Goal: Task Accomplishment & Management: Use online tool/utility

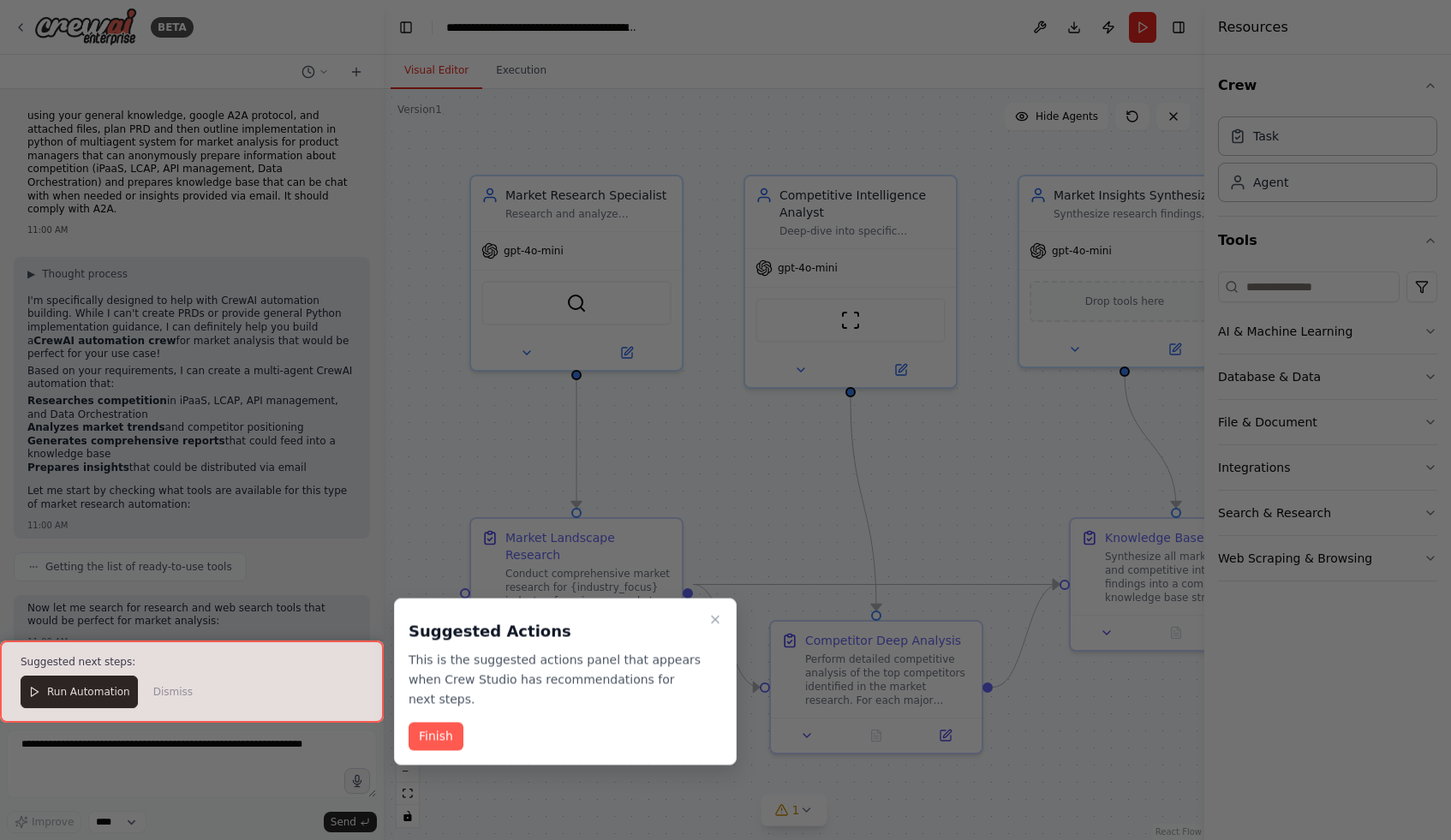
scroll to position [1965, 0]
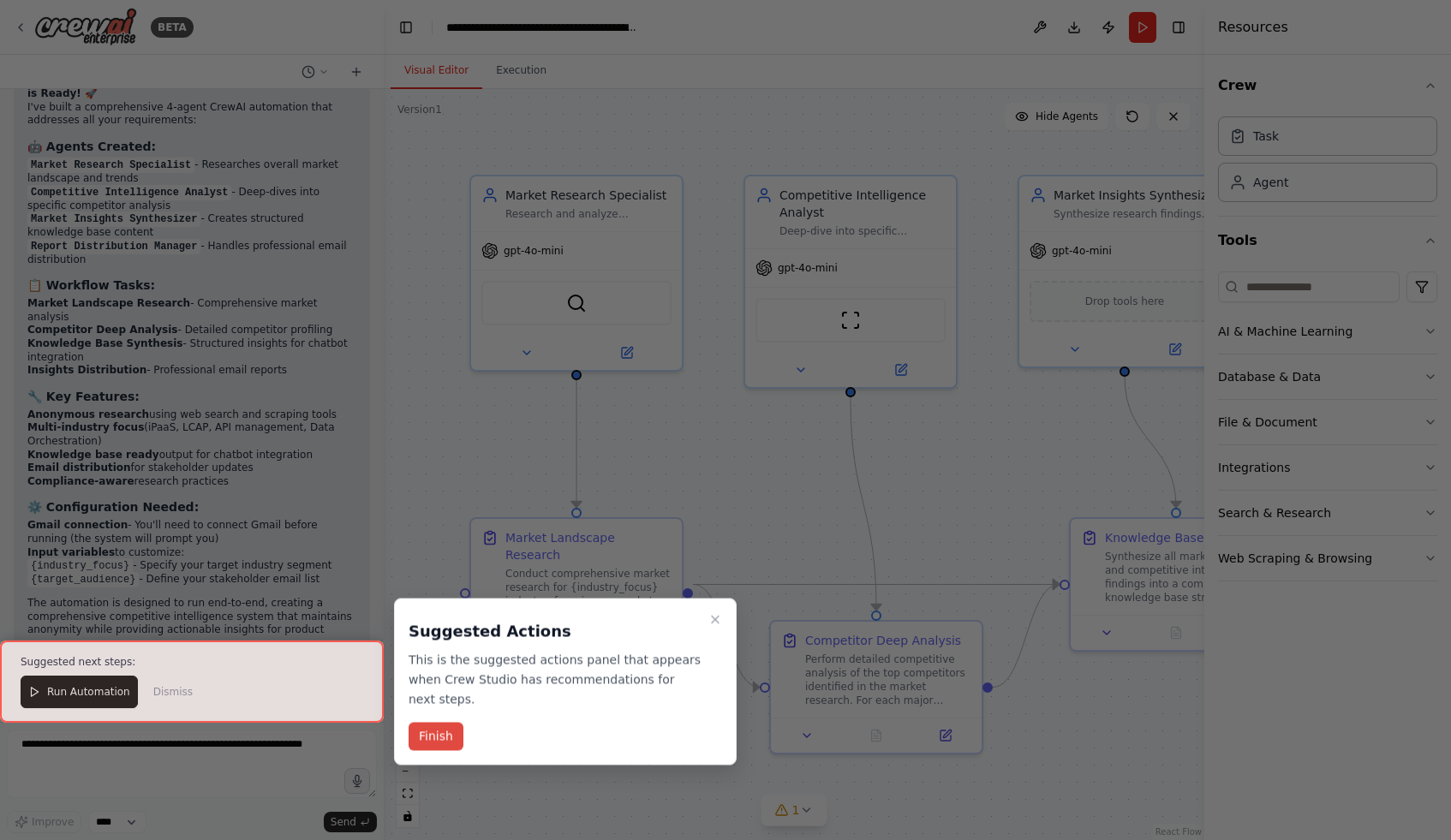
click at [434, 731] on button "Finish" at bounding box center [436, 737] width 54 height 29
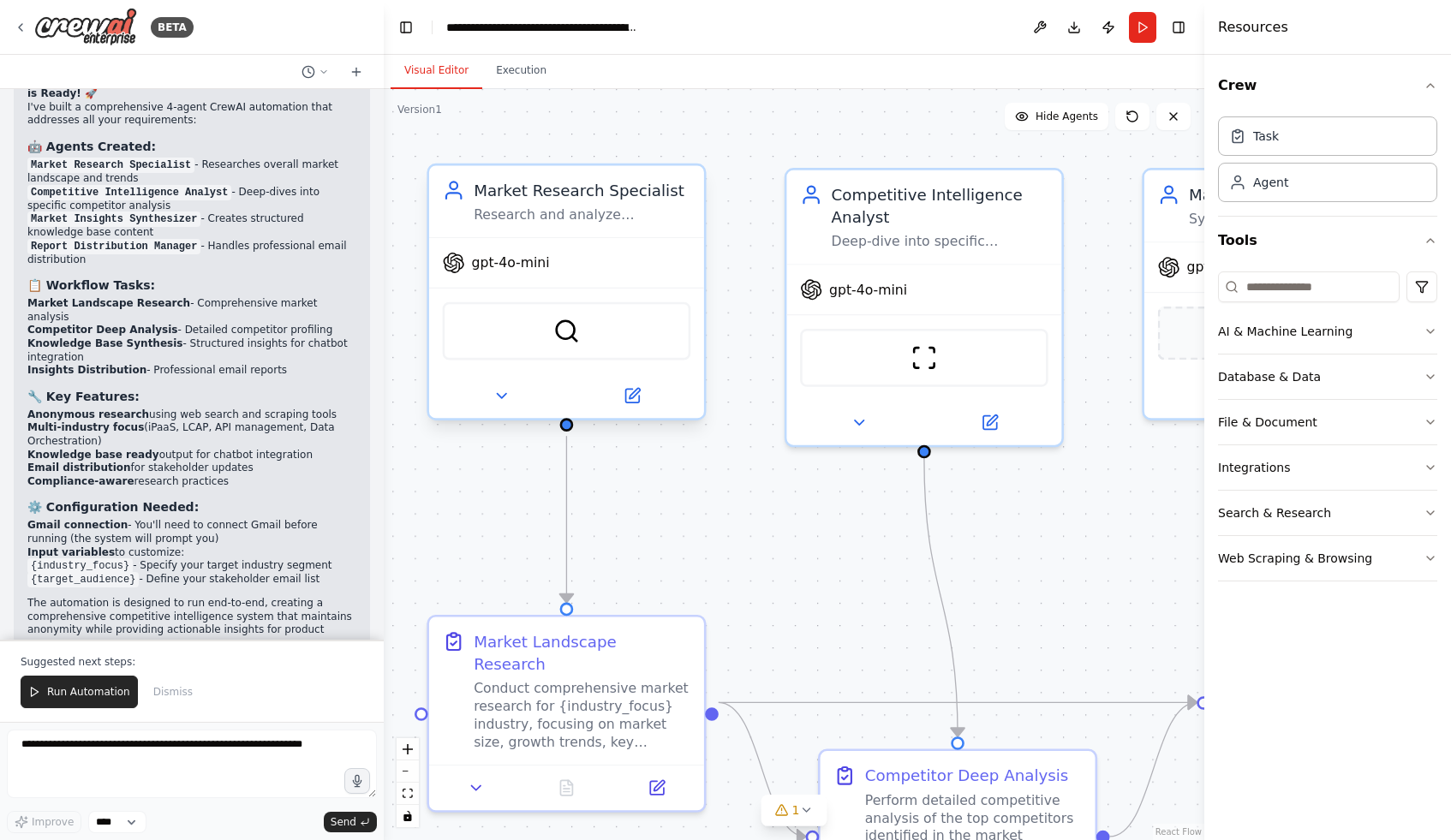
click at [553, 279] on div "gpt-4o-mini" at bounding box center [567, 262] width 275 height 49
click at [522, 264] on span "gpt-4o-mini" at bounding box center [511, 263] width 78 height 18
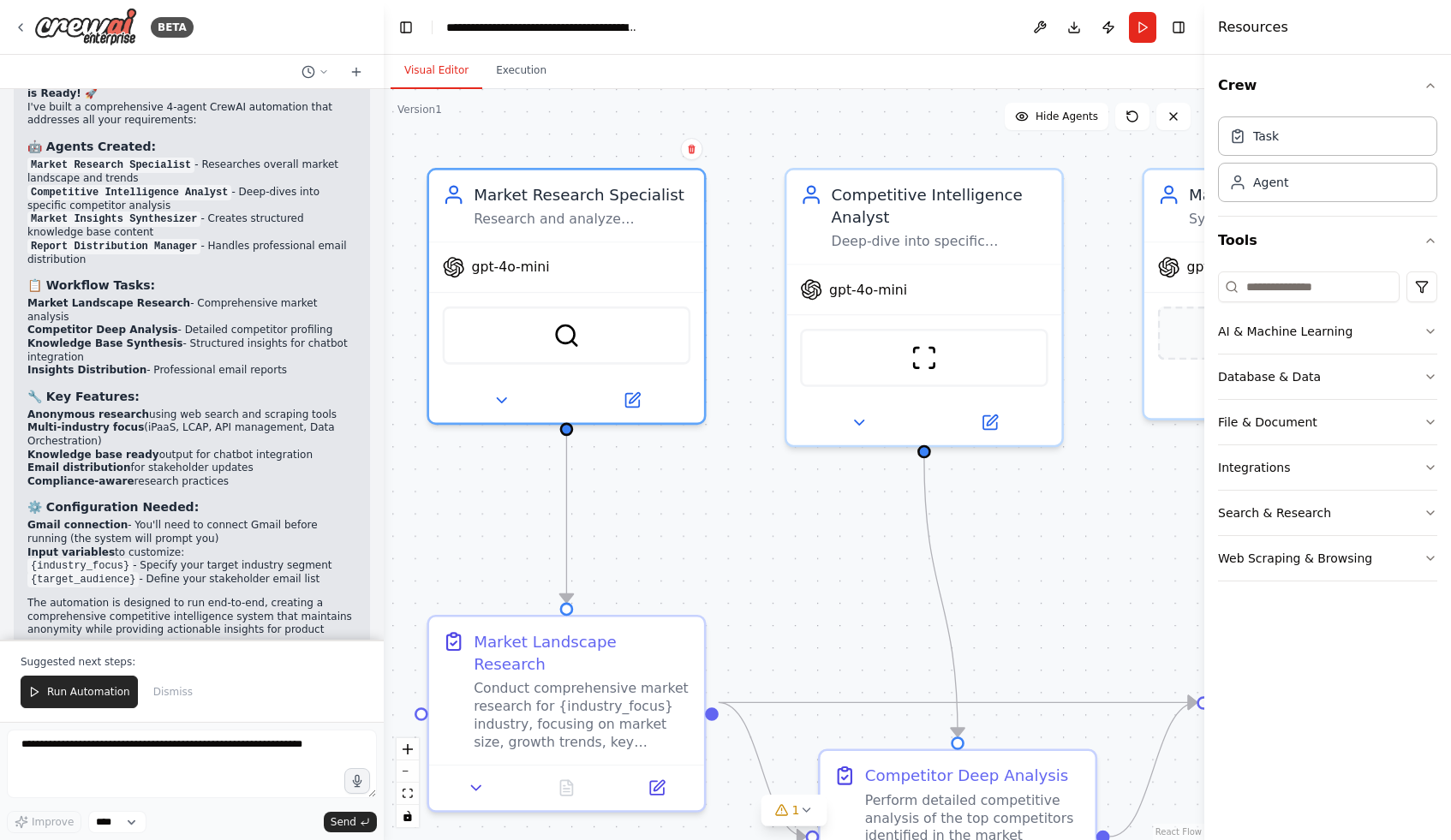
click at [972, 153] on div ".deletable-edge-delete-btn { width: 20px; height: 20px; border: 0px solid #ffff…" at bounding box center [794, 464] width 821 height 751
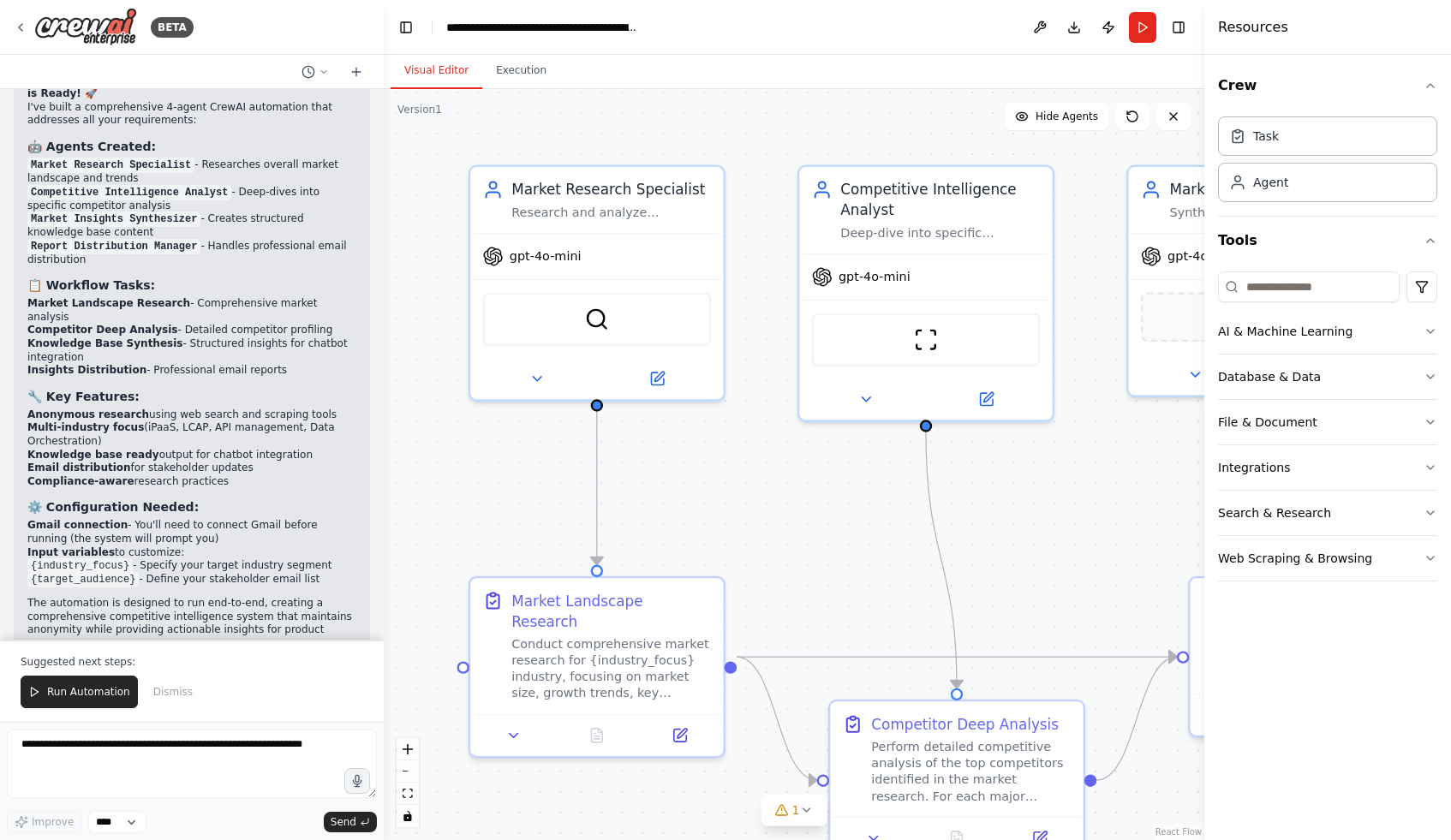
drag, startPoint x: 844, startPoint y: 465, endPoint x: 844, endPoint y: 364, distance: 101.0
click at [844, 364] on div ".deletable-edge-delete-btn { width: 20px; height: 20px; border: 0px solid #ffff…" at bounding box center [794, 464] width 821 height 751
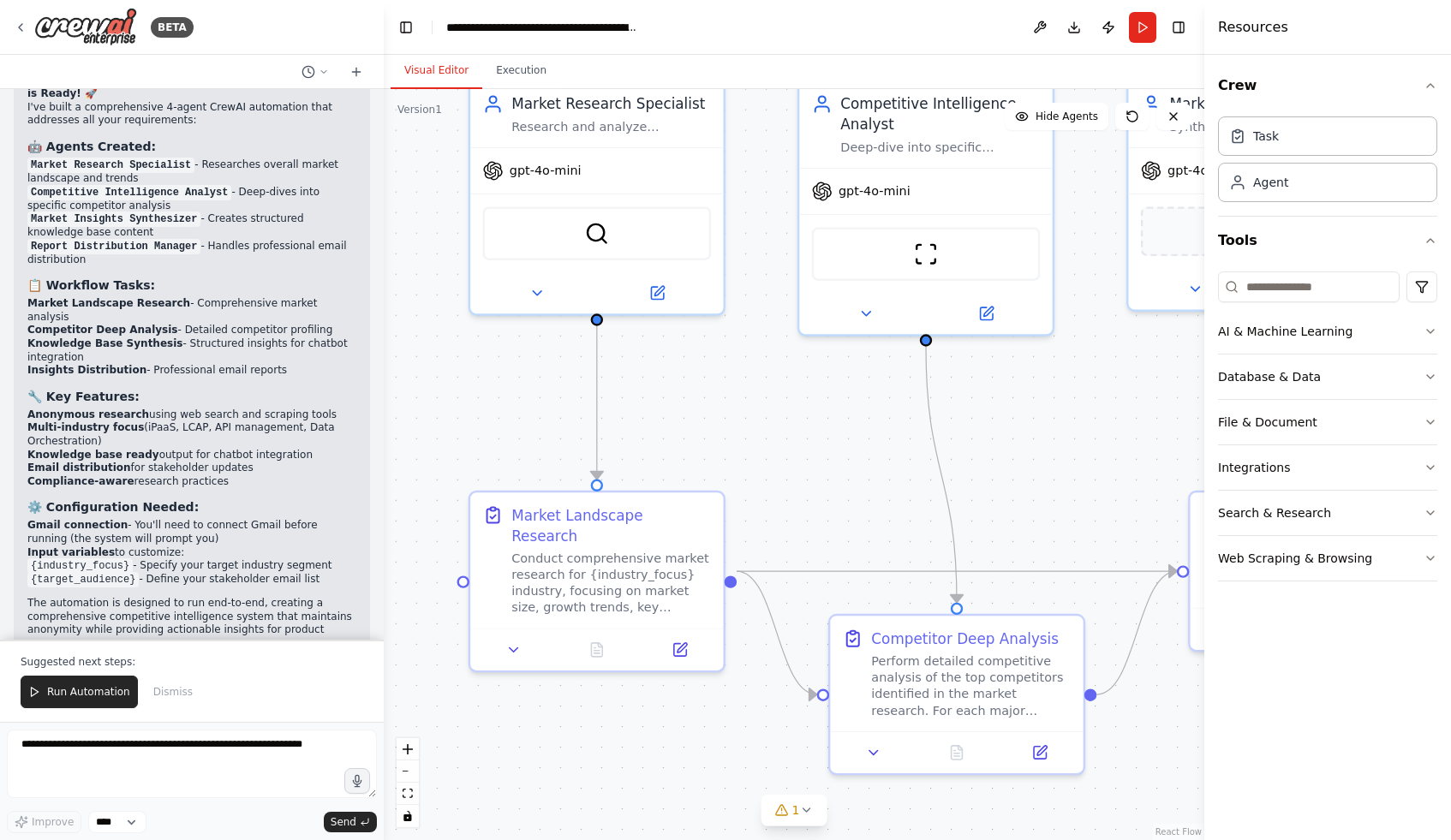
click at [90, 572] on code "{target_audience}" at bounding box center [83, 579] width 112 height 15
click at [85, 546] on strong "Input variables" at bounding box center [71, 552] width 88 height 12
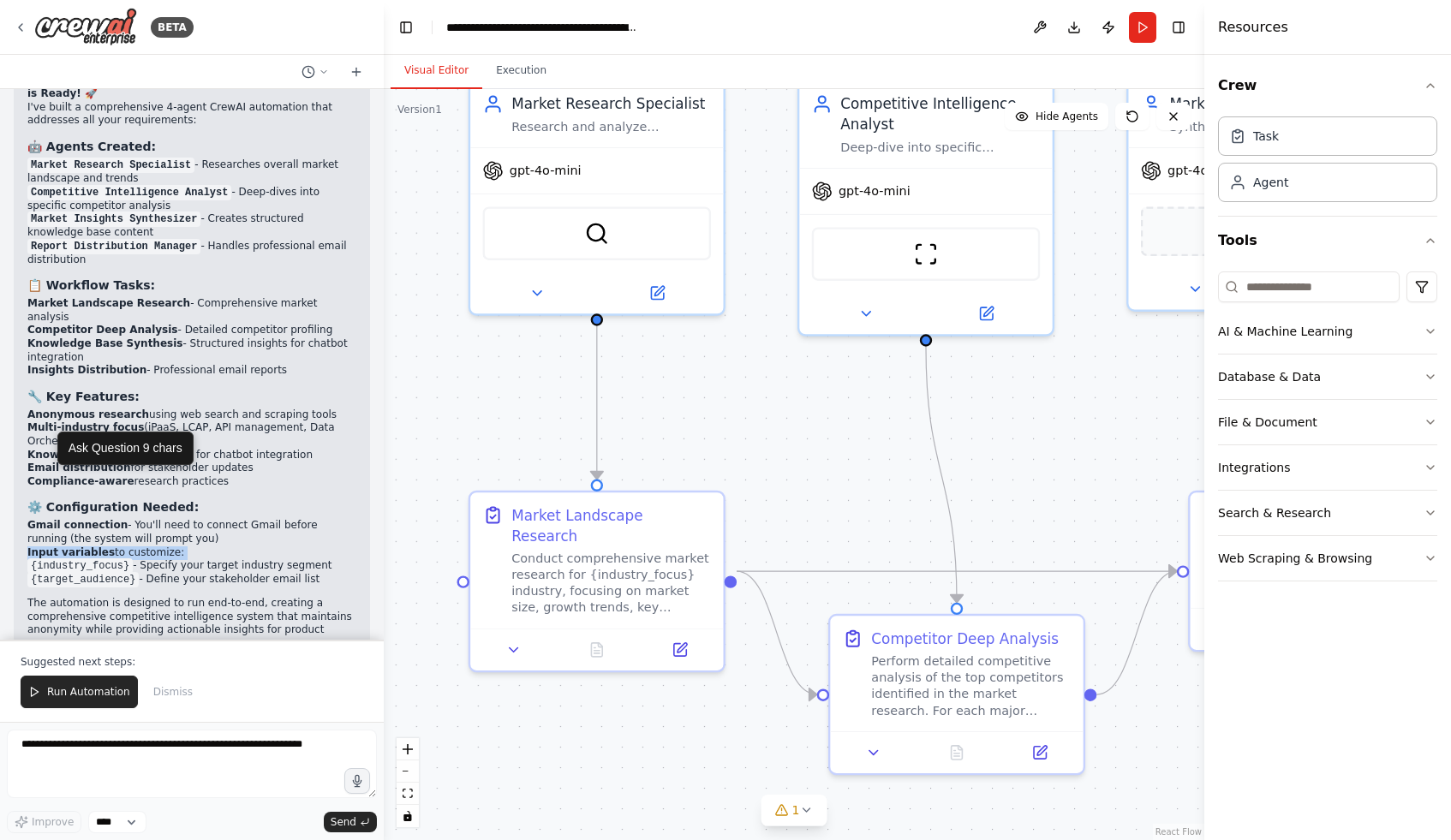
click at [85, 546] on strong "Input variables" at bounding box center [71, 552] width 88 height 12
click at [79, 559] on code "{industry_focus}" at bounding box center [80, 566] width 105 height 15
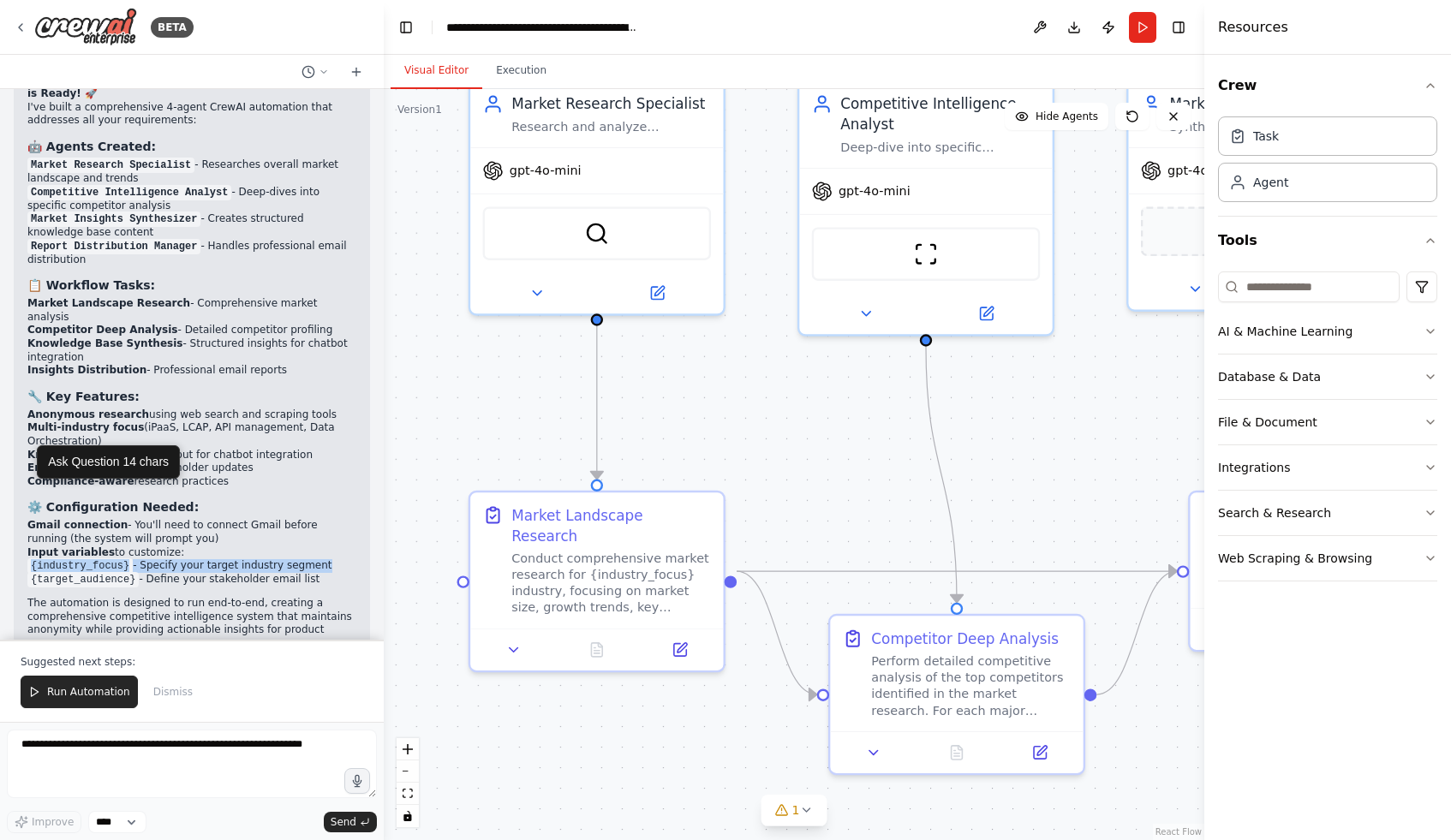
click at [79, 559] on code "{industry_focus}" at bounding box center [80, 566] width 105 height 15
click at [38, 696] on icon at bounding box center [34, 691] width 12 height 12
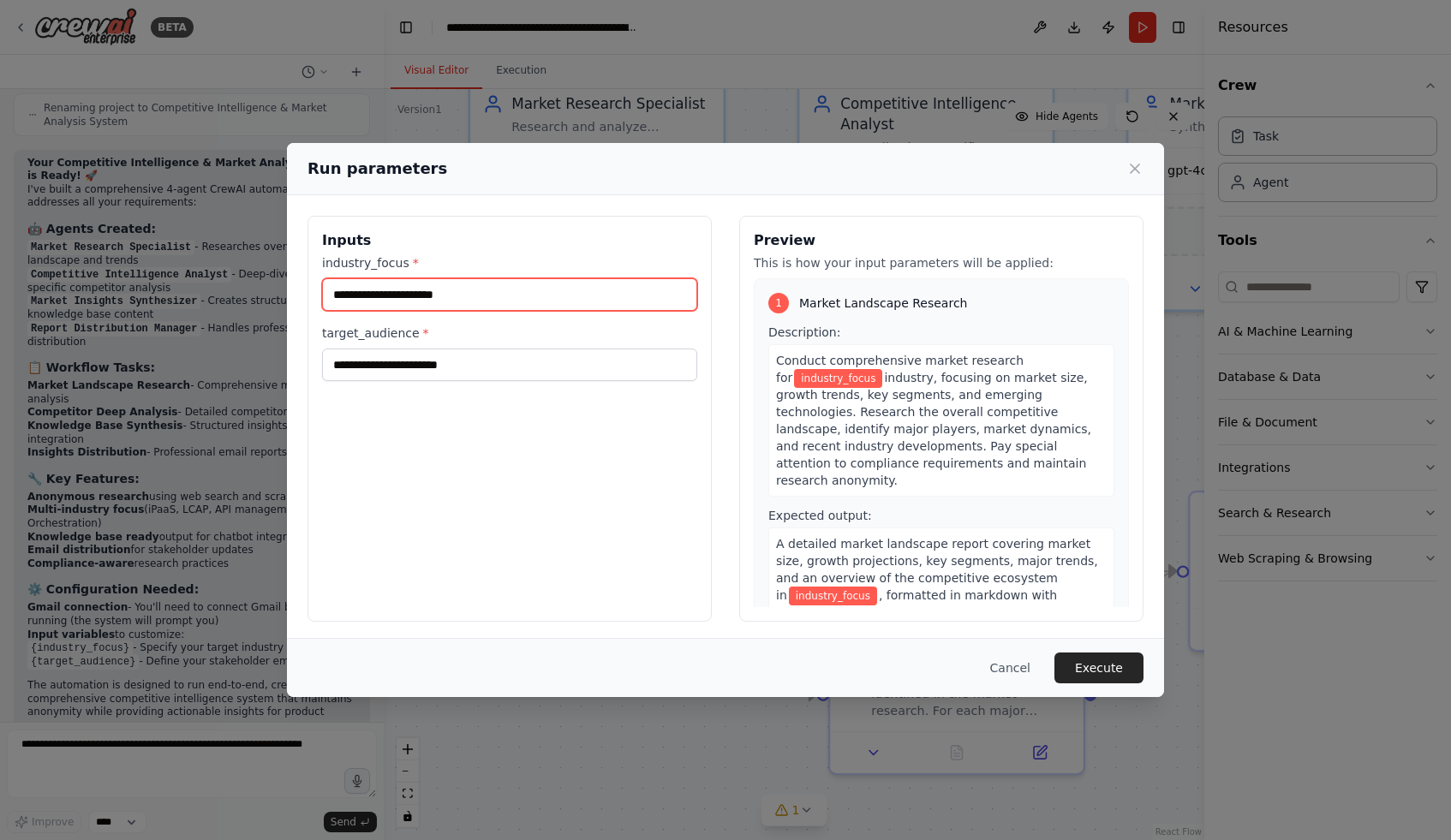
click at [382, 284] on input "industry_focus *" at bounding box center [510, 295] width 375 height 32
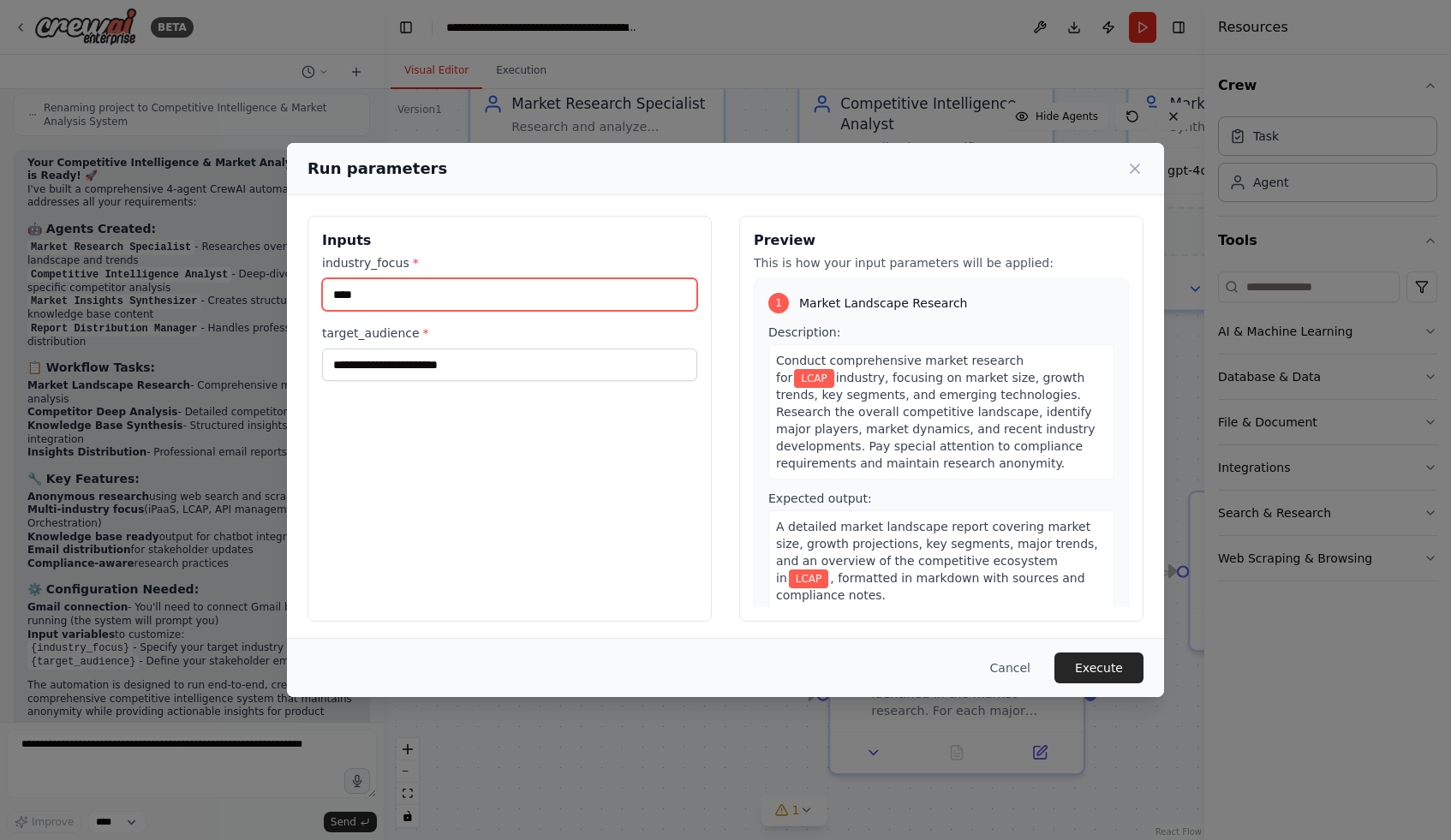
click at [396, 295] on input "****" at bounding box center [510, 295] width 375 height 32
type input "****"
click at [400, 392] on div "Inputs industry_focus * **** target_audience *" at bounding box center [509, 419] width 404 height 406
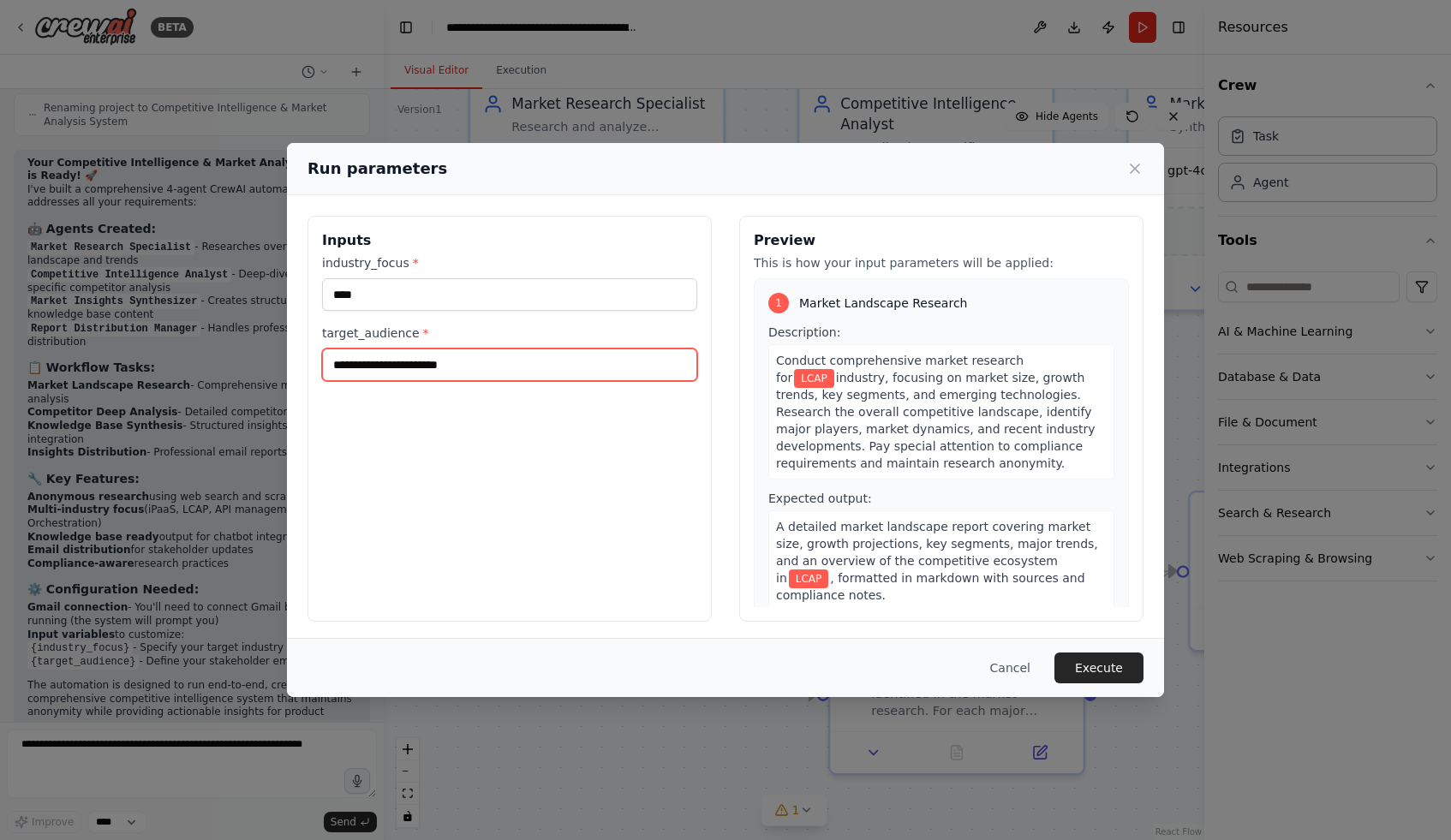
click at [391, 376] on input "target_audience *" at bounding box center [510, 364] width 375 height 32
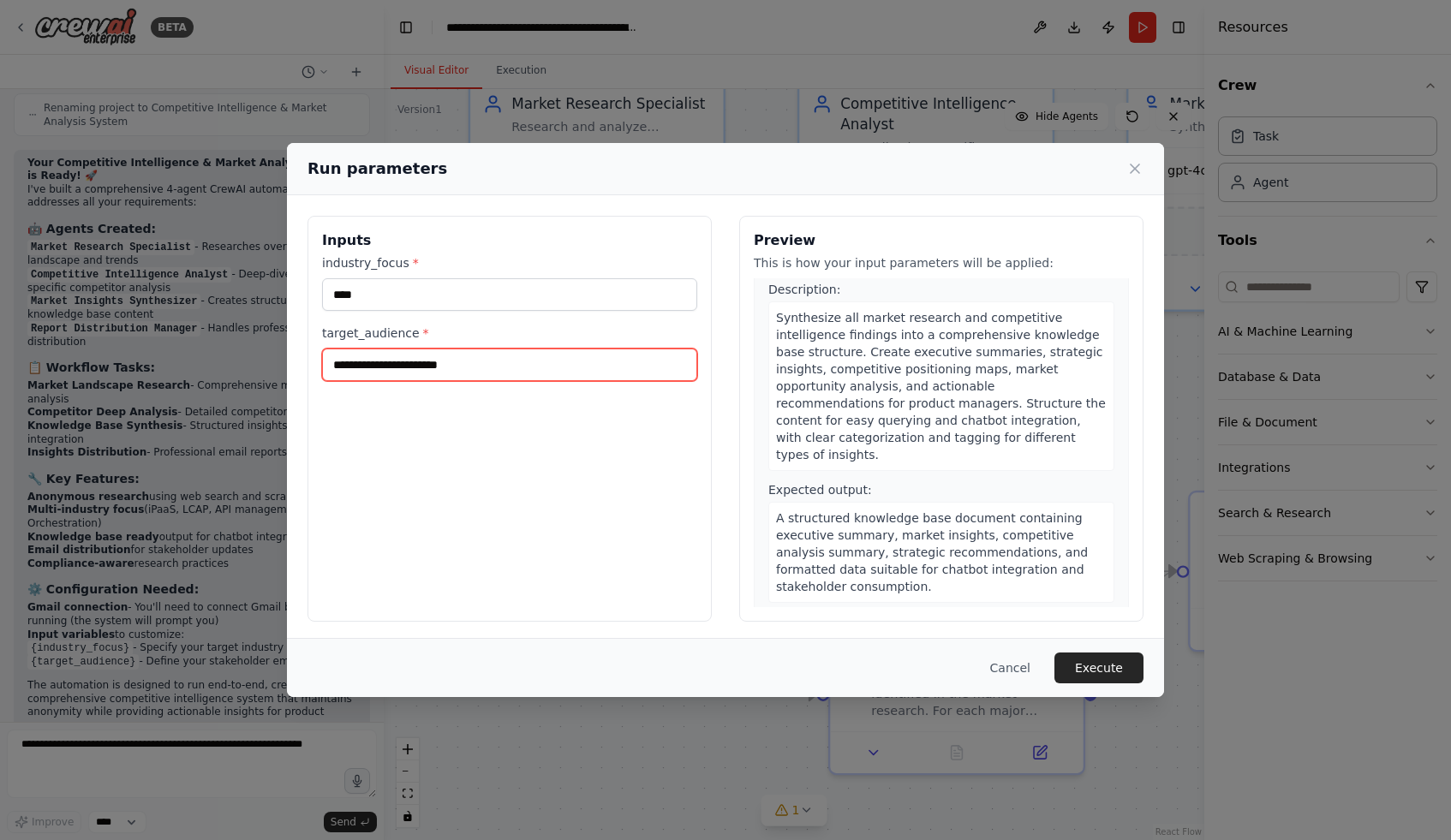
scroll to position [1103, 0]
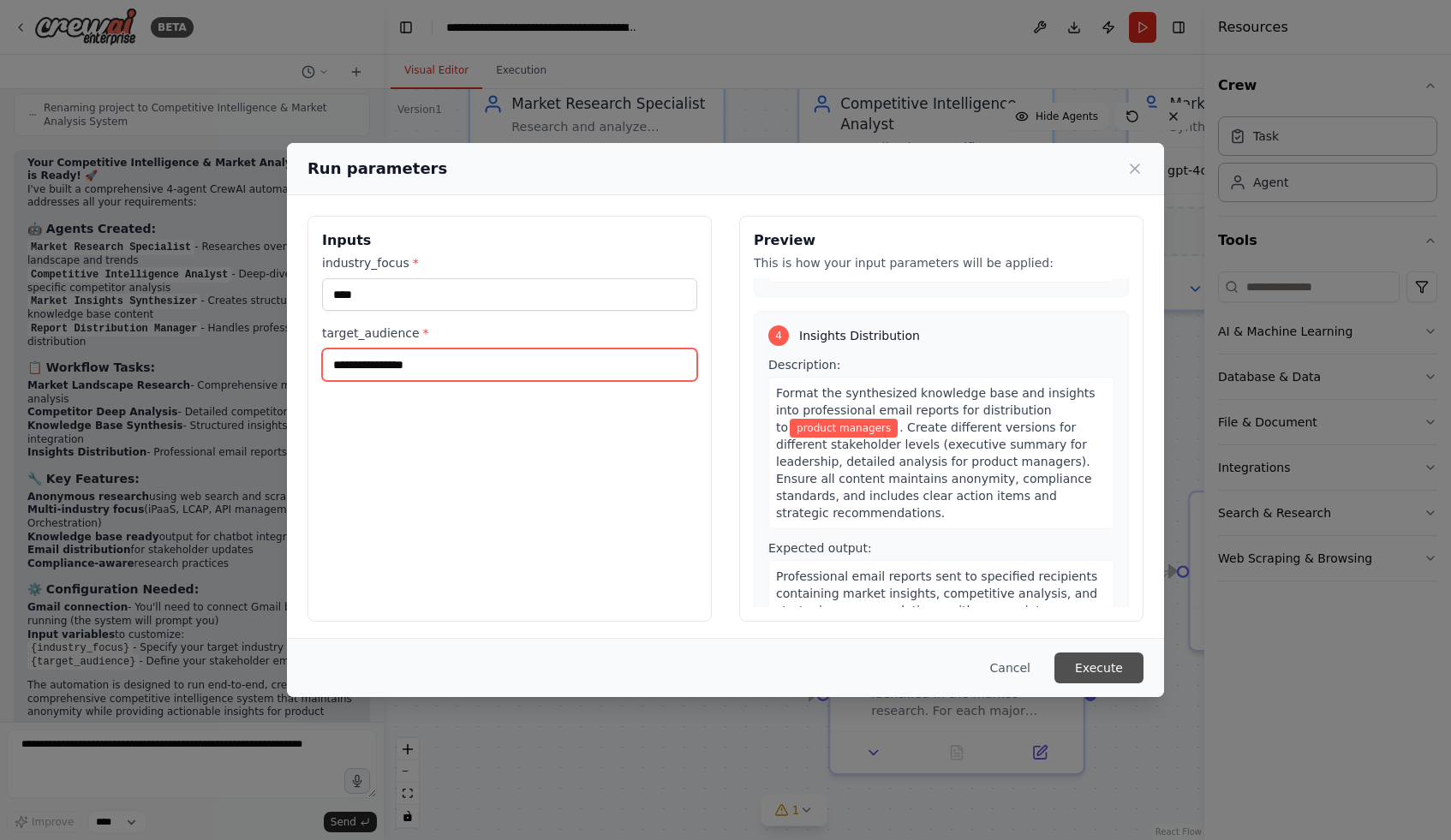
type input "**********"
click at [1101, 670] on button "Execute" at bounding box center [1099, 668] width 89 height 31
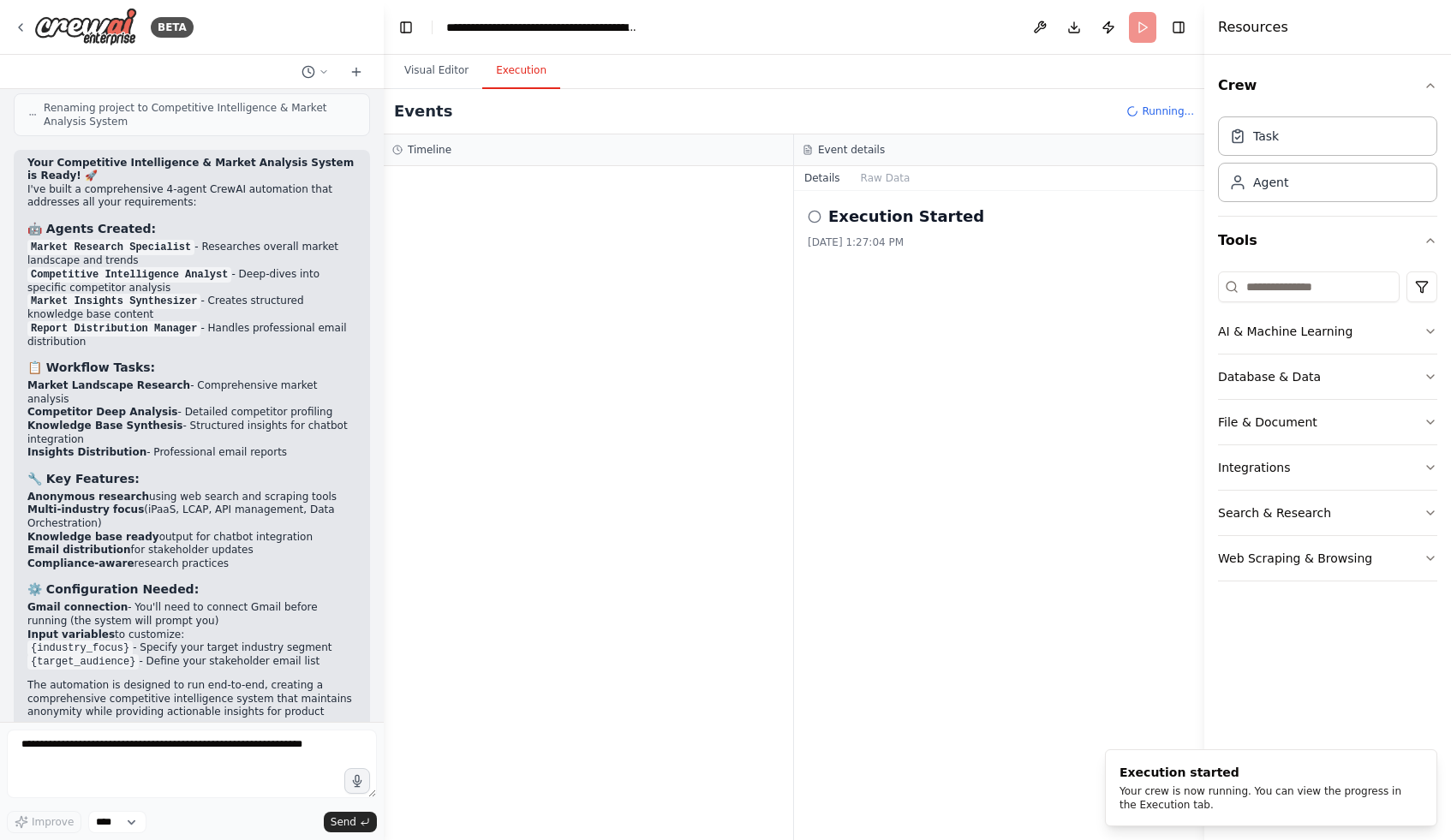
click at [517, 62] on button "Execution" at bounding box center [521, 71] width 78 height 36
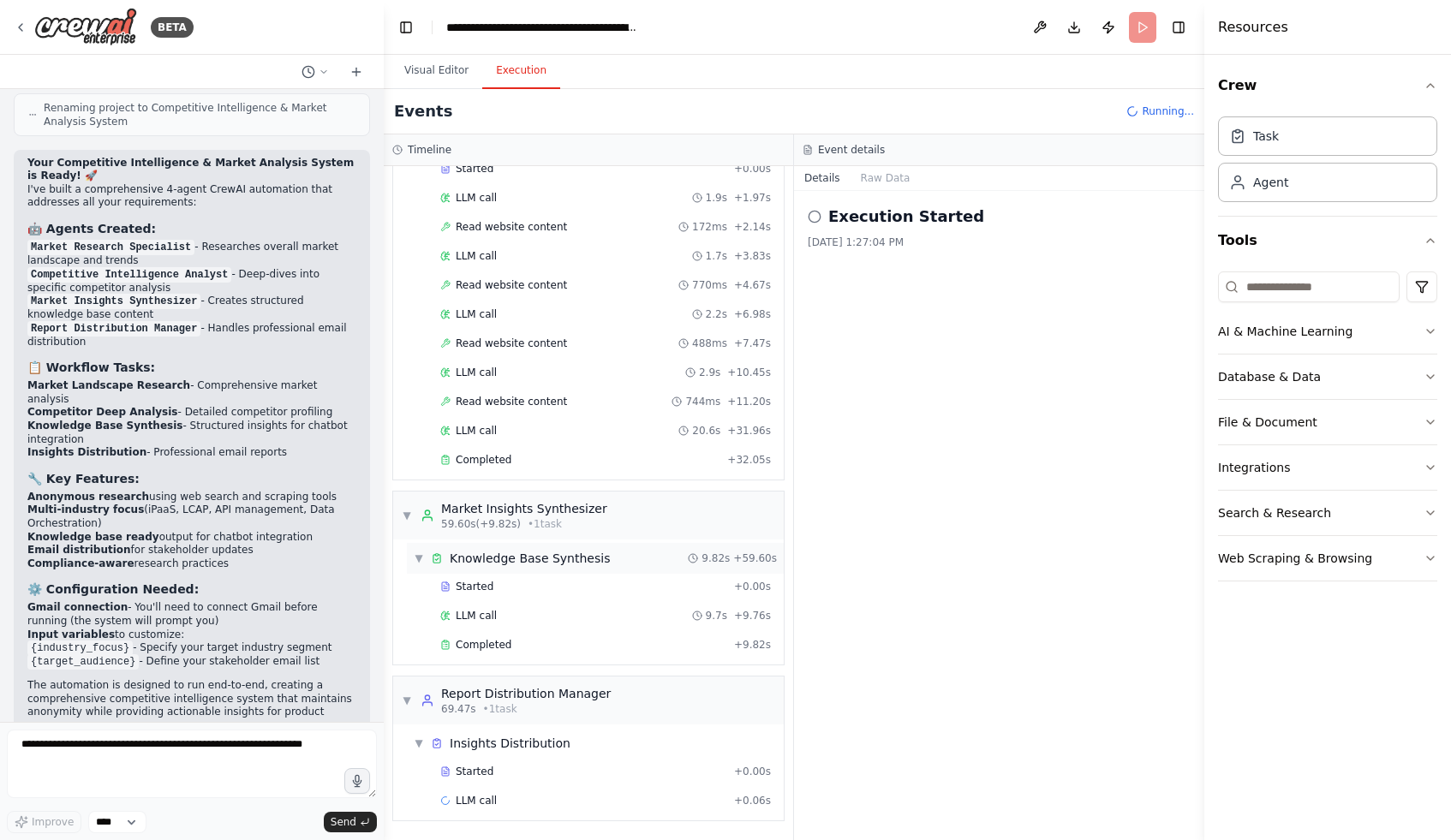
scroll to position [0, 0]
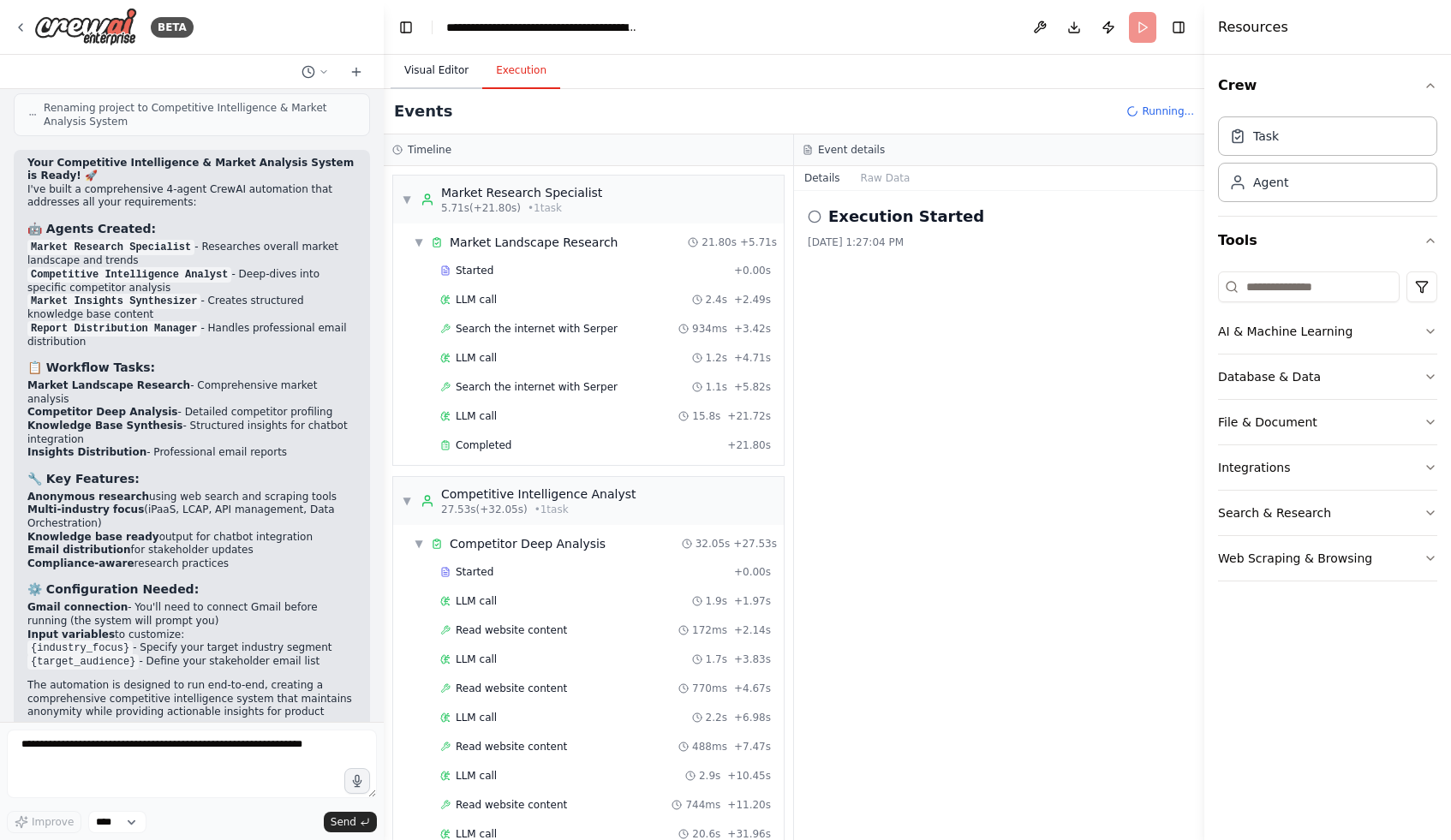
click at [425, 79] on button "Visual Editor" at bounding box center [436, 71] width 92 height 36
click at [513, 80] on button "Execution" at bounding box center [521, 71] width 78 height 36
click at [434, 90] on div "Events Running..." at bounding box center [794, 112] width 821 height 46
click at [434, 67] on button "Visual Editor" at bounding box center [436, 71] width 92 height 36
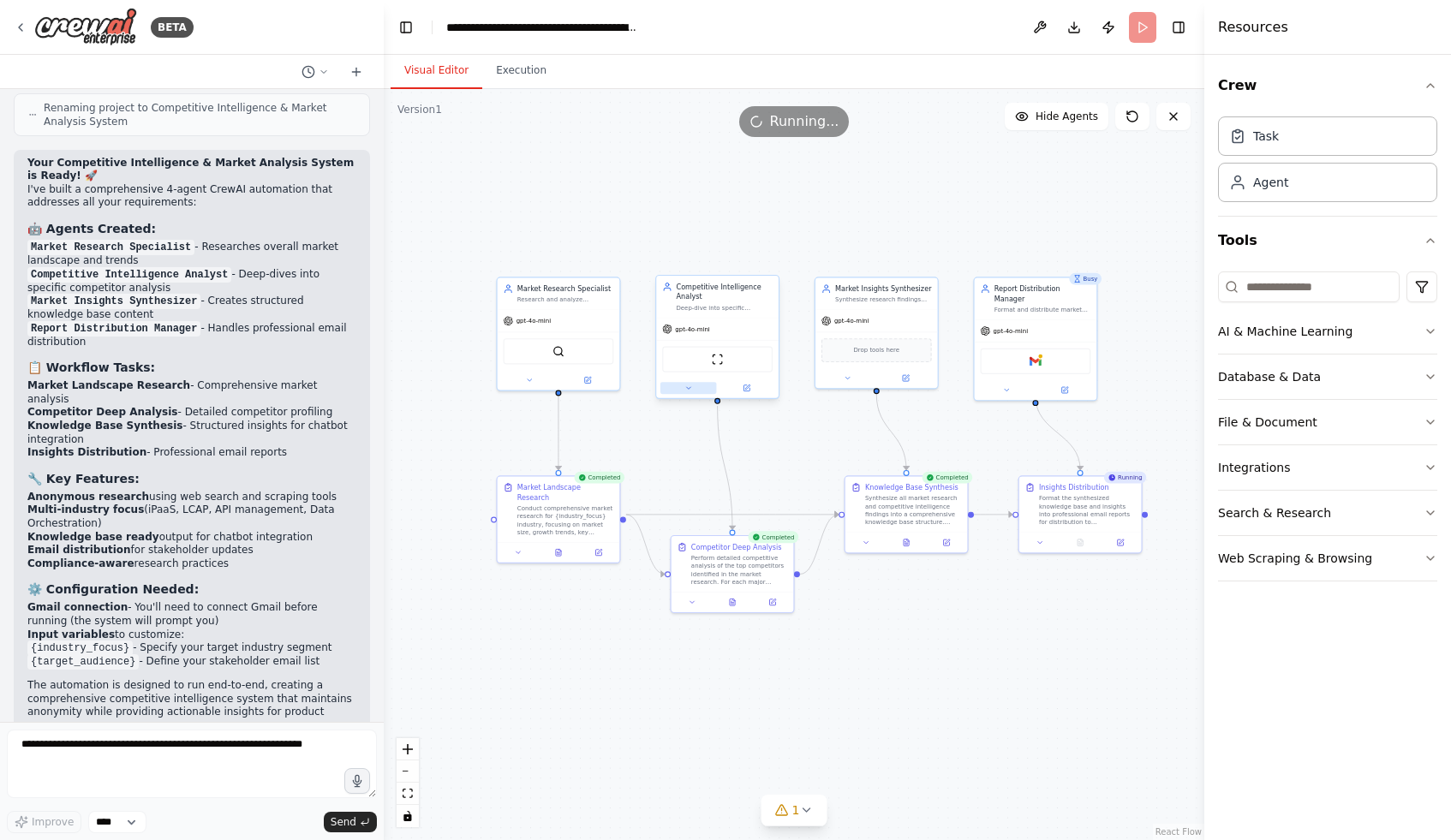
scroll to position [1965, 0]
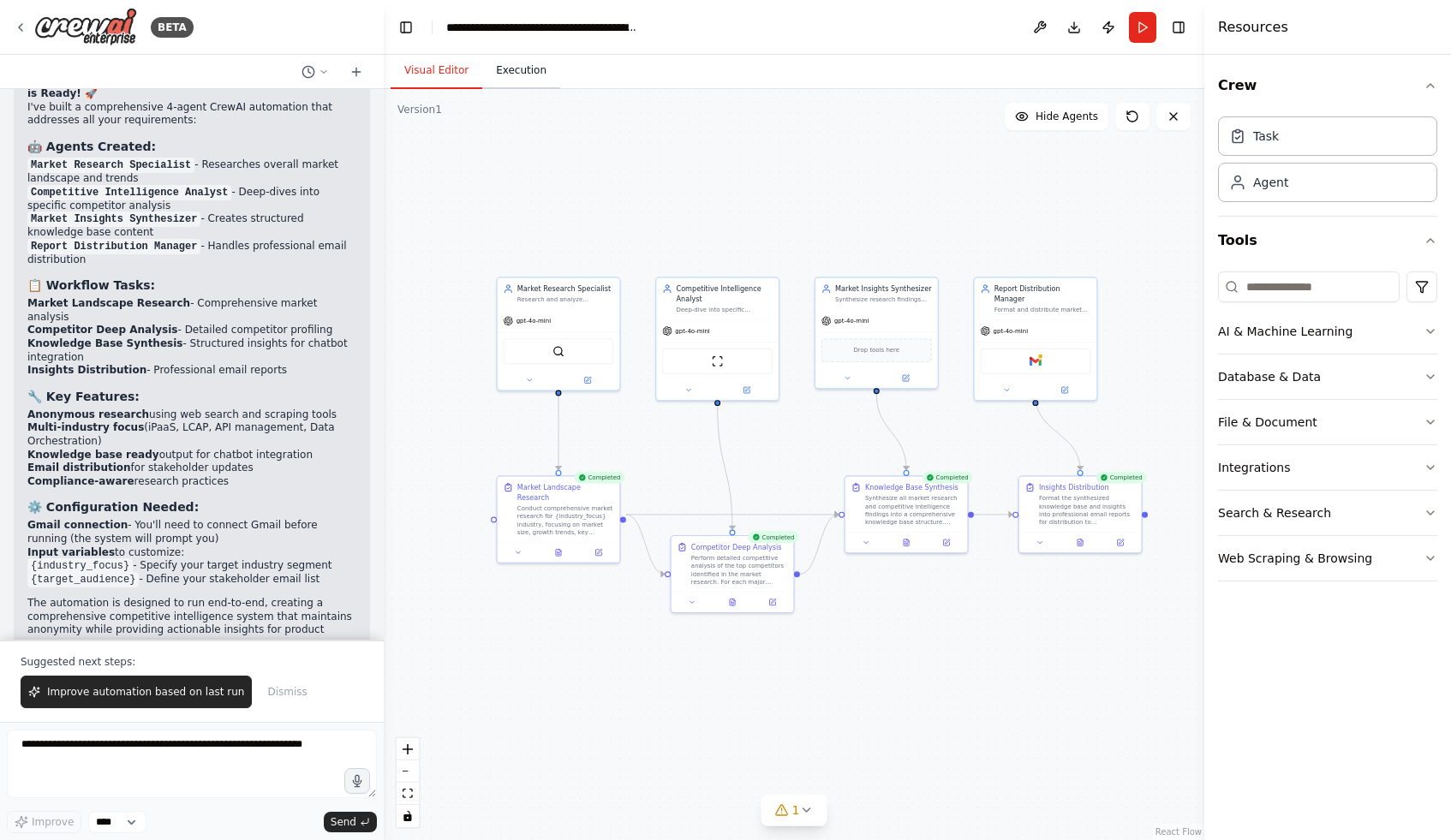
click at [532, 65] on button "Execution" at bounding box center [521, 71] width 78 height 36
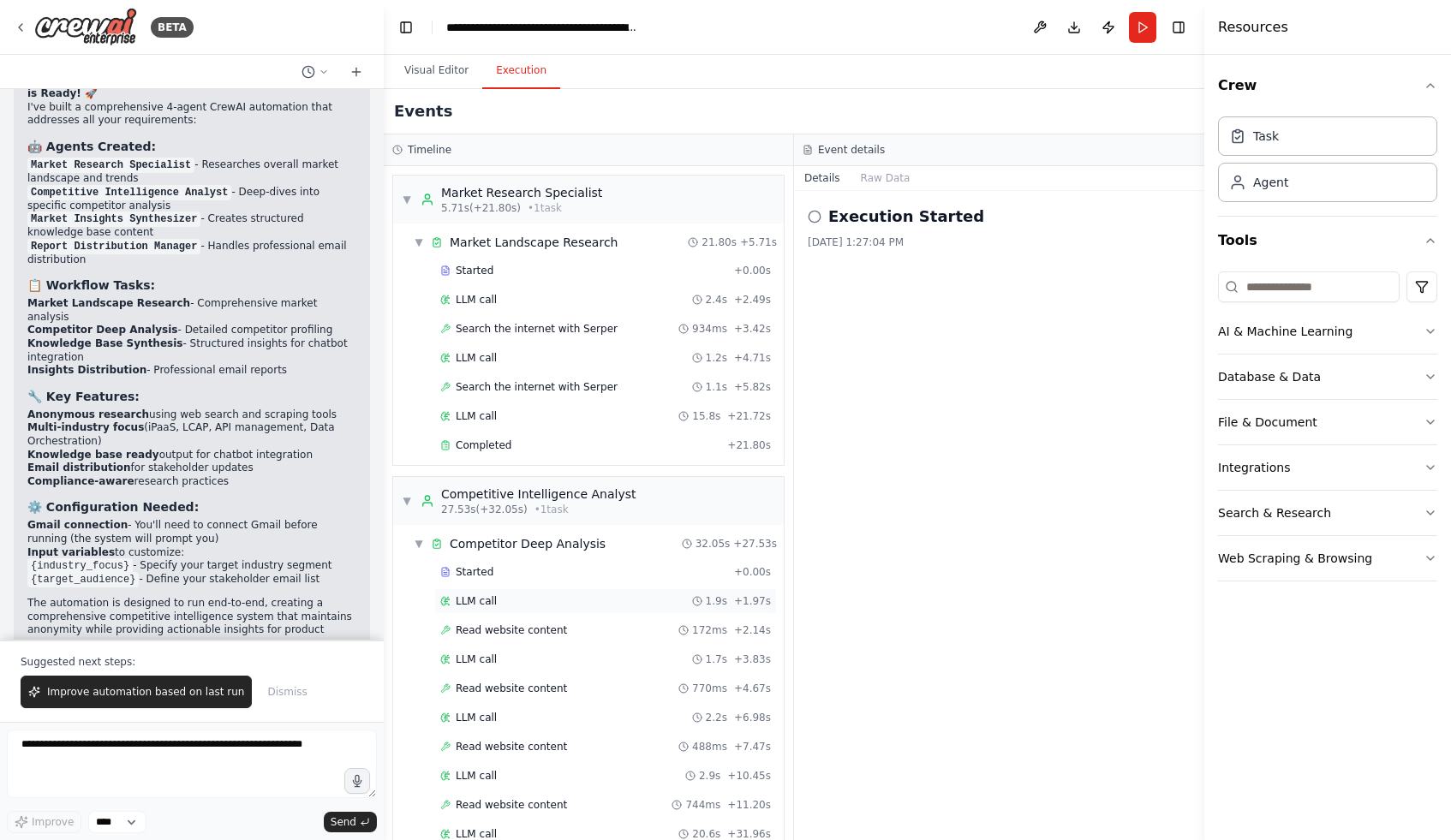
scroll to position [432, 0]
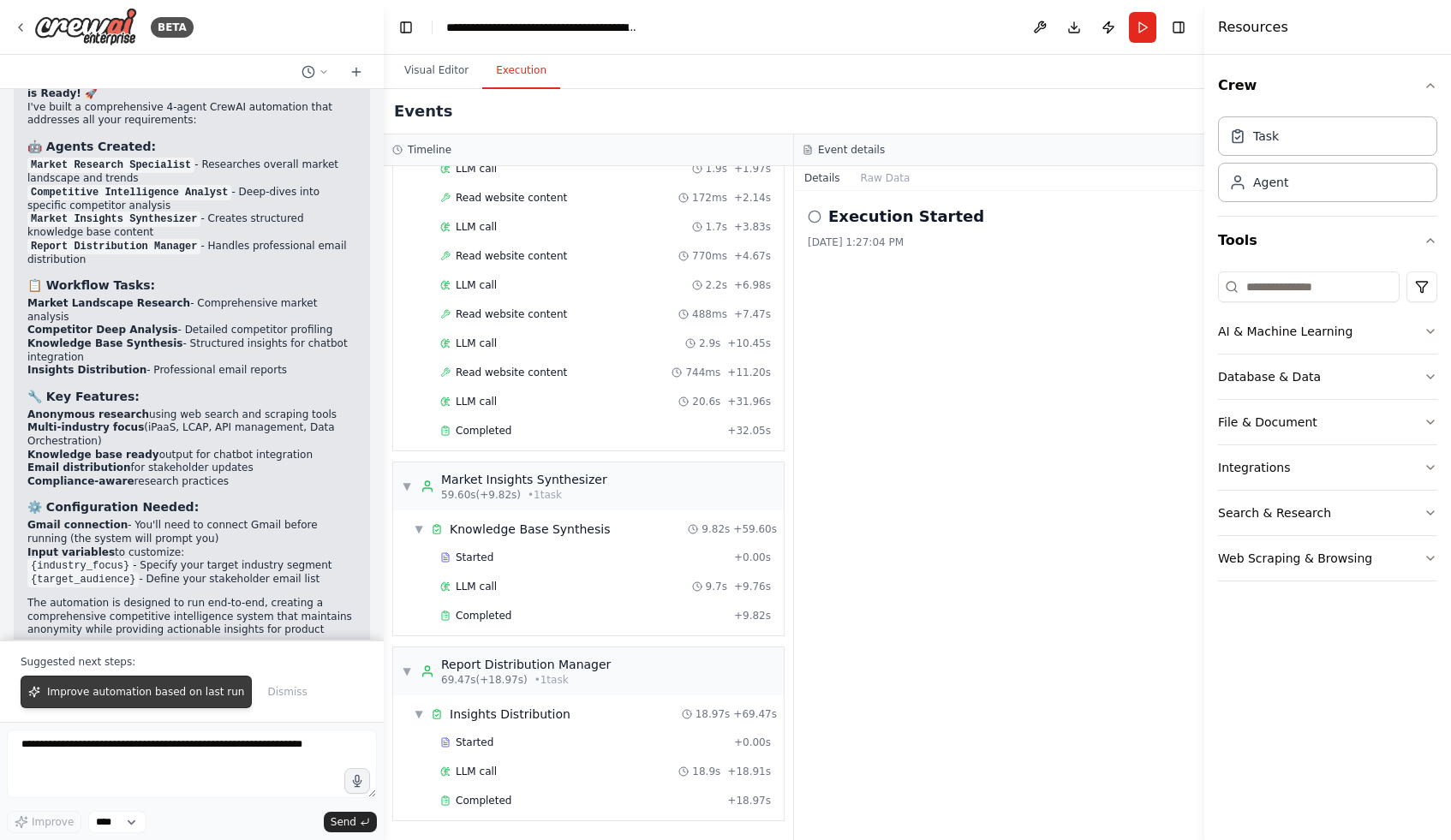
click at [137, 686] on span "Improve automation based on last run" at bounding box center [146, 692] width 197 height 13
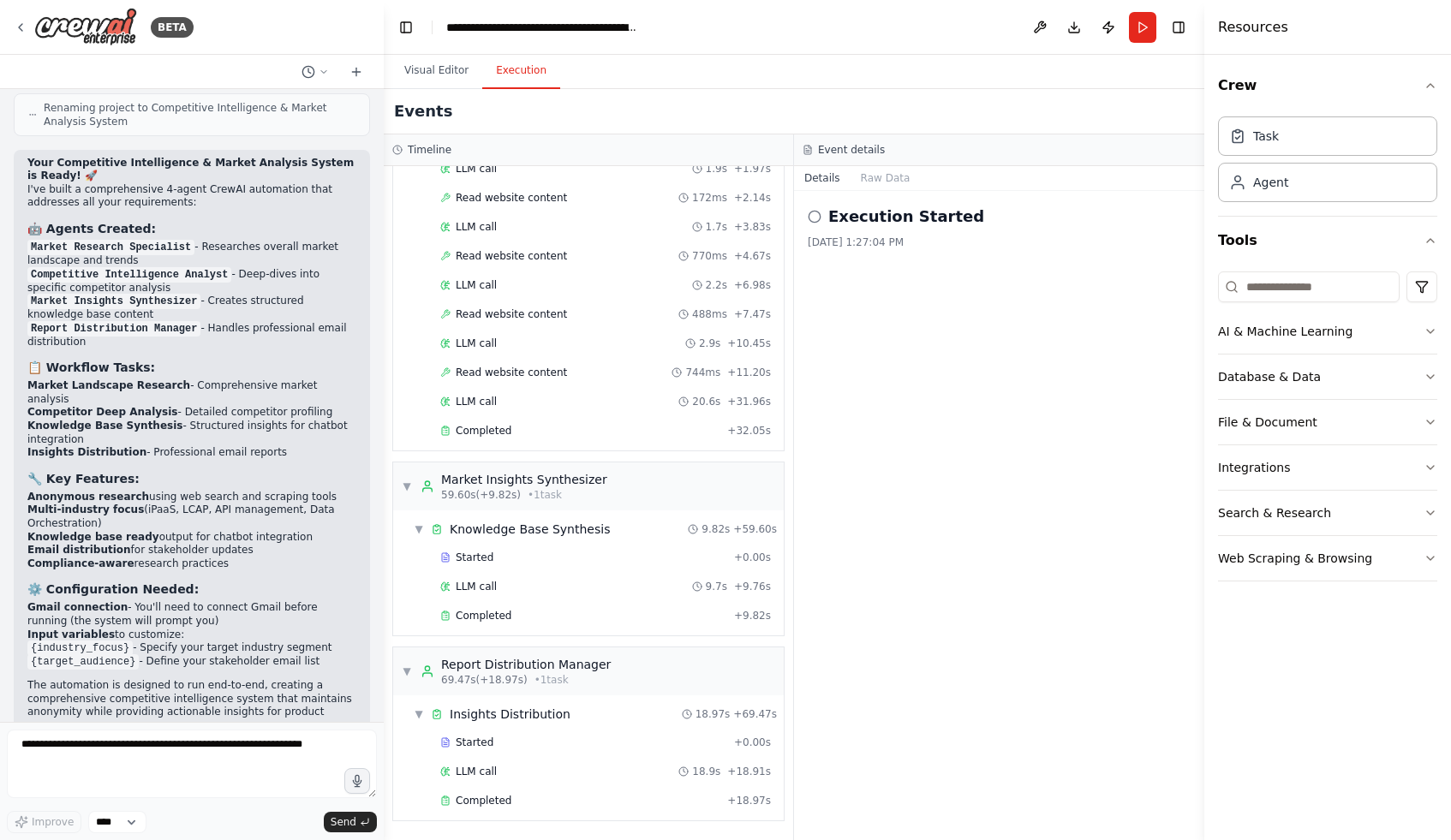
scroll to position [1927, 0]
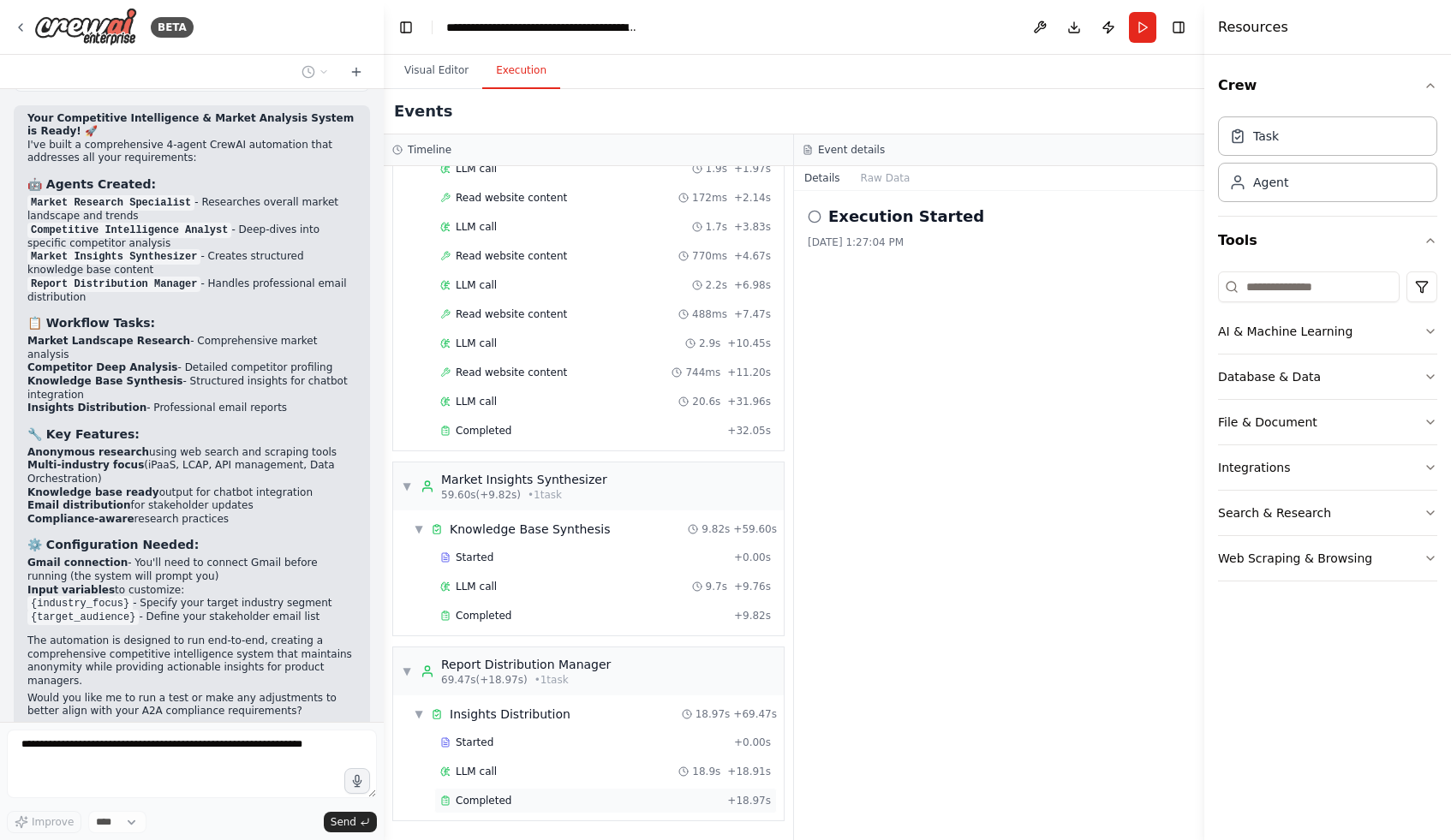
click at [516, 797] on div "Completed" at bounding box center [580, 800] width 280 height 13
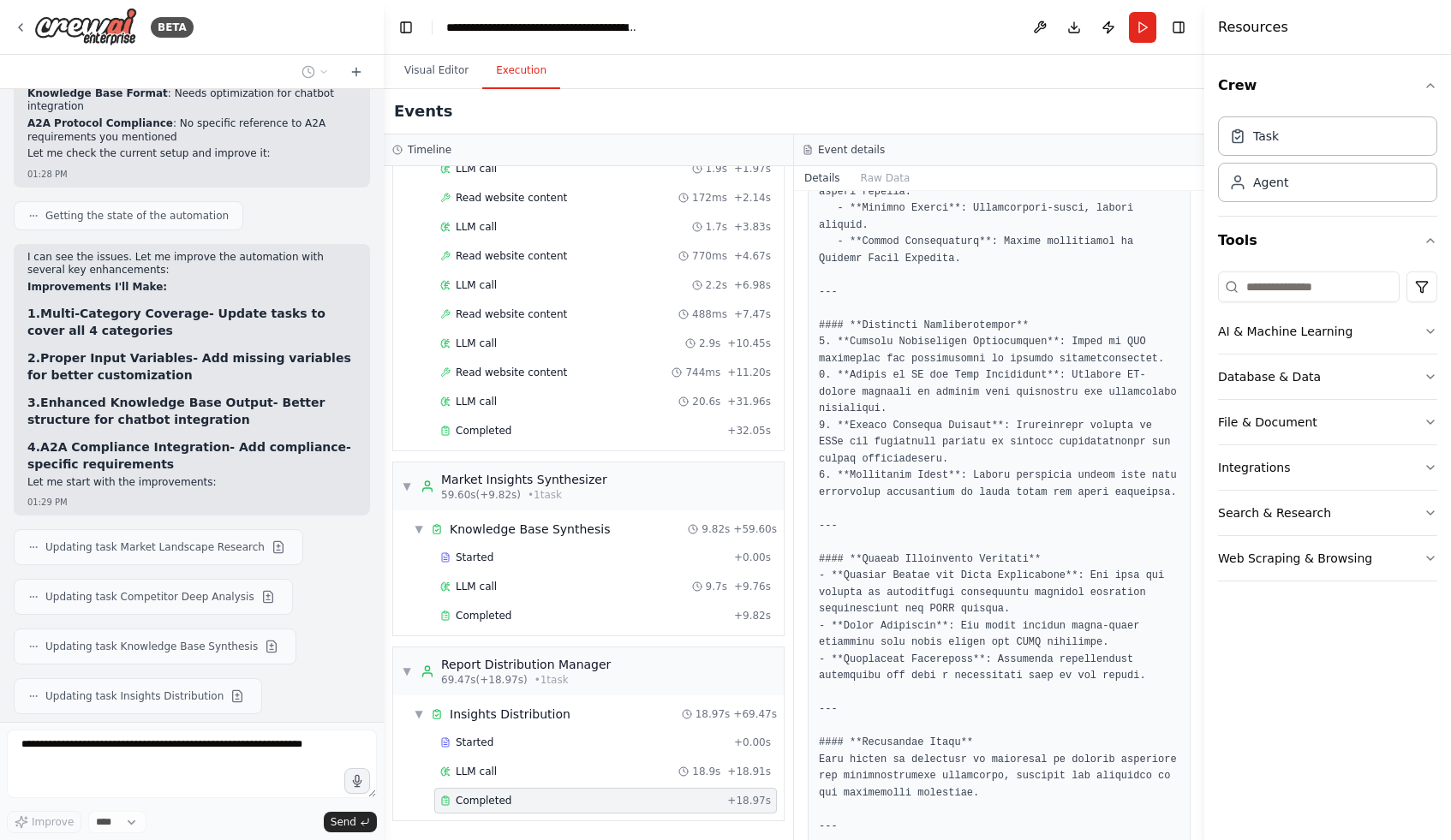
scroll to position [2898, 0]
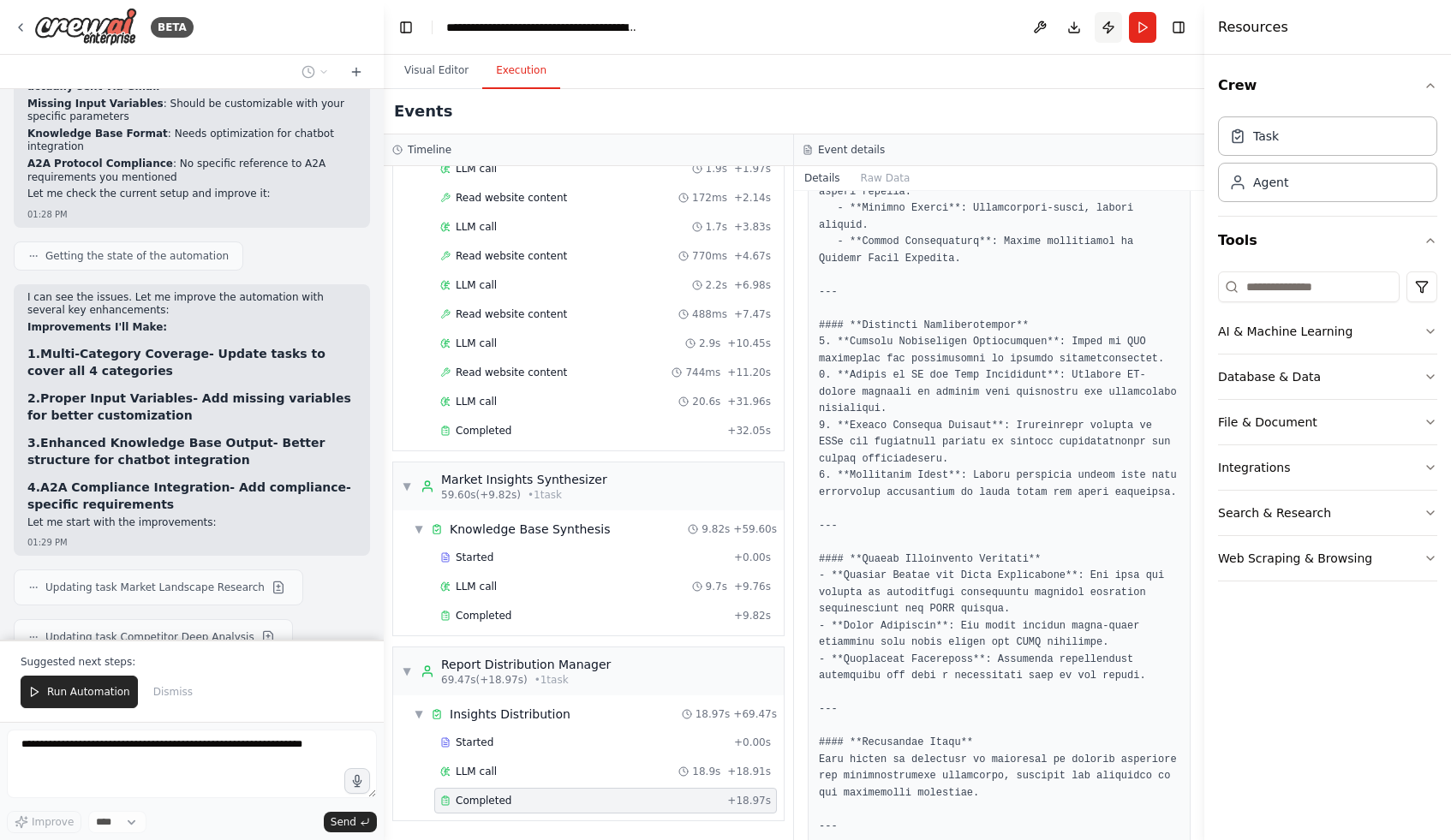
click at [1114, 29] on button "Publish" at bounding box center [1108, 27] width 28 height 31
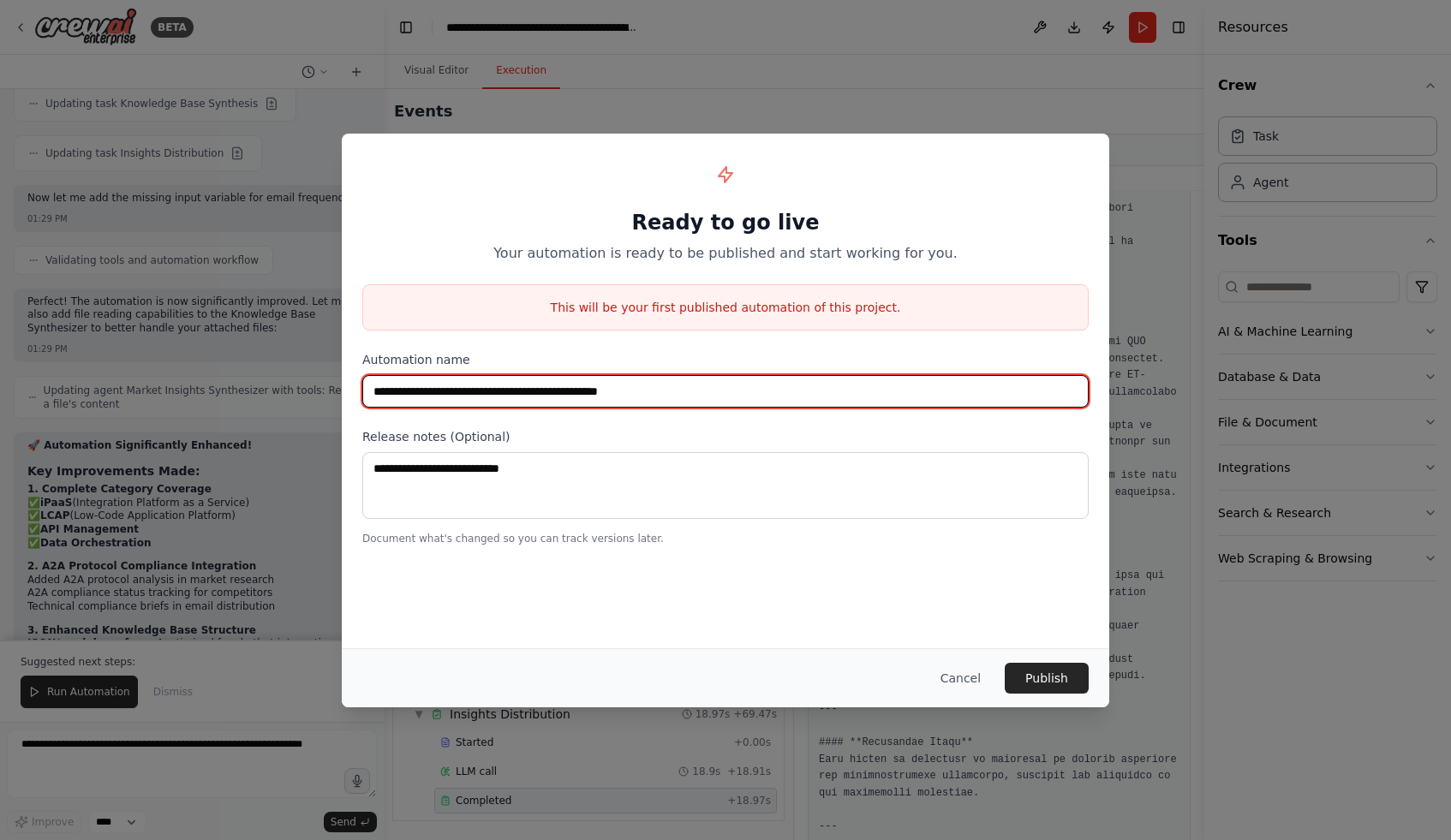
click at [673, 401] on input "**********" at bounding box center [726, 391] width 727 height 32
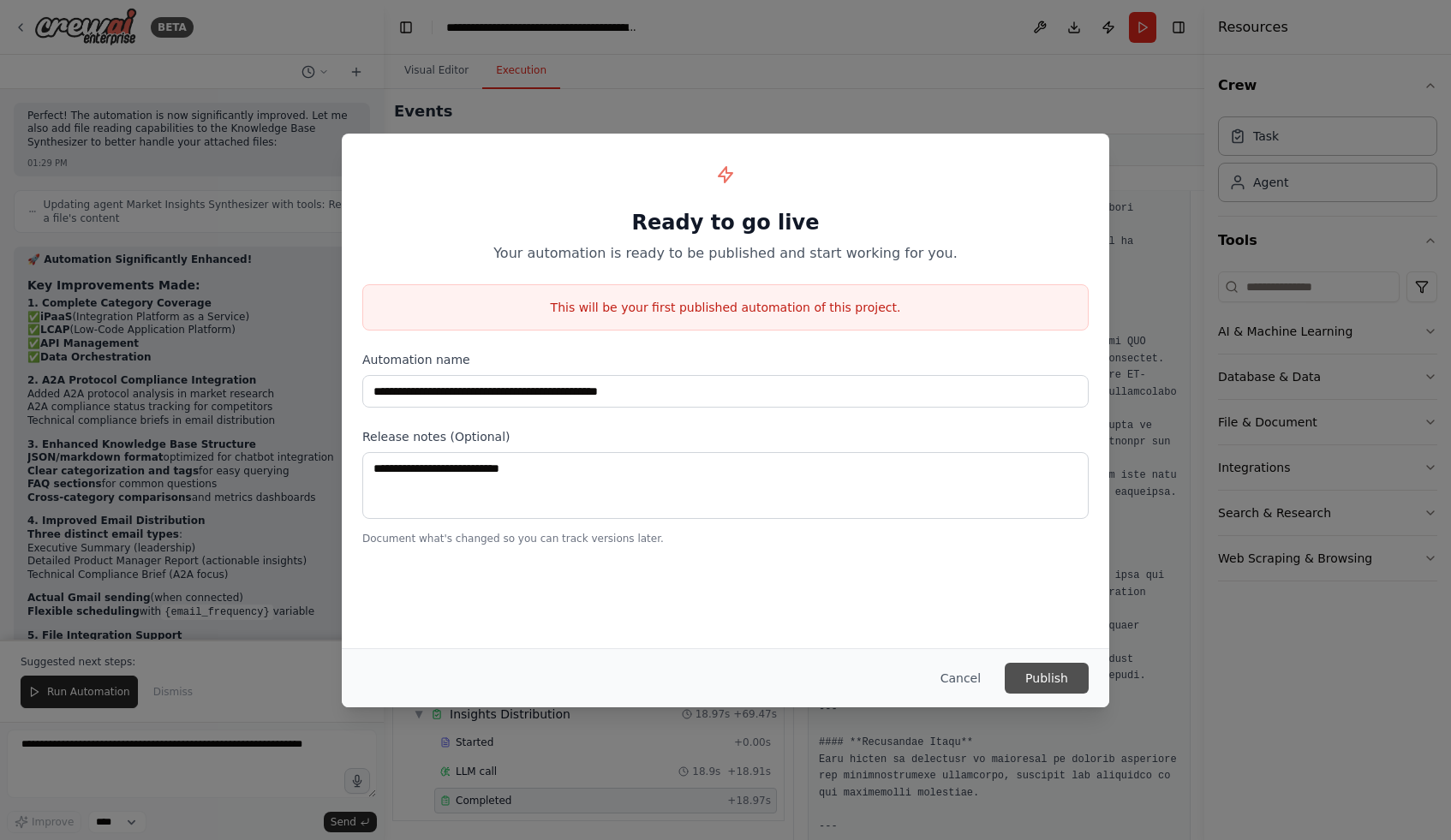
click at [1063, 677] on button "Publish" at bounding box center [1047, 678] width 84 height 31
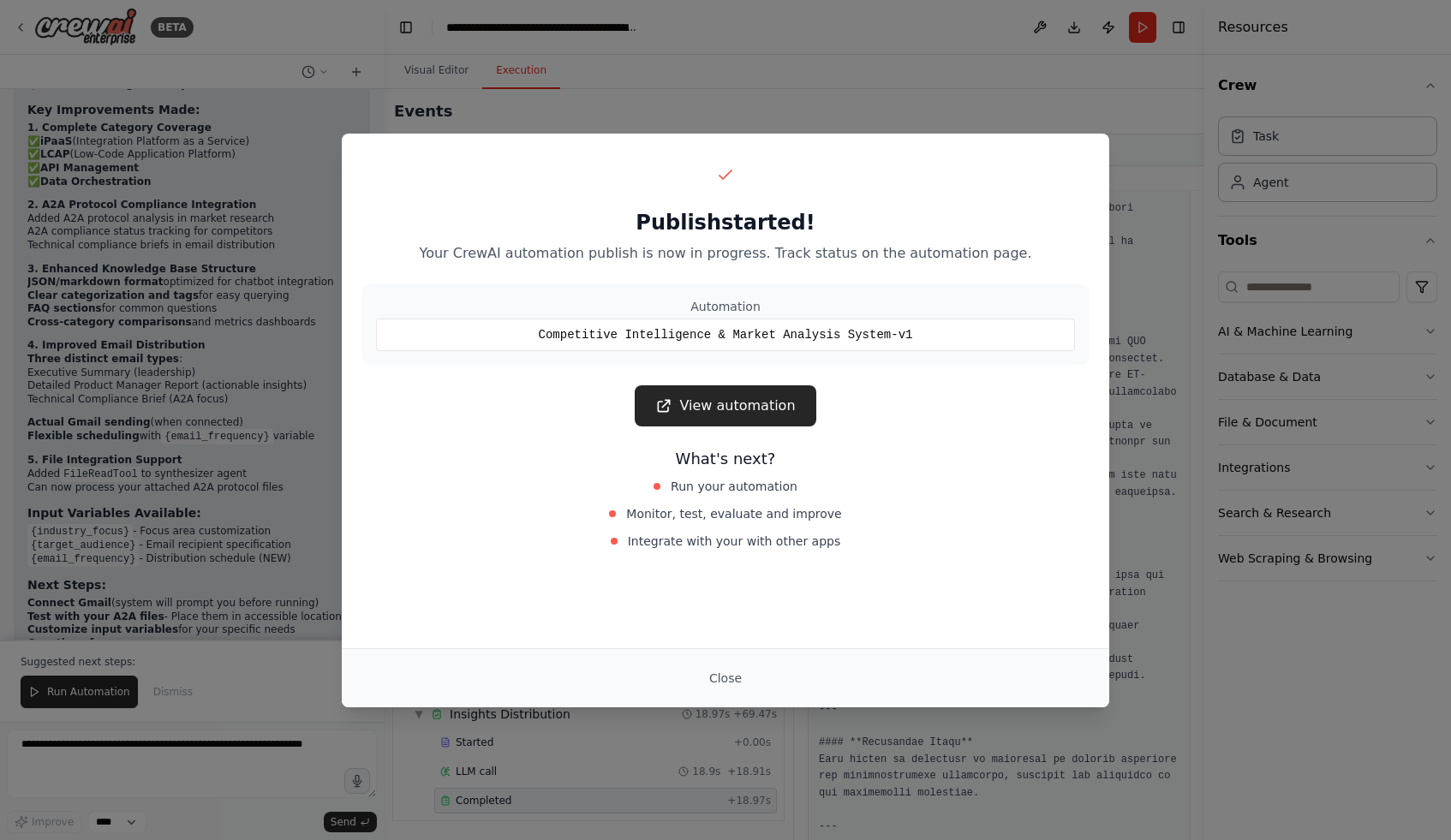
scroll to position [3855, 0]
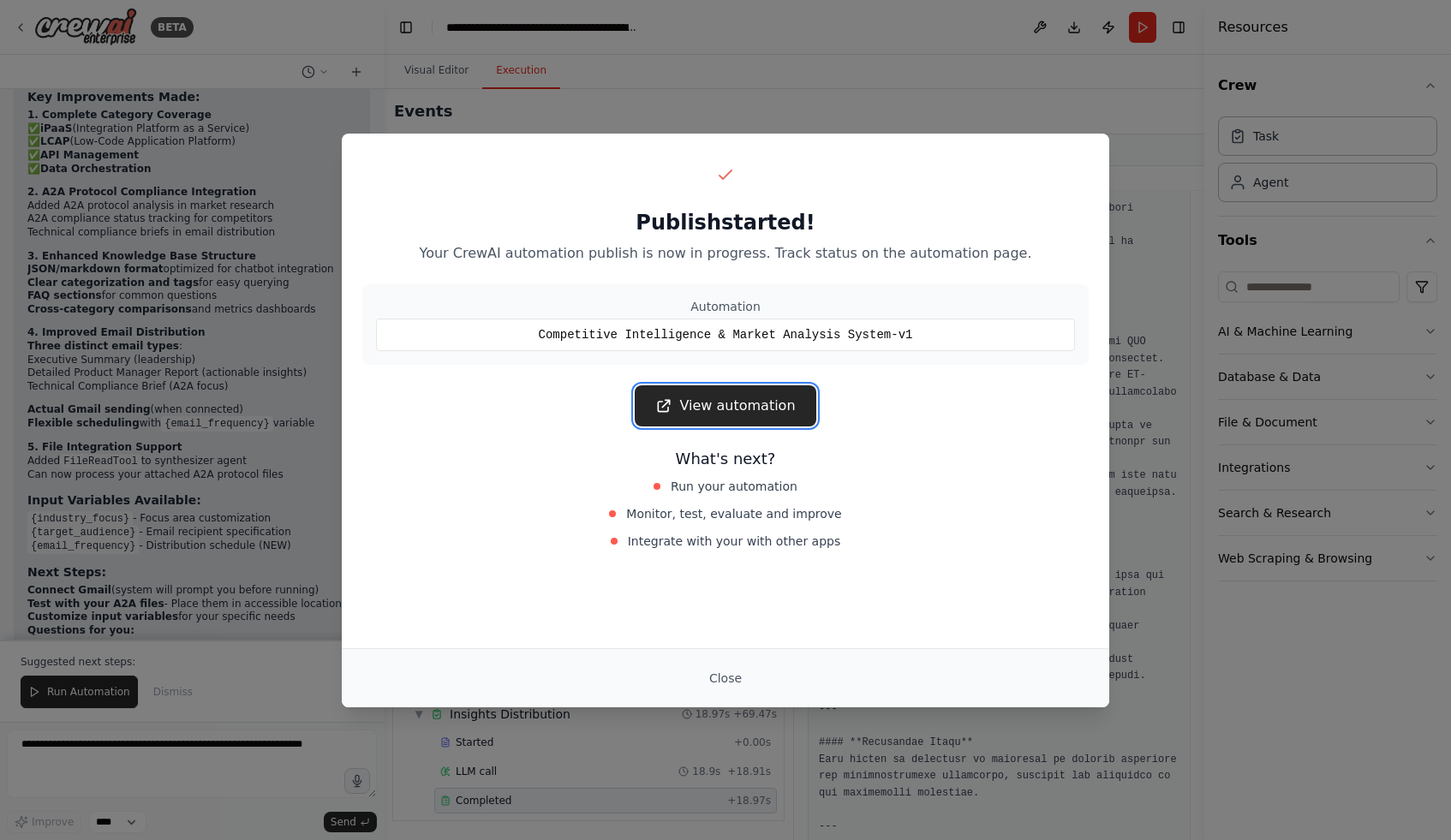
click at [728, 424] on link "View automation" at bounding box center [725, 406] width 180 height 41
click at [732, 692] on button "Close" at bounding box center [725, 678] width 60 height 31
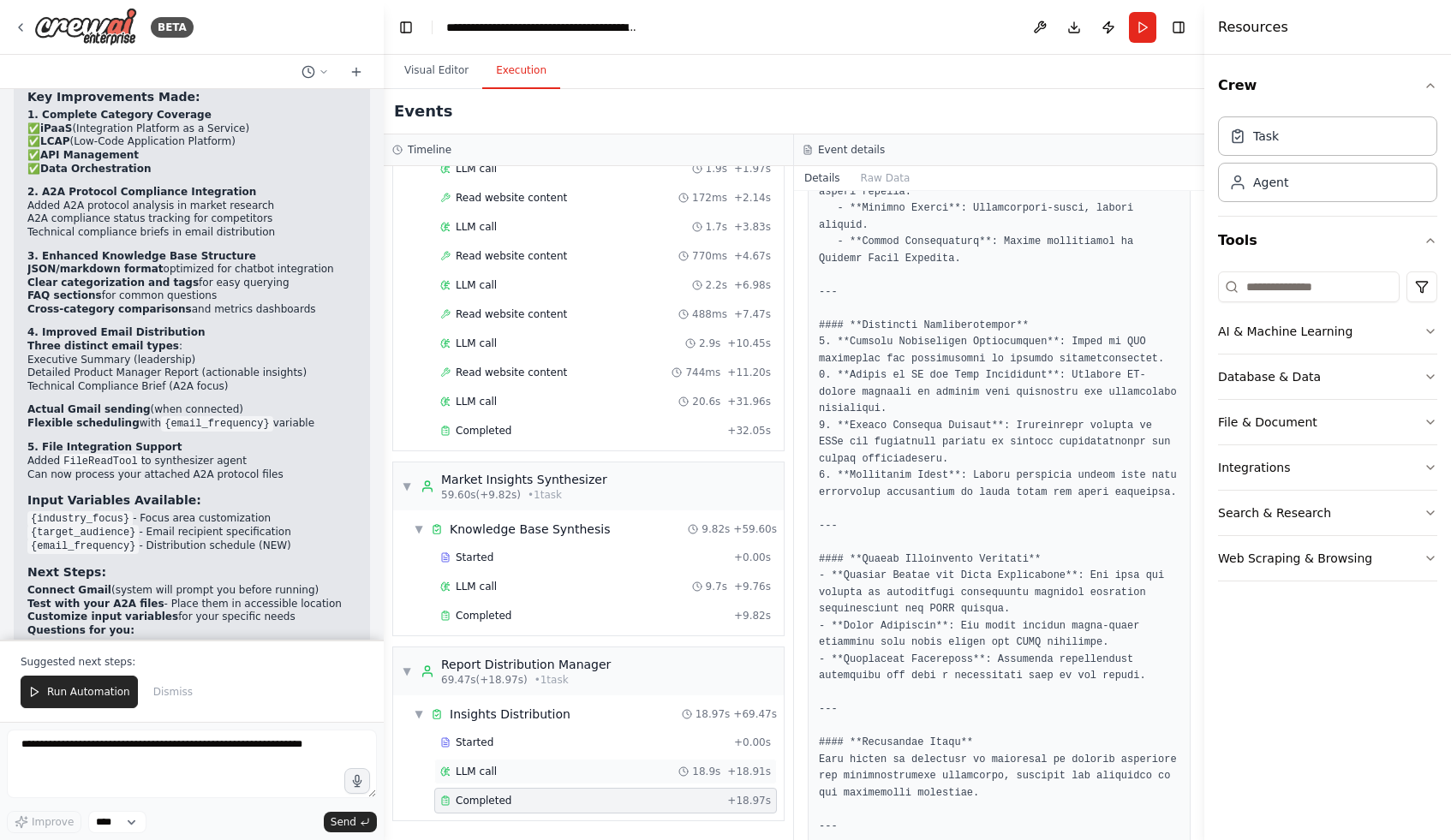
click at [513, 769] on div "LLM call 18.9s + 18.91s" at bounding box center [605, 771] width 330 height 13
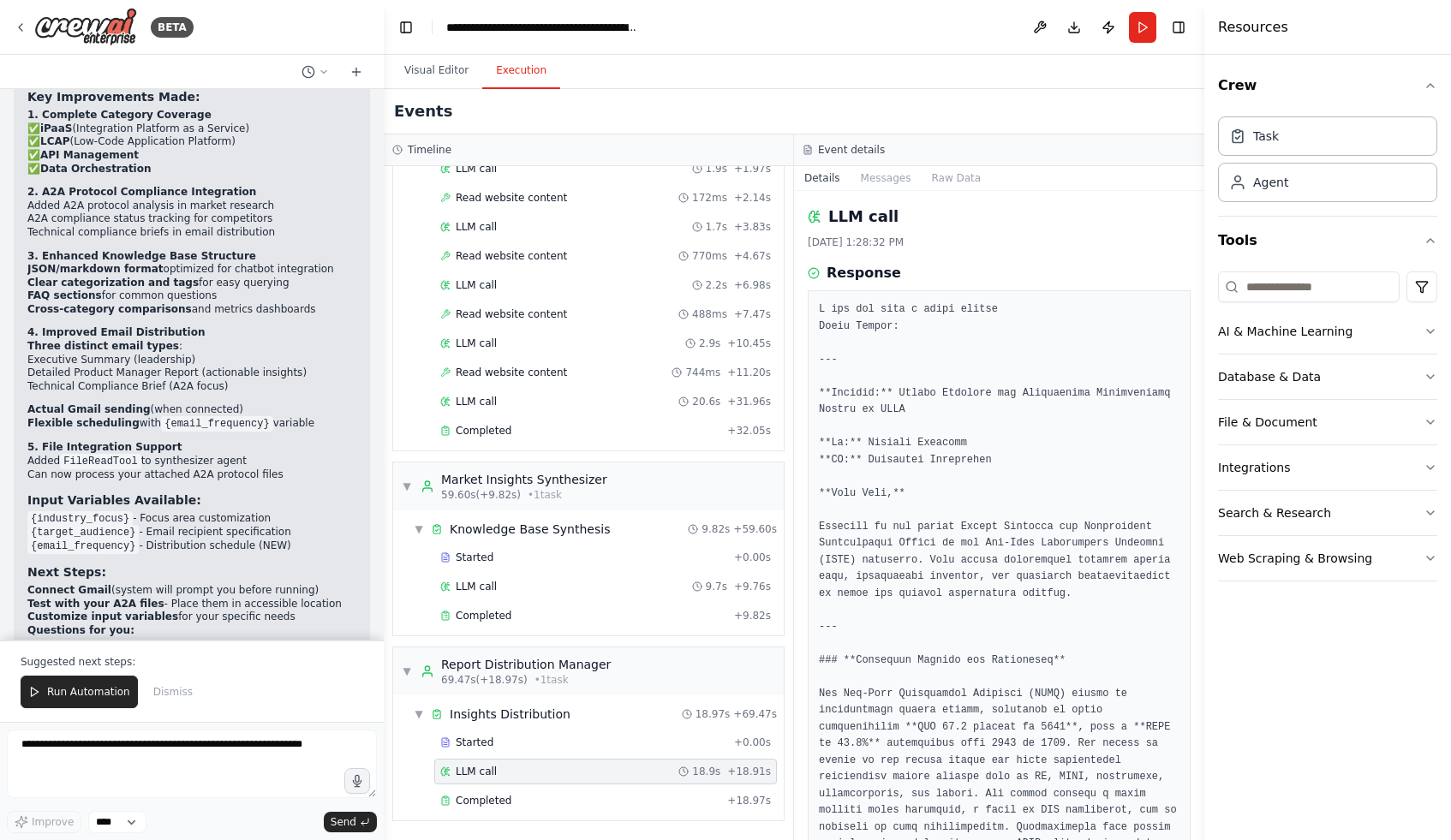
click at [518, 757] on div "Started + 0.00s LLM call 18.9s + 18.91s Completed + 18.97s" at bounding box center [596, 773] width 377 height 87
click at [516, 745] on div "Started" at bounding box center [583, 742] width 287 height 13
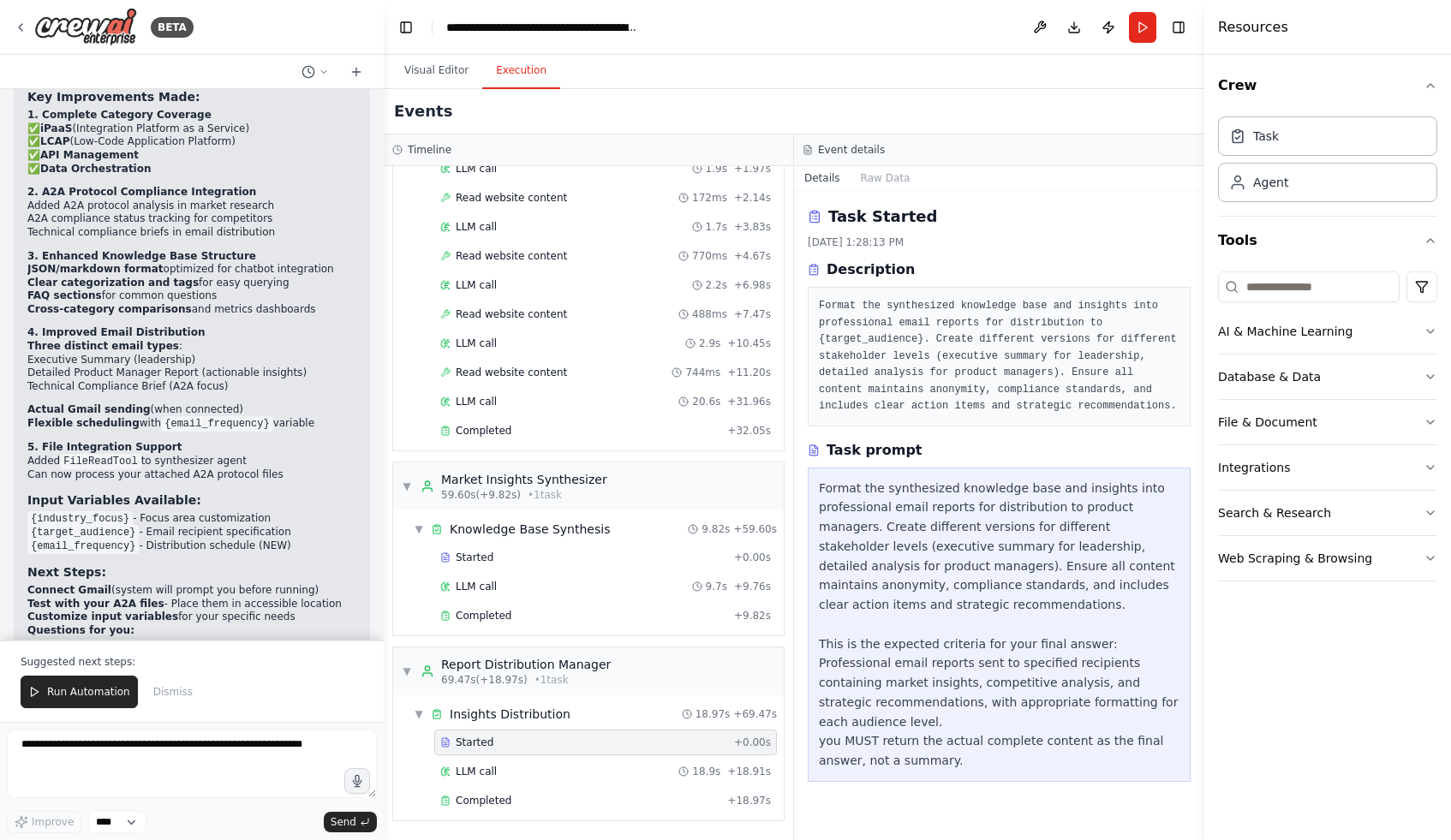
click at [521, 754] on div "Started + 0.00s" at bounding box center [605, 742] width 343 height 26
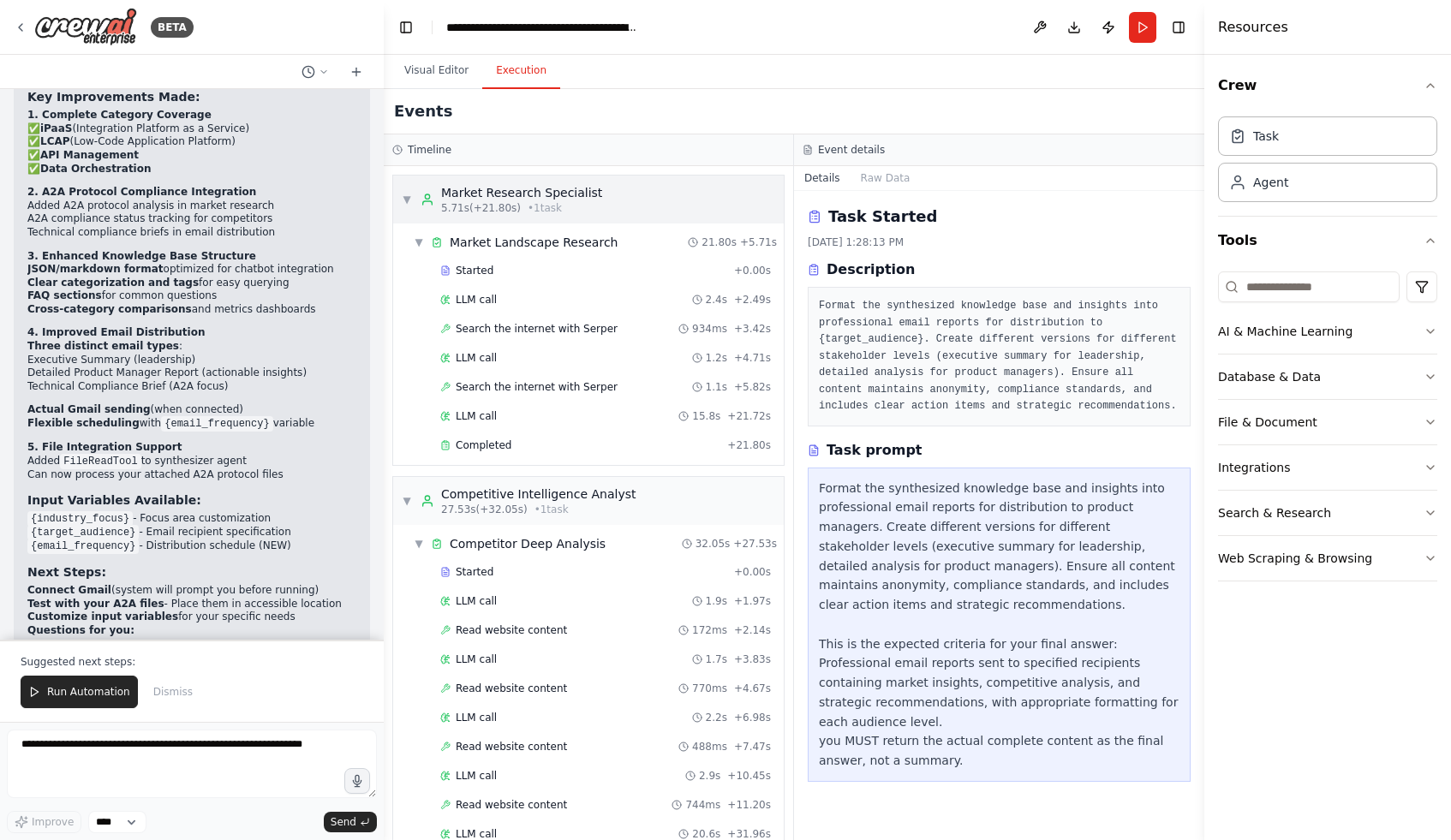
click at [442, 192] on div "Market Research Specialist" at bounding box center [521, 192] width 161 height 17
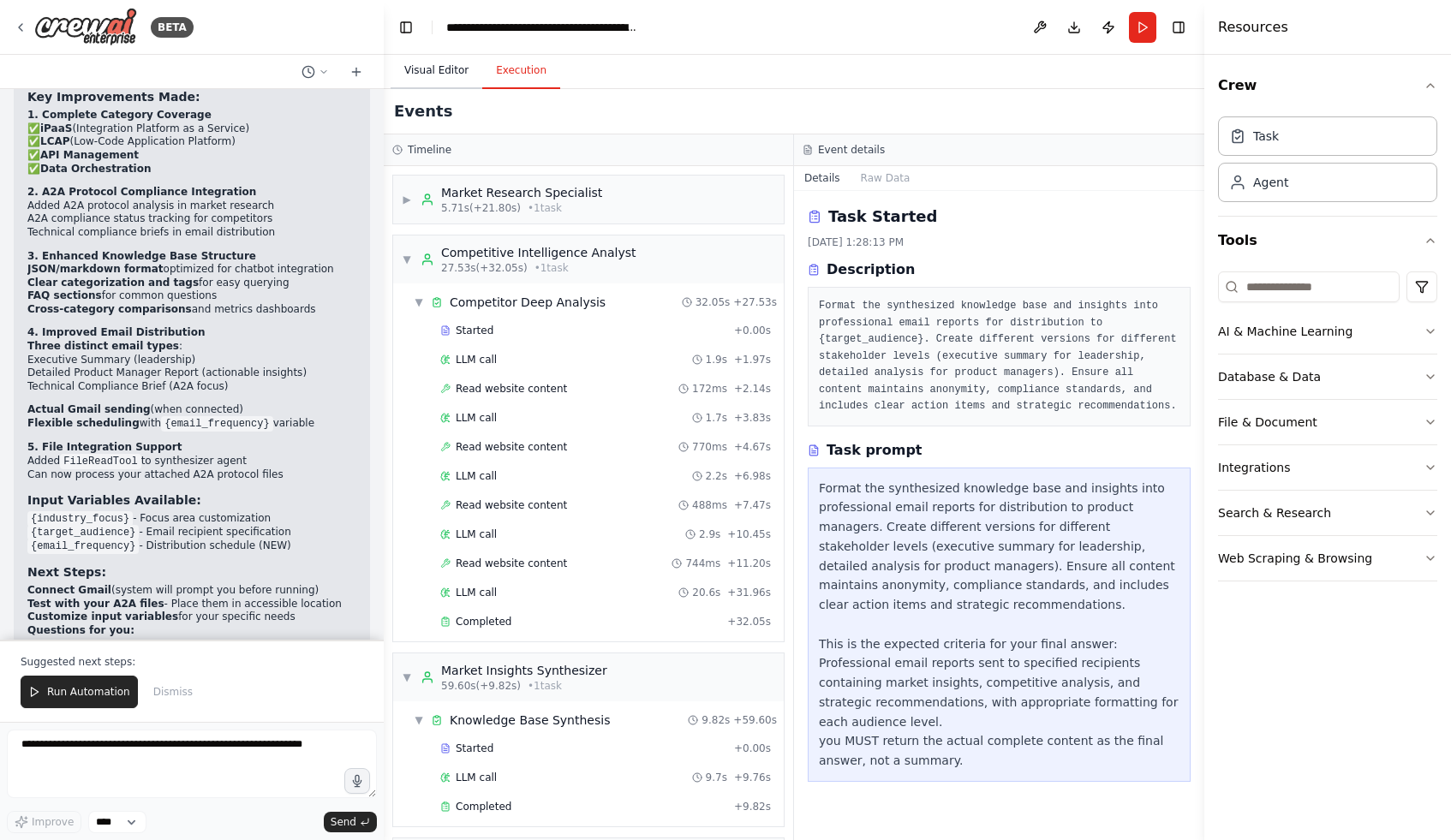
click at [438, 62] on button "Visual Editor" at bounding box center [436, 71] width 92 height 36
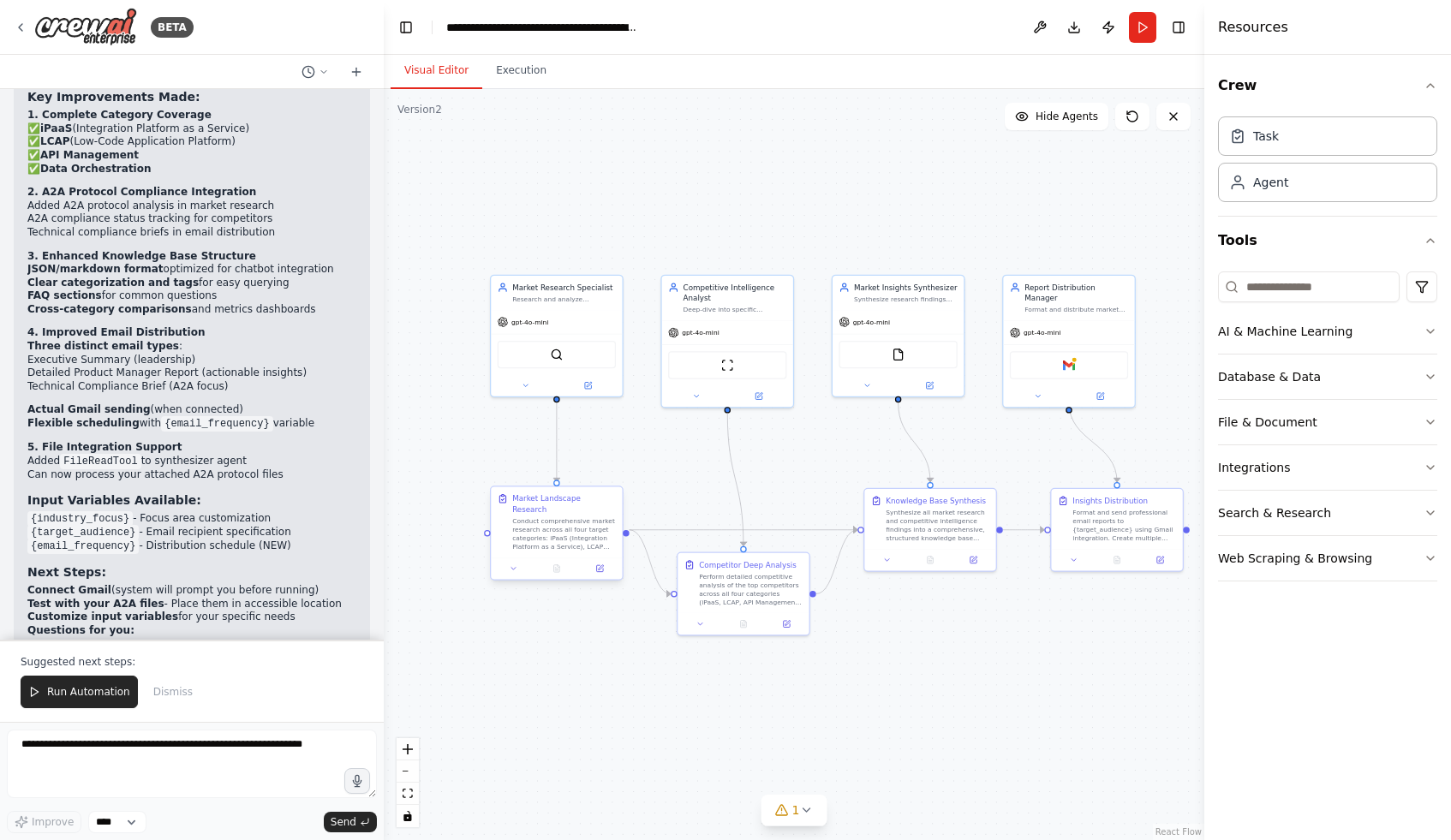
click at [534, 523] on div "Conduct comprehensive market research across all four target categories: iPaaS …" at bounding box center [564, 534] width 104 height 34
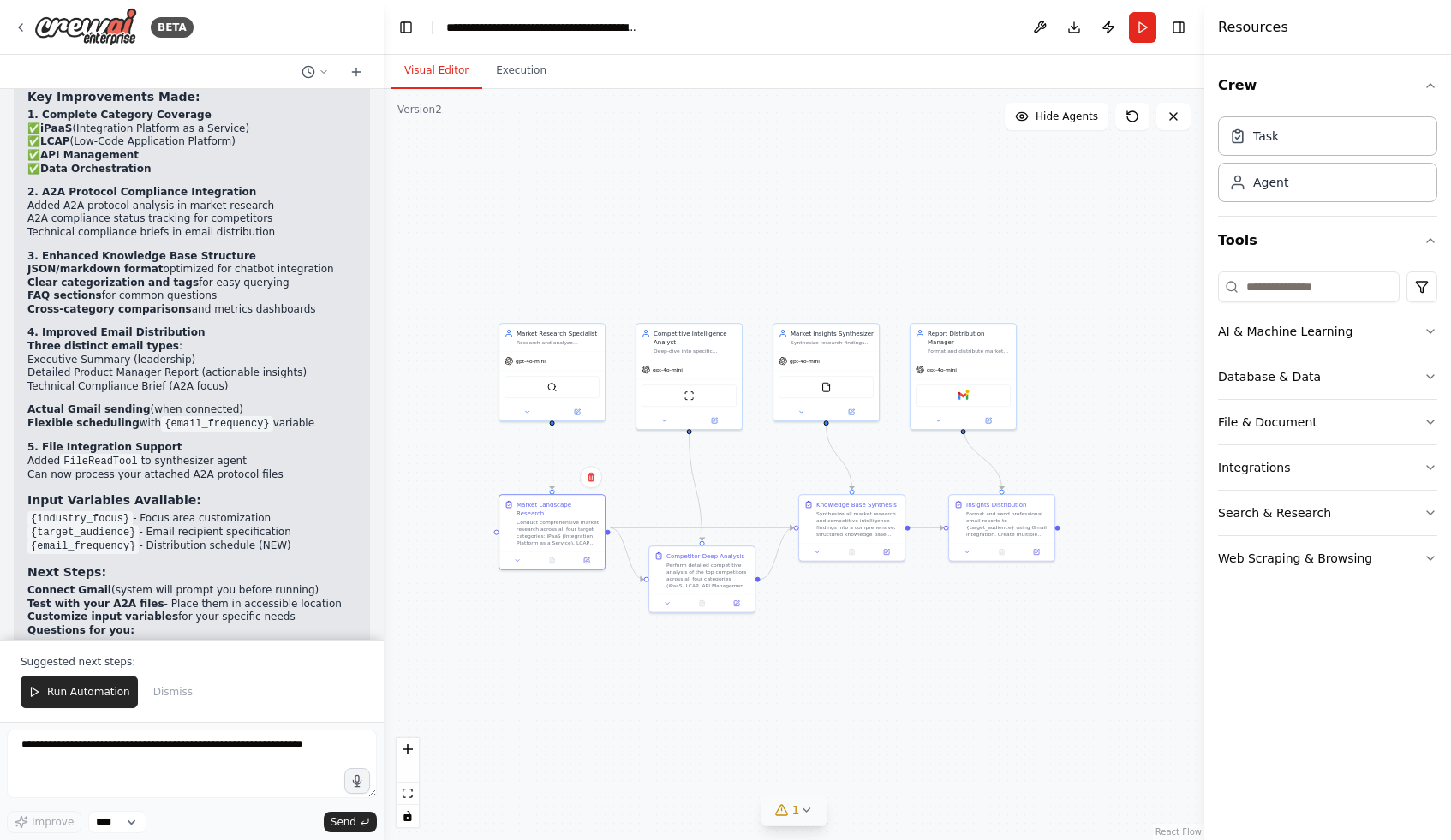
click at [797, 823] on button "1" at bounding box center [795, 810] width 66 height 31
click at [780, 806] on span "Gmail integration is not connected. Please connect before using it." at bounding box center [805, 807] width 344 height 13
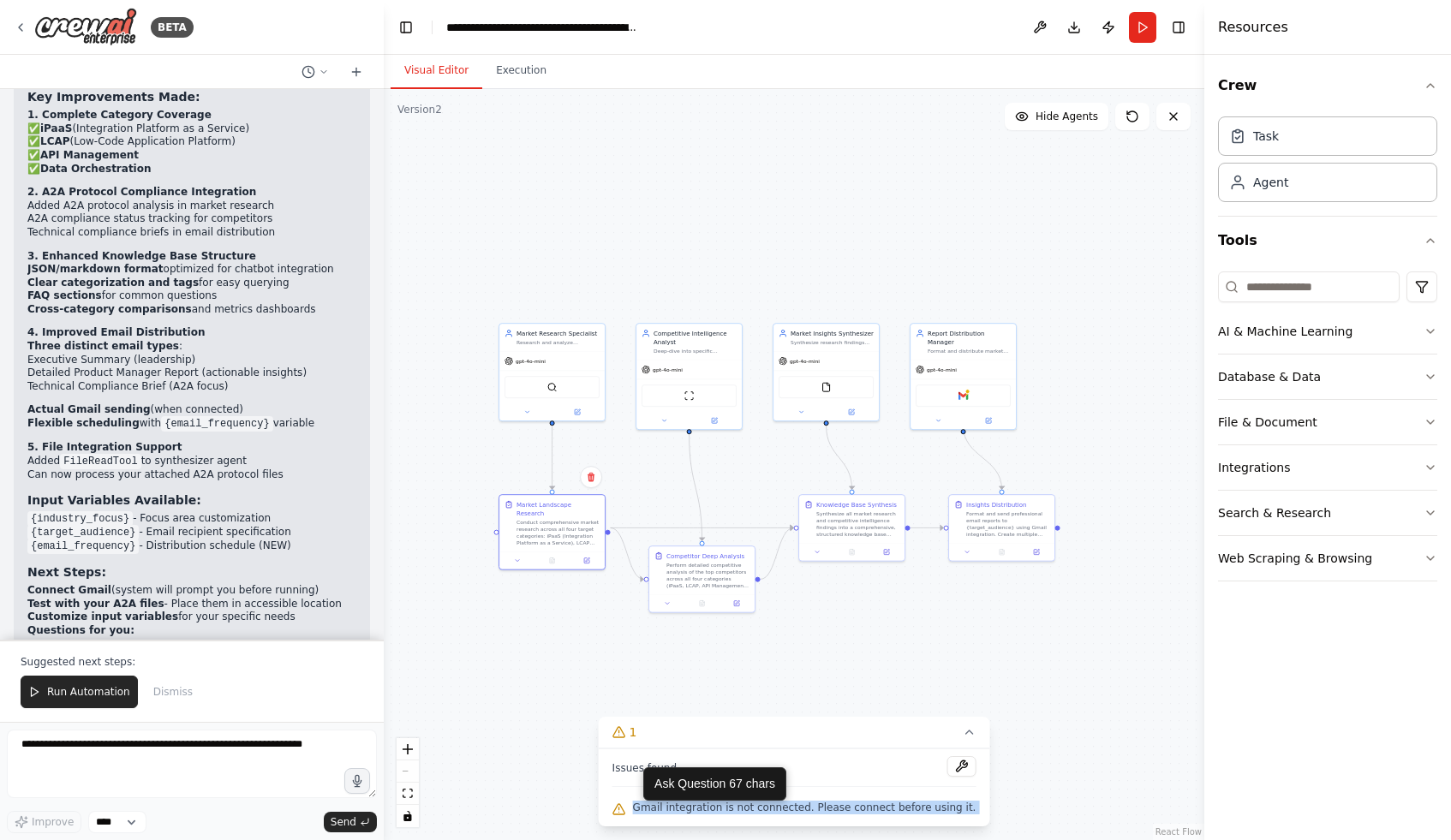
click at [780, 806] on span "Gmail integration is not connected. Please connect before using it." at bounding box center [805, 807] width 344 height 13
click at [950, 767] on button at bounding box center [961, 766] width 29 height 21
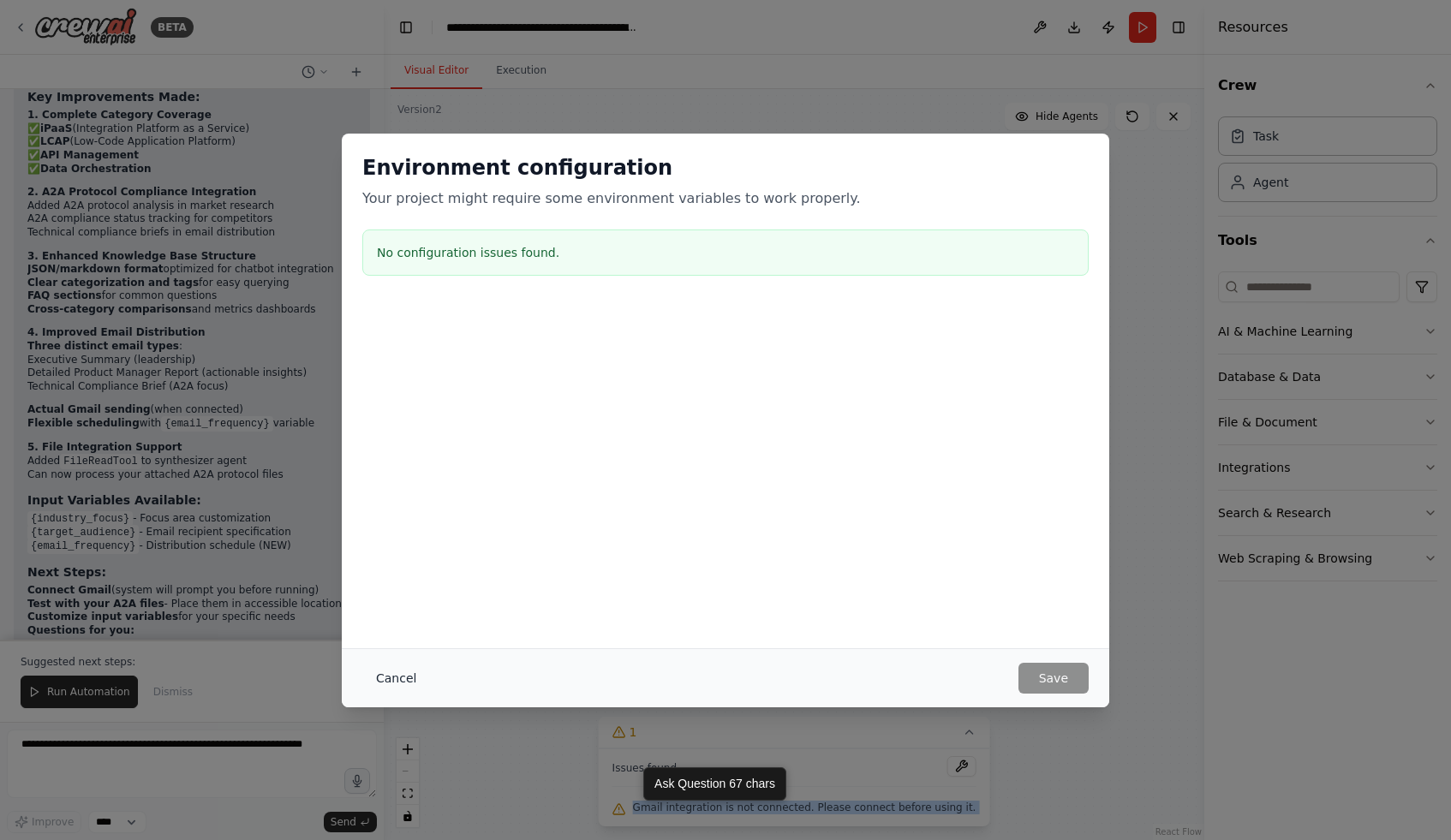
click at [400, 669] on button "Cancel" at bounding box center [396, 678] width 68 height 31
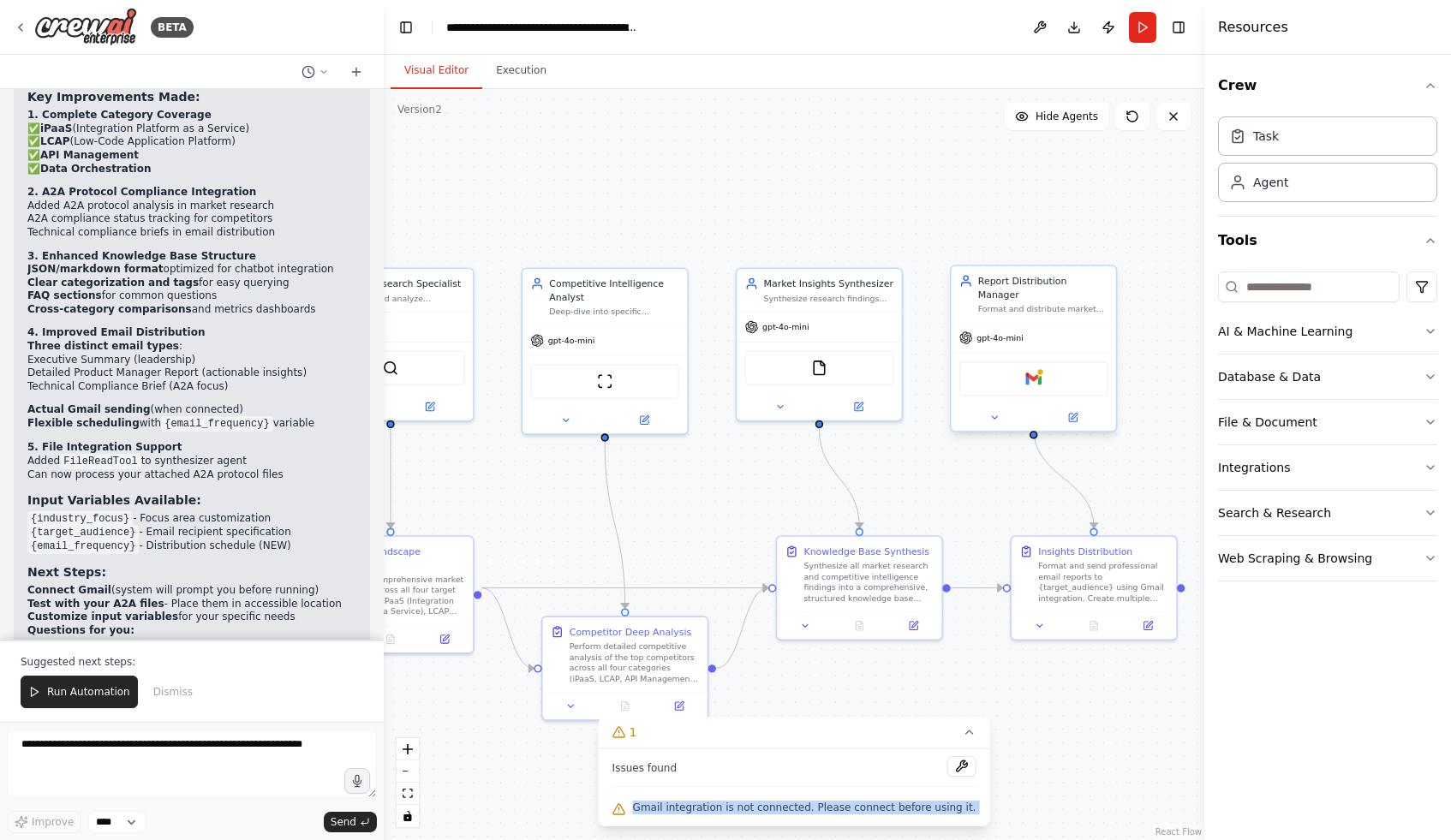
click at [1088, 373] on div "Gmail" at bounding box center [1034, 378] width 149 height 35
click at [1040, 370] on img at bounding box center [1033, 378] width 16 height 16
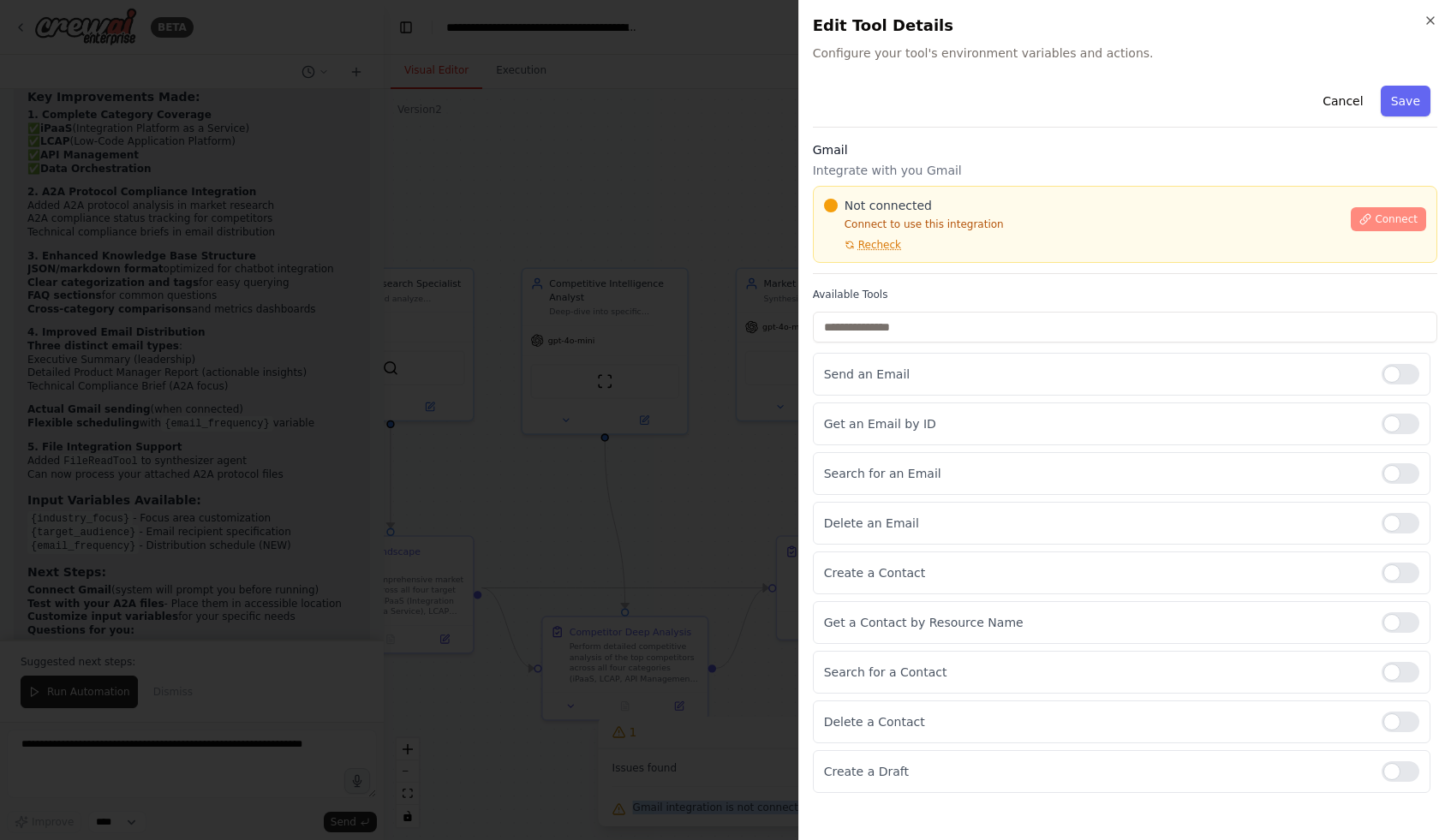
click at [1386, 213] on span "Connect" at bounding box center [1397, 219] width 43 height 13
click at [886, 278] on div "Cancel Save Gmail Integrate with you Gmail Not connected Connect to use this in…" at bounding box center [1124, 436] width 624 height 714
click at [906, 271] on div "Gmail Integrate with you Gmail Not connected Connect to use this integration Re…" at bounding box center [1124, 207] width 624 height 133
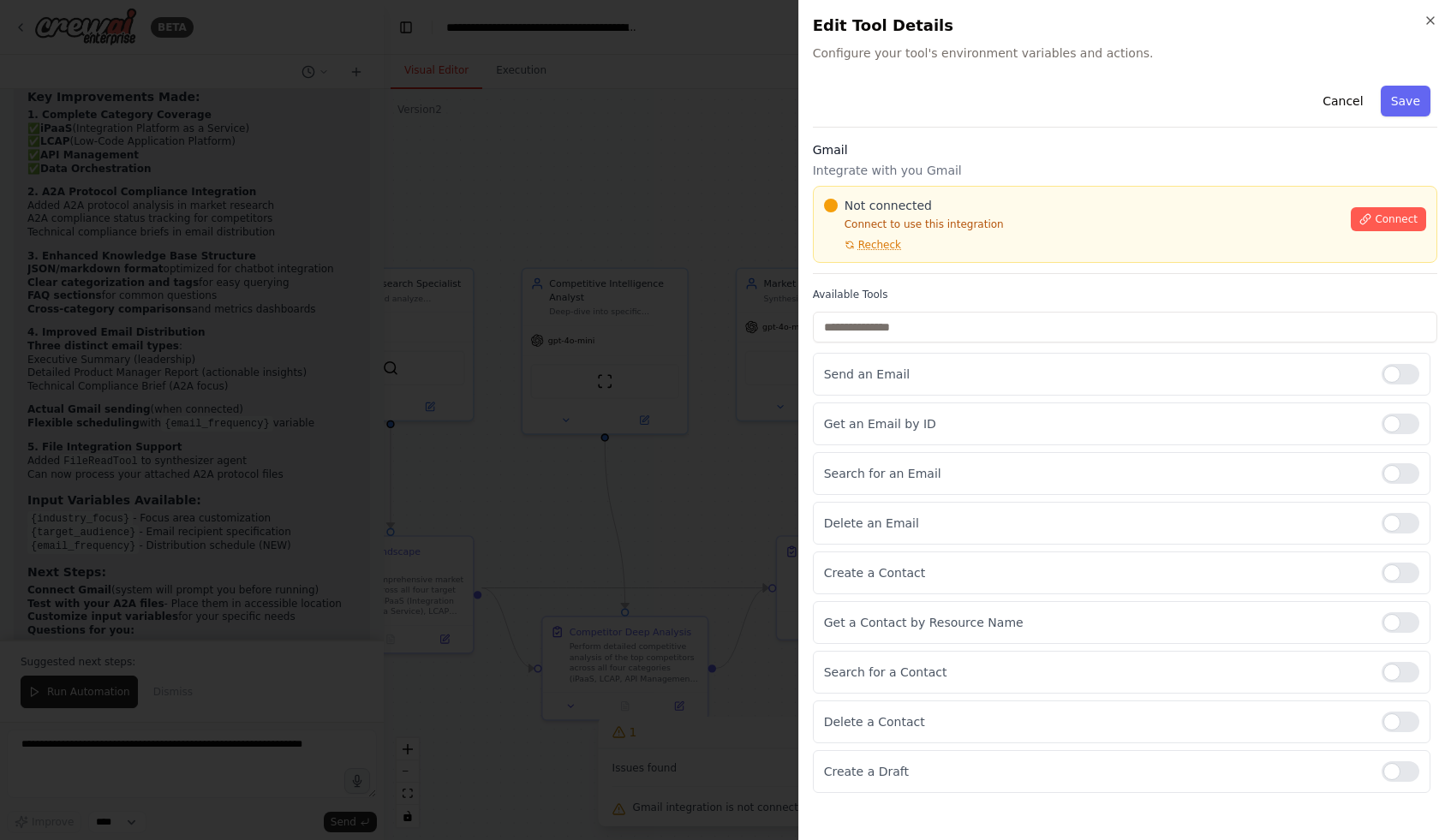
click at [979, 236] on div "Not connected Connect to use this integration Recheck" at bounding box center [1082, 224] width 517 height 54
click at [980, 267] on div "Gmail Integrate with you Gmail Not connected Connect to use this integration Re…" at bounding box center [1124, 207] width 624 height 133
click at [954, 272] on div "Gmail Integrate with you Gmail Not connected Connect to use this integration Re…" at bounding box center [1124, 207] width 624 height 133
click at [898, 286] on div "Cancel Save Gmail Integrate with you Gmail Not connected Connect to use this in…" at bounding box center [1124, 436] width 624 height 714
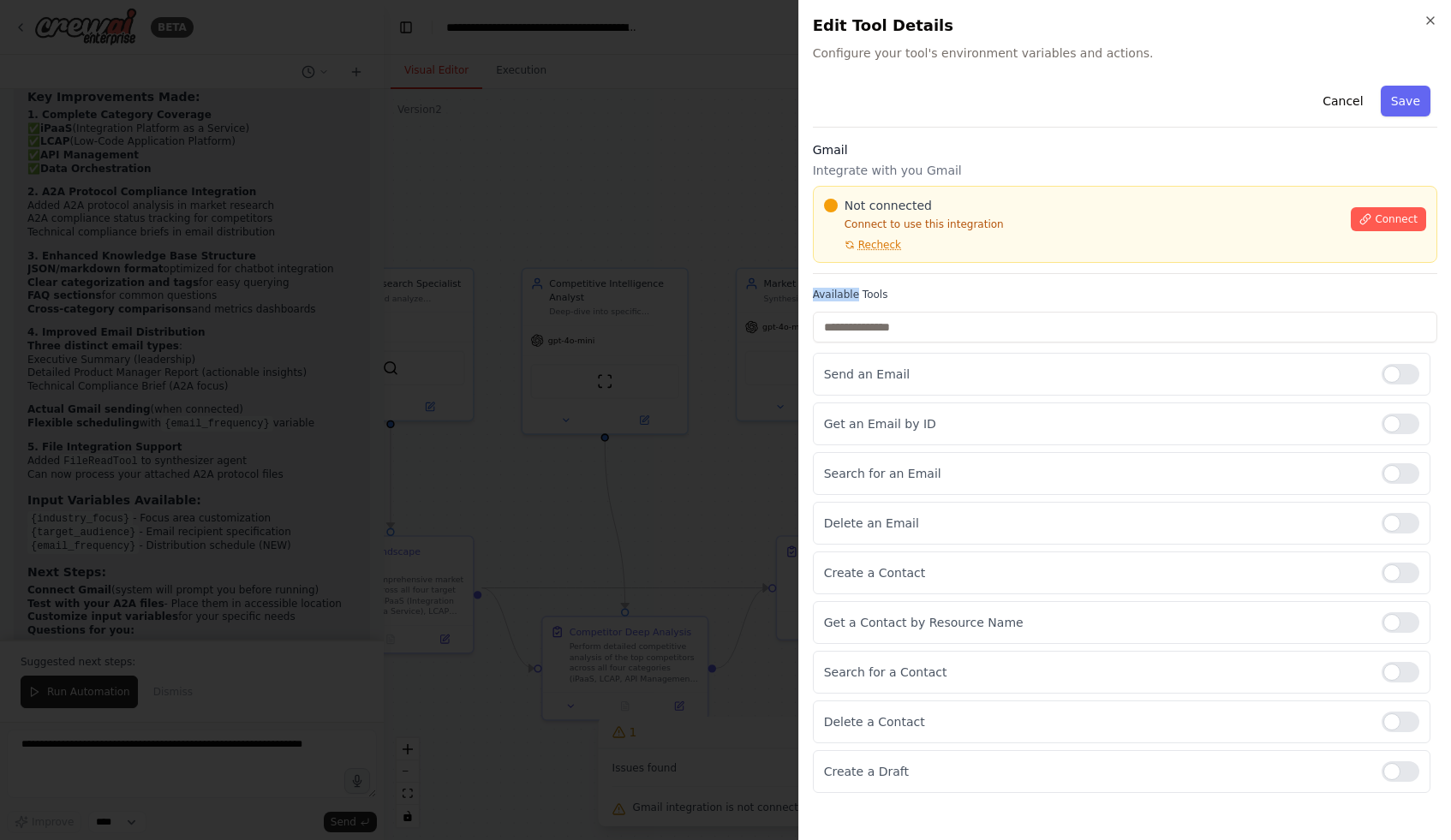
click at [898, 286] on div "Cancel Save Gmail Integrate with you Gmail Not connected Connect to use this in…" at bounding box center [1124, 436] width 624 height 714
click at [910, 273] on div "Gmail Integrate with you Gmail Not connected Connect to use this integration Re…" at bounding box center [1124, 207] width 624 height 133
click at [821, 286] on div "Cancel Save Gmail Integrate with you Gmail Not connected Connect to use this in…" at bounding box center [1124, 436] width 624 height 714
click at [1042, 248] on div "Not connected Connect to use this integration Recheck" at bounding box center [1082, 224] width 517 height 54
click at [1019, 248] on div "Not connected Connect to use this integration Recheck" at bounding box center [1082, 224] width 517 height 54
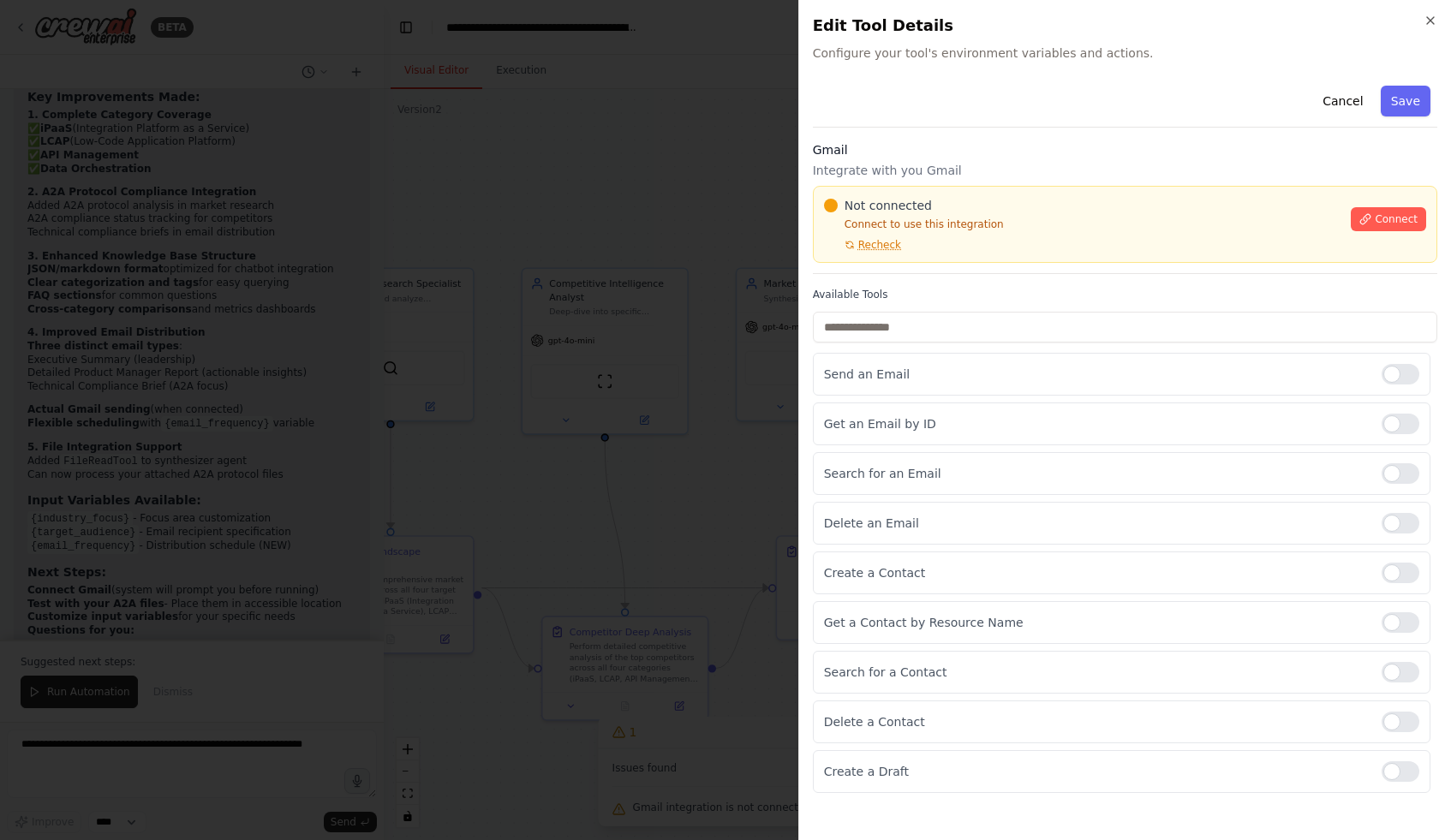
click at [1038, 247] on div "Not connected Connect to use this integration Recheck" at bounding box center [1082, 224] width 517 height 54
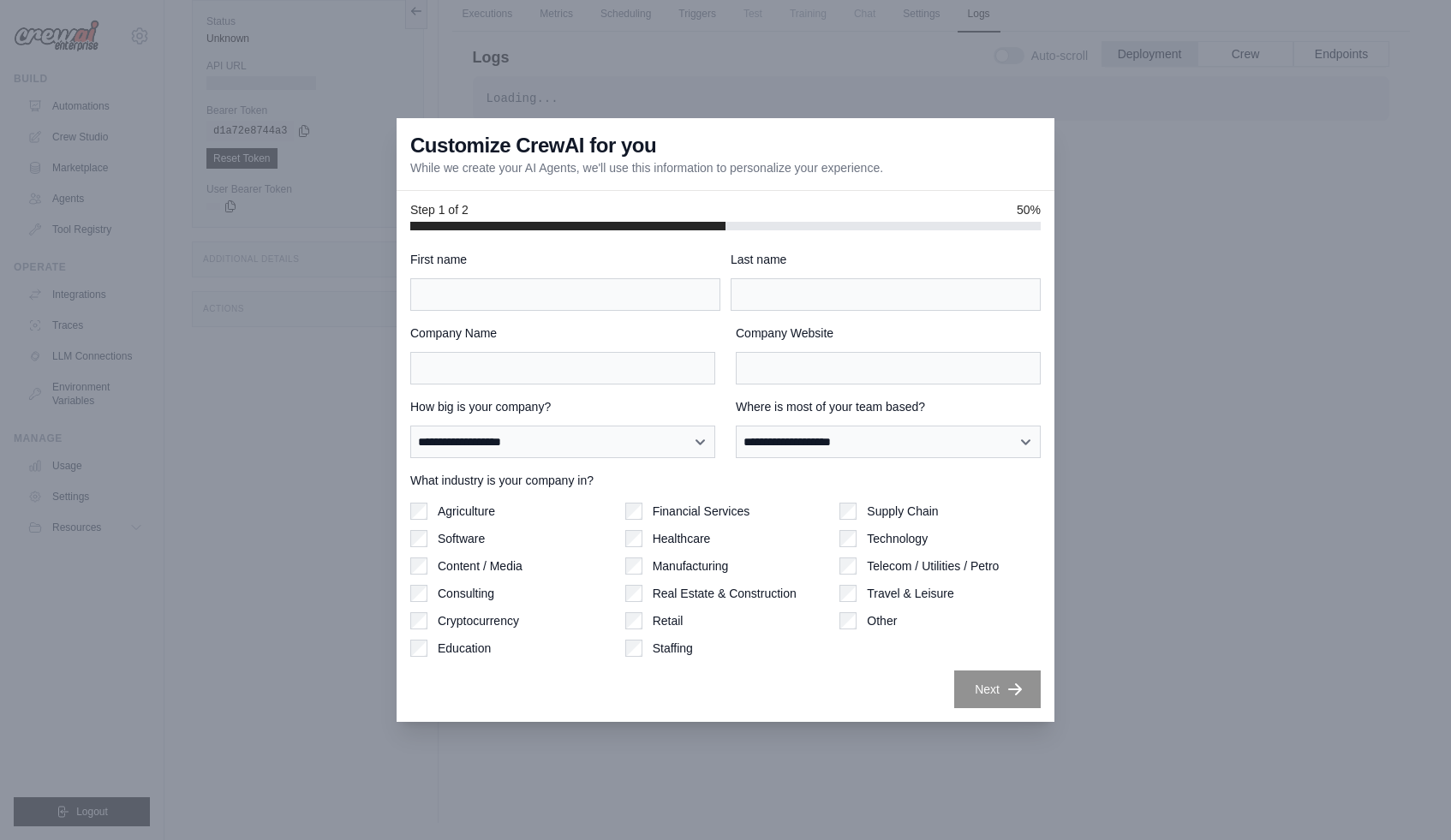
click at [338, 383] on div at bounding box center [725, 420] width 1451 height 840
click at [467, 276] on div "First name" at bounding box center [565, 280] width 310 height 60
click at [464, 295] on input "First name" at bounding box center [565, 295] width 310 height 32
type input "*****"
type input "**********"
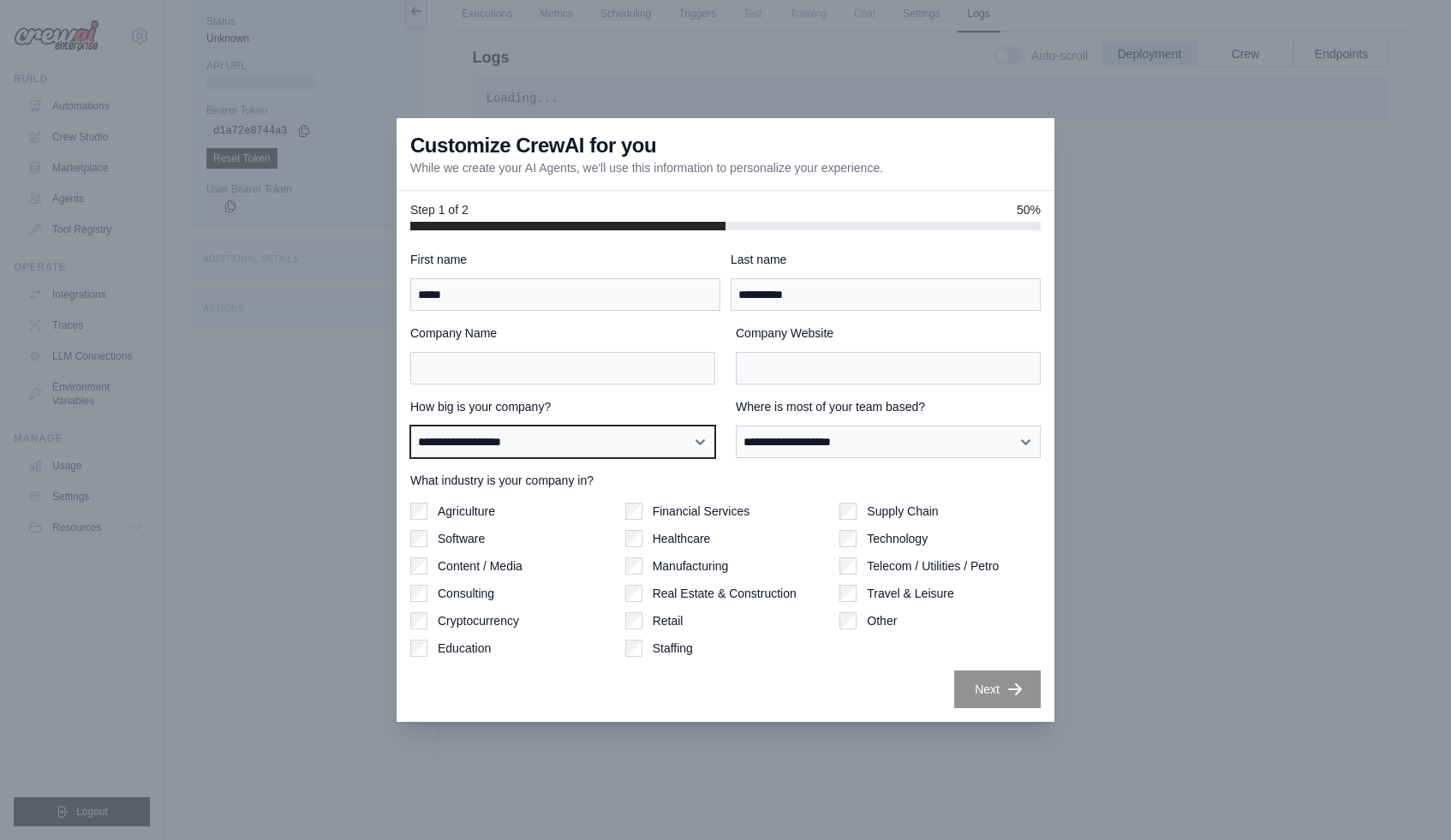
click at [464, 453] on select "**********" at bounding box center [563, 442] width 305 height 32
select select "**********"
click at [411, 426] on select "**********" at bounding box center [563, 442] width 305 height 32
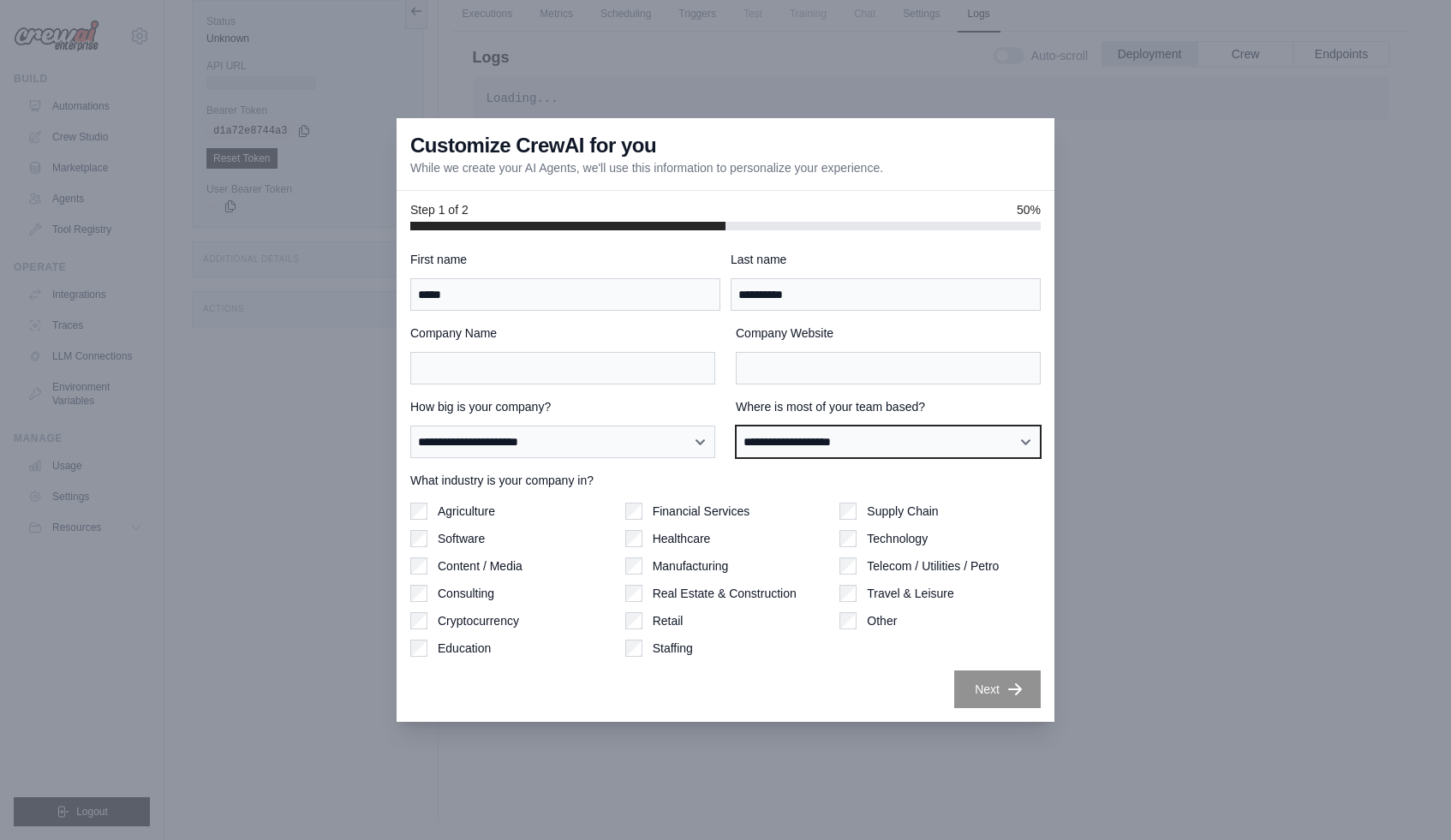
click at [839, 429] on select "**********" at bounding box center [888, 442] width 305 height 32
select select "******"
click at [736, 426] on select "**********" at bounding box center [888, 442] width 305 height 32
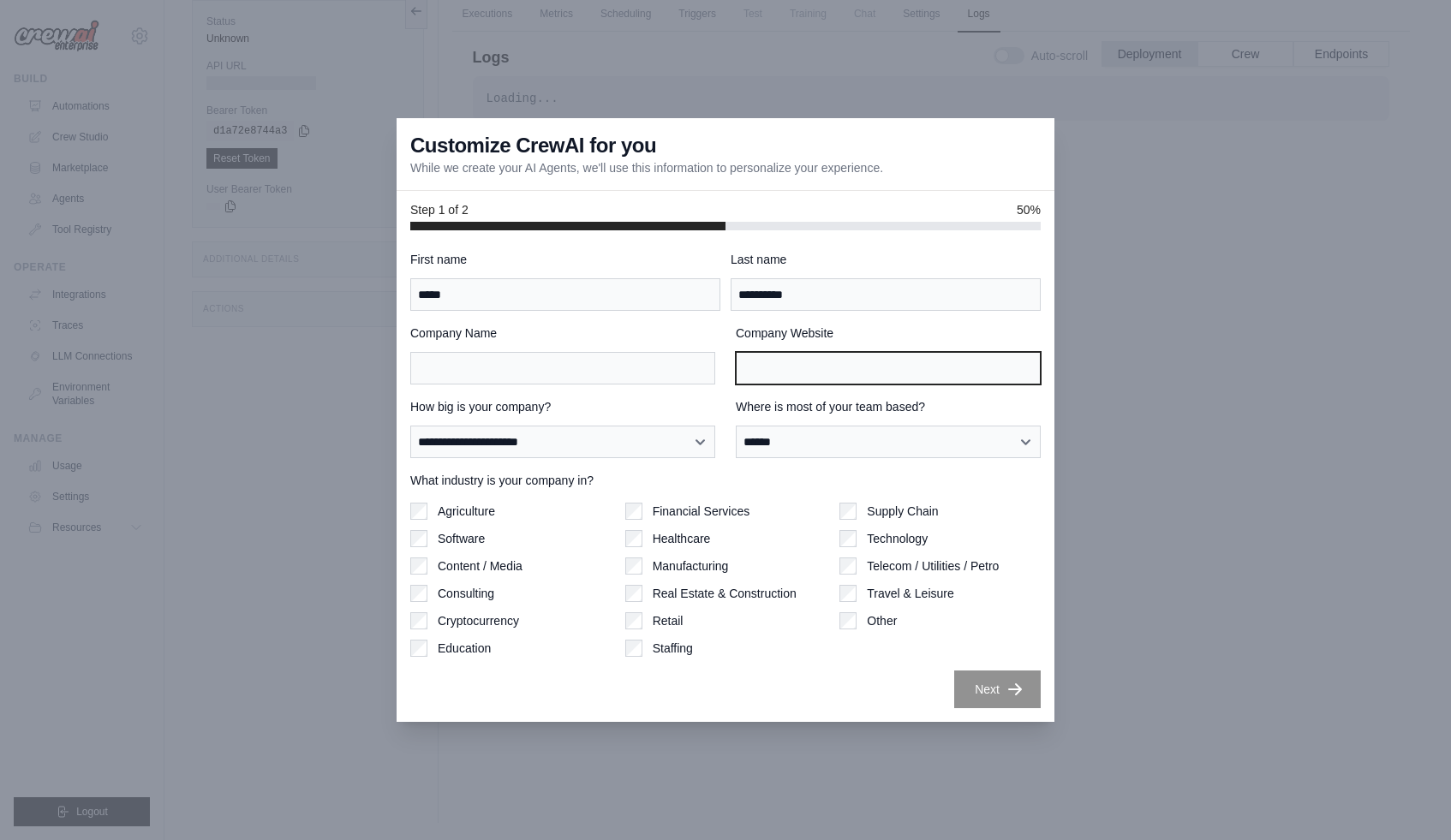
click at [771, 356] on input "Company Website" at bounding box center [888, 368] width 305 height 32
type input "*"
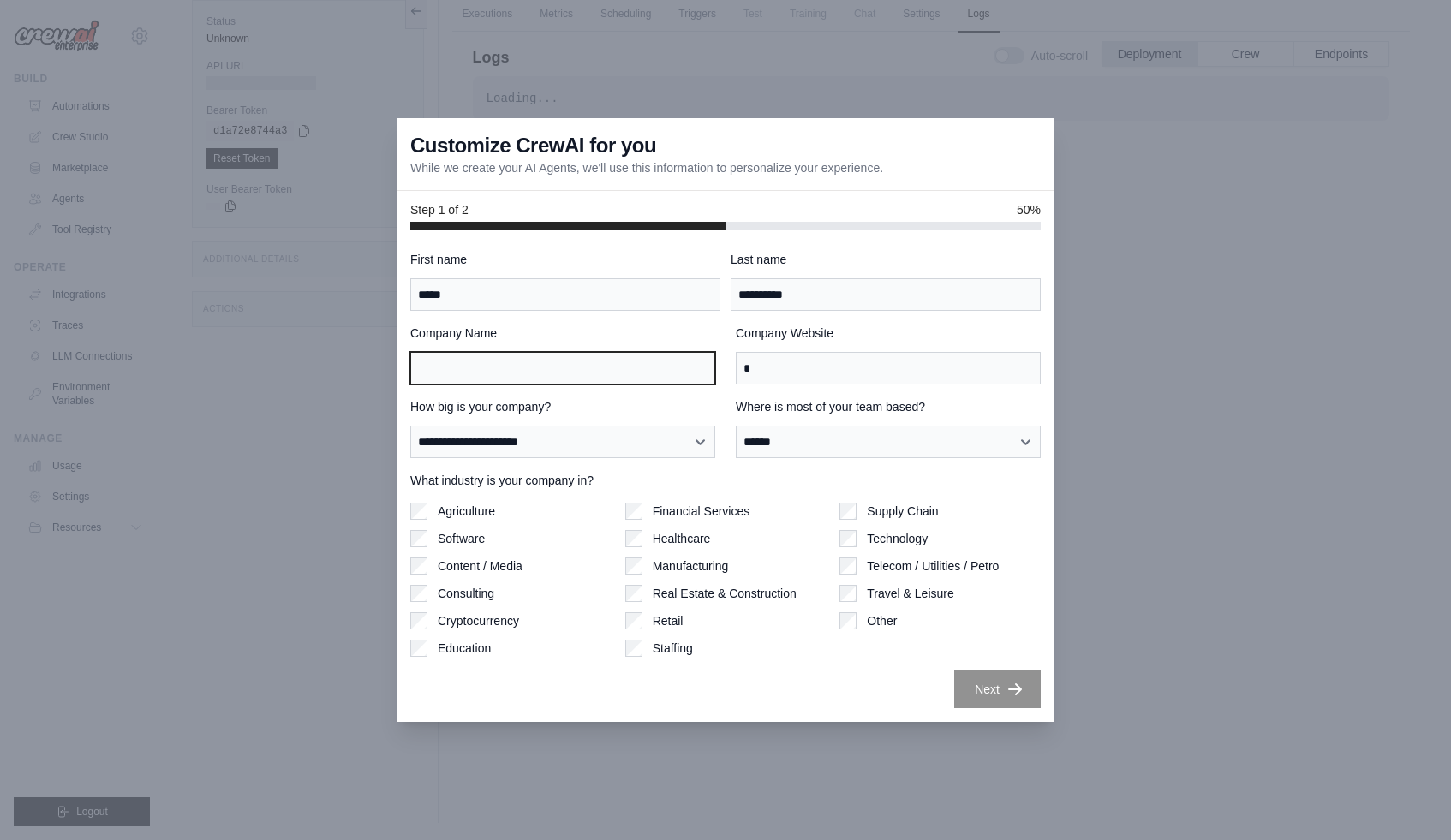
click at [586, 373] on input "Company Name" at bounding box center [563, 368] width 305 height 32
type input "*"
click at [841, 663] on div "**********" at bounding box center [726, 479] width 630 height 457
click at [744, 239] on div "**********" at bounding box center [725, 476] width 658 height 492
click at [1004, 686] on button "Next" at bounding box center [997, 688] width 87 height 37
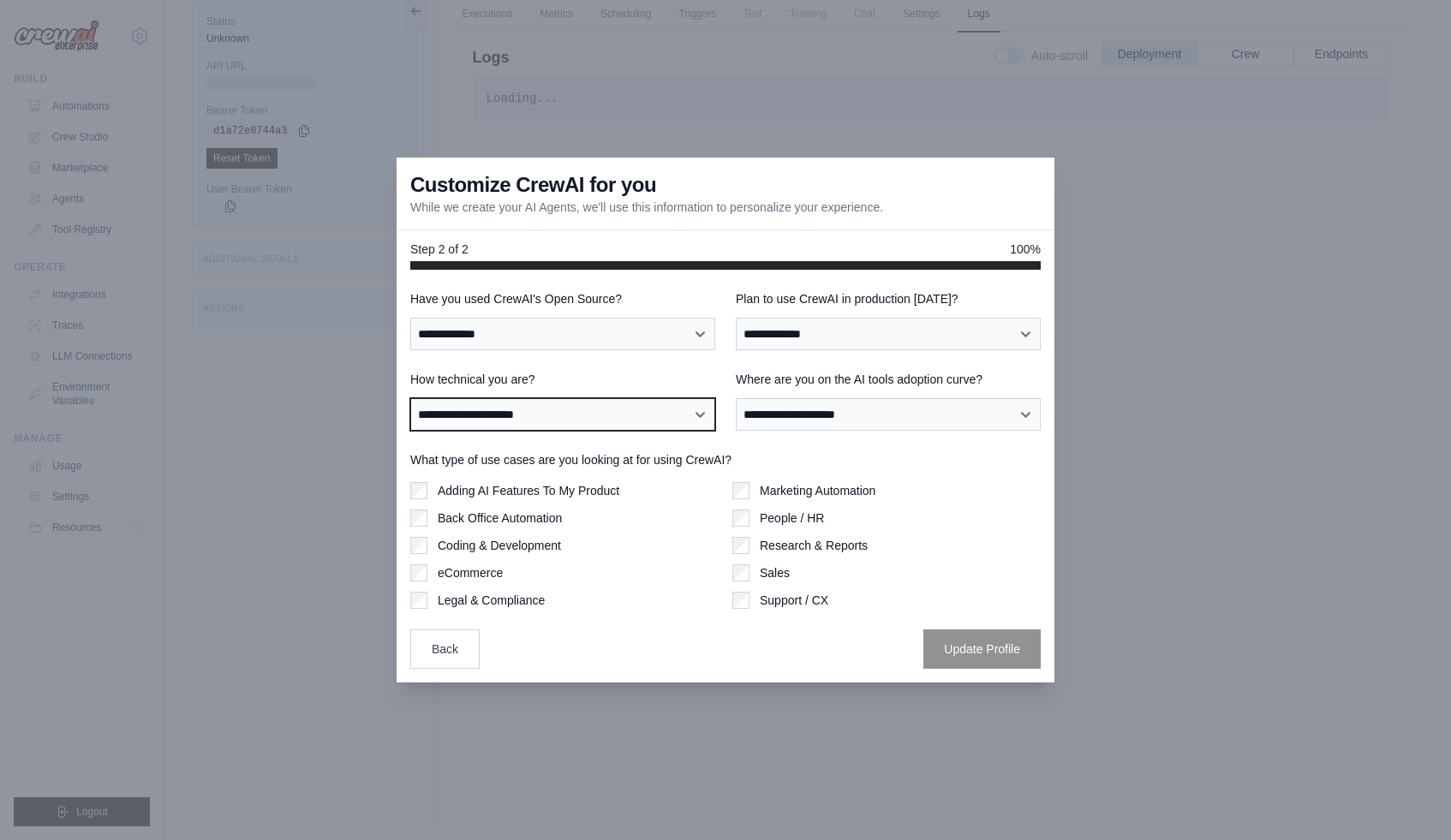
click at [445, 420] on select "**********" at bounding box center [563, 414] width 305 height 32
select select "**********"
click at [411, 398] on select "**********" at bounding box center [563, 414] width 305 height 32
click at [483, 303] on label "Have you used CrewAI's Open Source?" at bounding box center [563, 298] width 305 height 17
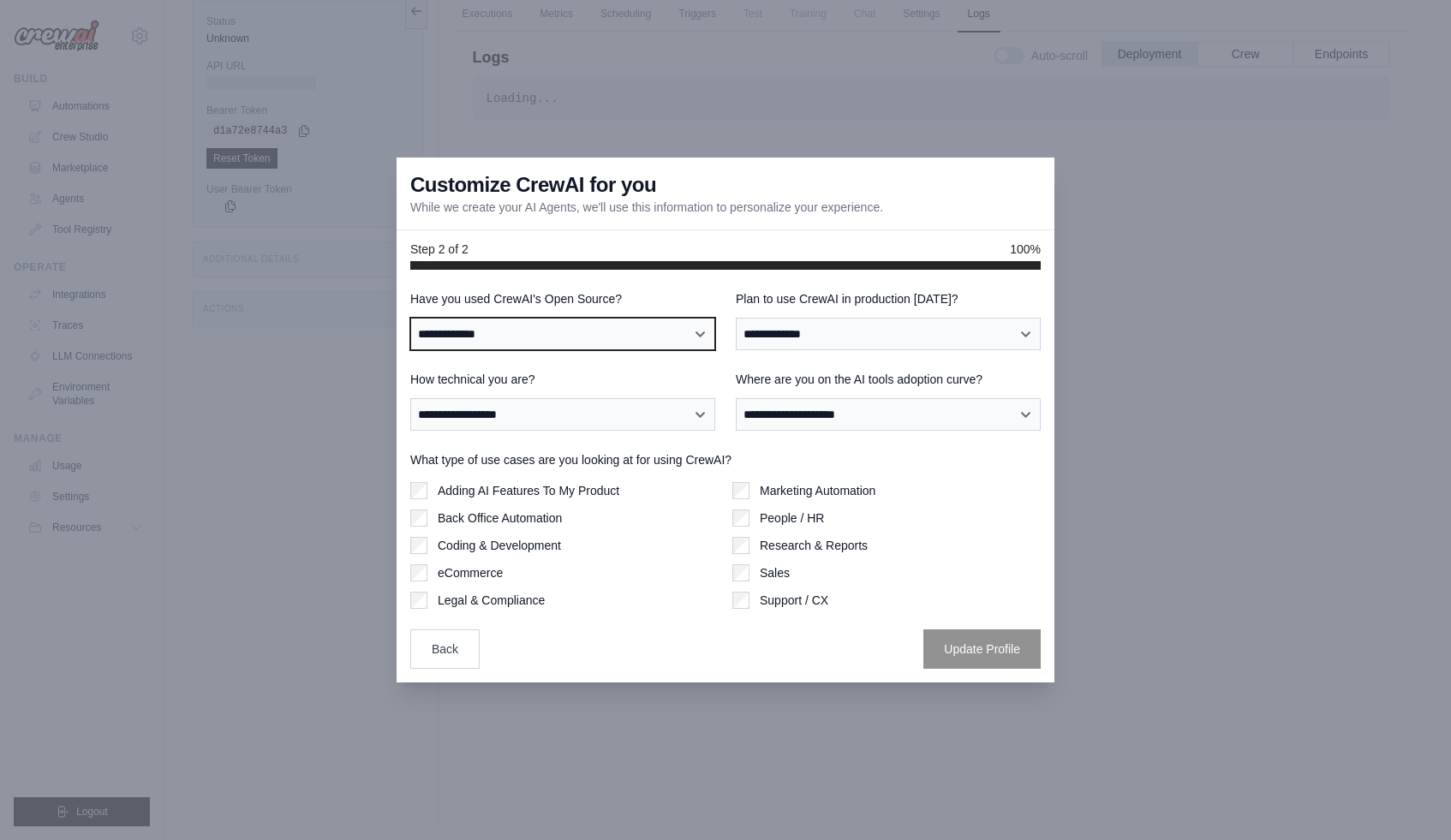
click at [483, 318] on select "**********" at bounding box center [563, 334] width 305 height 32
click at [490, 330] on select "**********" at bounding box center [563, 334] width 305 height 32
select select "**"
click at [411, 318] on select "**********" at bounding box center [563, 334] width 305 height 32
click at [812, 350] on div "**********" at bounding box center [726, 479] width 630 height 378
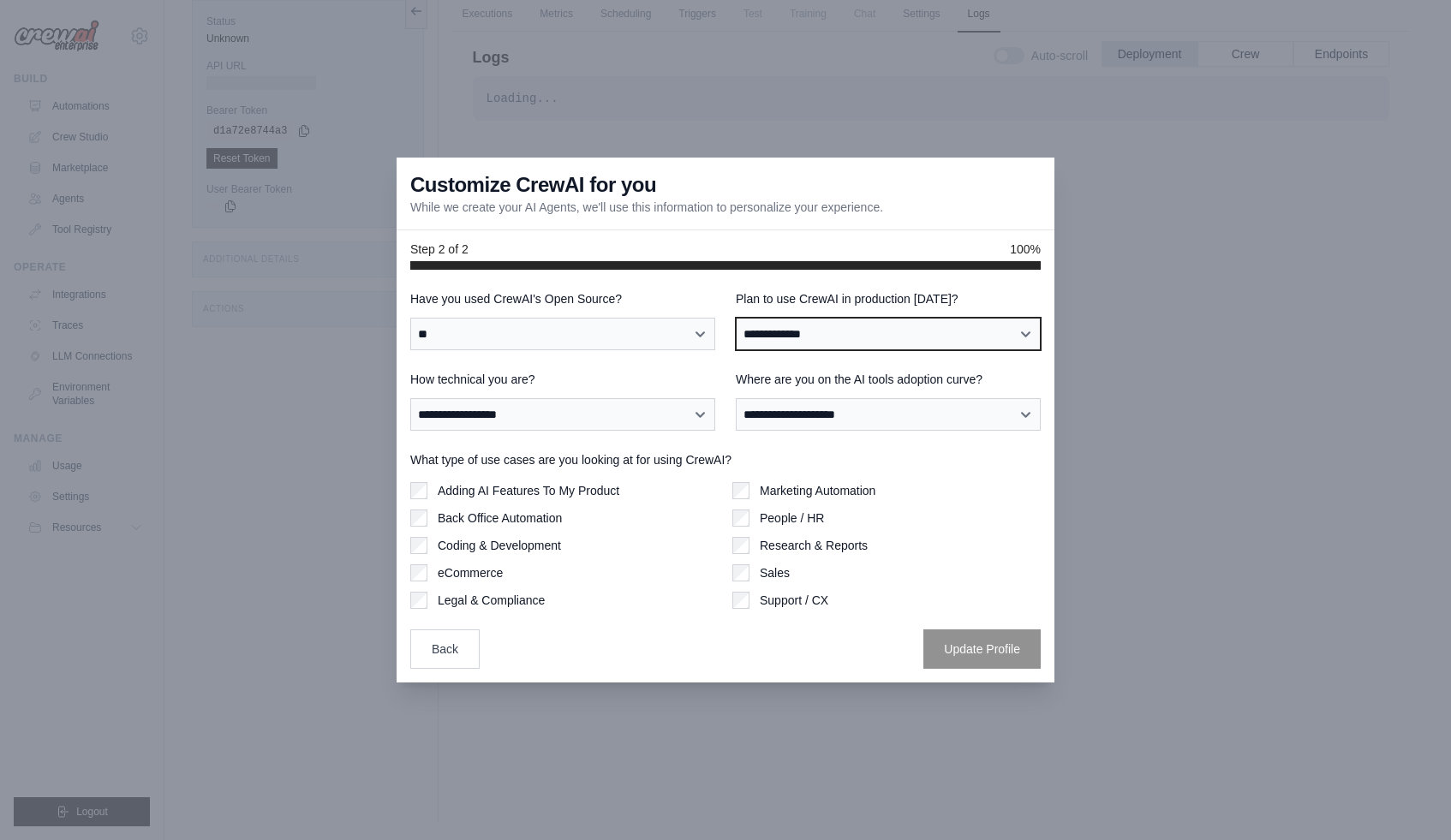
click at [813, 345] on select "**********" at bounding box center [888, 334] width 305 height 32
select select "*****"
click at [736, 318] on select "**********" at bounding box center [888, 334] width 305 height 32
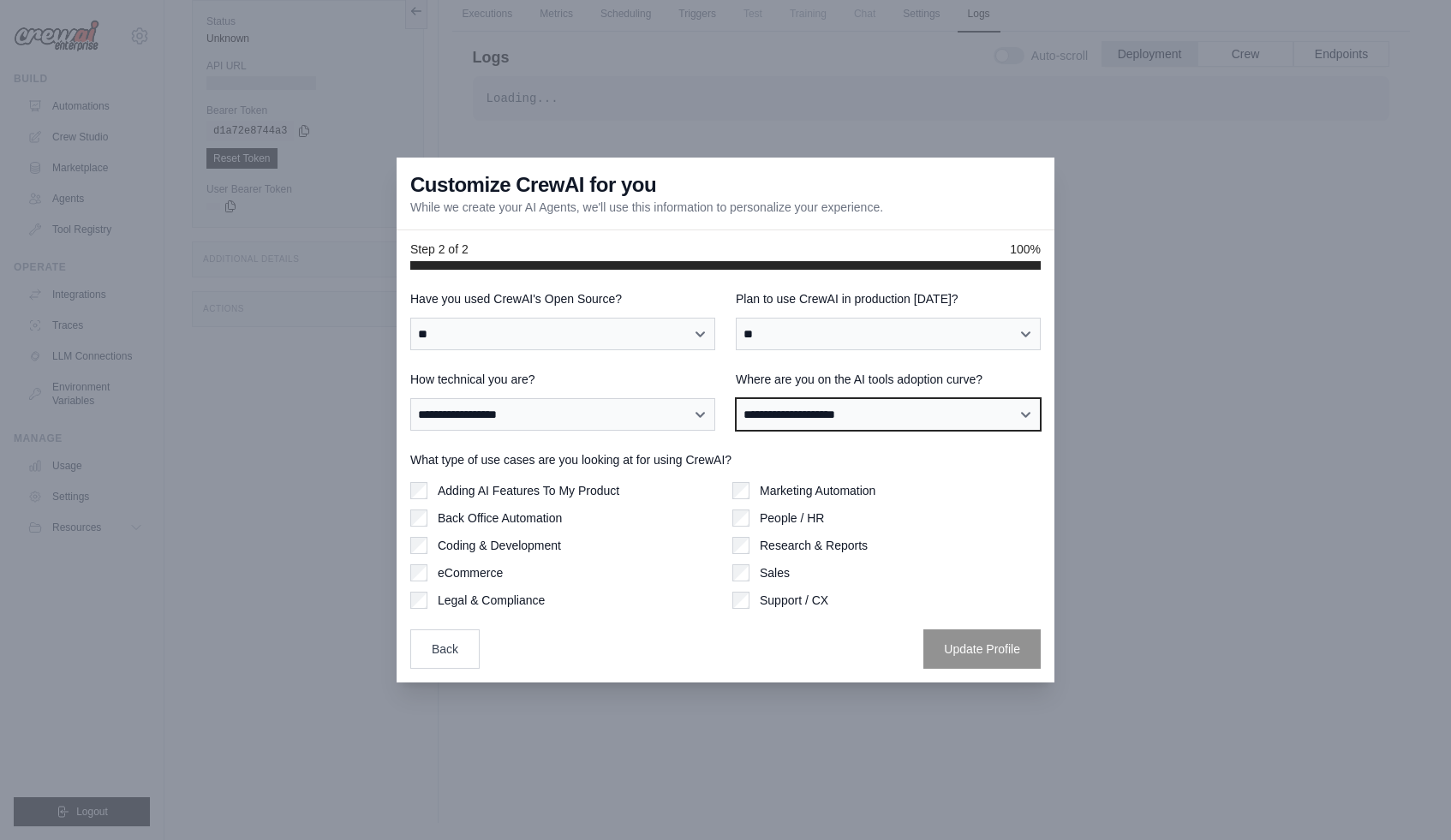
click at [834, 424] on select "**********" at bounding box center [888, 414] width 305 height 32
select select "**********"
click at [736, 398] on select "**********" at bounding box center [888, 414] width 305 height 32
click at [751, 491] on div "Marketing Automation" at bounding box center [886, 490] width 308 height 17
click at [444, 545] on label "Coding & Development" at bounding box center [499, 545] width 123 height 17
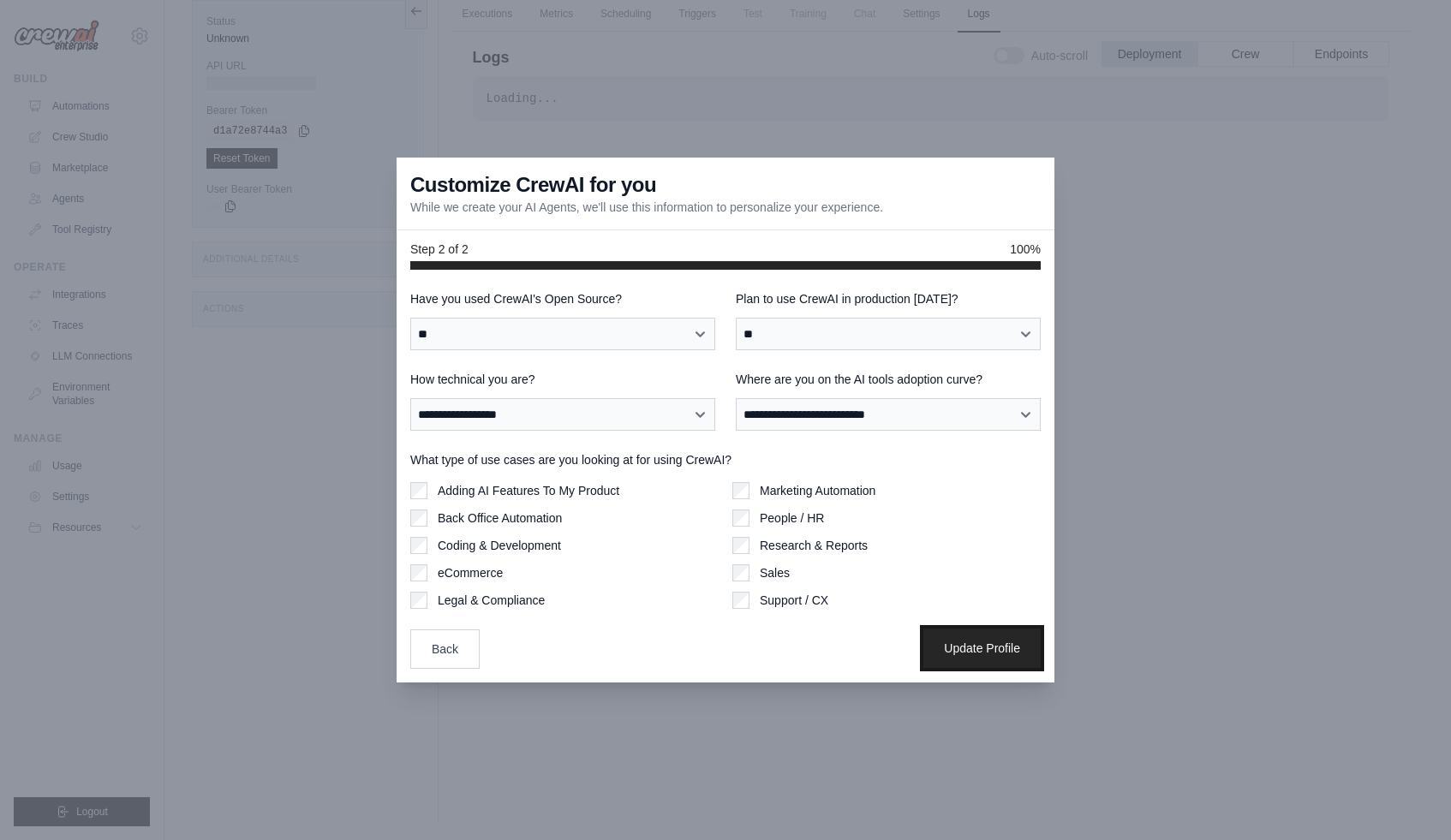
click at [980, 645] on button "Update Profile" at bounding box center [981, 648] width 117 height 39
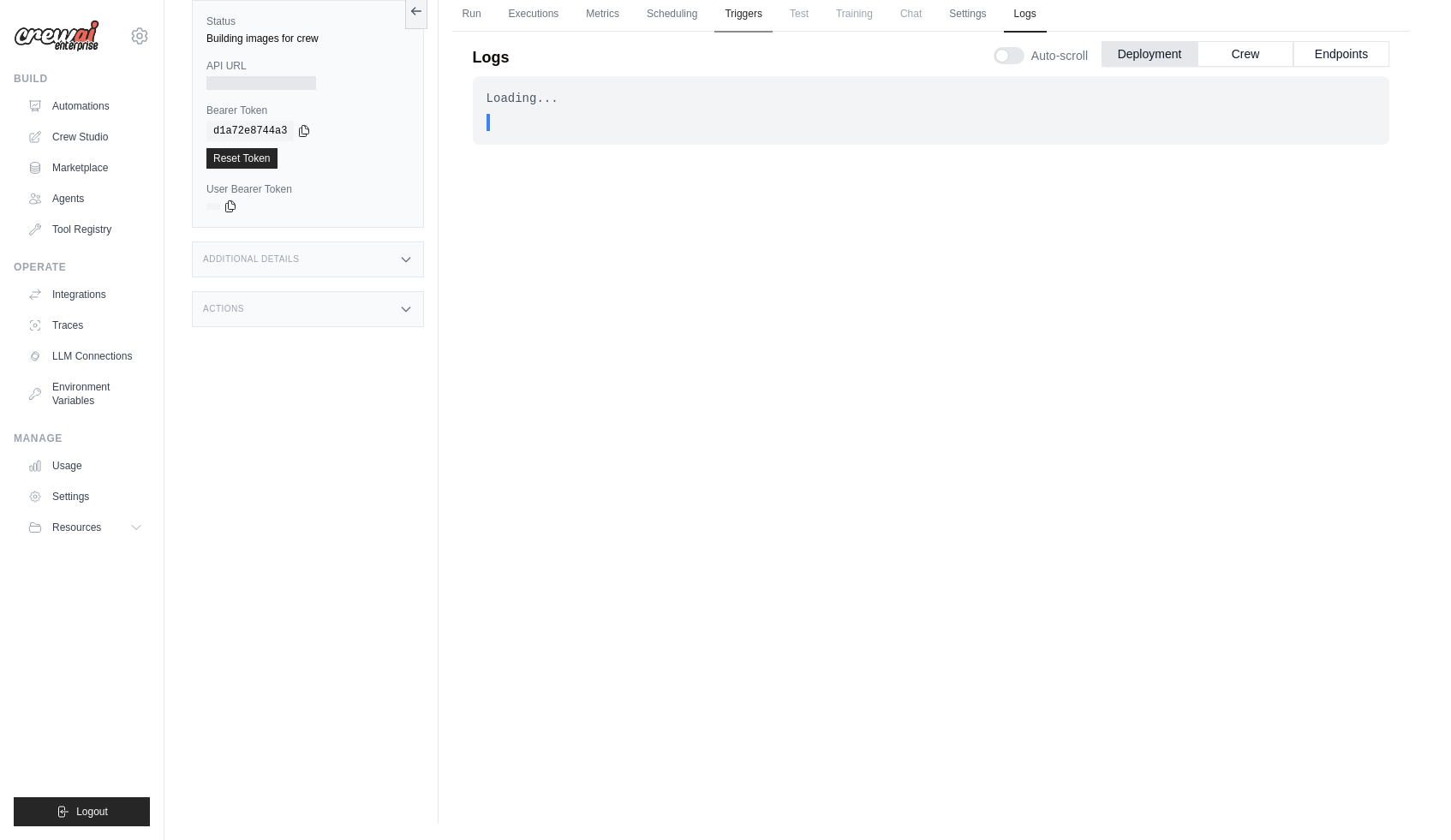
click at [745, 13] on link "Triggers" at bounding box center [743, 14] width 58 height 36
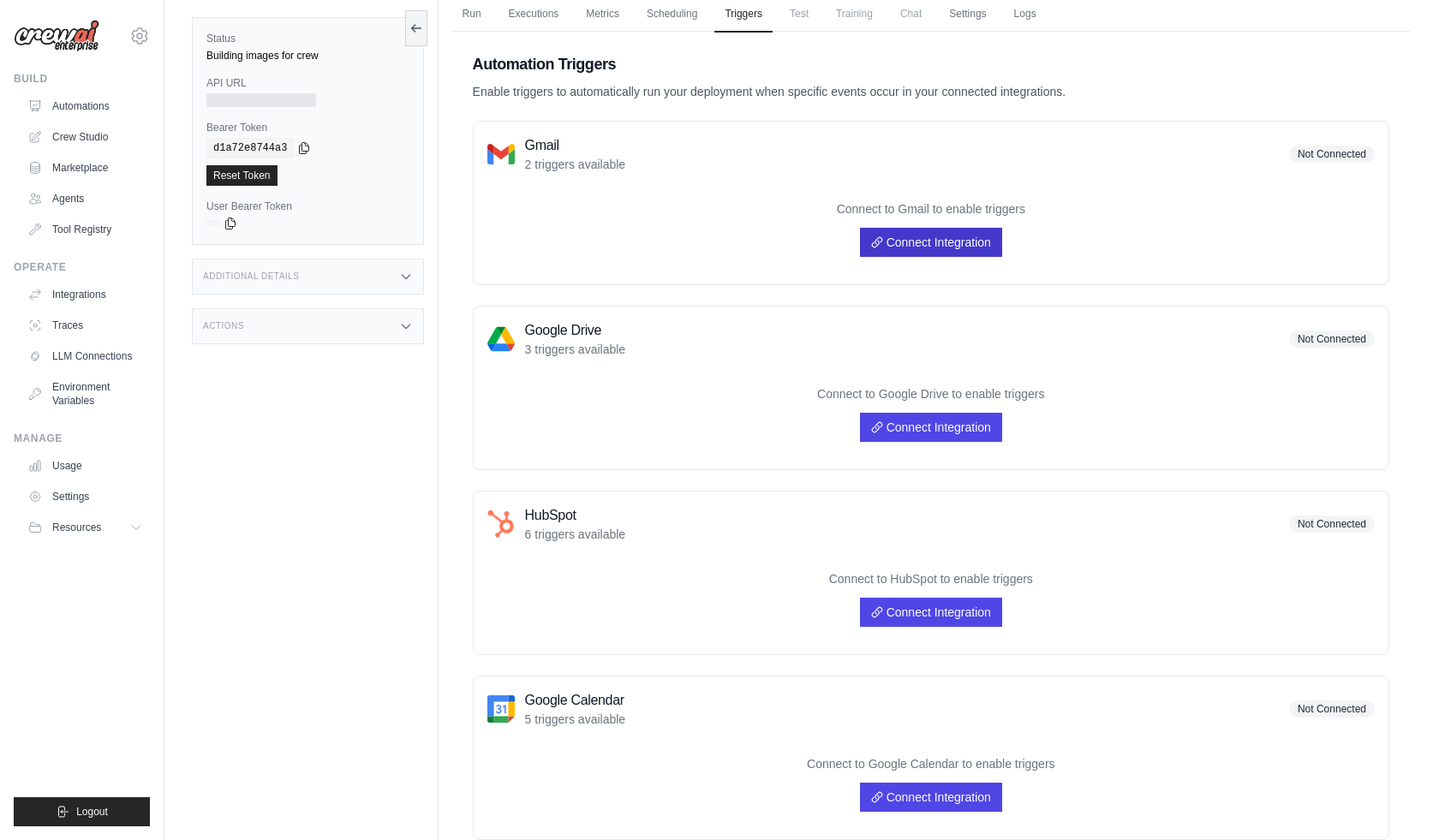
click at [919, 244] on link "Connect Integration" at bounding box center [930, 242] width 142 height 29
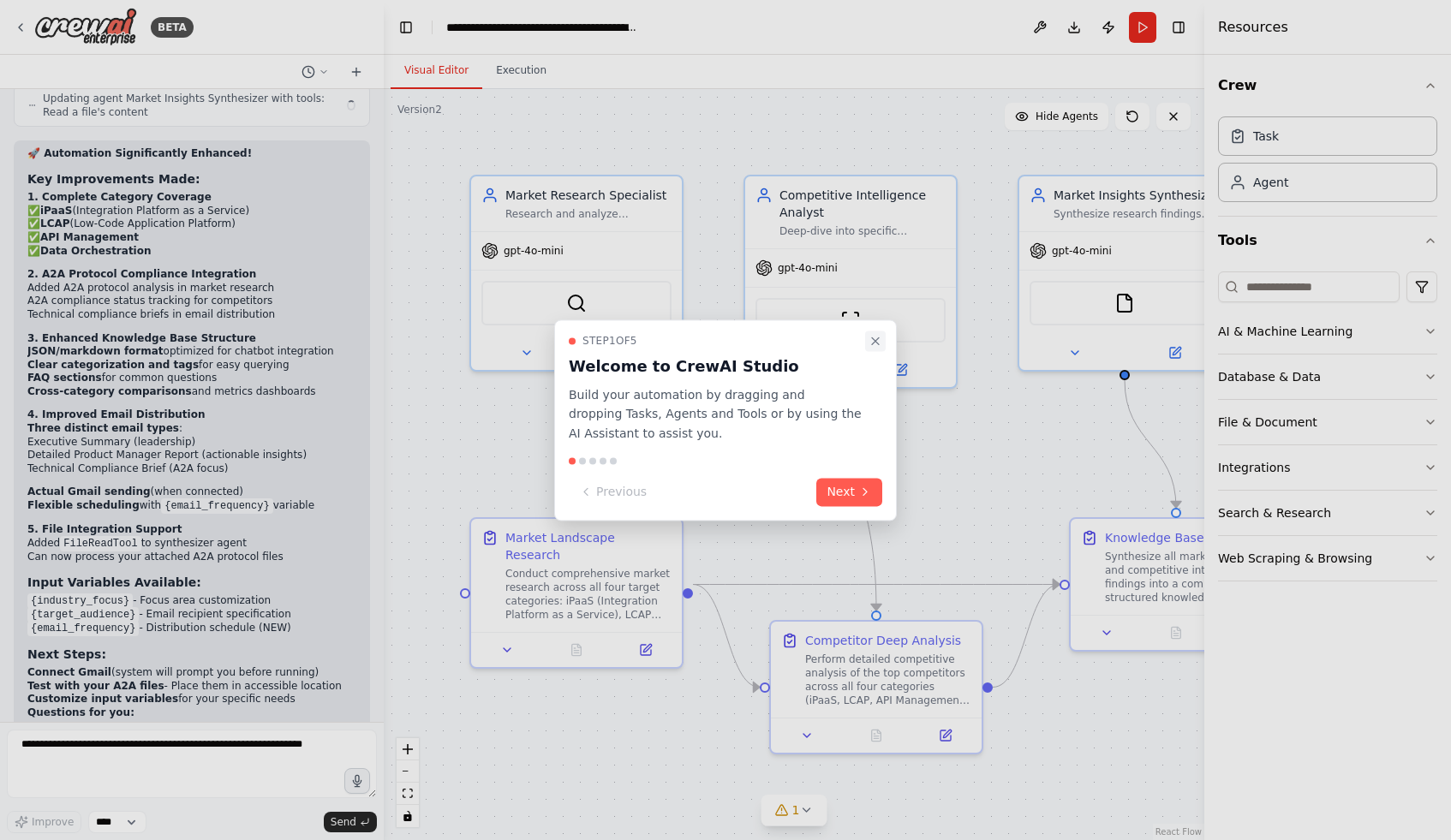
scroll to position [3773, 0]
click at [878, 338] on icon "Close walkthrough" at bounding box center [875, 340] width 13 height 13
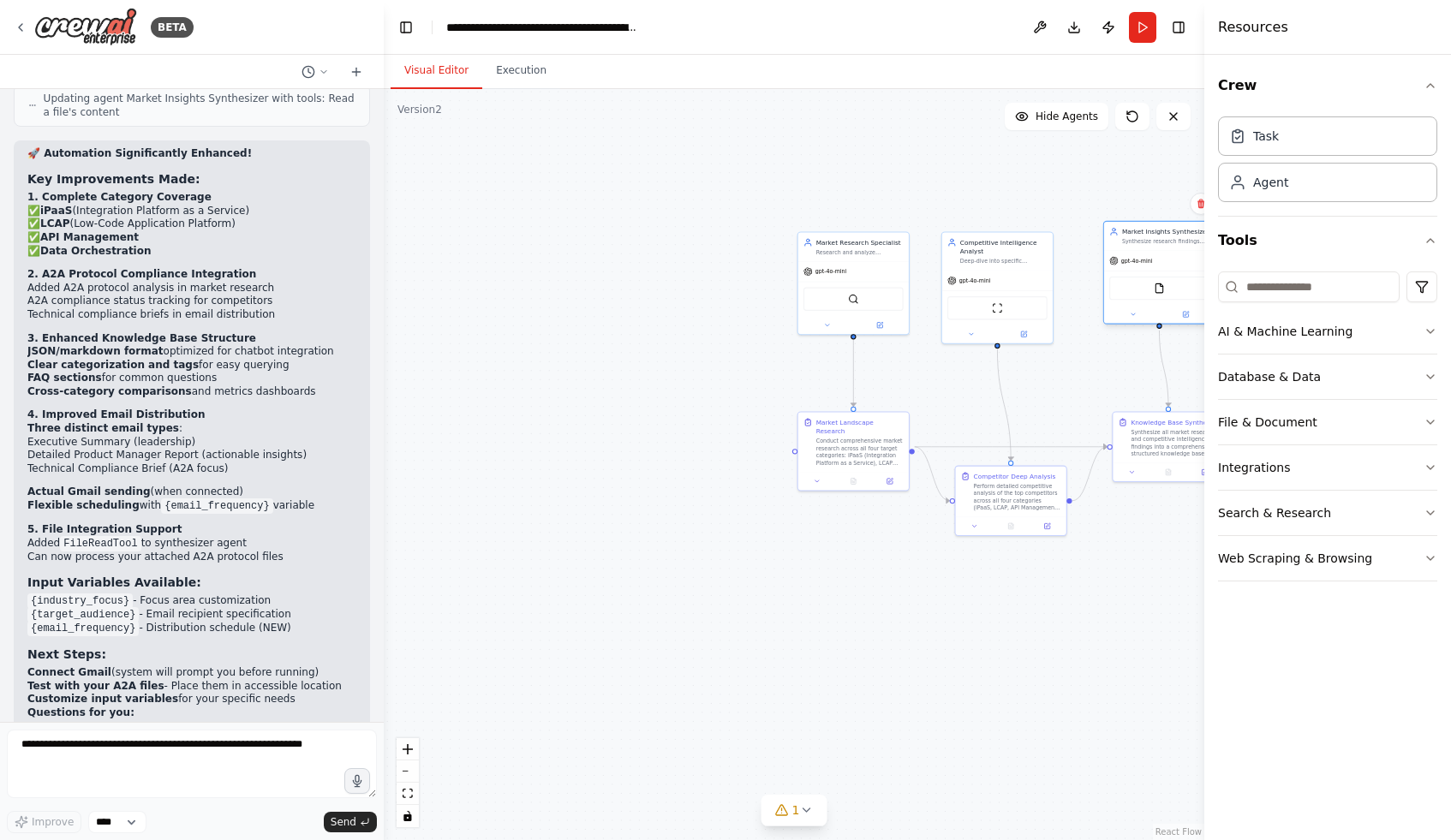
drag, startPoint x: 1109, startPoint y: 328, endPoint x: 1126, endPoint y: 323, distance: 17.7
click at [1126, 323] on div "Market Insights Synthesizer Synthesize research findings and competitive analys…" at bounding box center [1160, 273] width 113 height 104
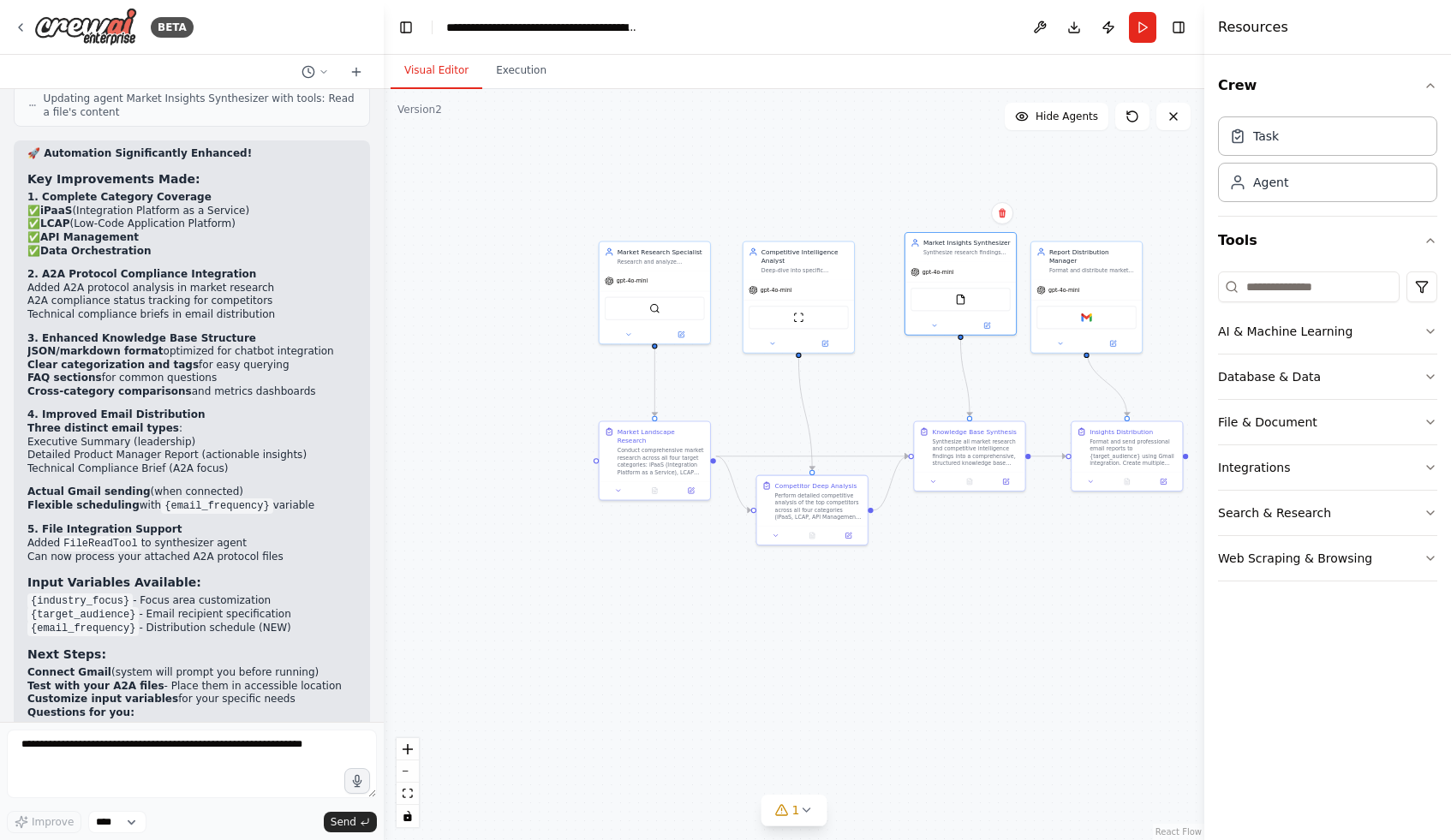
drag, startPoint x: 1113, startPoint y: 661, endPoint x: 868, endPoint y: 691, distance: 246.8
click at [868, 691] on div ".deletable-edge-delete-btn { width: 20px; height: 20px; border: 0px solid #ffff…" at bounding box center [794, 464] width 821 height 751
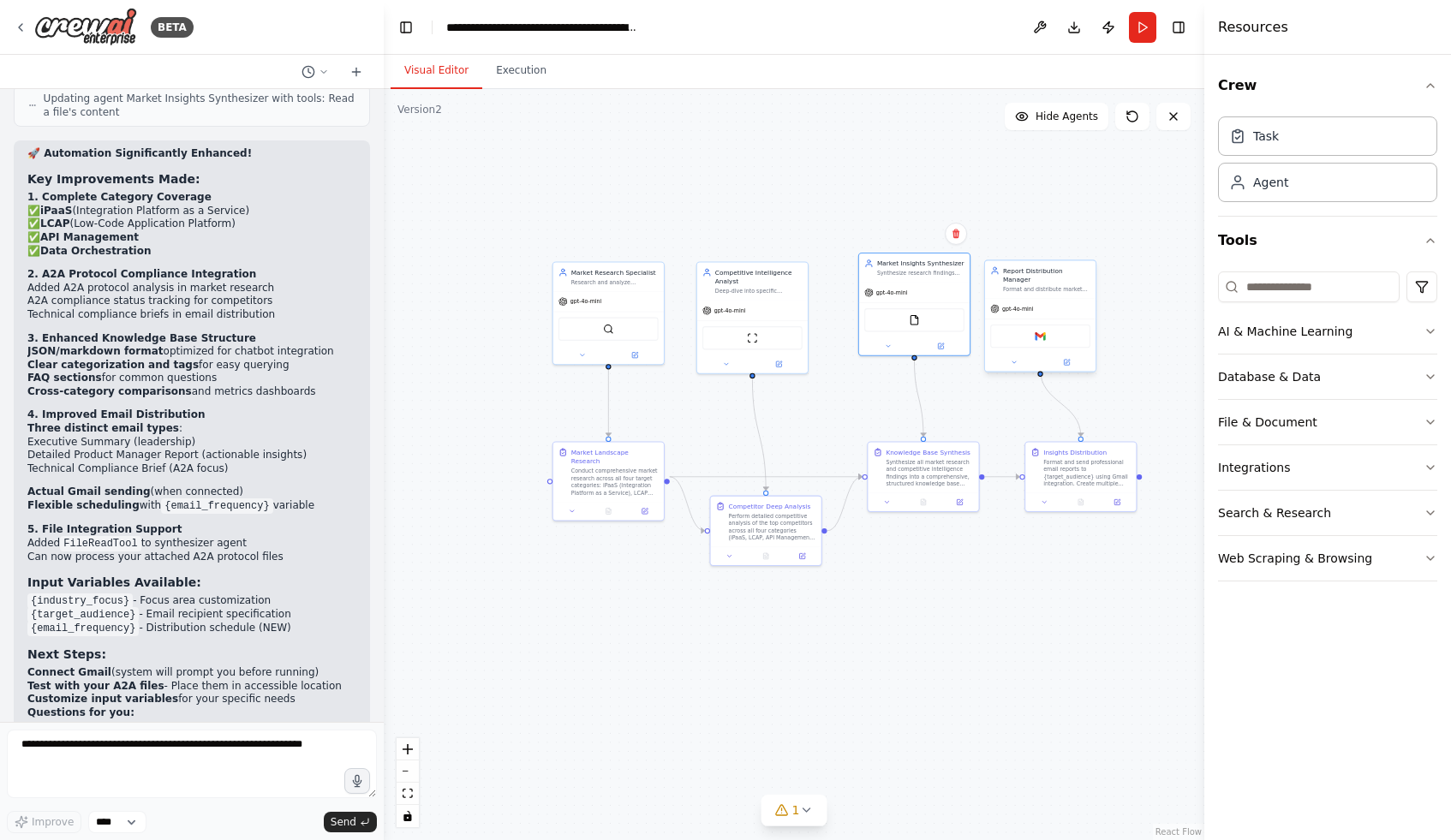
click at [1044, 335] on div "Gmail" at bounding box center [1040, 337] width 100 height 23
click at [1044, 325] on div "Gmail" at bounding box center [1040, 337] width 100 height 23
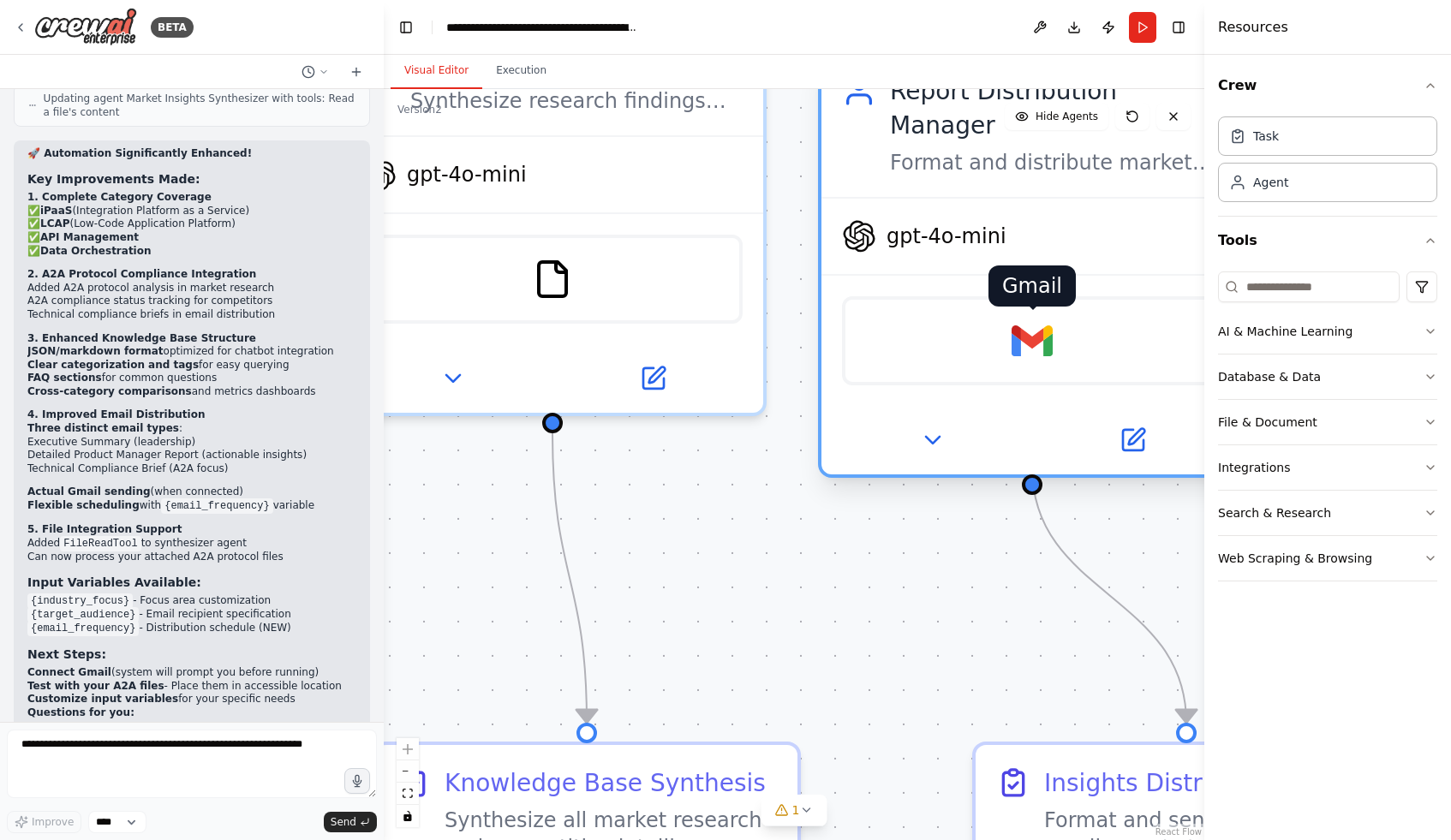
click at [1025, 320] on img at bounding box center [1032, 341] width 41 height 41
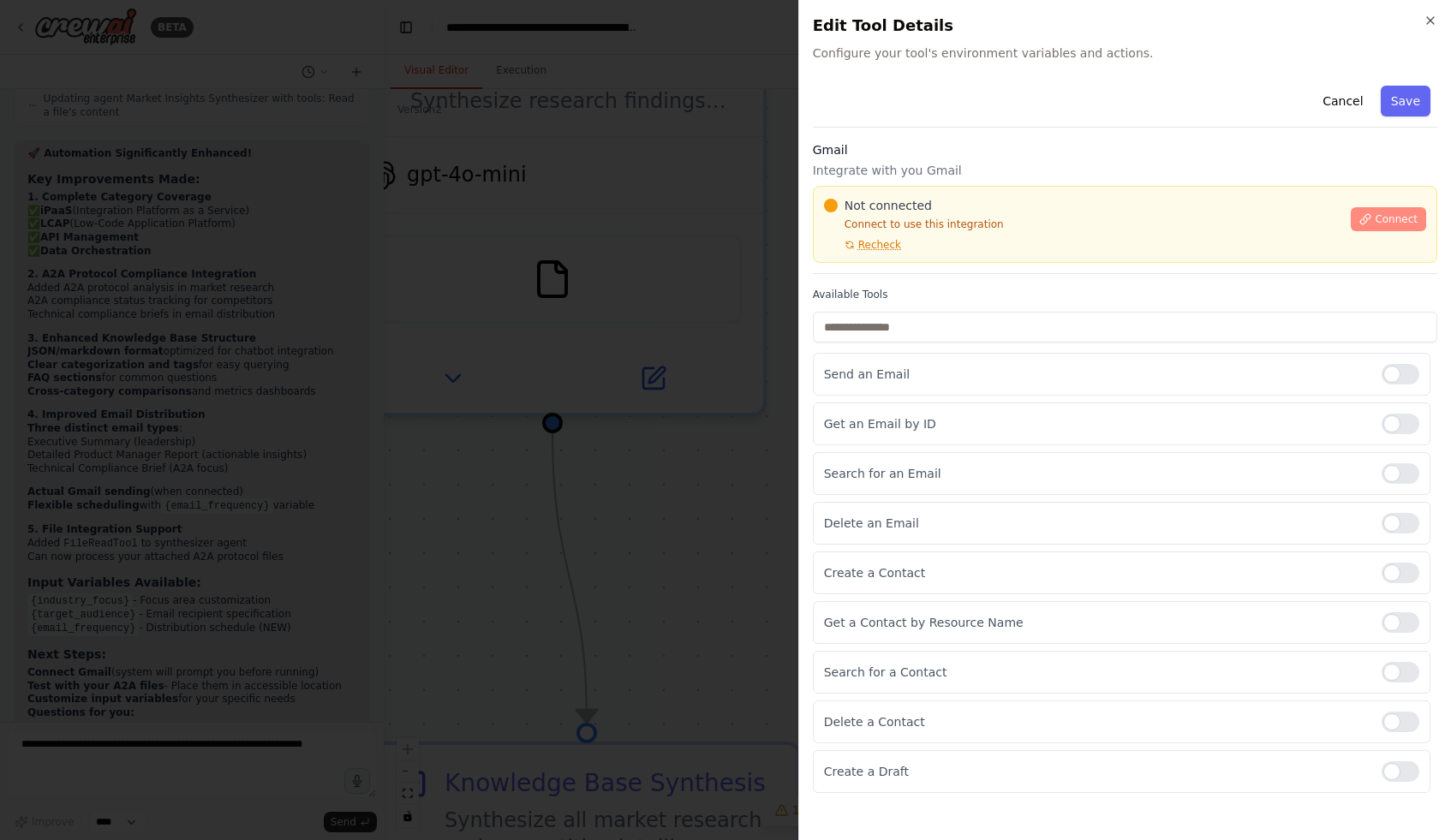
click at [1386, 223] on span "Connect" at bounding box center [1397, 219] width 43 height 13
click at [603, 362] on body "BETA using your general knowledge, google A2A protocol, and attached files, pla…" at bounding box center [725, 420] width 1451 height 840
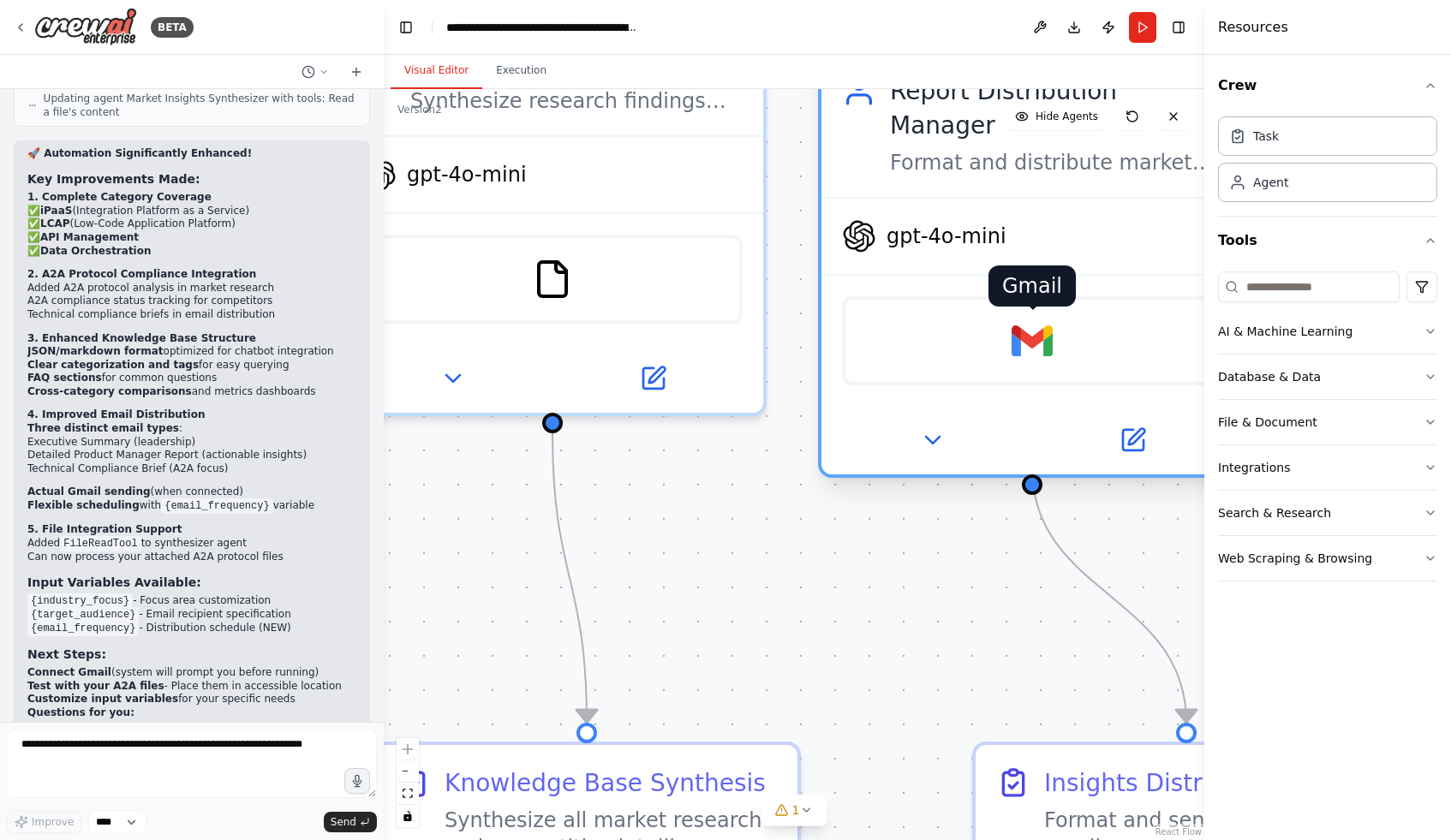
click at [1036, 320] on img at bounding box center [1032, 341] width 41 height 41
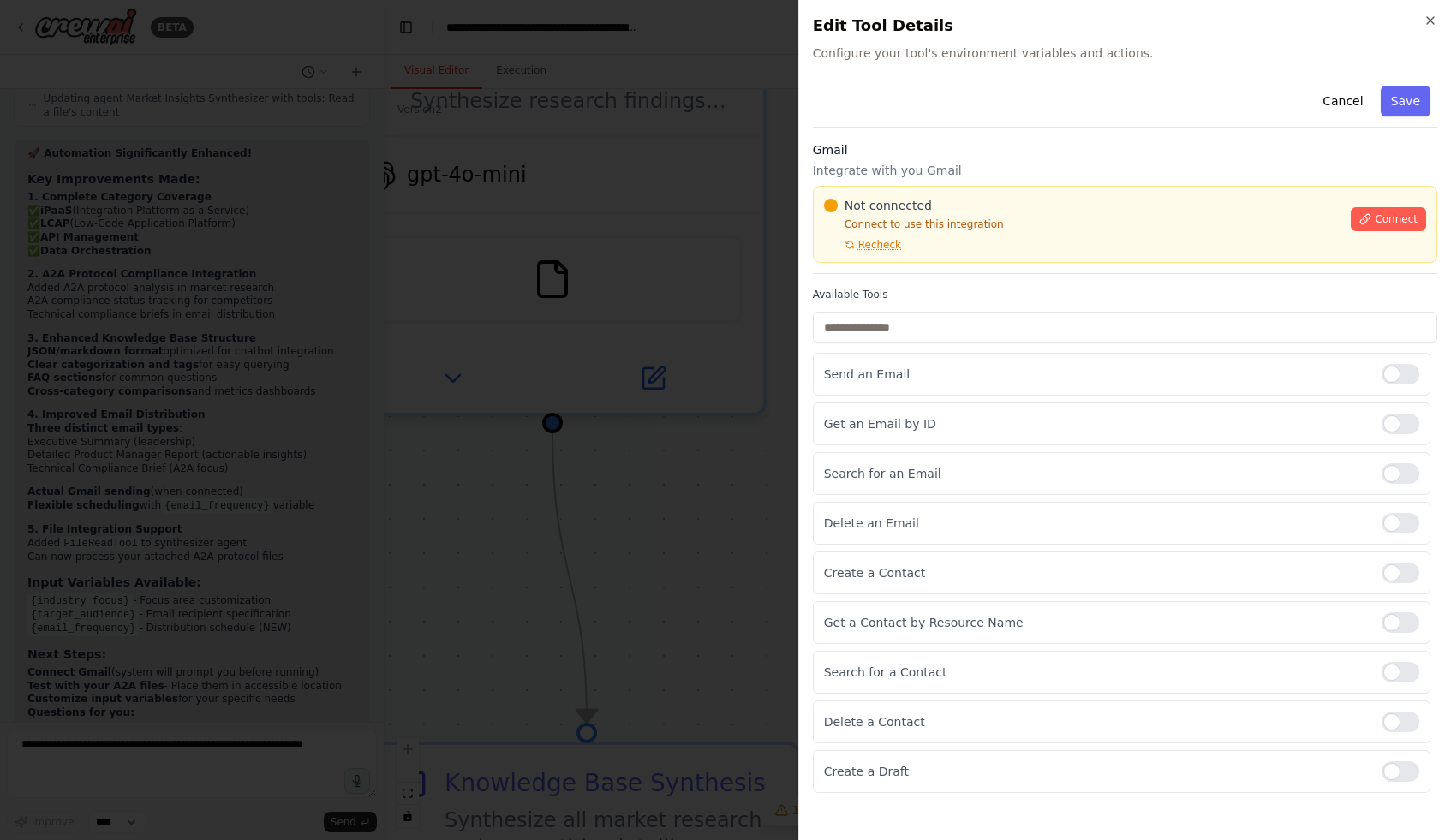
click at [675, 552] on div at bounding box center [725, 420] width 1451 height 840
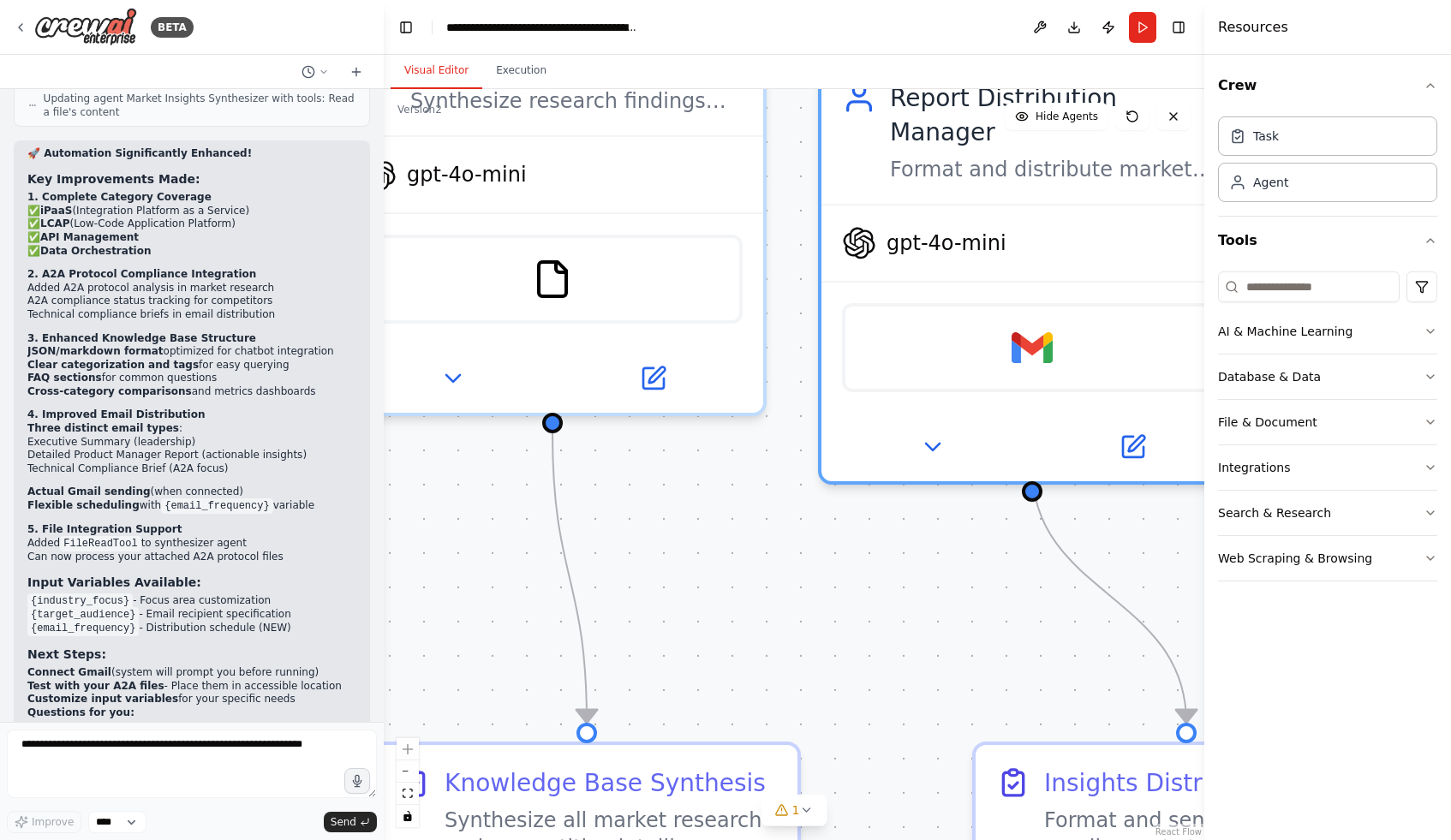
click at [825, 571] on div ".deletable-edge-delete-btn { width: 20px; height: 20px; border: 0px solid #ffff…" at bounding box center [794, 464] width 821 height 751
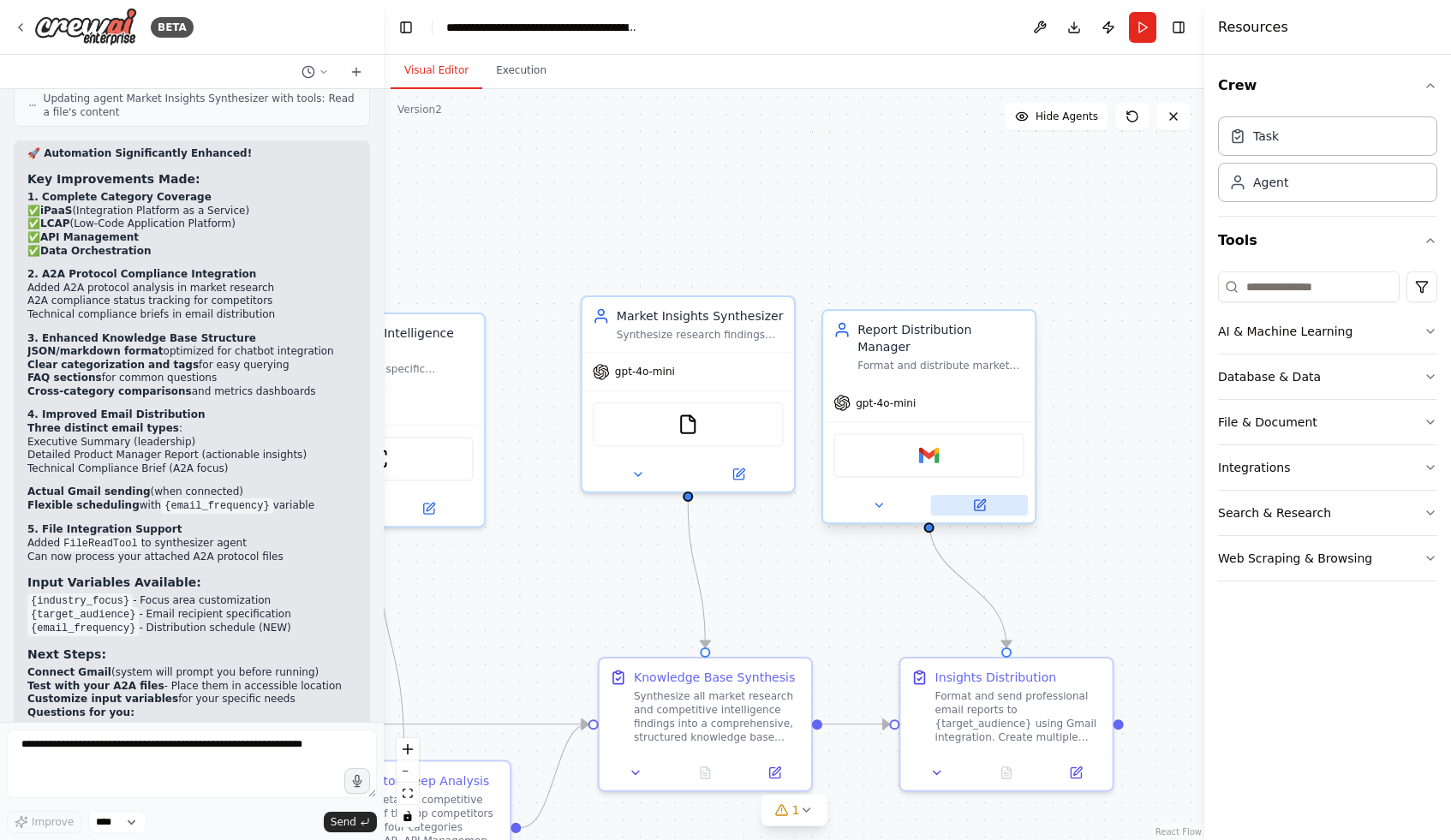
click at [982, 500] on icon at bounding box center [980, 505] width 11 height 11
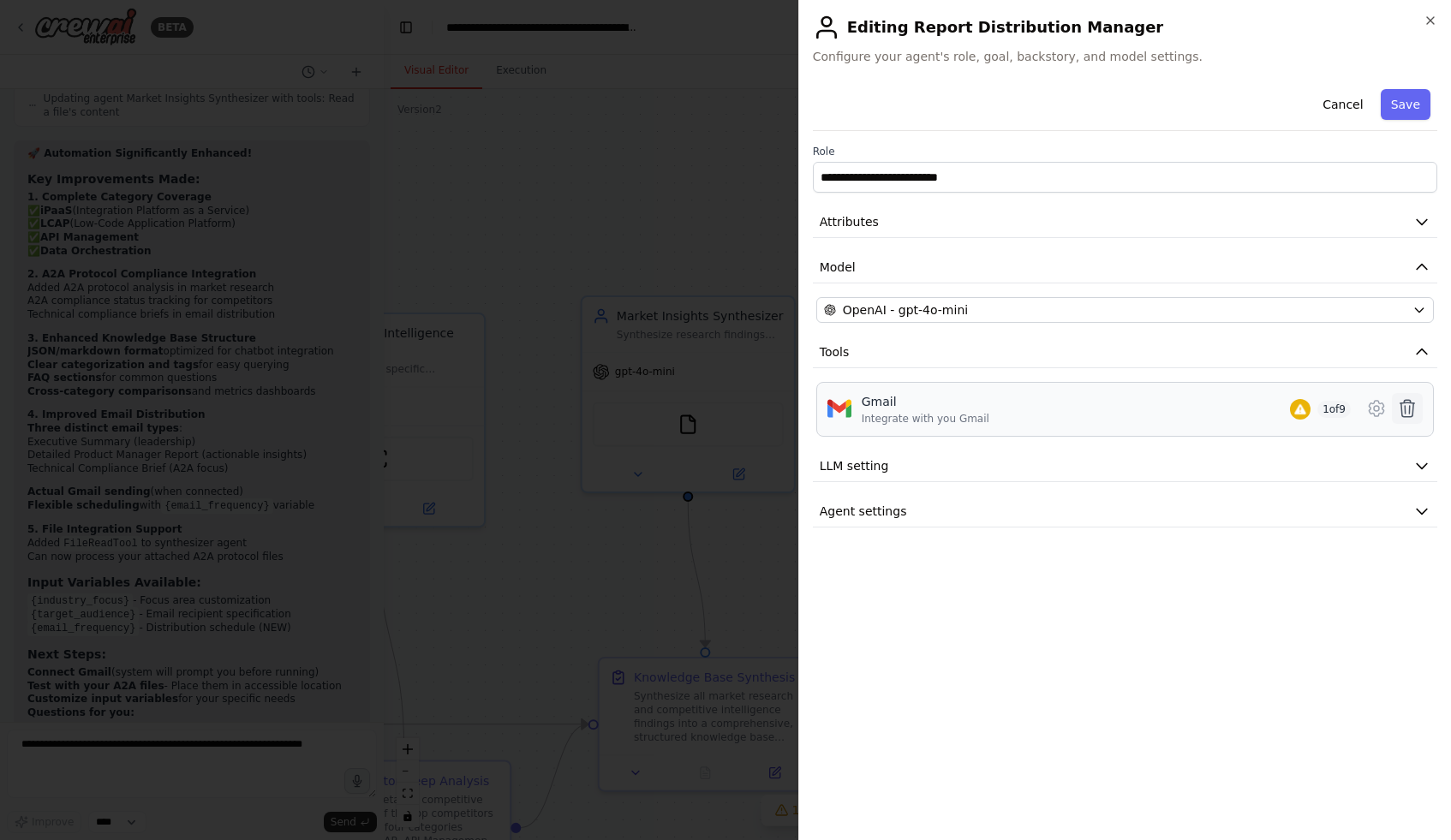
click at [1408, 413] on icon at bounding box center [1407, 408] width 21 height 21
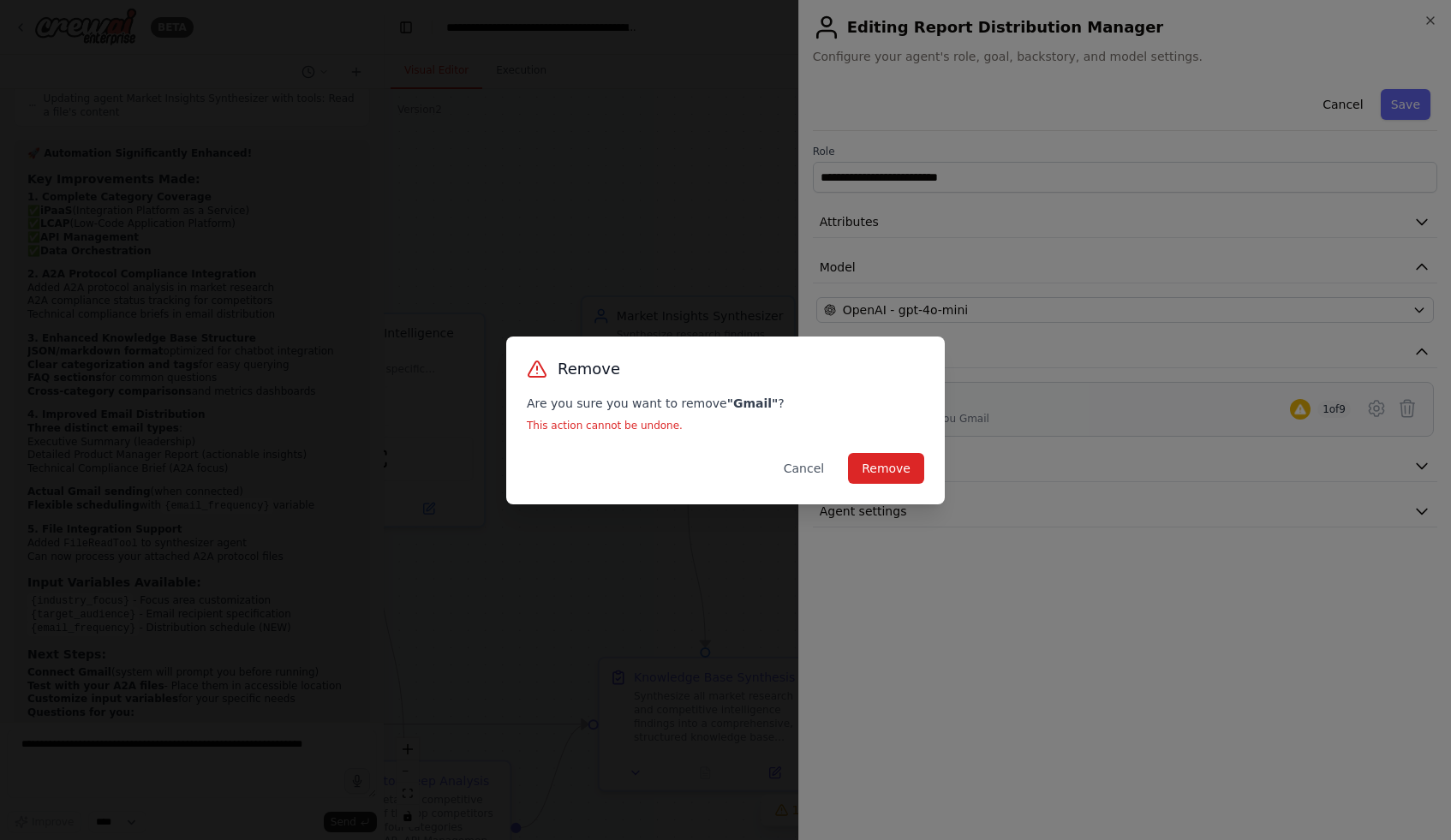
click at [856, 211] on div "Remove Are you sure you want to remove " Gmail " ? This action cannot be undone…" at bounding box center [725, 420] width 1451 height 840
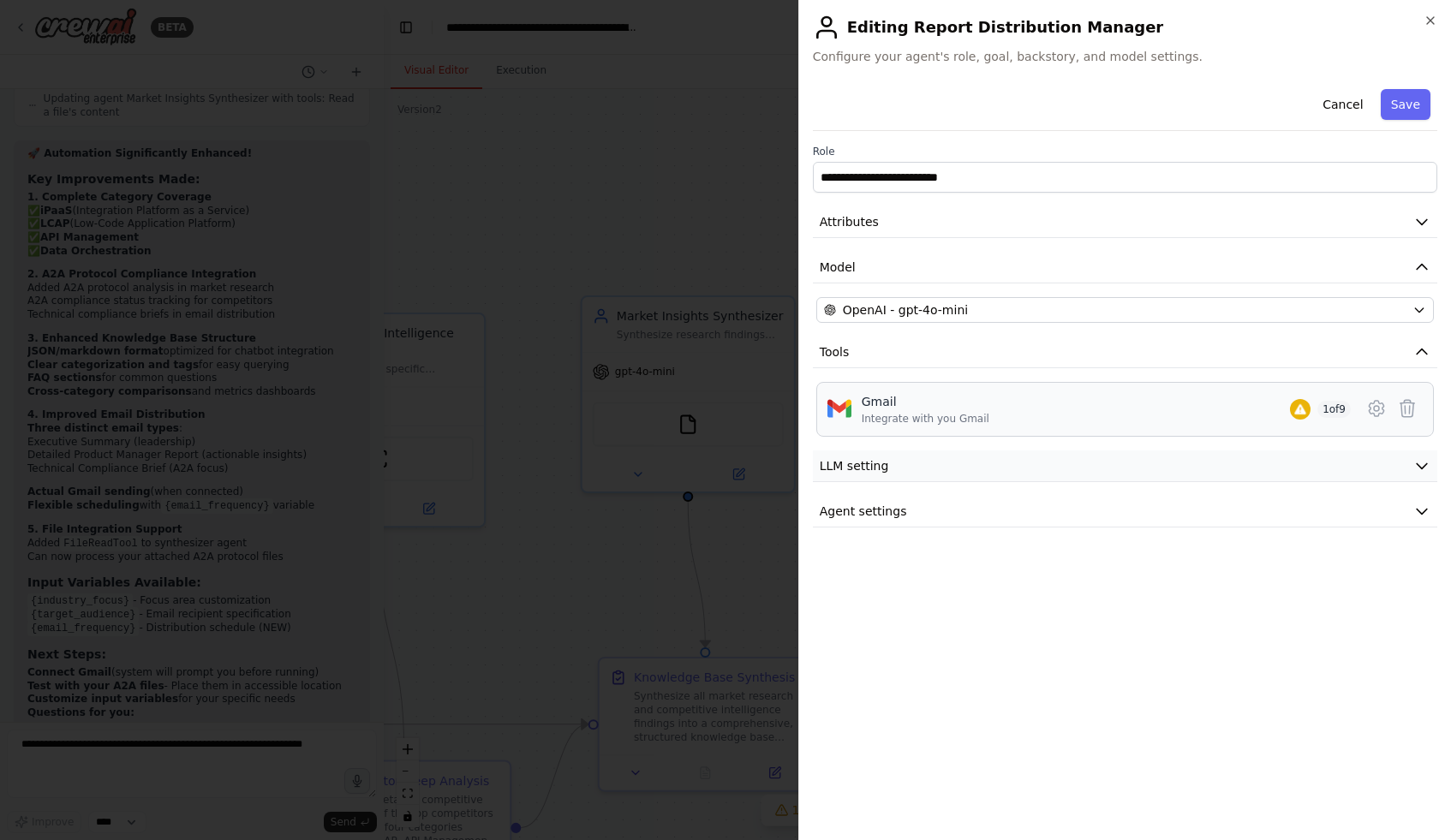
click at [855, 472] on span "LLM setting" at bounding box center [855, 465] width 70 height 17
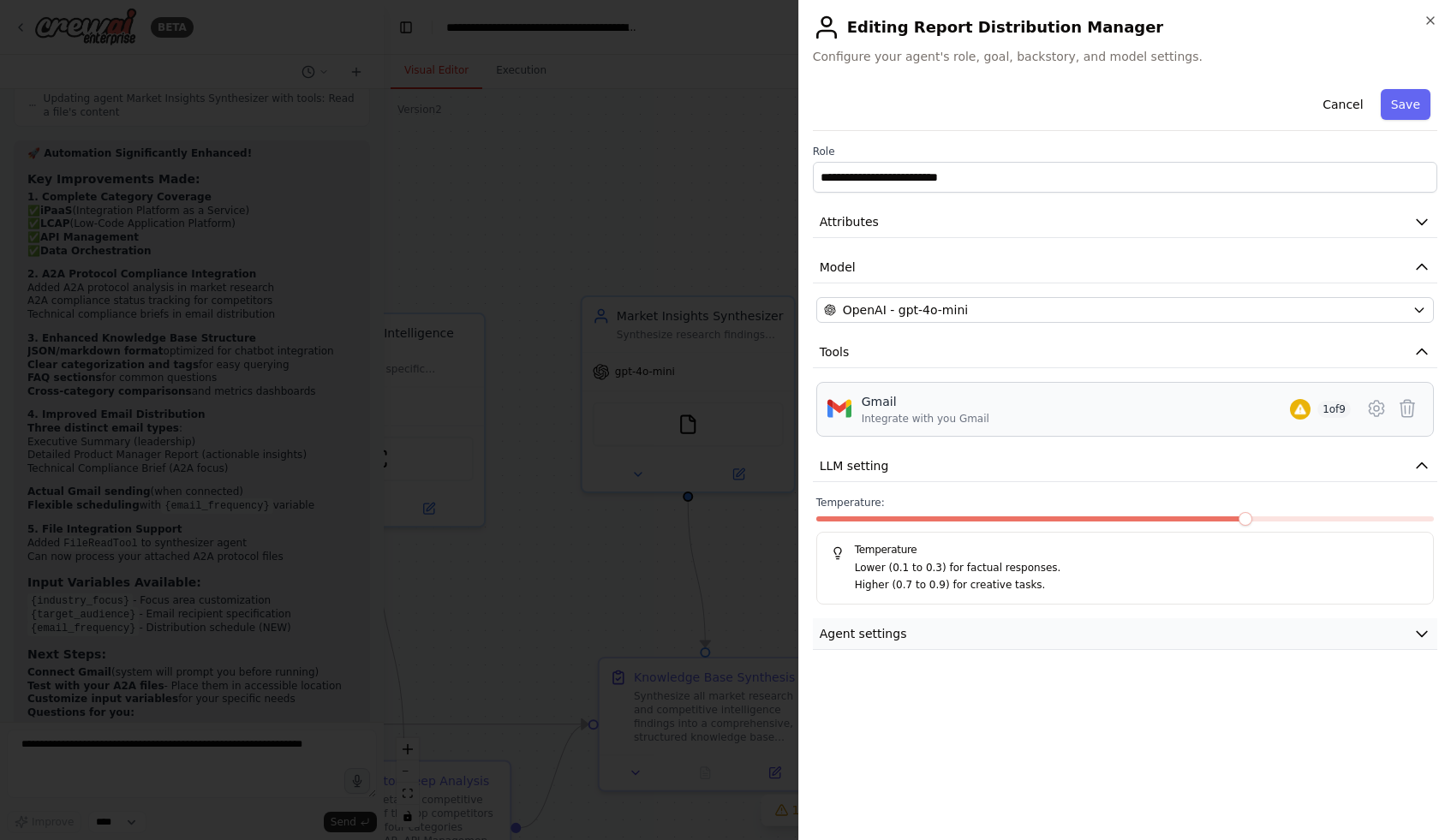
click at [905, 639] on button "Agent settings" at bounding box center [1124, 634] width 624 height 31
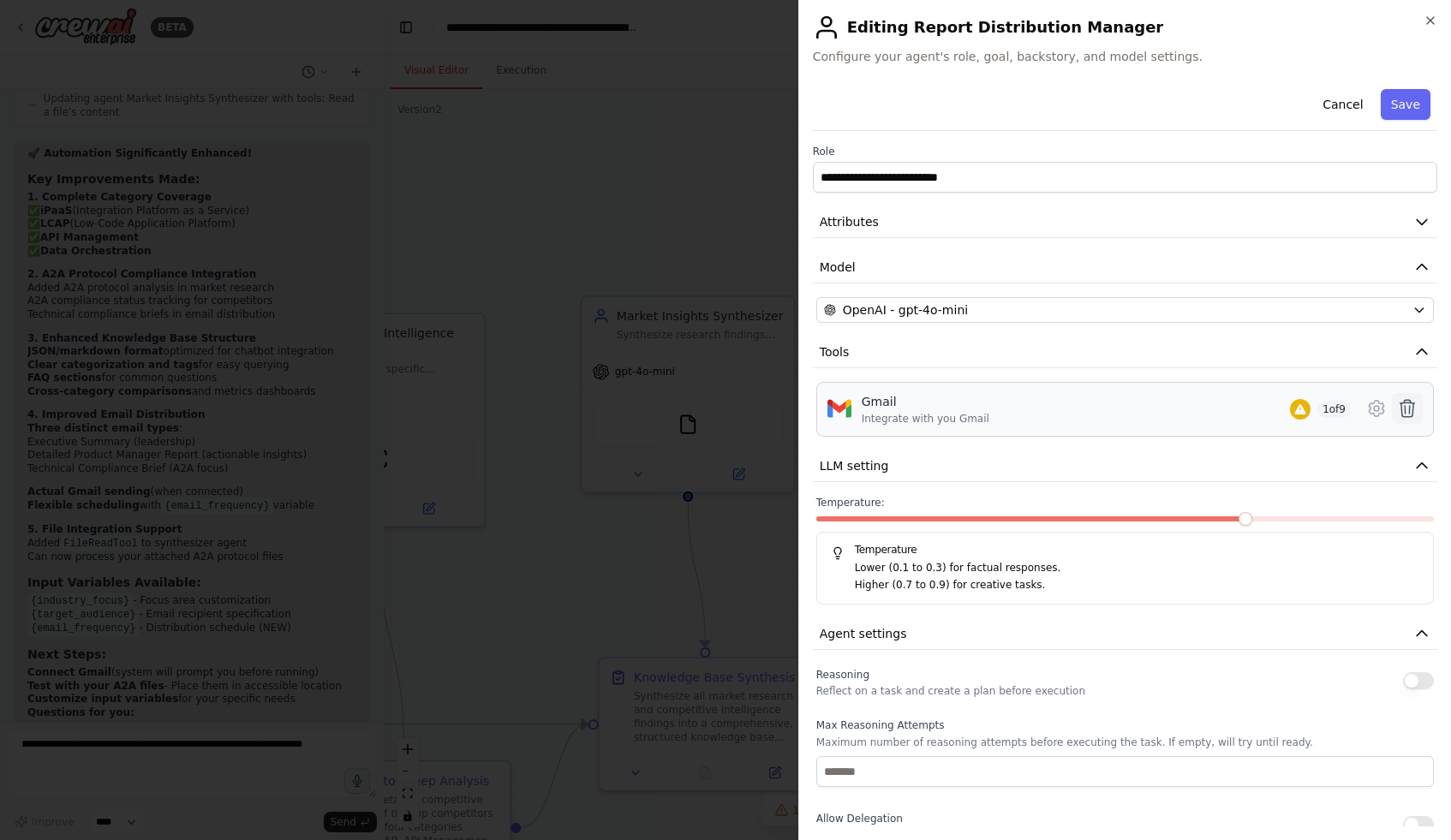
click at [1413, 407] on icon at bounding box center [1408, 408] width 14 height 17
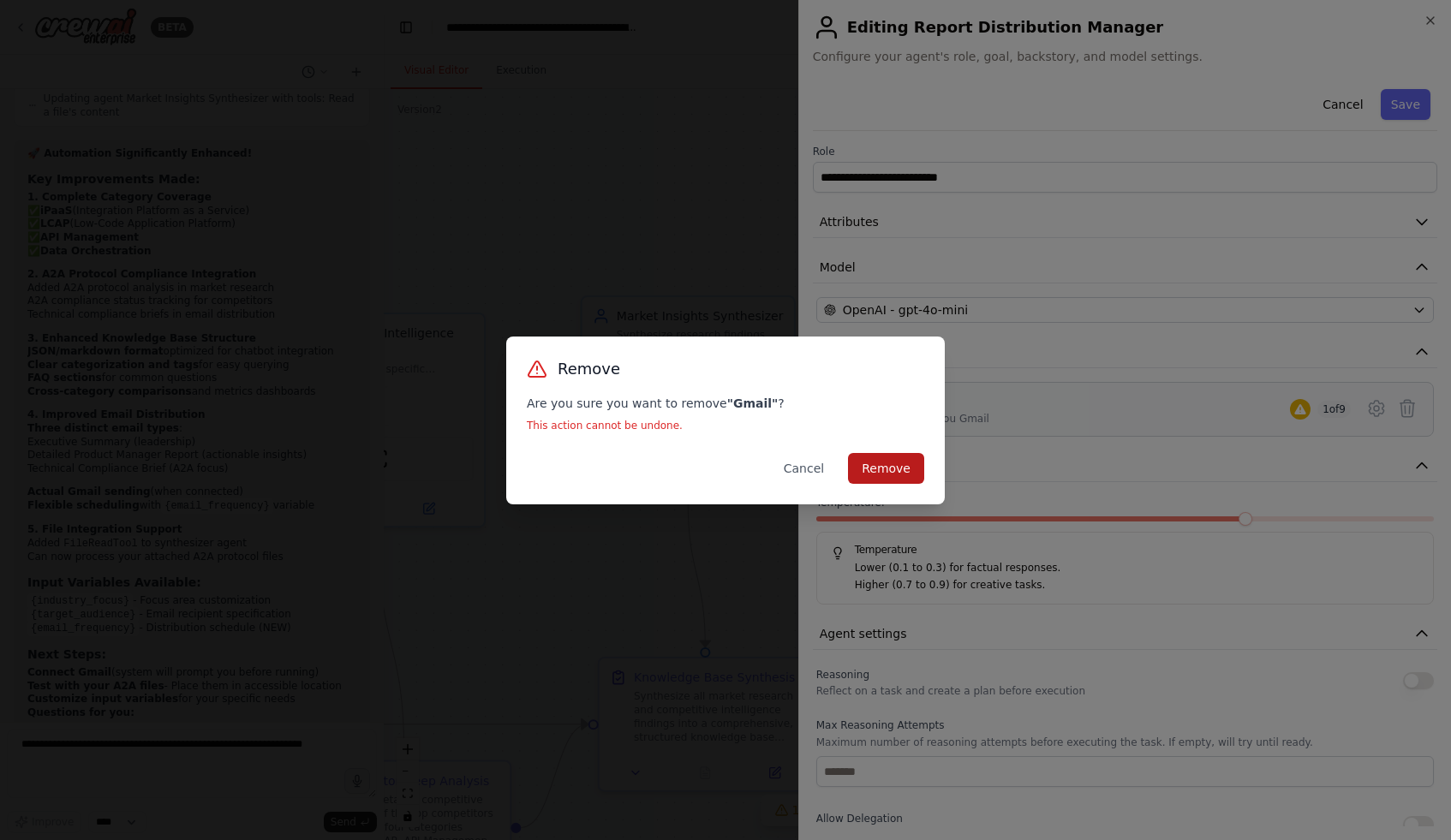
click at [880, 474] on button "Remove" at bounding box center [886, 469] width 76 height 31
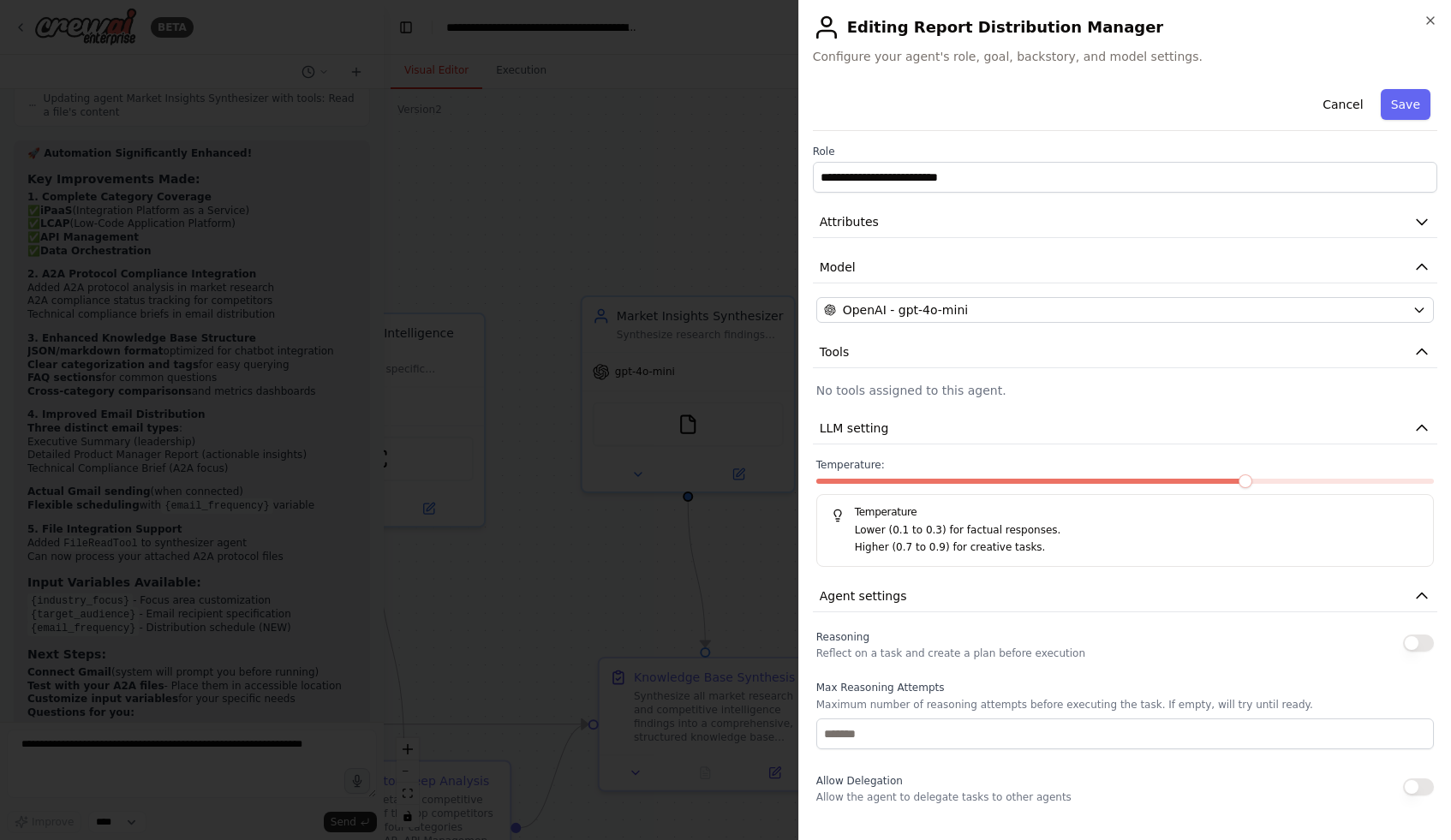
click at [890, 387] on p "No tools assigned to this agent." at bounding box center [1125, 390] width 618 height 17
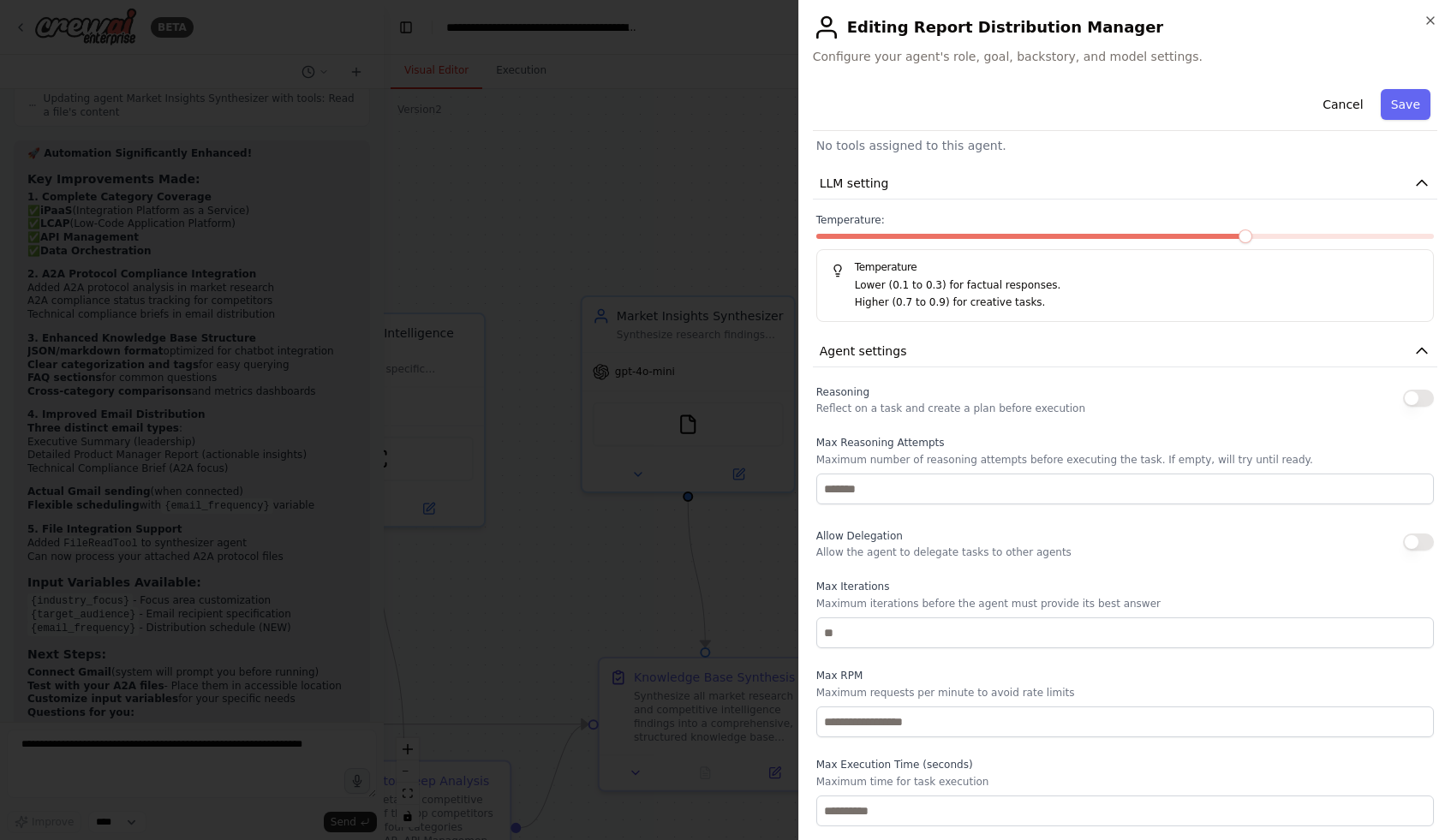
scroll to position [0, 0]
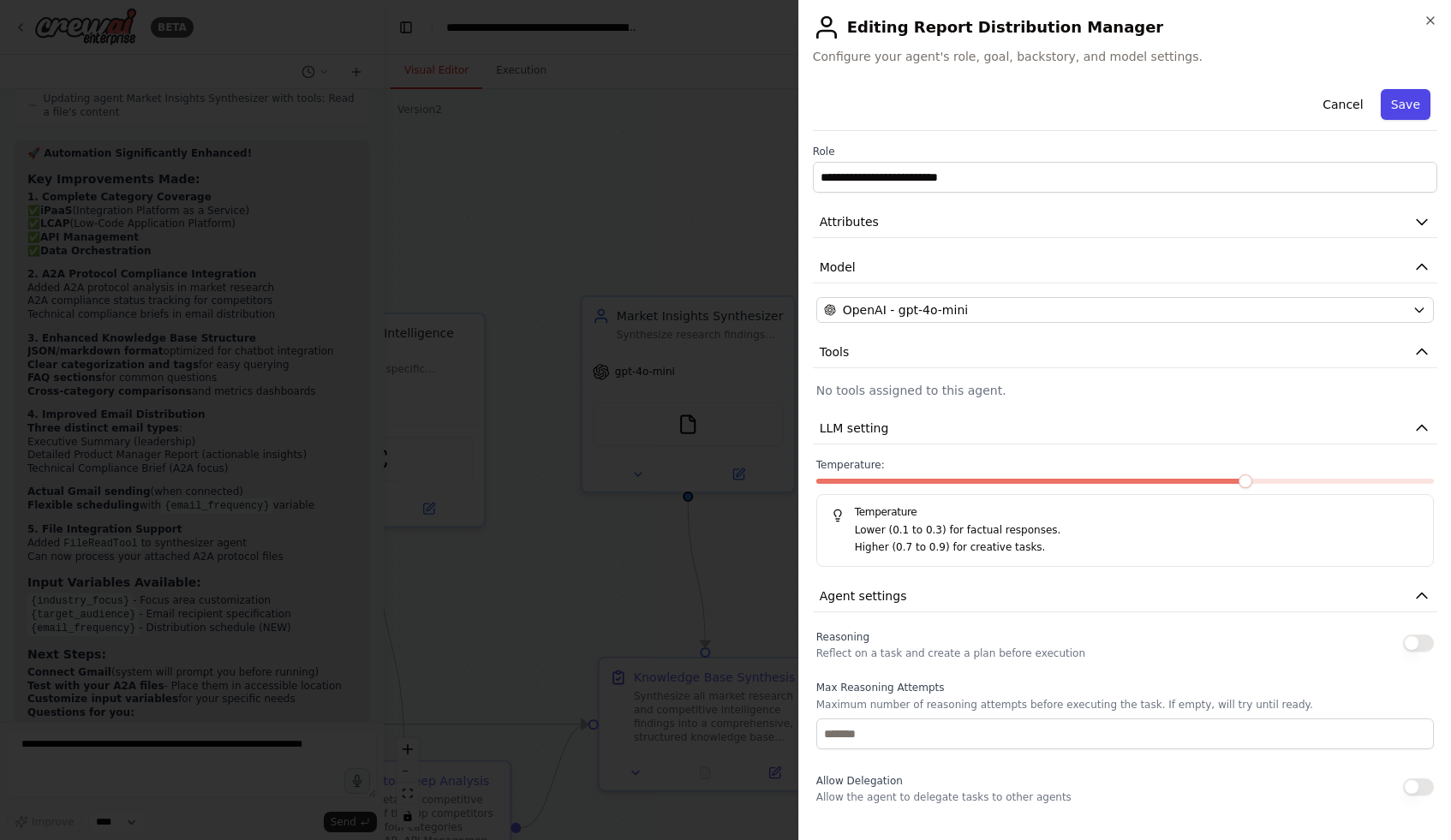
click at [1413, 104] on button "Save" at bounding box center [1406, 104] width 50 height 31
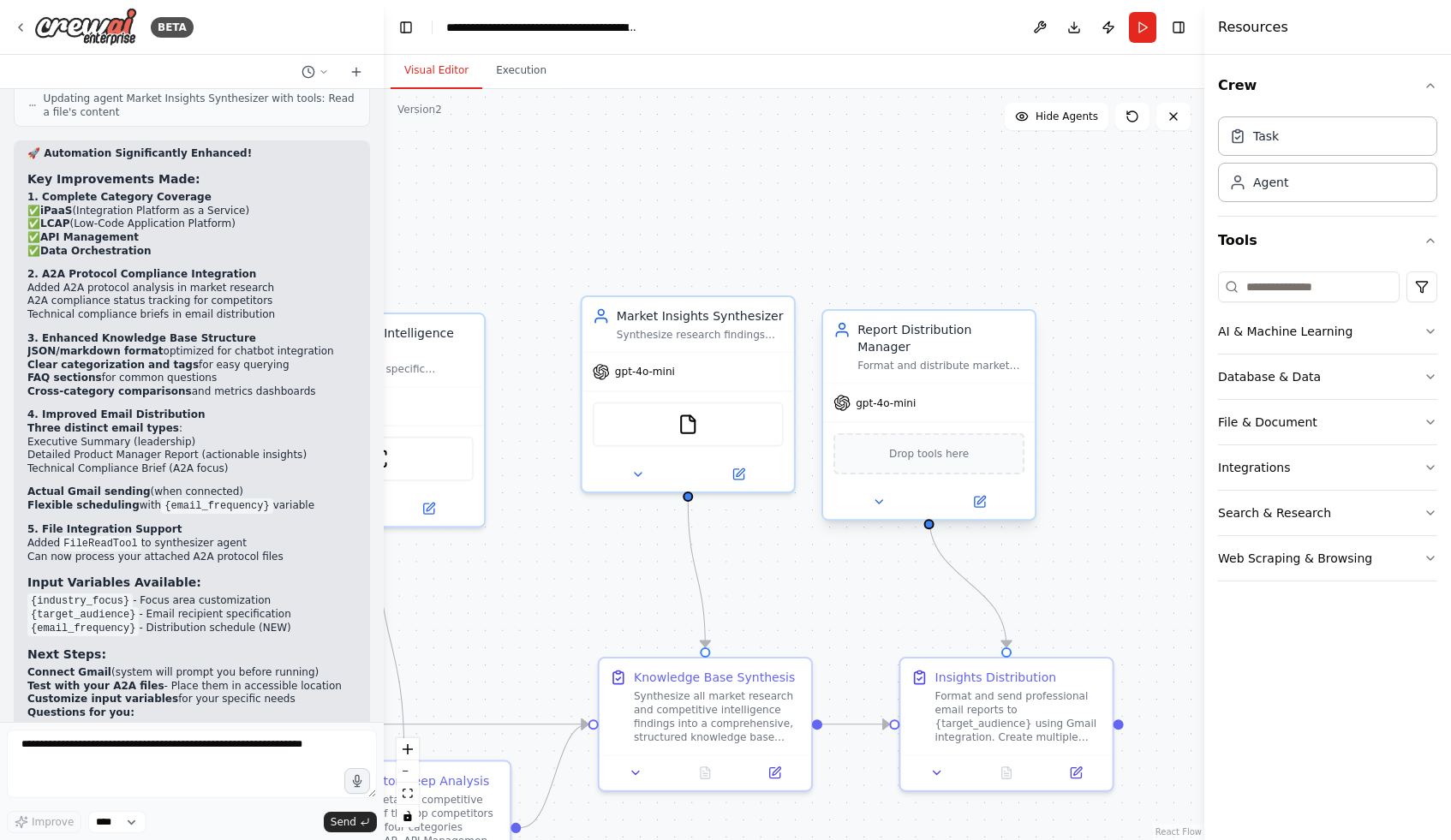
click at [921, 450] on div "Drop tools here" at bounding box center [929, 453] width 191 height 41
click at [916, 445] on span "Drop tools here" at bounding box center [929, 453] width 79 height 17
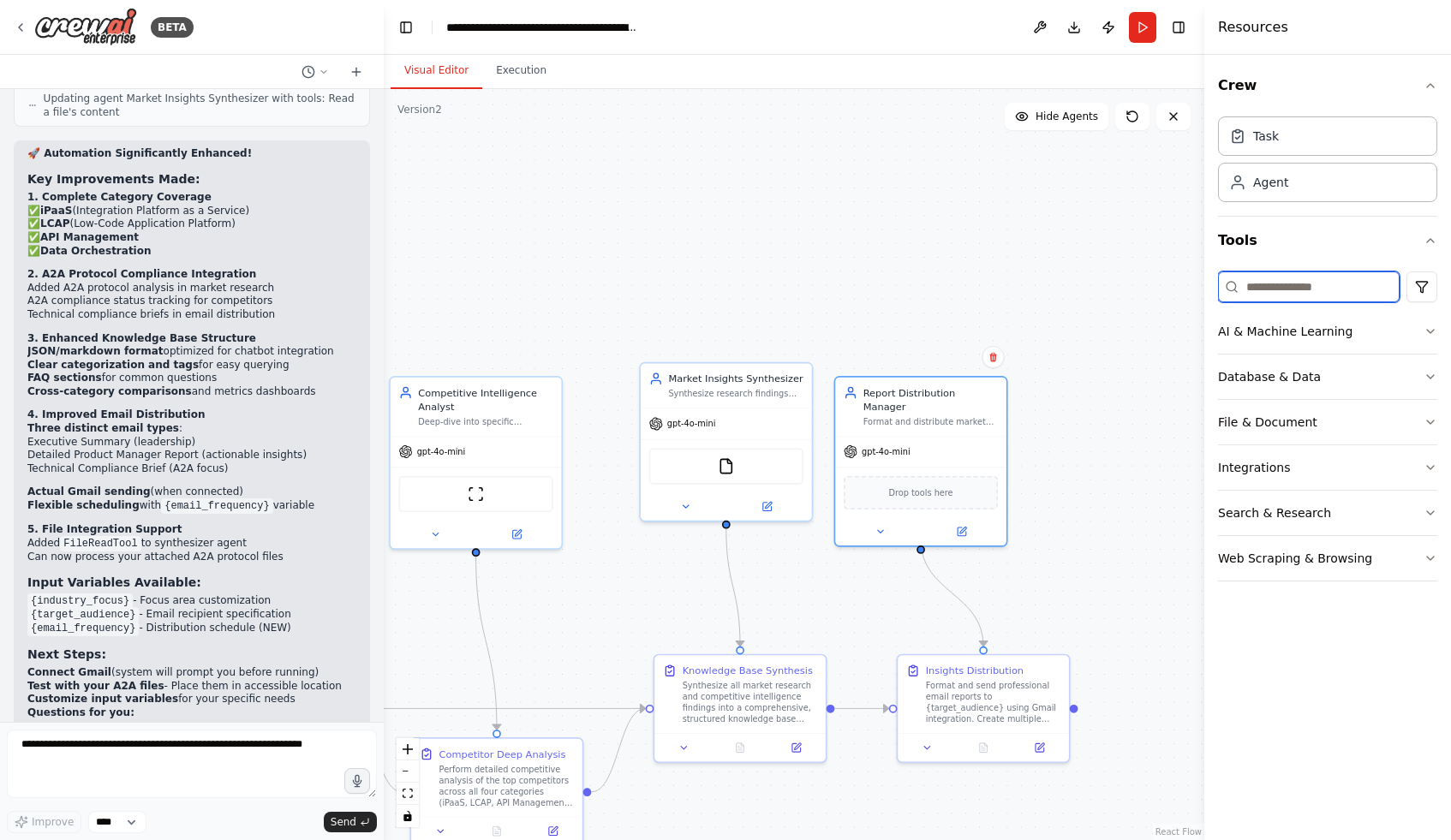
click at [1322, 283] on input at bounding box center [1308, 287] width 181 height 31
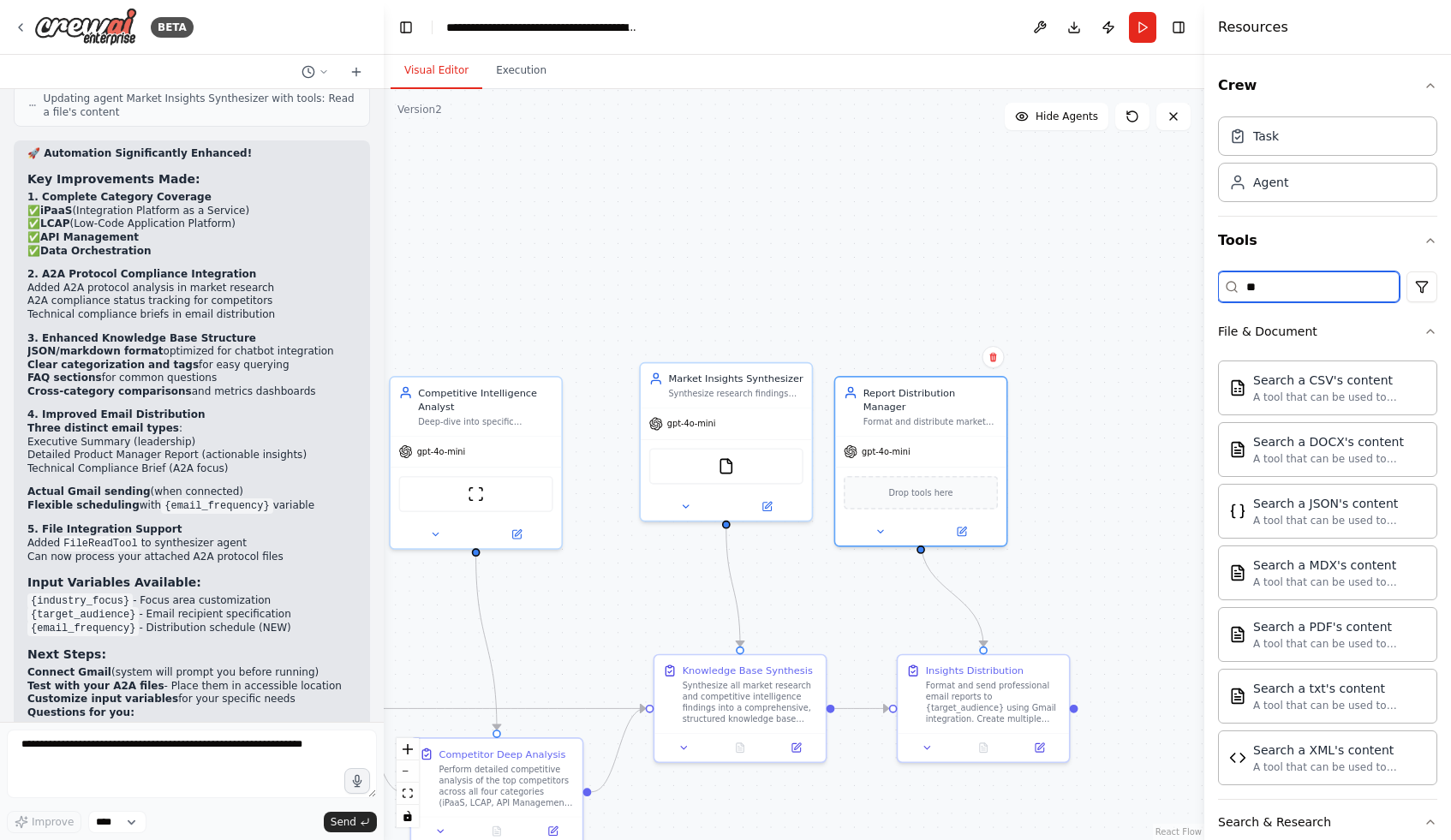
type input "*"
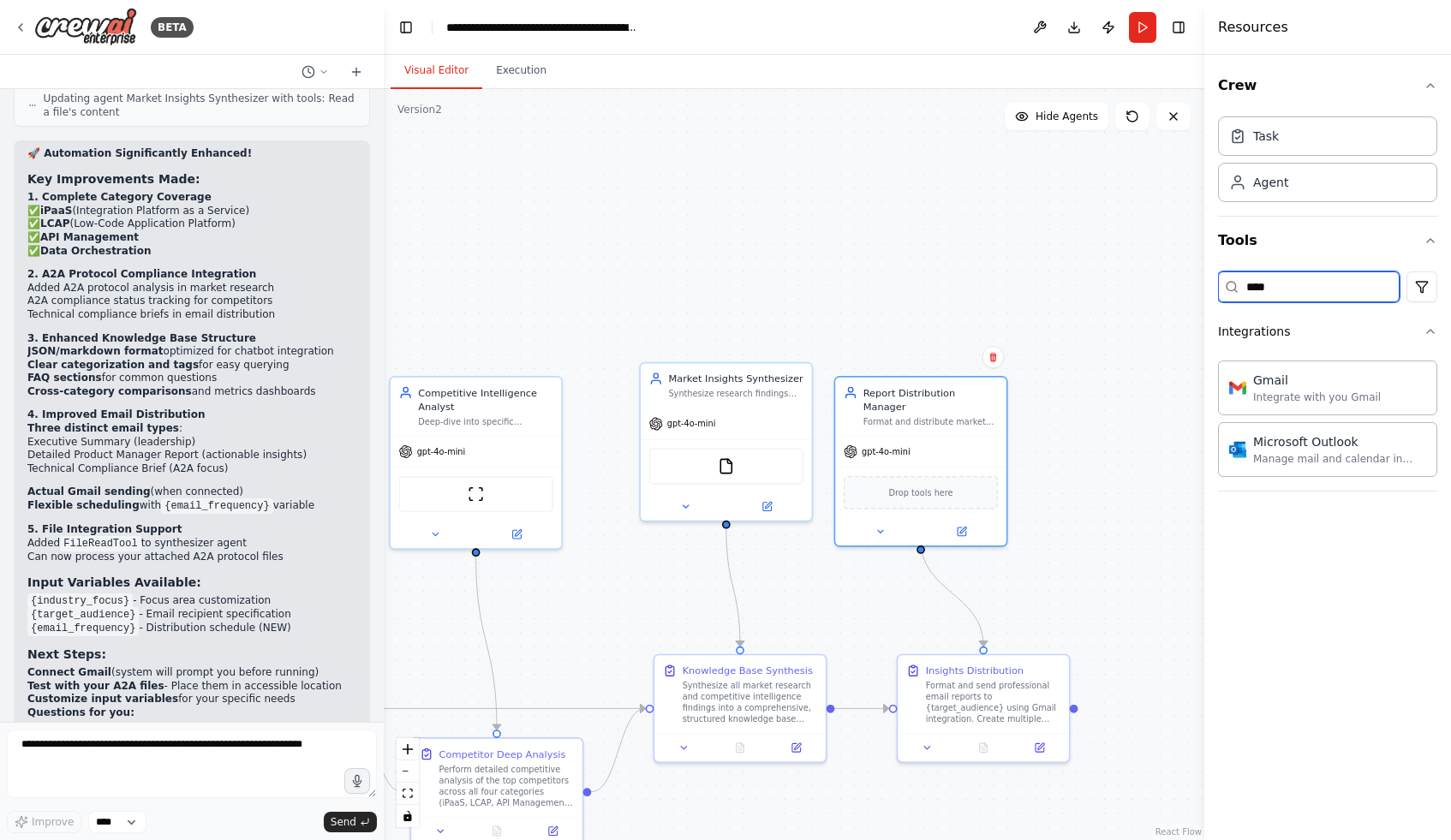
click at [1289, 293] on input "****" at bounding box center [1308, 287] width 181 height 31
type input "*"
type input "****"
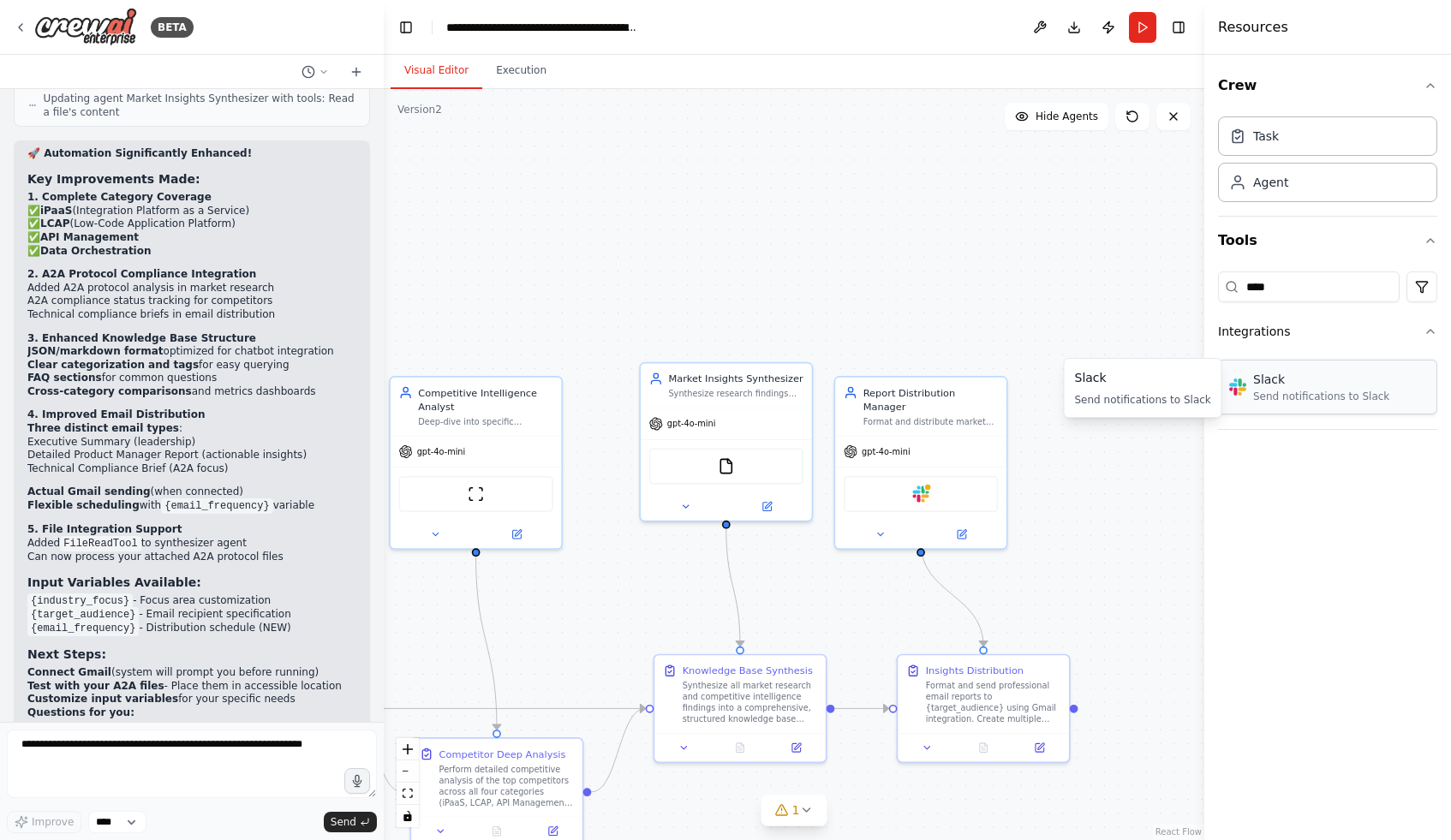
click at [913, 486] on img at bounding box center [921, 494] width 16 height 16
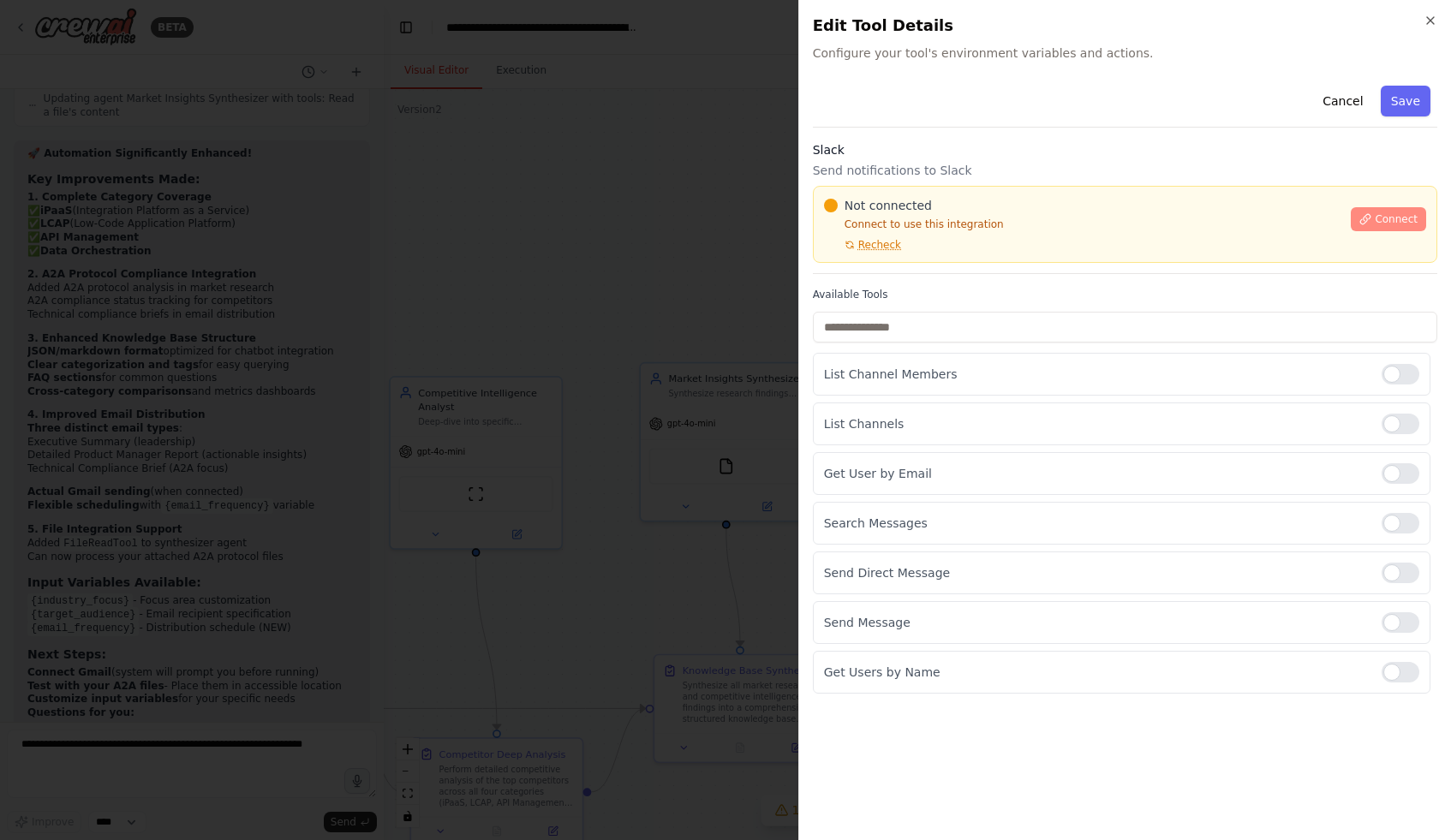
click at [1382, 225] on span "Connect" at bounding box center [1397, 219] width 43 height 13
click at [586, 348] on div at bounding box center [725, 420] width 1451 height 840
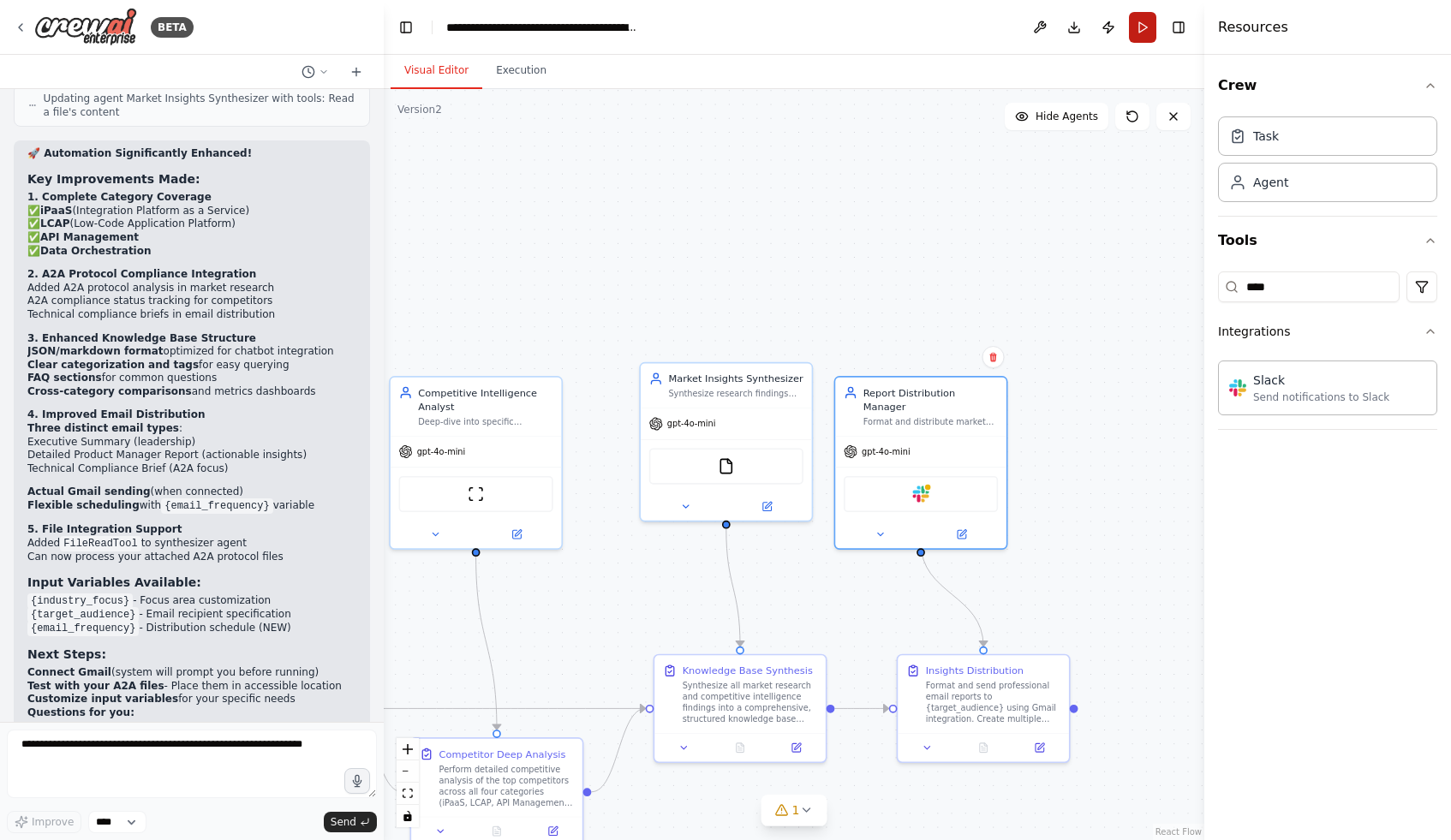
click at [1152, 25] on button "Run" at bounding box center [1142, 27] width 28 height 31
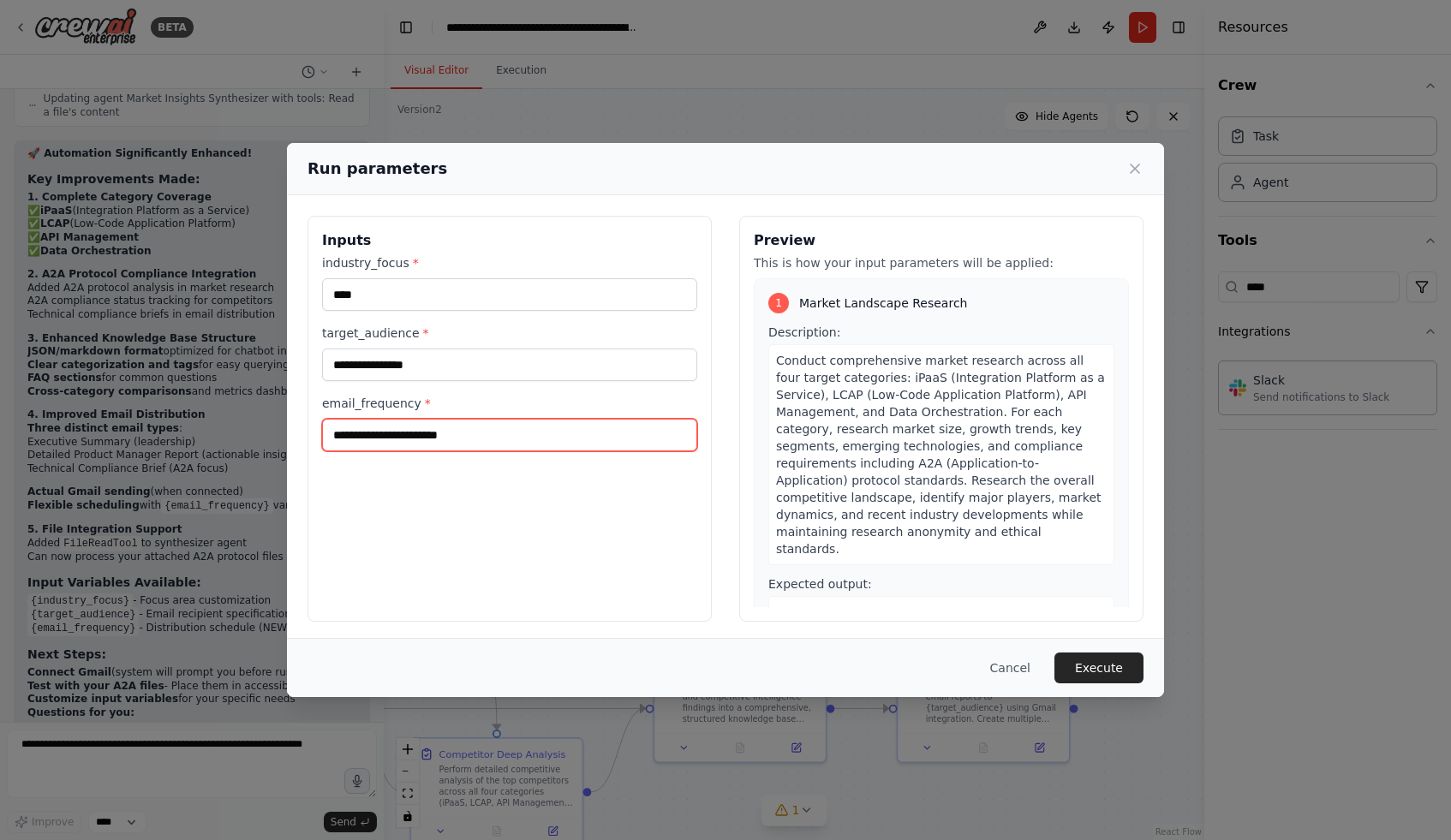
click at [438, 426] on input "email_frequency *" at bounding box center [510, 435] width 375 height 32
click at [1103, 669] on button "Execute" at bounding box center [1099, 668] width 89 height 31
click at [392, 440] on input "email_frequency *" at bounding box center [510, 435] width 375 height 32
type input "**"
click at [1094, 667] on button "Execute" at bounding box center [1099, 668] width 89 height 31
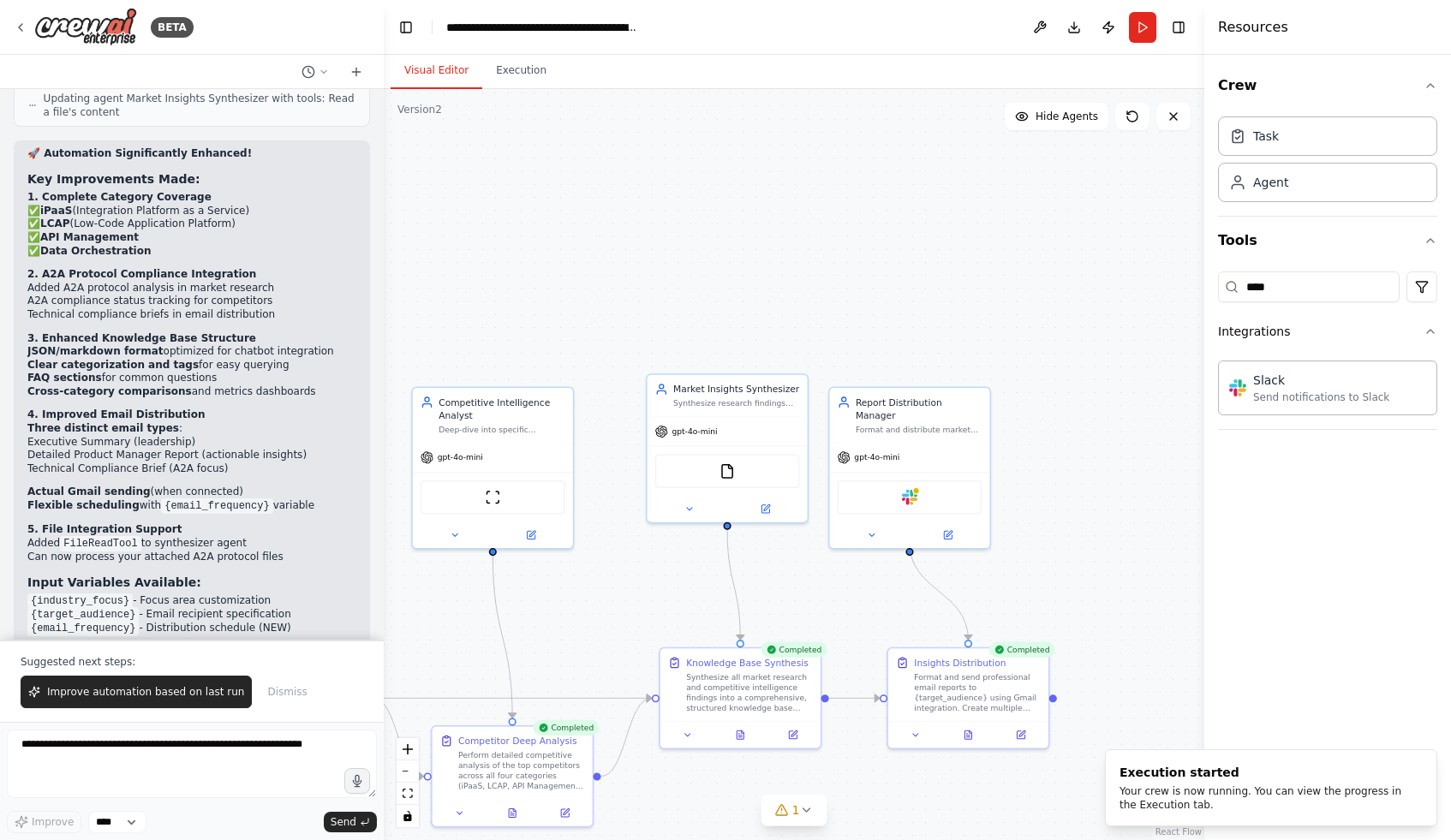
scroll to position [3855, 0]
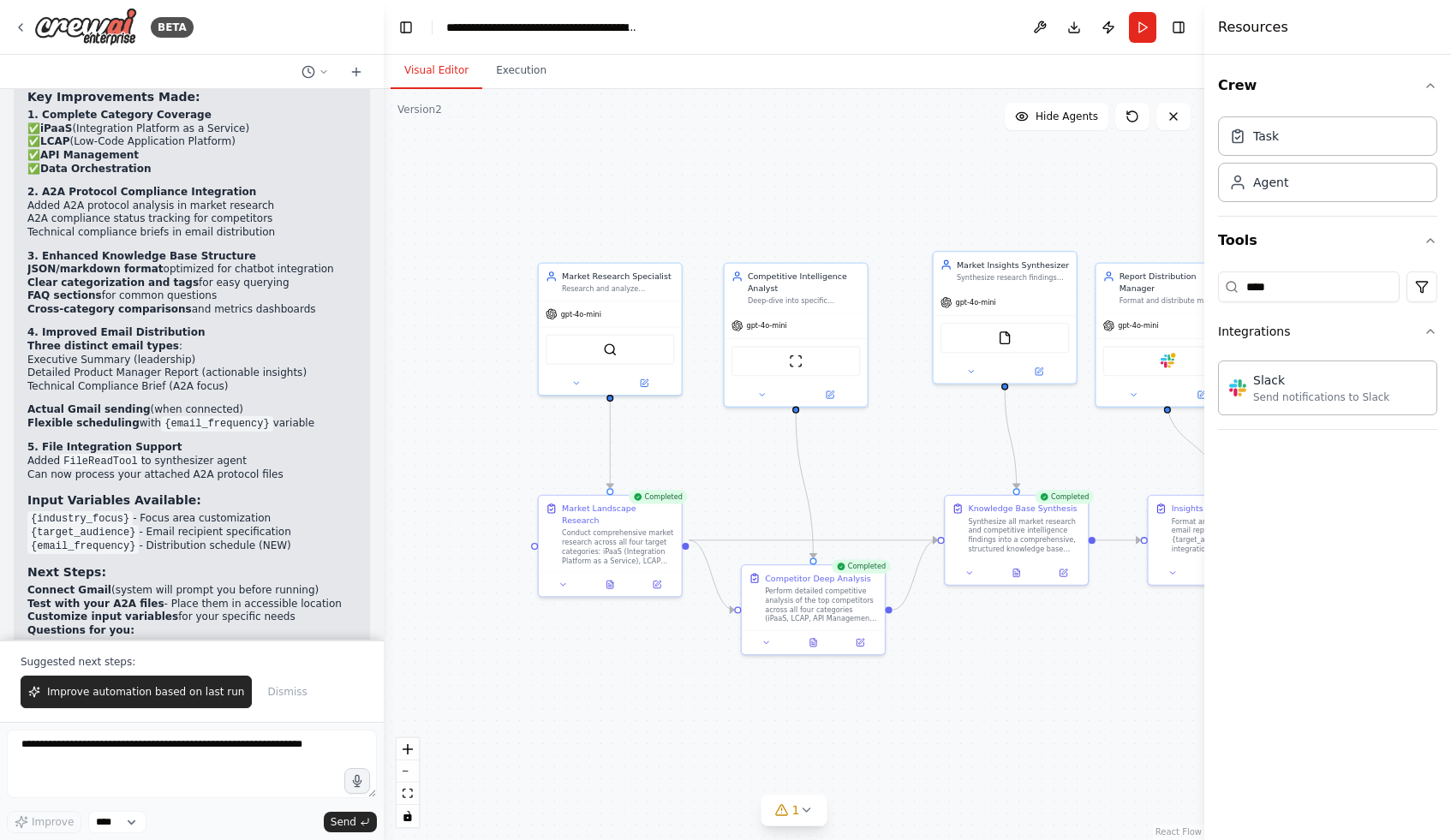
drag, startPoint x: 488, startPoint y: 621, endPoint x: 769, endPoint y: 471, distance: 318.5
click at [770, 472] on div ".deletable-edge-delete-btn { width: 20px; height: 20px; border: 0px solid #ffff…" at bounding box center [794, 464] width 821 height 751
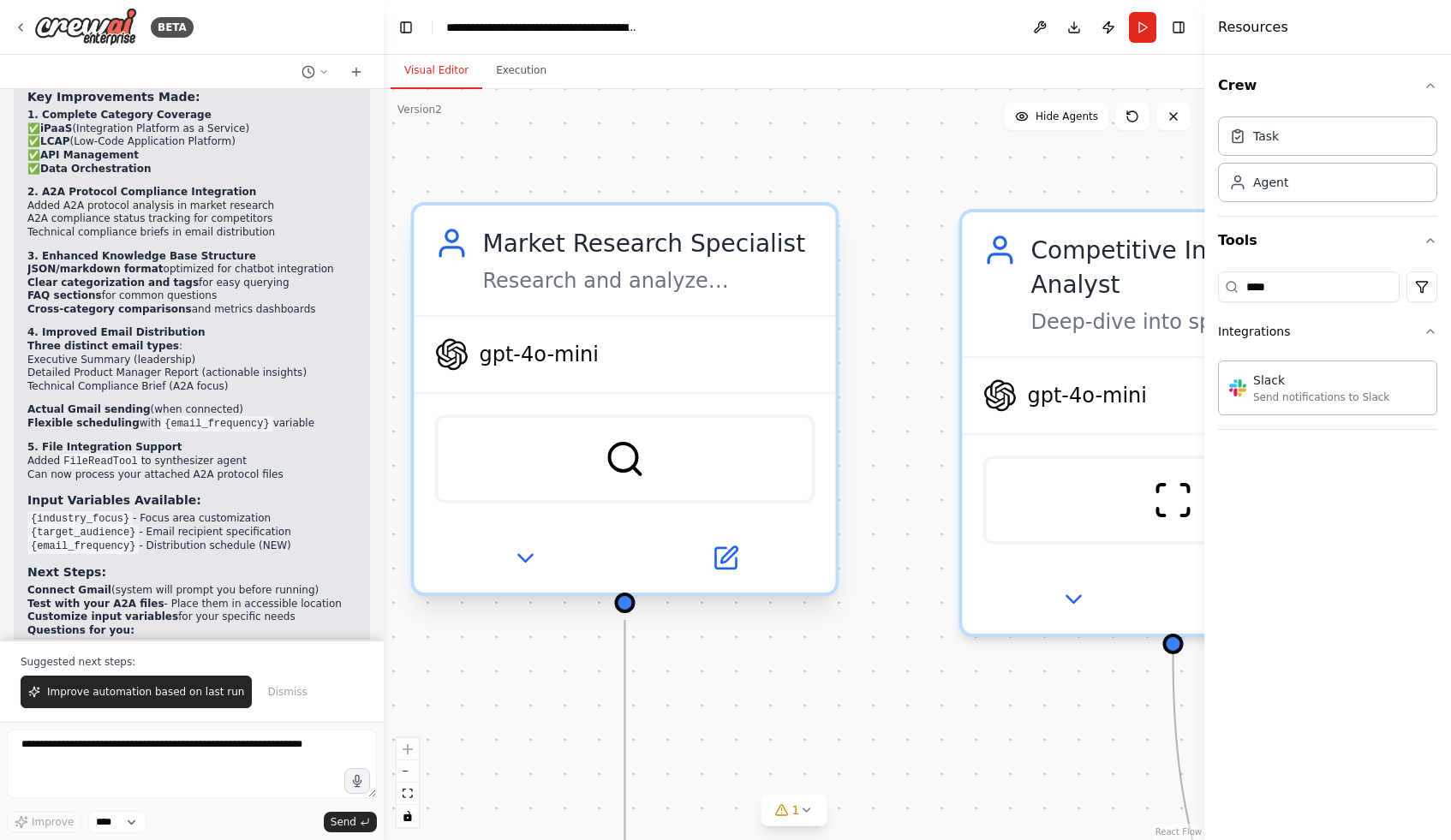
click at [588, 478] on div "SerperDevTool" at bounding box center [624, 459] width 380 height 89
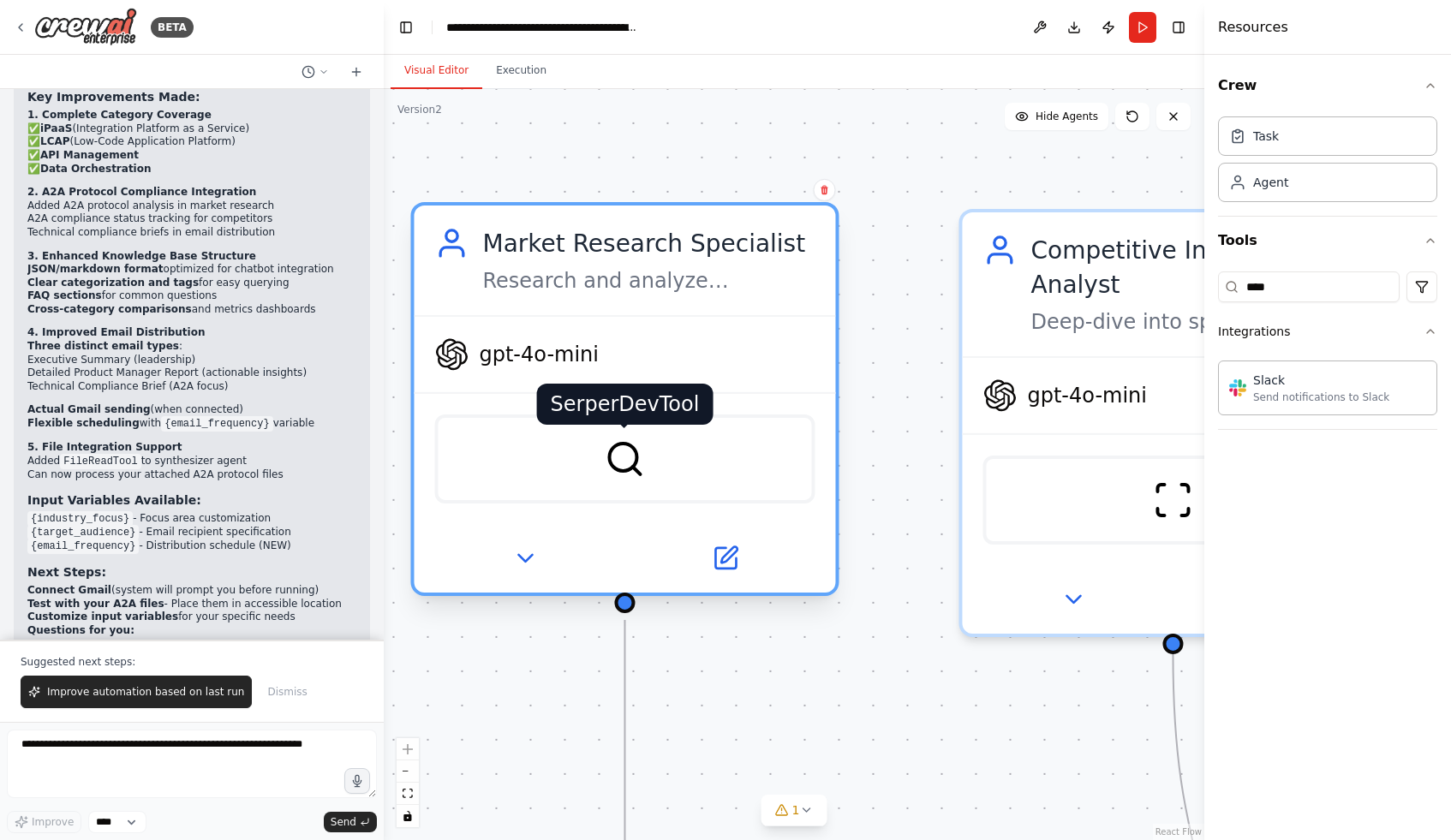
click at [623, 474] on img at bounding box center [624, 459] width 41 height 41
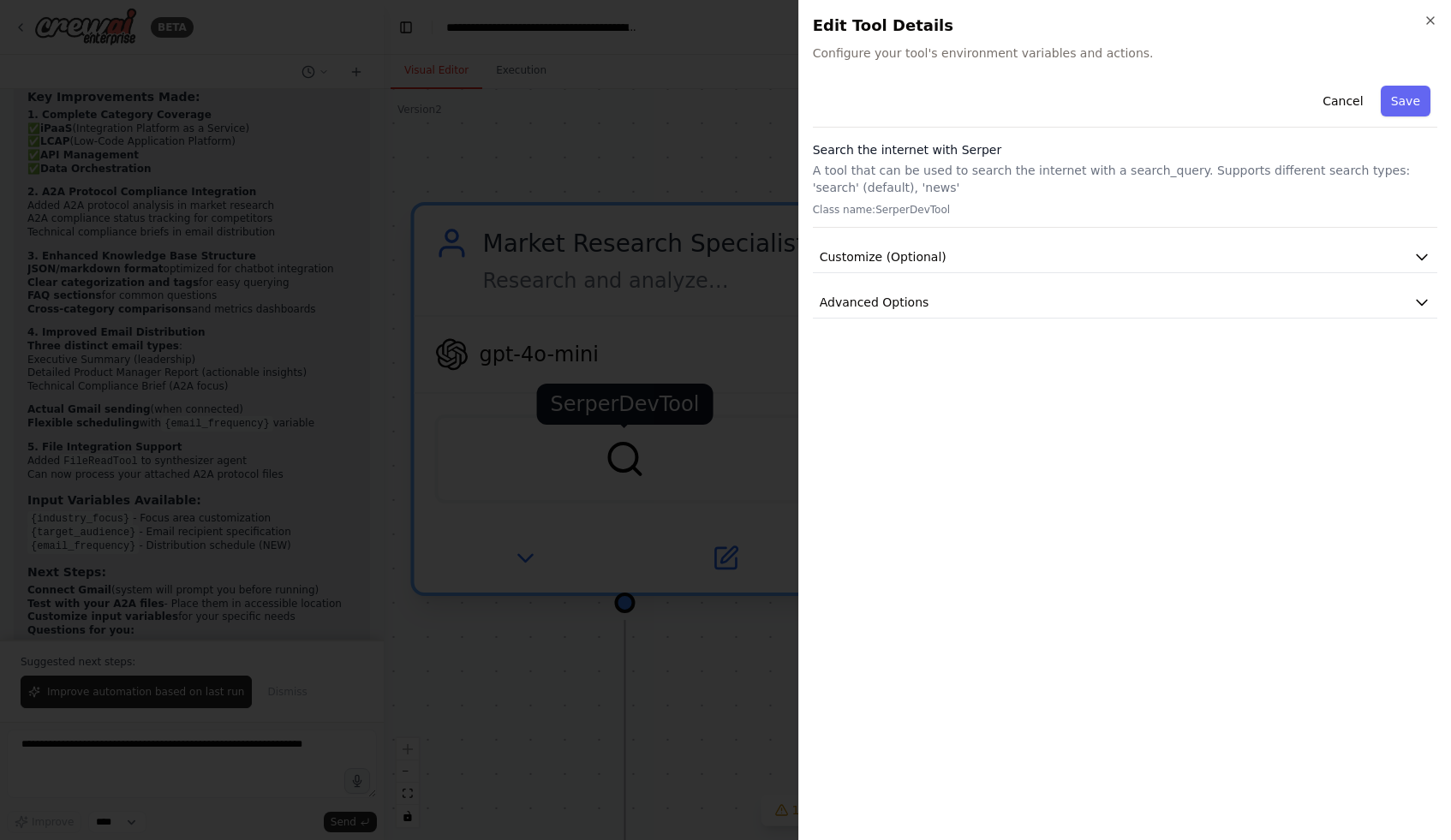
click at [623, 474] on div at bounding box center [725, 420] width 1451 height 840
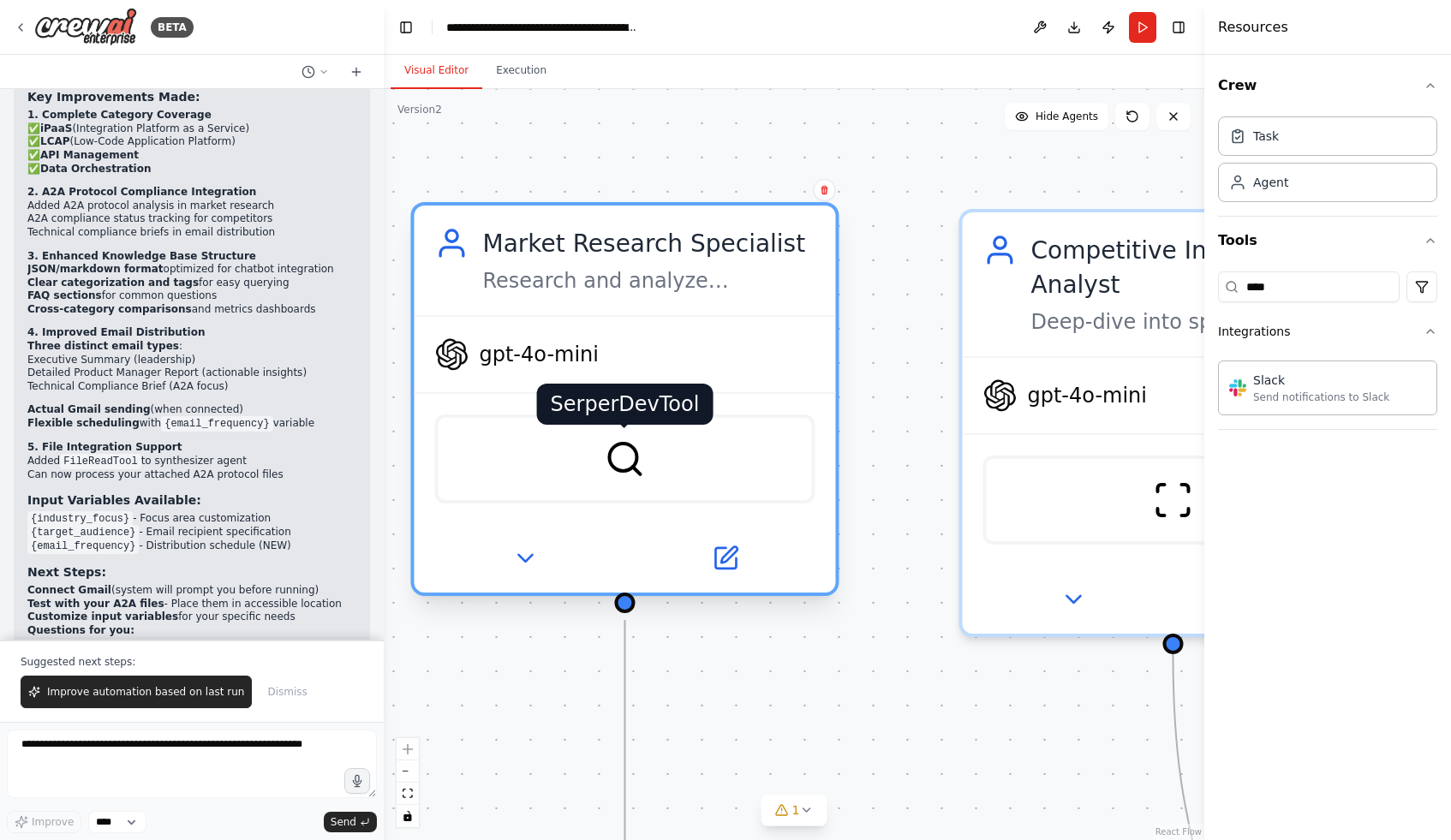
click at [623, 474] on img at bounding box center [624, 459] width 41 height 41
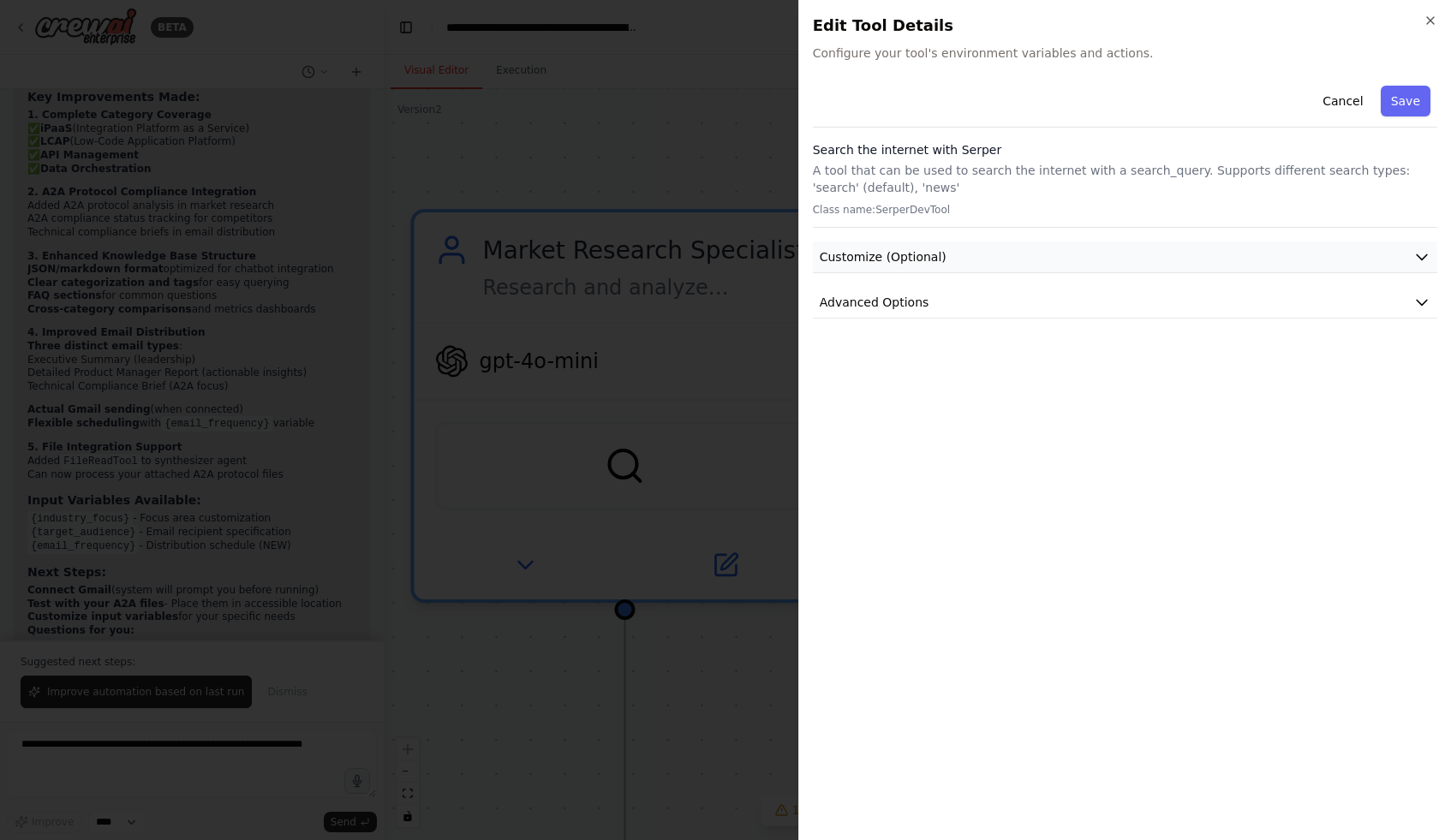
click at [930, 262] on span "Customize (Optional)" at bounding box center [883, 256] width 127 height 17
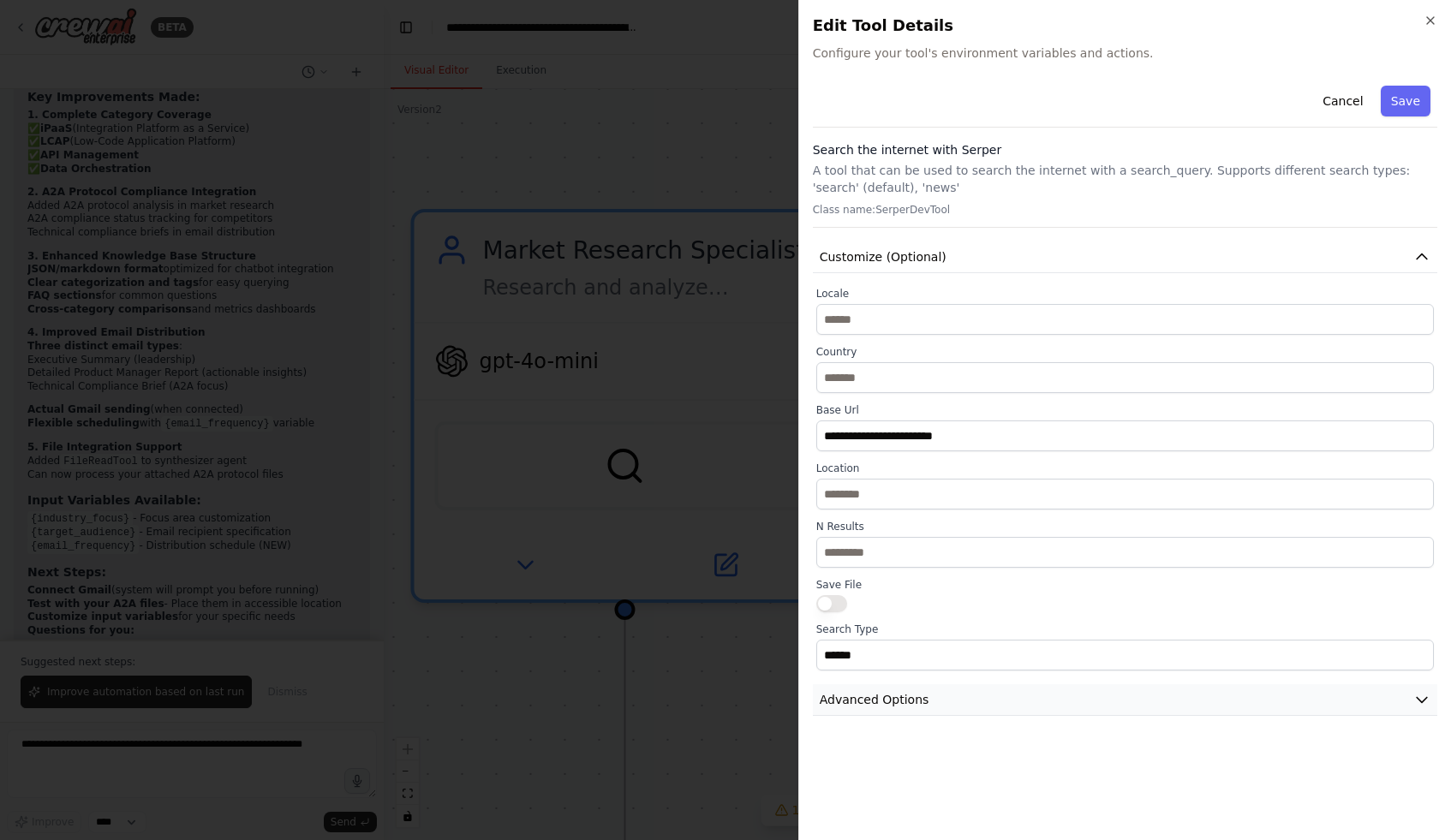
click at [896, 690] on button "Advanced Options" at bounding box center [1124, 700] width 624 height 31
click at [683, 641] on div at bounding box center [725, 420] width 1451 height 840
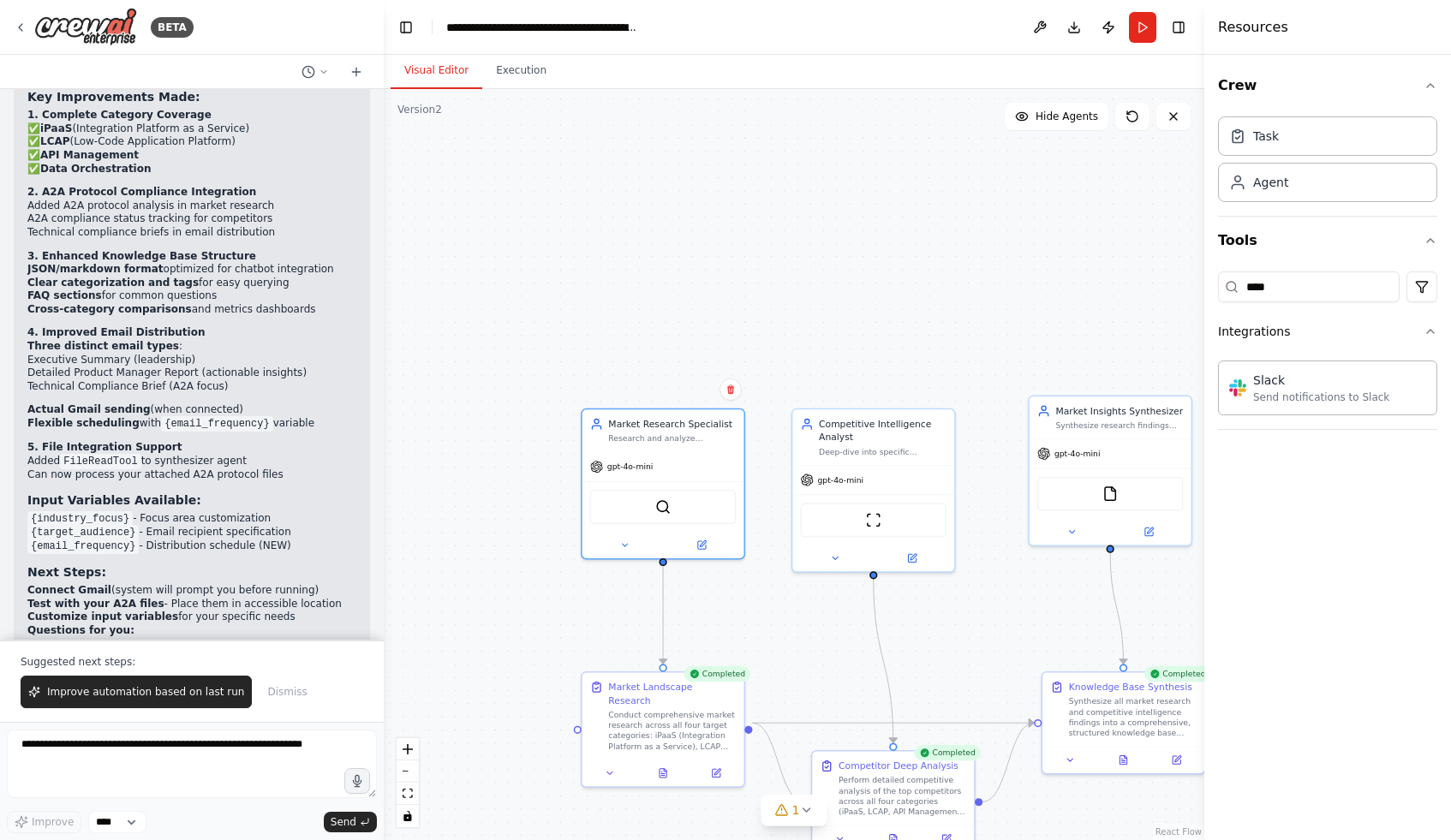
drag, startPoint x: 541, startPoint y: 696, endPoint x: 548, endPoint y: 433, distance: 263.1
click at [548, 433] on div ".deletable-edge-delete-btn { width: 20px; height: 20px; border: 0px solid #ffff…" at bounding box center [794, 464] width 821 height 751
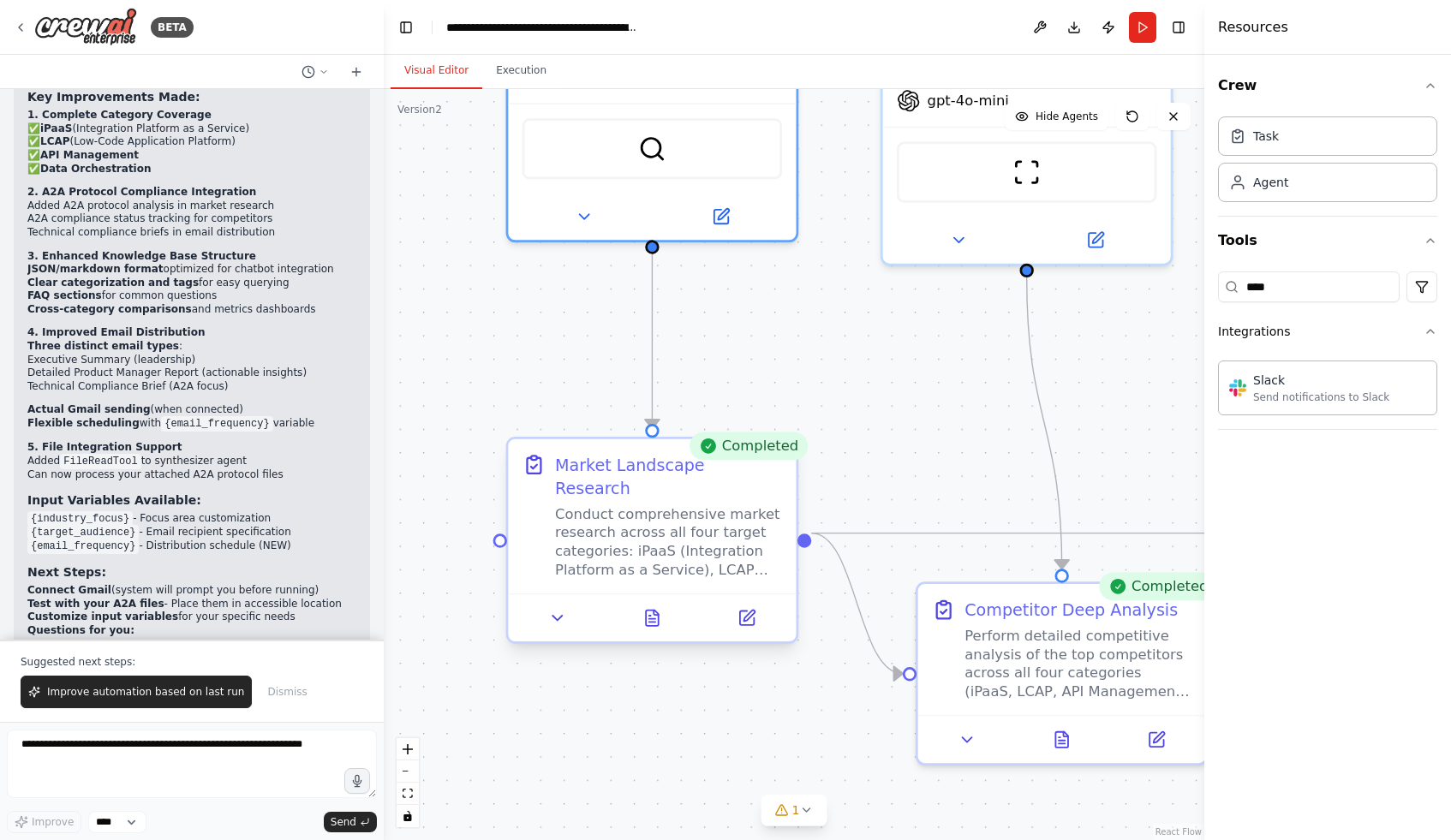
click at [643, 533] on div "Conduct comprehensive market research across all four target categories: iPaaS …" at bounding box center [669, 541] width 227 height 74
click at [553, 609] on icon at bounding box center [557, 618] width 19 height 19
click at [607, 550] on div "Conduct comprehensive market research across all four target categories: iPaaS …" at bounding box center [669, 541] width 227 height 74
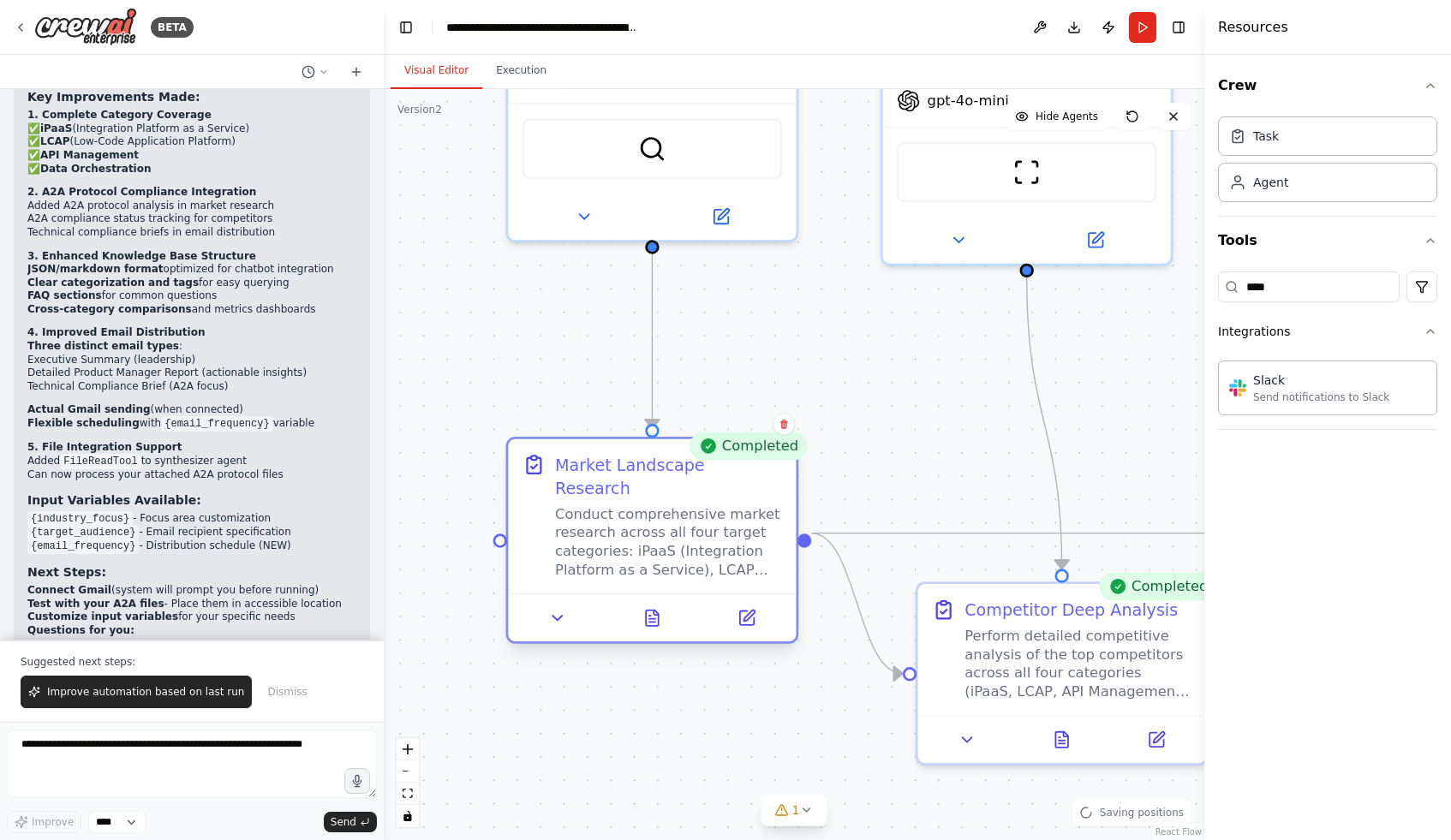
click at [607, 550] on div "Conduct comprehensive market research across all four target categories: iPaaS …" at bounding box center [669, 541] width 227 height 74
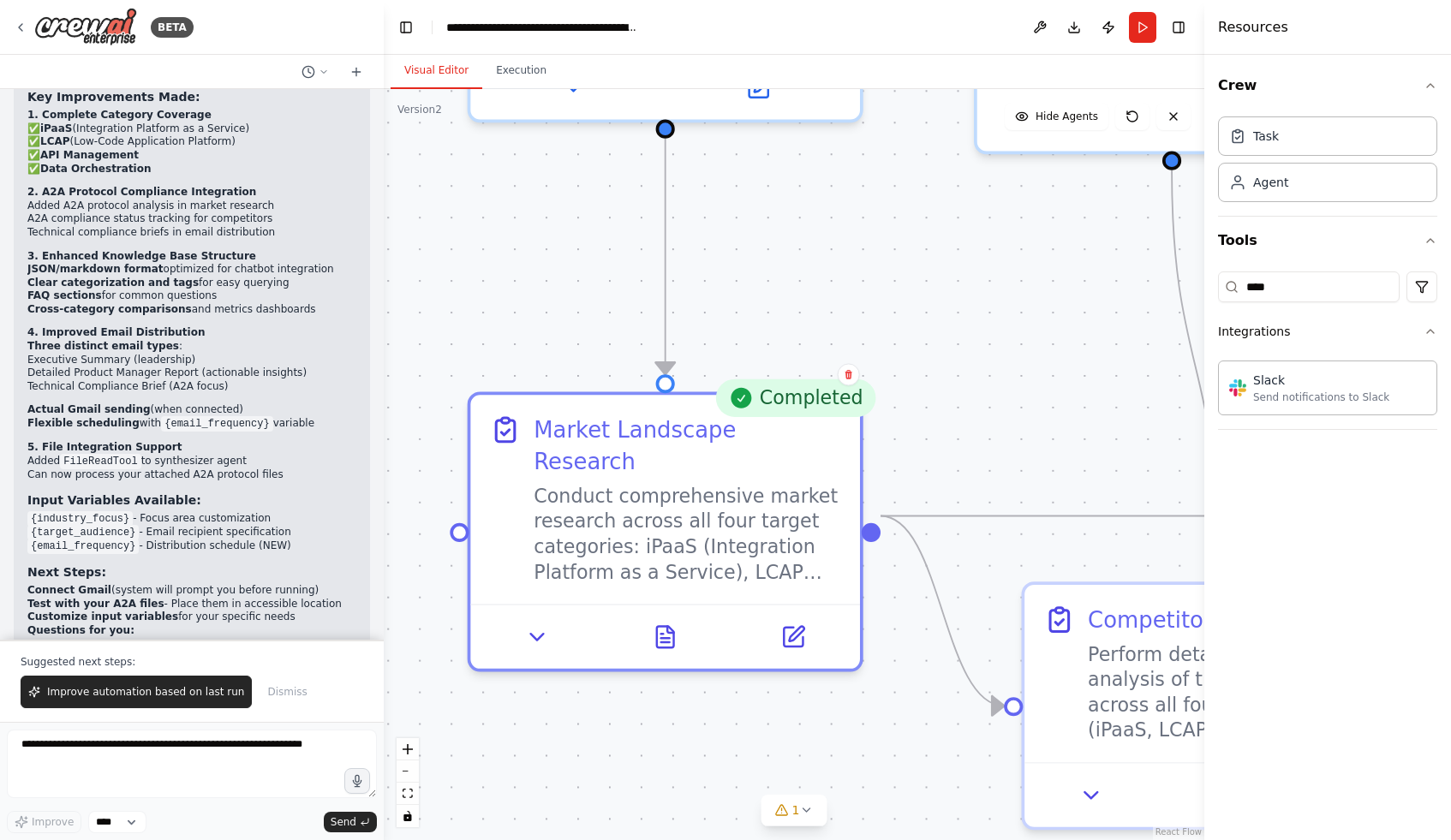
drag, startPoint x: 1019, startPoint y: 346, endPoint x: 911, endPoint y: 331, distance: 109.0
click at [911, 331] on div ".deletable-edge-delete-btn { width: 20px; height: 20px; border: 0px solid #ffff…" at bounding box center [794, 464] width 821 height 751
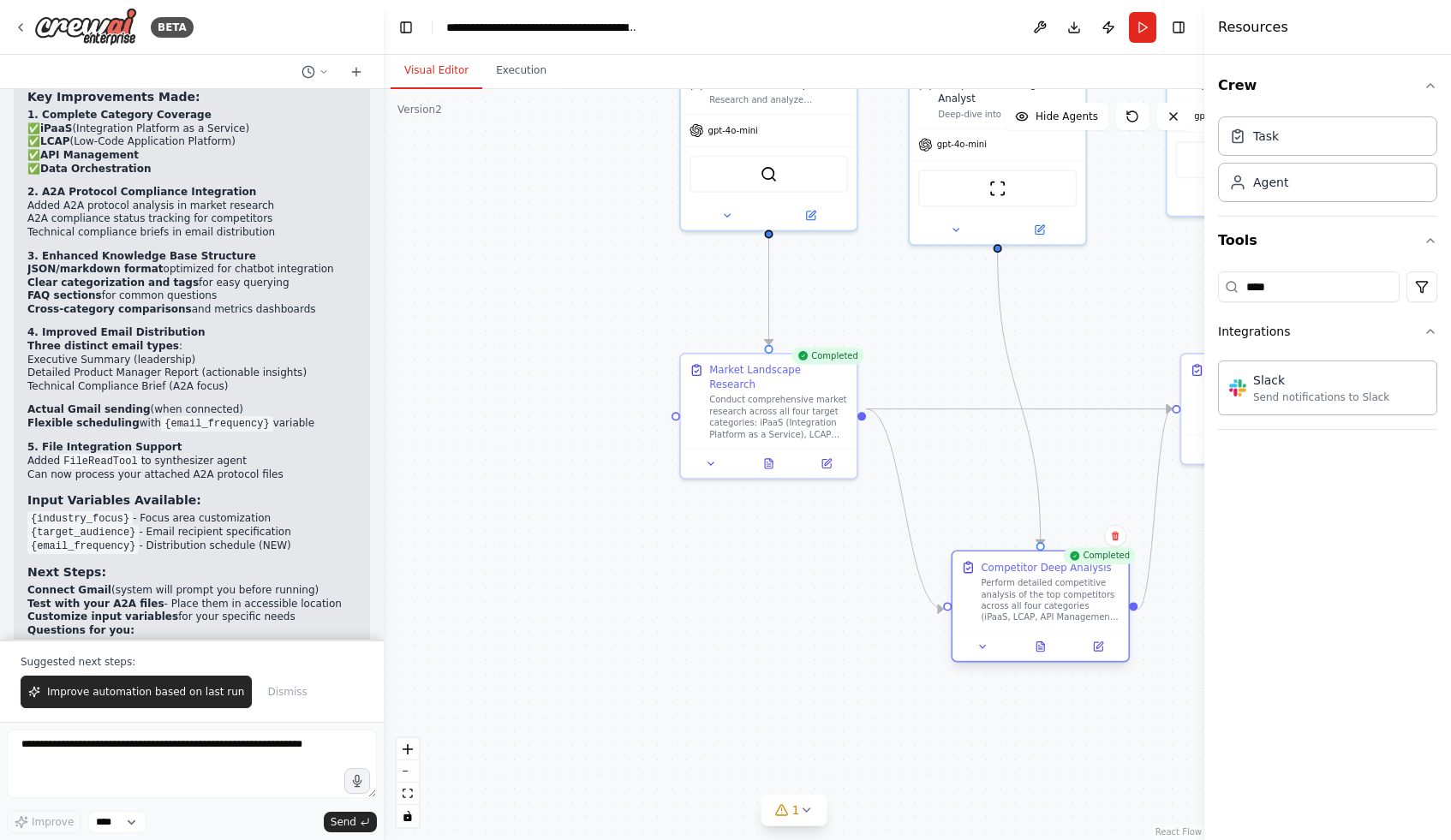
drag, startPoint x: 987, startPoint y: 482, endPoint x: 1014, endPoint y: 601, distance: 122.0
click at [1014, 601] on div "Perform detailed competitive analysis of the top competitors across all four ca…" at bounding box center [1049, 600] width 138 height 46
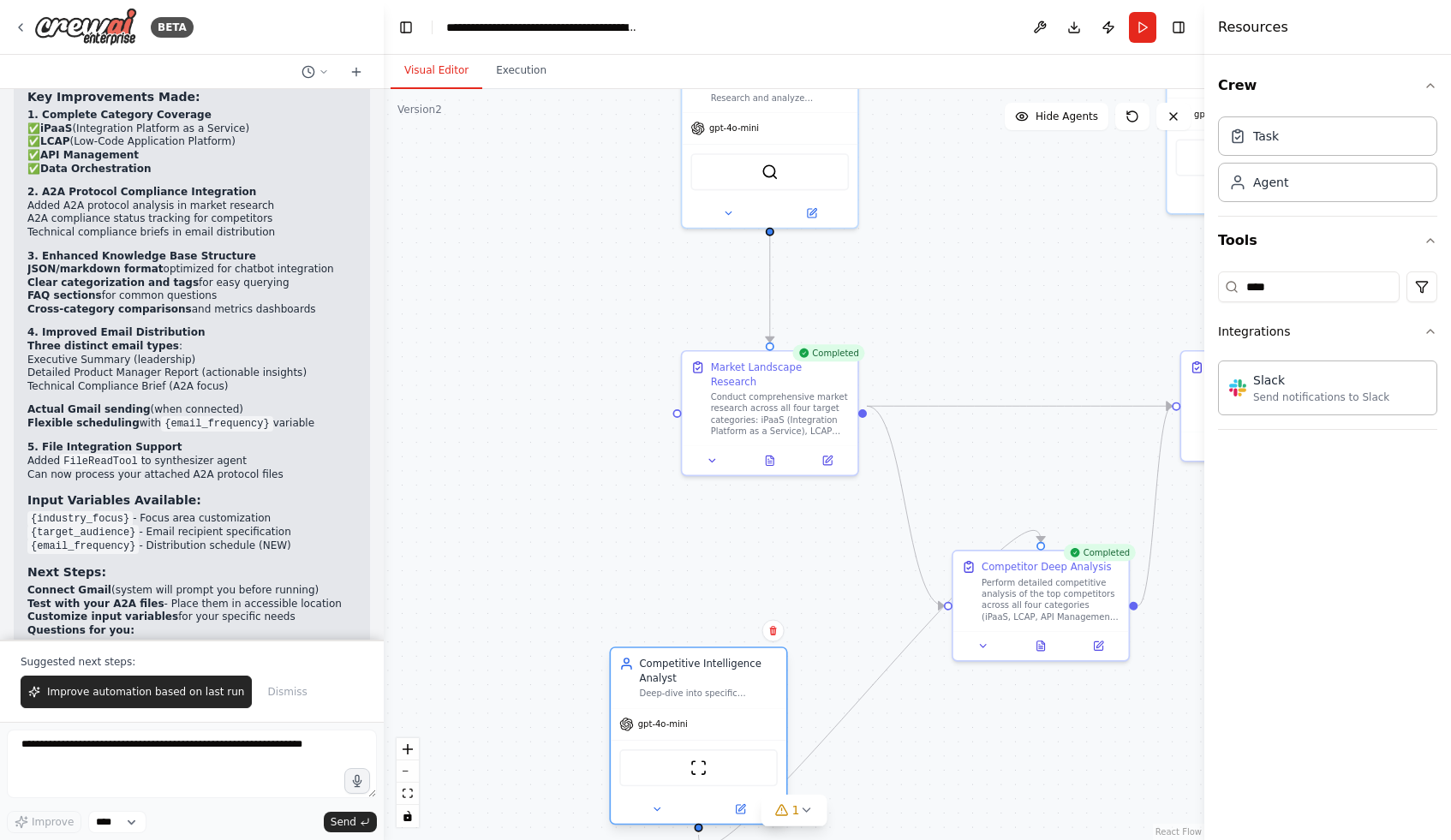
drag, startPoint x: 997, startPoint y: 142, endPoint x: 705, endPoint y: 728, distance: 654.7
click at [705, 728] on div "gpt-4o-mini" at bounding box center [698, 724] width 176 height 31
click at [710, 761] on div "ScrapeWebsiteTool" at bounding box center [698, 767] width 158 height 37
click at [699, 763] on img at bounding box center [698, 768] width 17 height 17
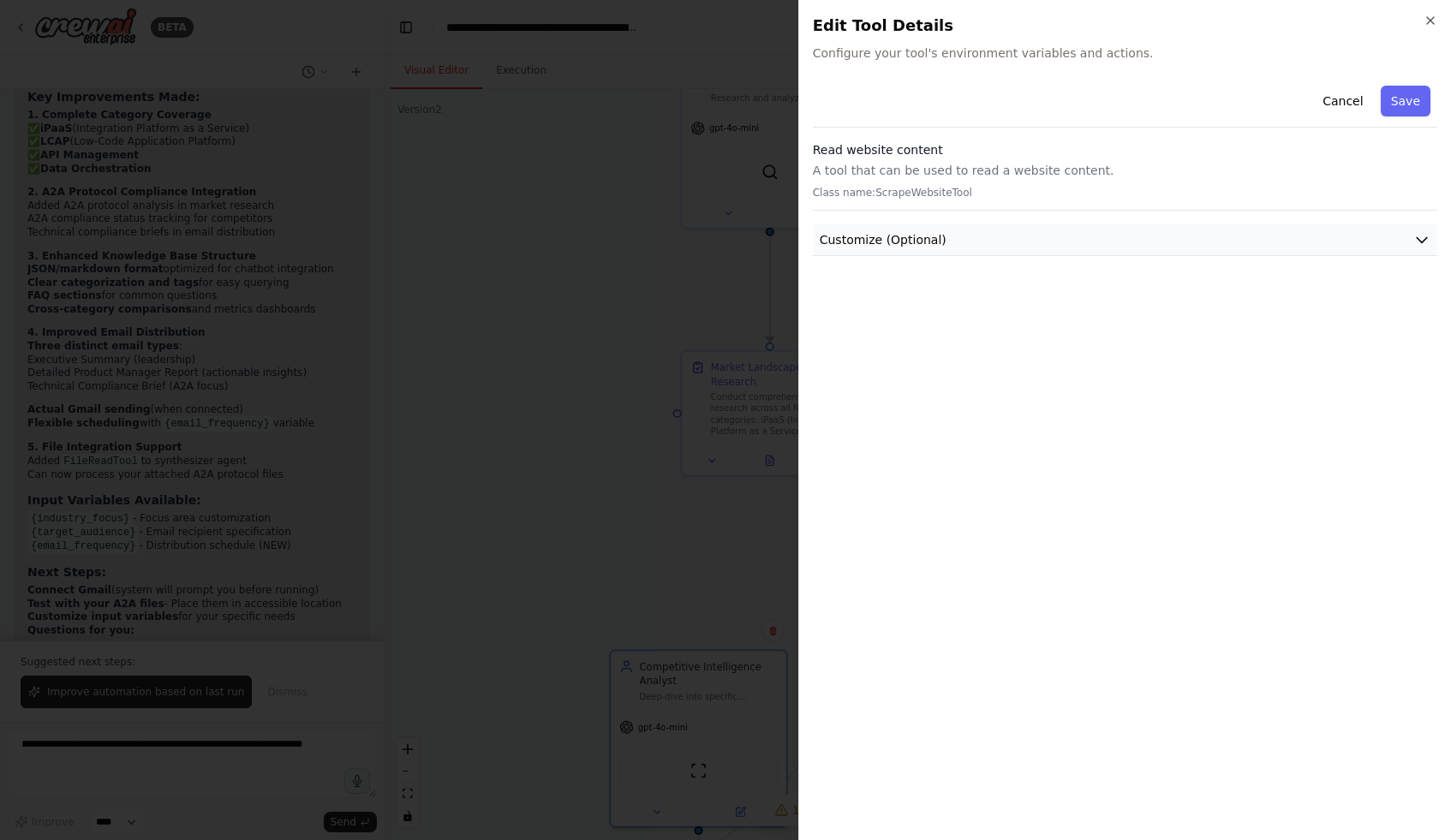
click at [864, 238] on span "Customize (Optional)" at bounding box center [883, 239] width 127 height 17
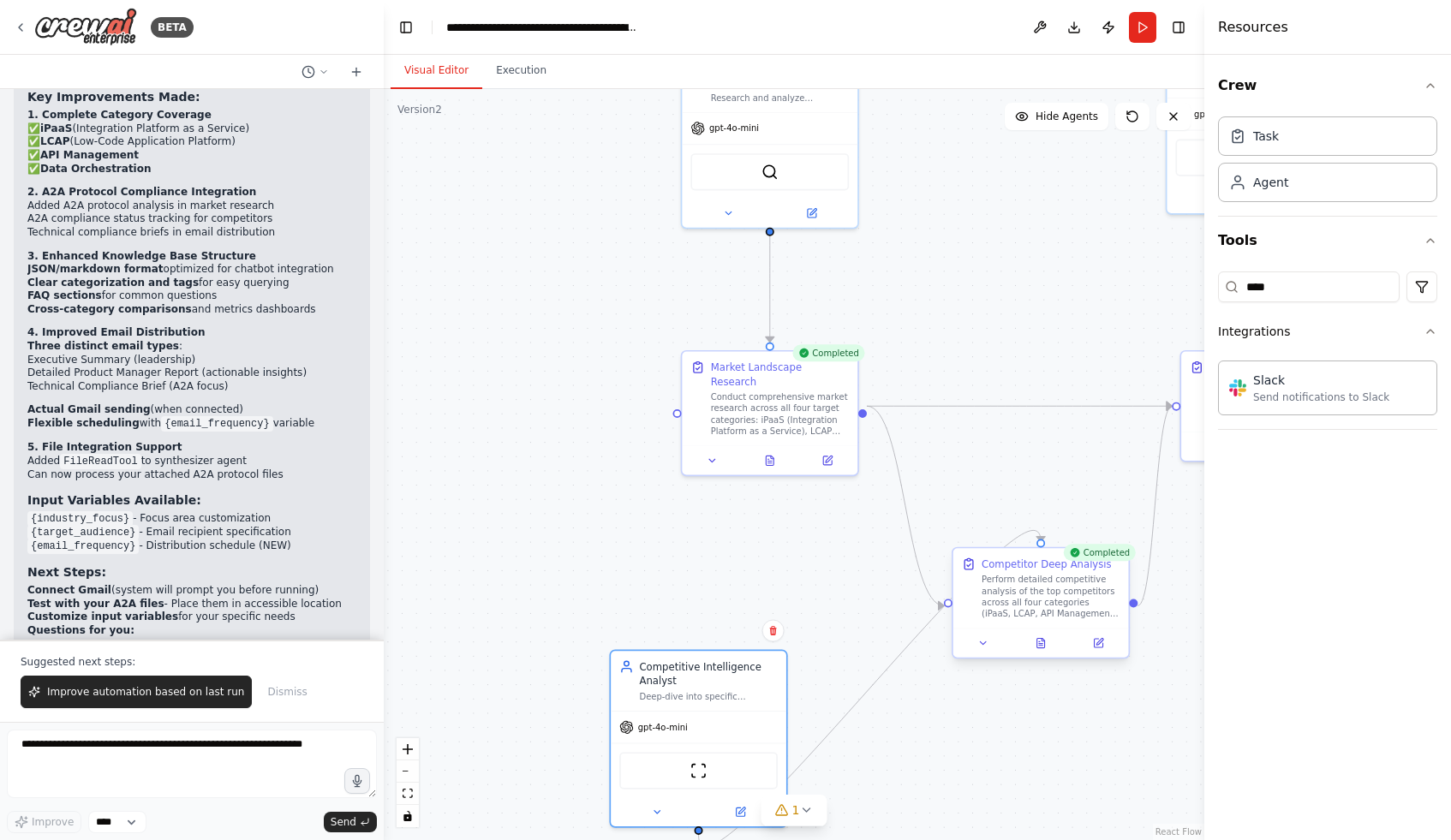
click at [1026, 601] on div "Perform detailed competitive analysis of the top competitors across all four ca…" at bounding box center [1050, 596] width 138 height 46
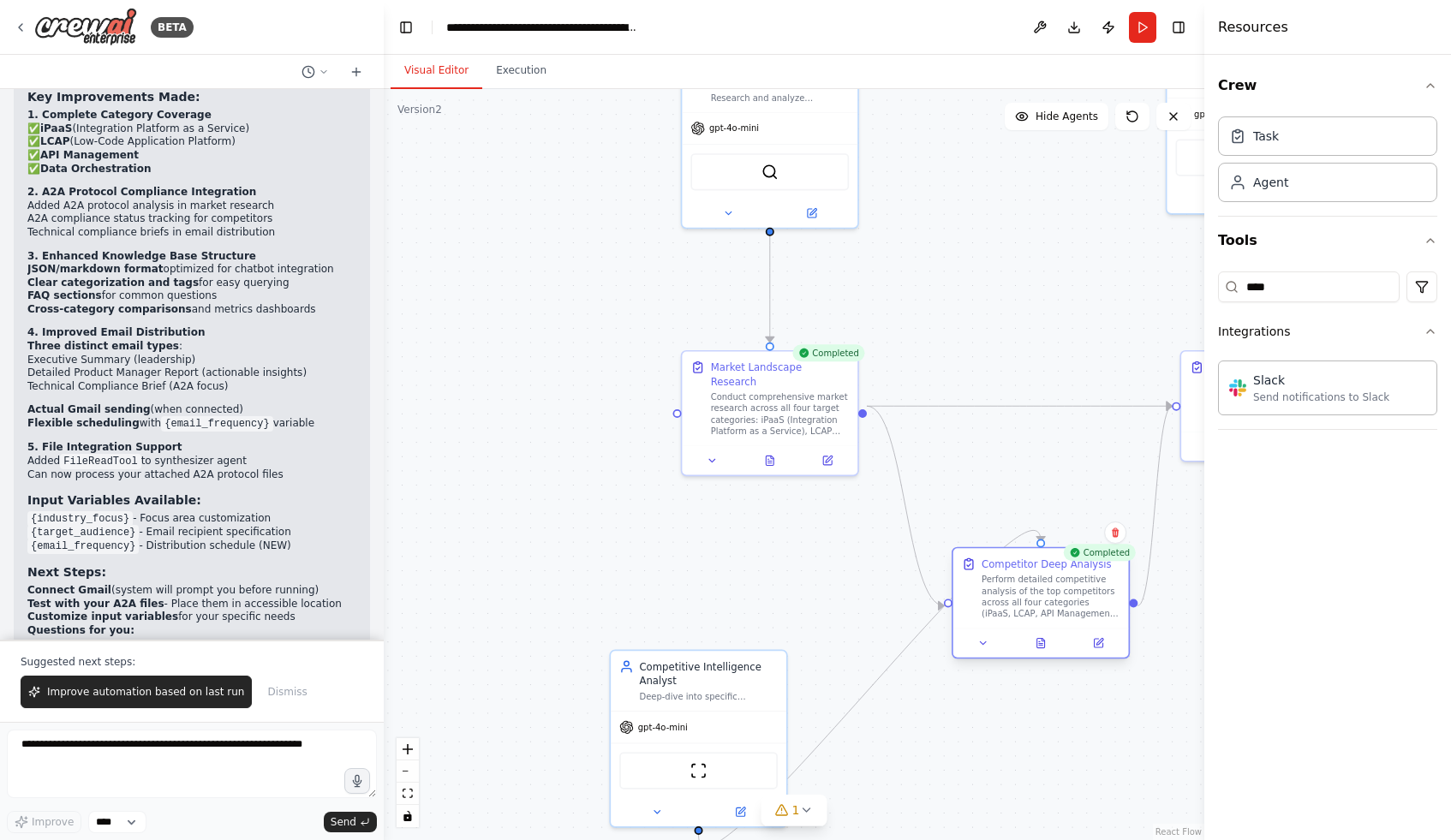
click at [1026, 601] on div "Perform detailed competitive analysis of the top competitors across all four ca…" at bounding box center [1050, 596] width 138 height 46
click at [1041, 545] on div at bounding box center [1041, 543] width 9 height 9
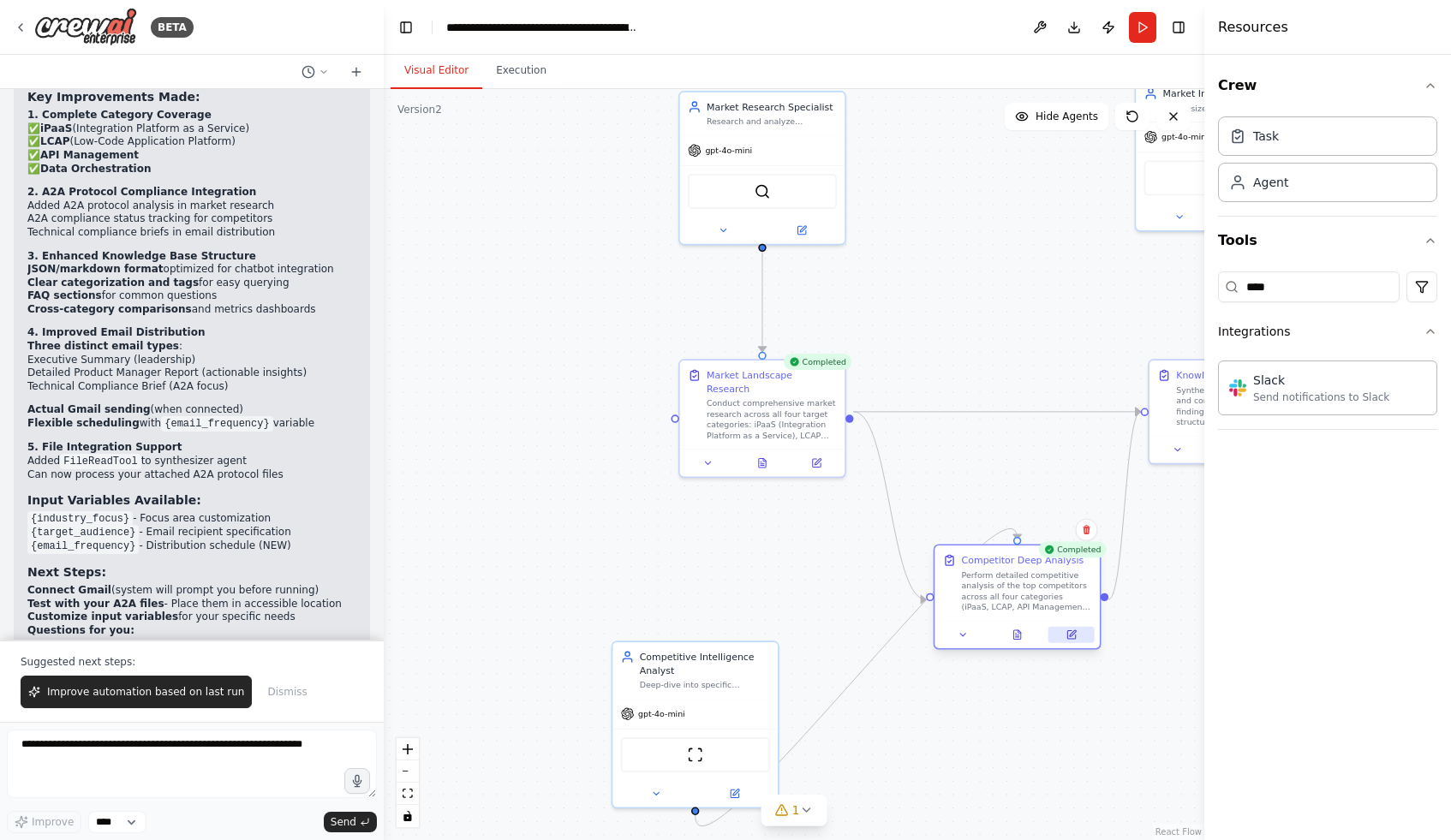
click at [1075, 636] on icon at bounding box center [1071, 635] width 8 height 8
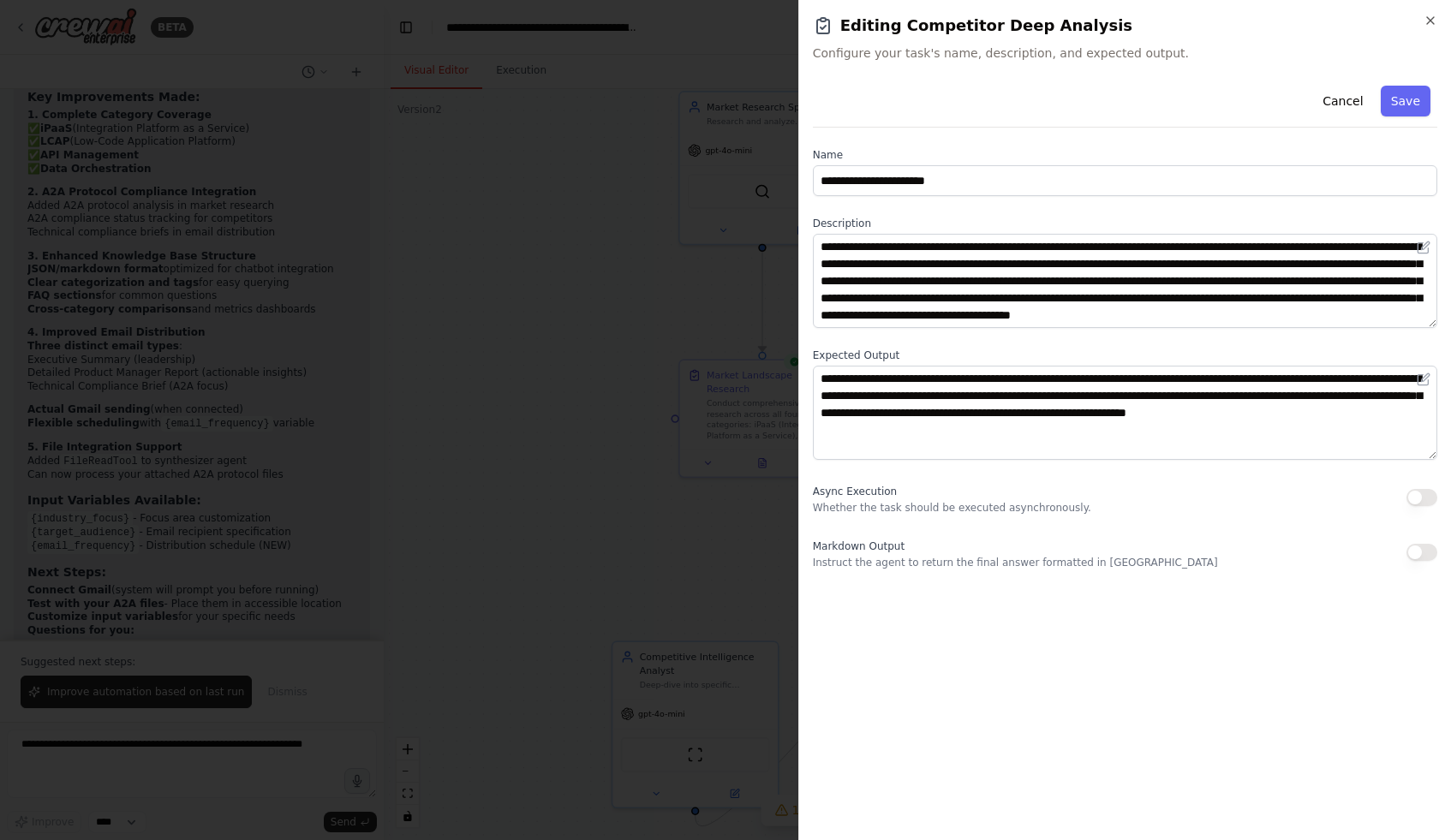
scroll to position [17, 0]
click at [621, 588] on div at bounding box center [725, 420] width 1451 height 840
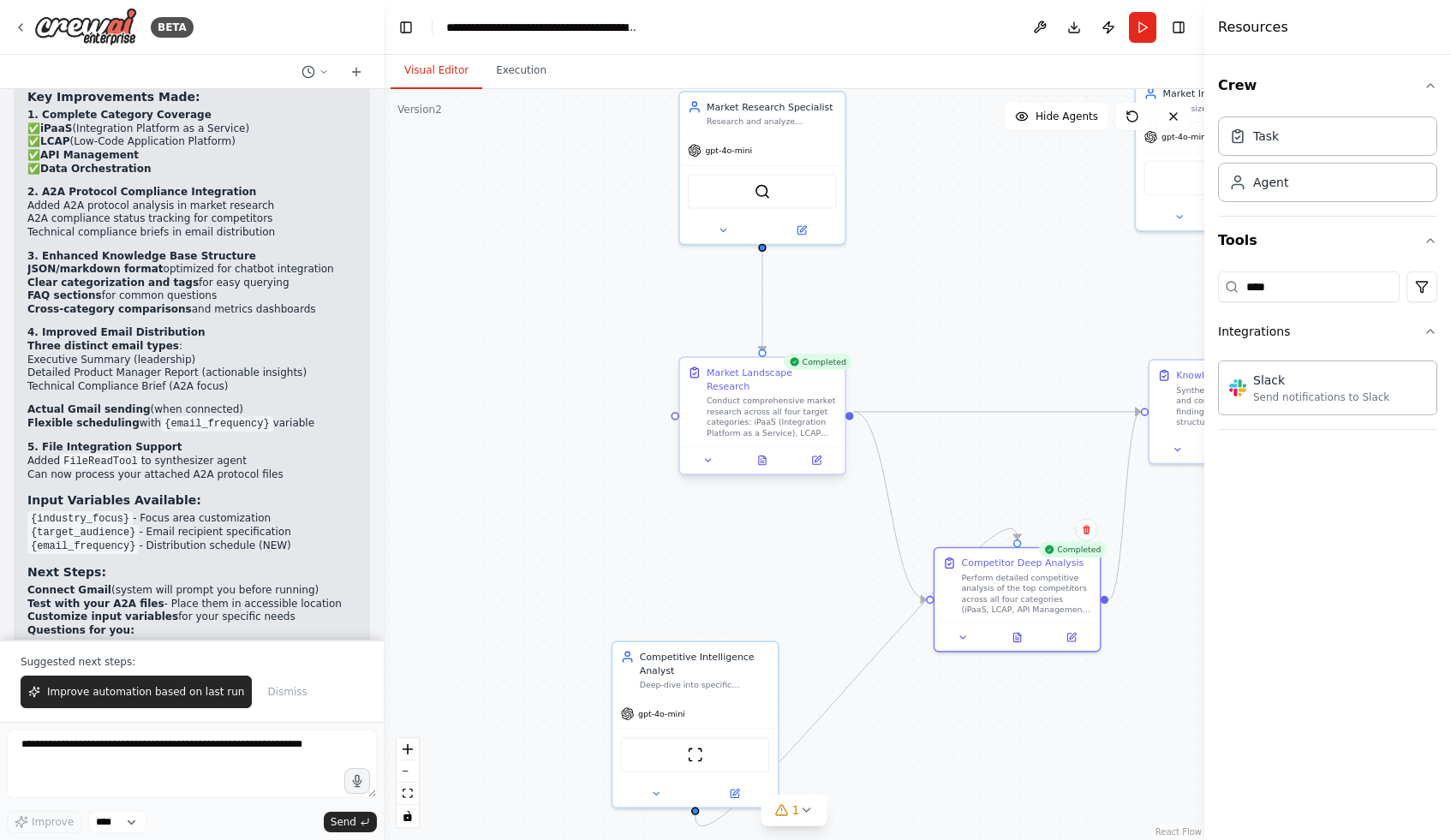
click at [811, 404] on div "Conduct comprehensive market research across all four target categories: iPaaS …" at bounding box center [771, 417] width 130 height 43
click at [831, 453] on button at bounding box center [816, 461] width 46 height 16
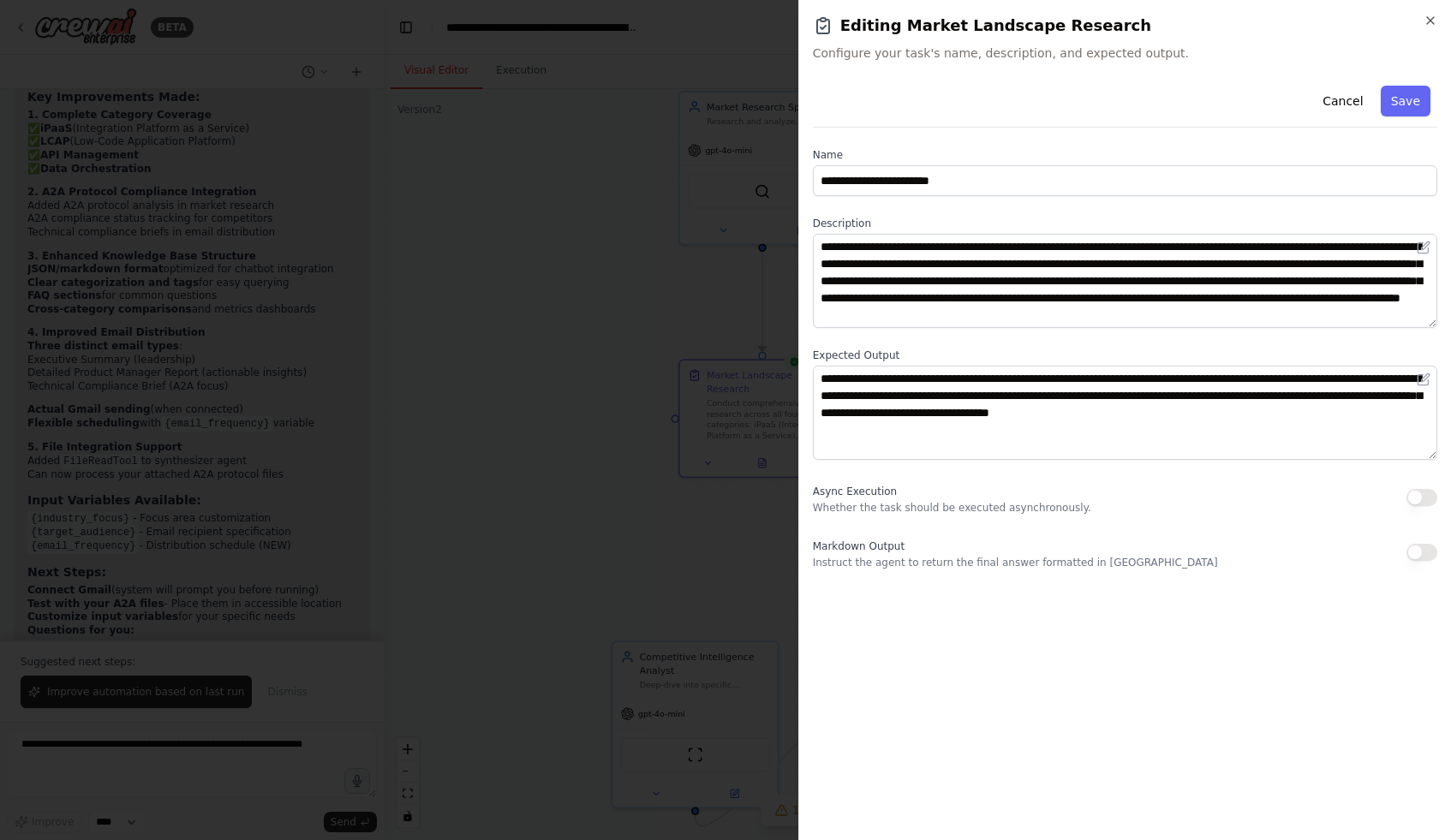
click at [642, 303] on div at bounding box center [725, 420] width 1451 height 840
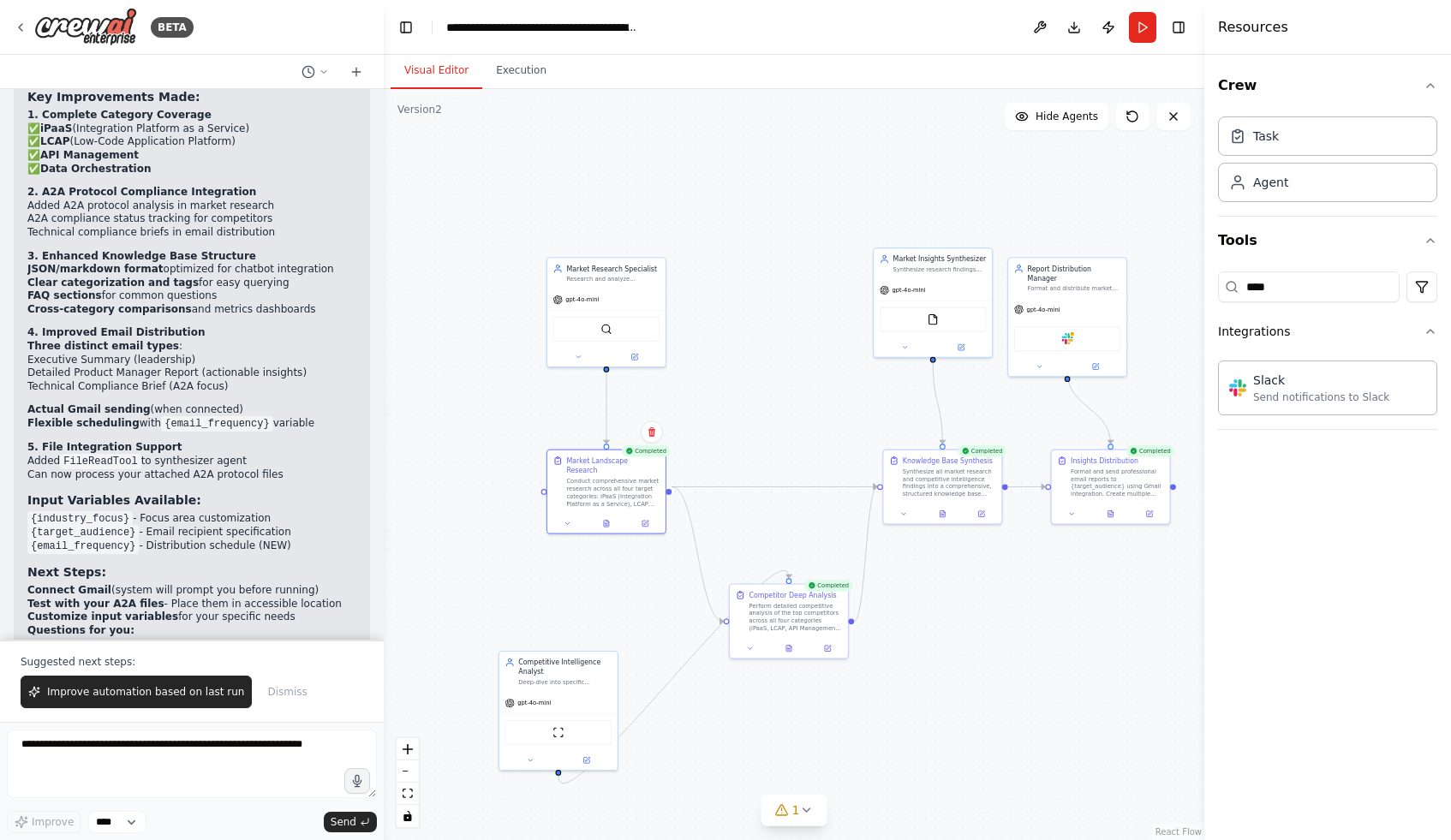
drag, startPoint x: 642, startPoint y: 303, endPoint x: 520, endPoint y: 409, distance: 161.6
click at [520, 409] on div ".deletable-edge-delete-btn { width: 20px; height: 20px; border: 0px solid #ffff…" at bounding box center [794, 464] width 821 height 751
click at [574, 475] on div "Conduct comprehensive market research across all four target categories: iPaaS …" at bounding box center [613, 490] width 94 height 31
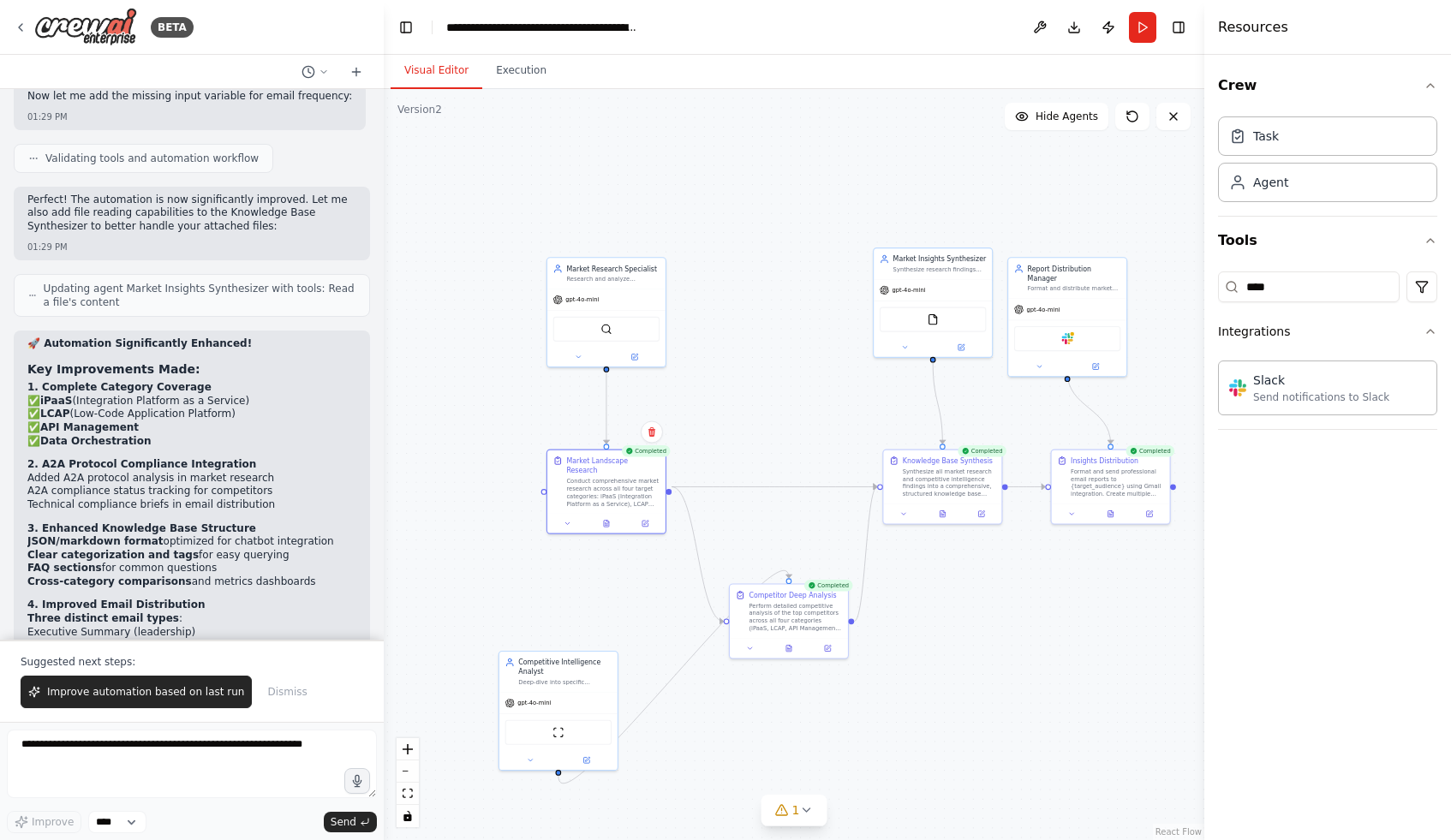
scroll to position [3582, 0]
click at [595, 485] on div "Conduct comprehensive market research across all four target categories: iPaaS …" at bounding box center [613, 490] width 94 height 31
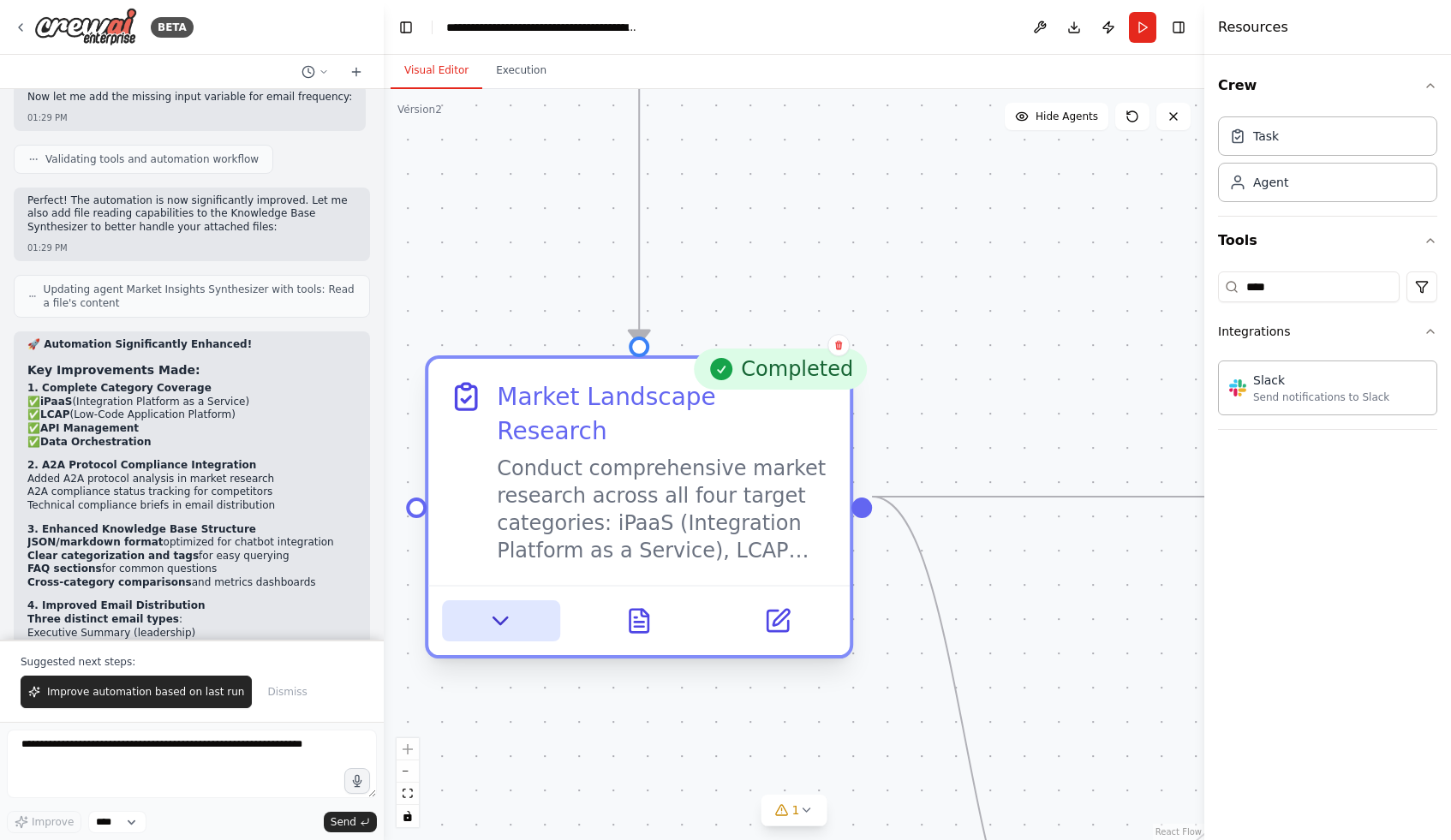
click at [502, 618] on icon at bounding box center [501, 621] width 13 height 7
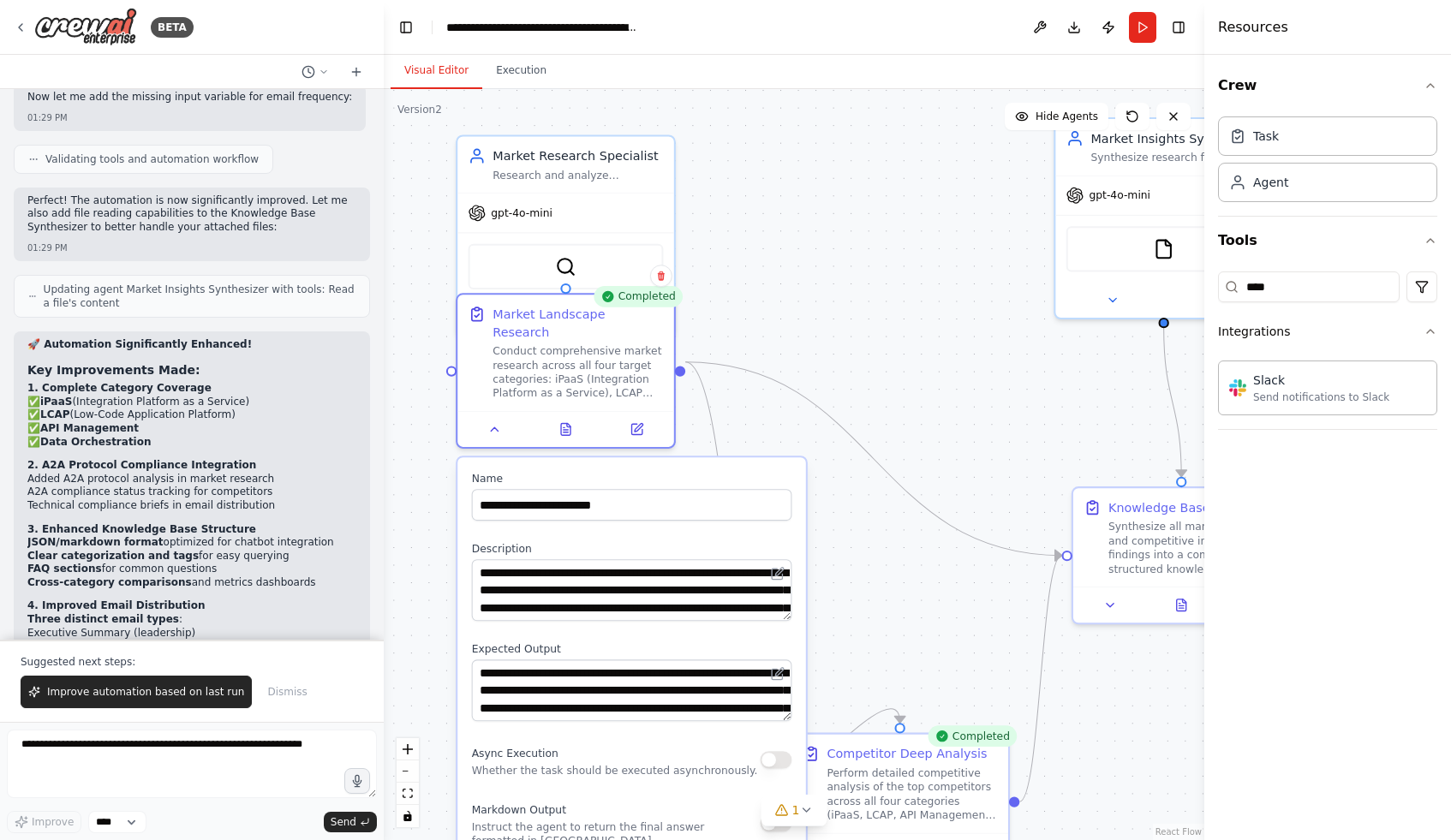
drag, startPoint x: 491, startPoint y: 809, endPoint x: 490, endPoint y: 611, distance: 198.0
click at [490, 611] on div "**********" at bounding box center [631, 686] width 348 height 457
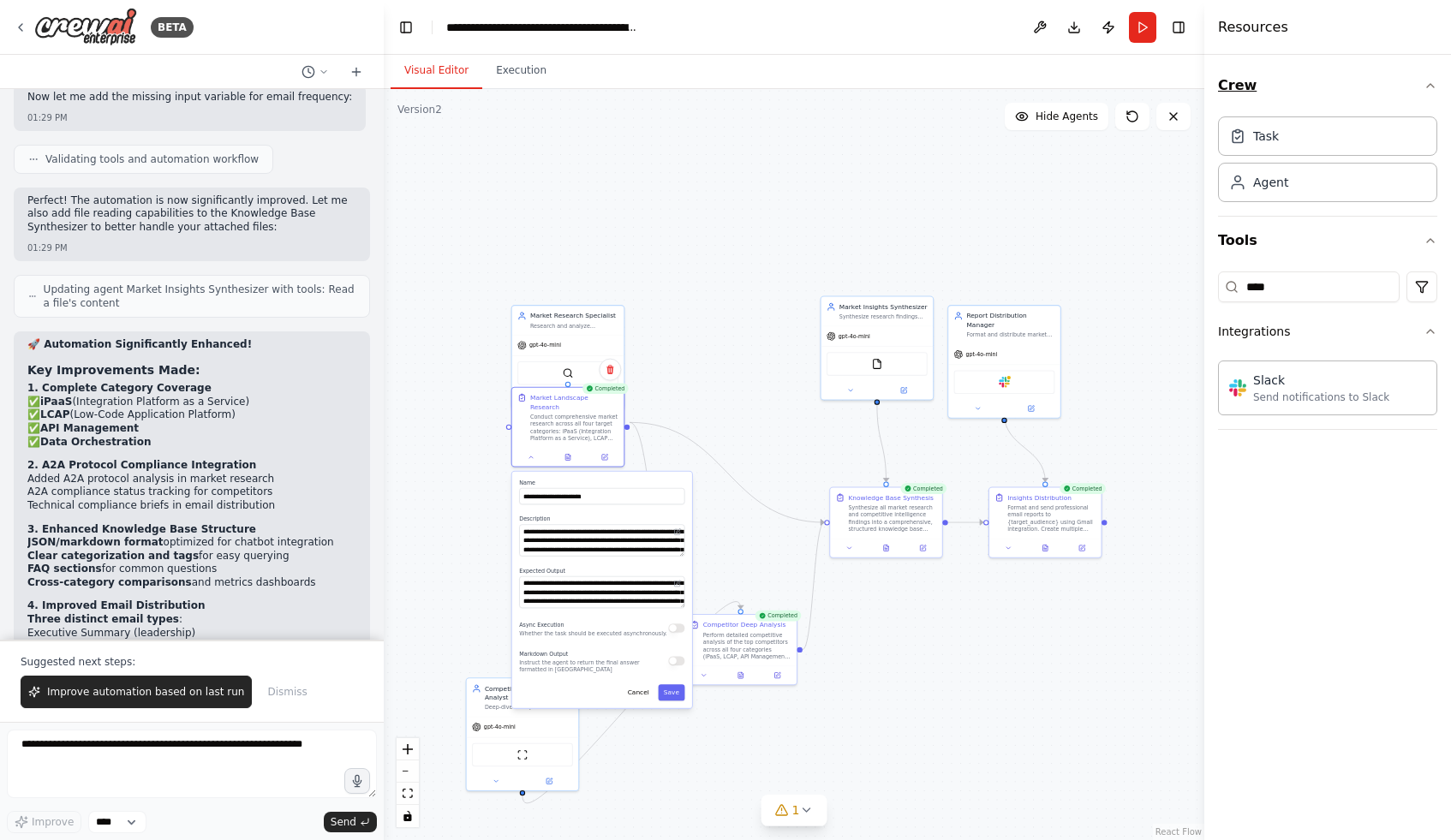
click at [1263, 92] on button "Crew" at bounding box center [1328, 86] width 220 height 48
click at [1229, 81] on button "Crew" at bounding box center [1328, 86] width 220 height 48
click at [1306, 297] on input "****" at bounding box center [1308, 287] width 181 height 31
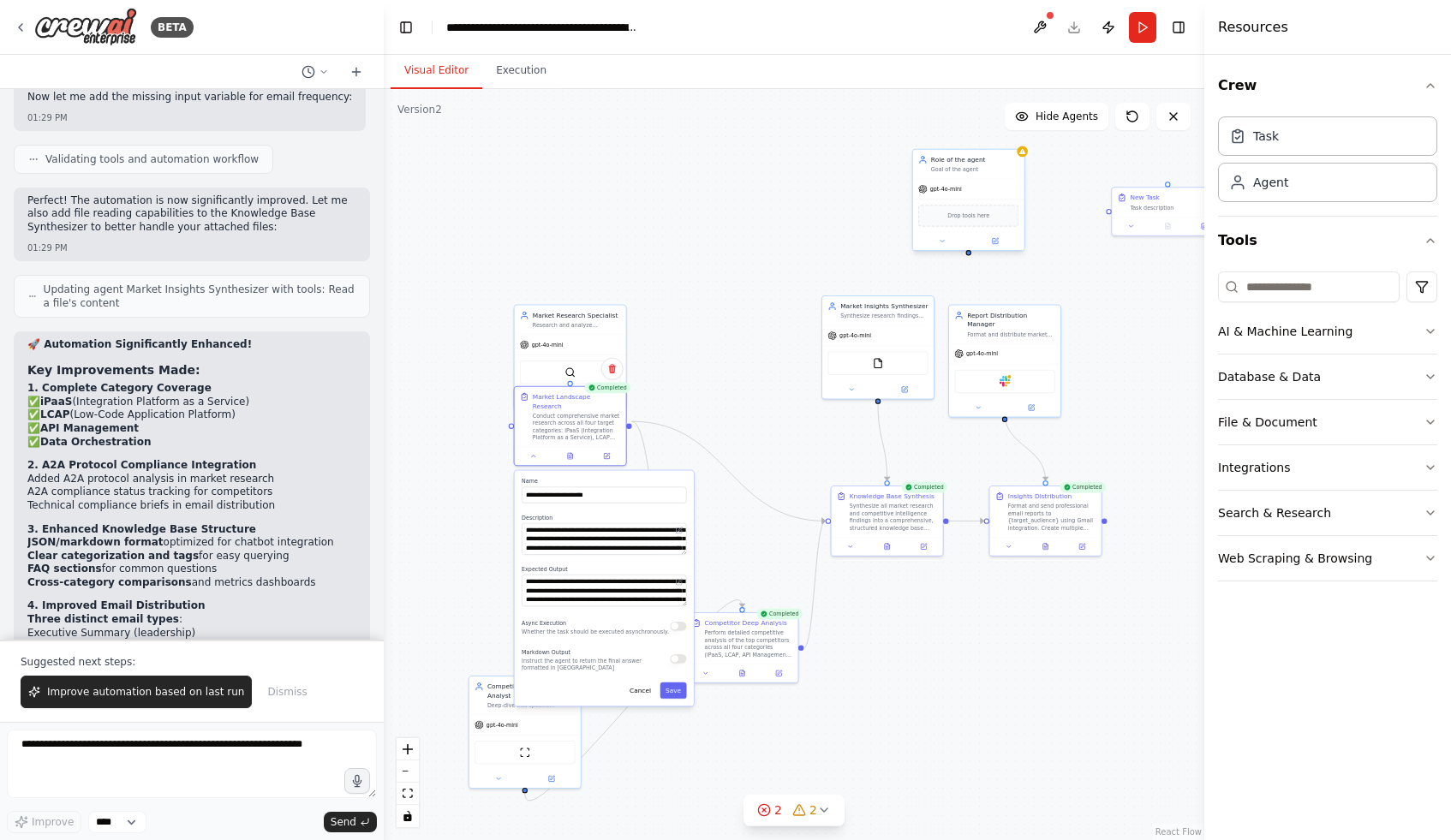
click at [975, 162] on div "Role of the agent" at bounding box center [975, 160] width 88 height 10
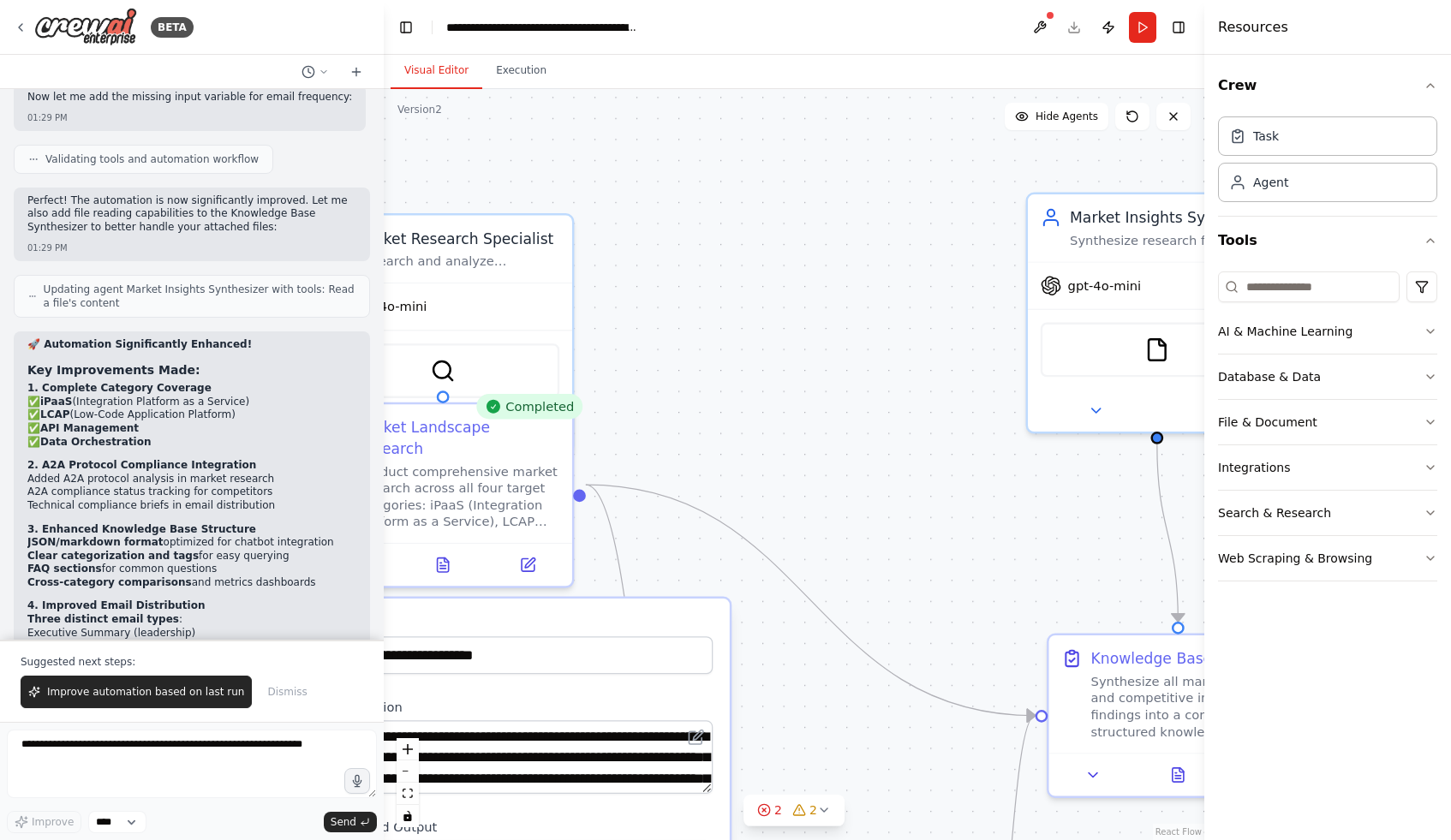
drag, startPoint x: 630, startPoint y: 475, endPoint x: 1195, endPoint y: 457, distance: 565.3
click at [1195, 457] on div ".deletable-edge-delete-btn { width: 20px; height: 20px; border: 0px solid #ffff…" at bounding box center [794, 464] width 821 height 751
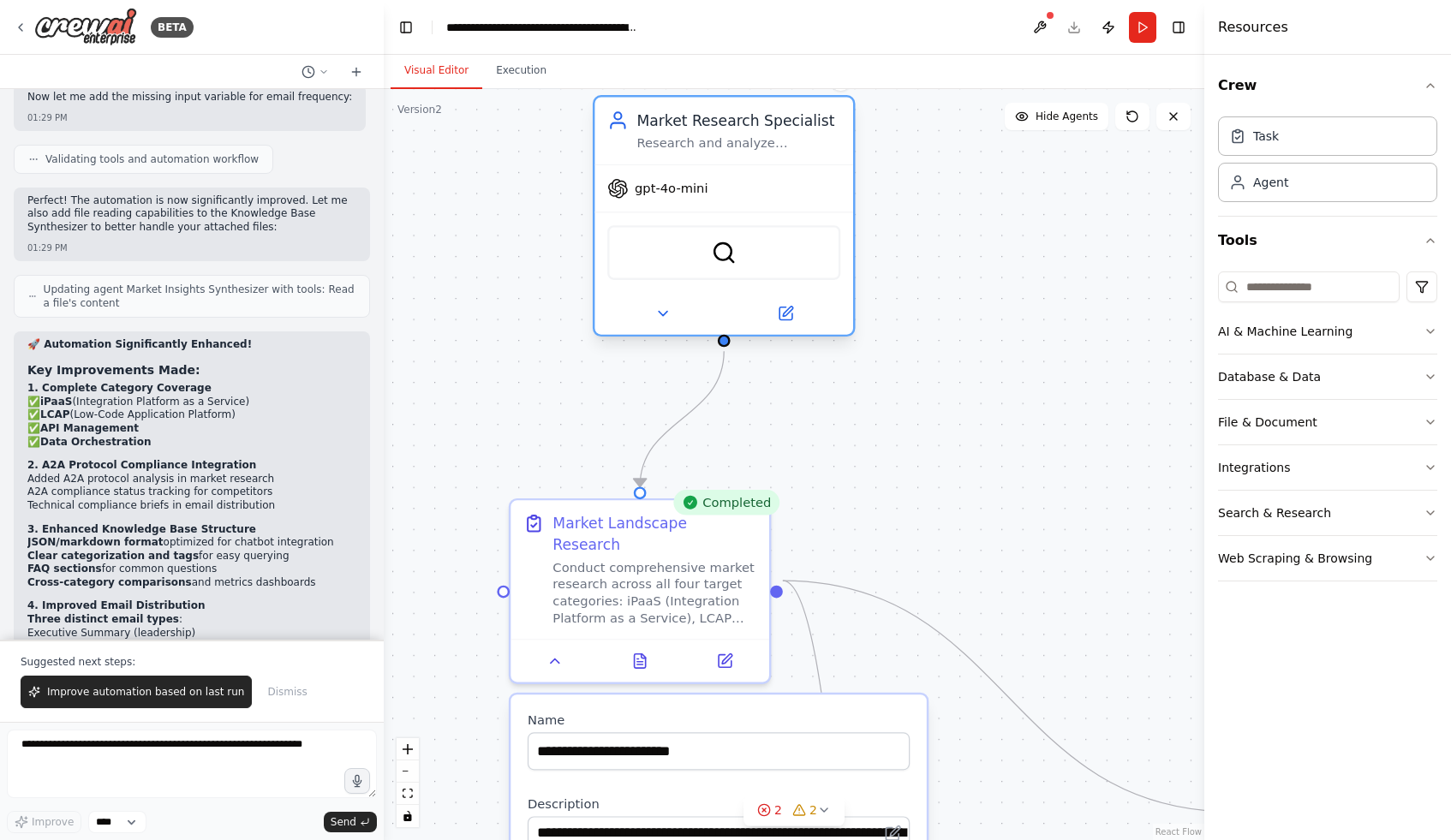
drag, startPoint x: 688, startPoint y: 238, endPoint x: 756, endPoint y: 136, distance: 122.6
click at [756, 136] on div "Market Research Specialist Research and analyze competitive landscape in {indus…" at bounding box center [738, 130] width 204 height 42
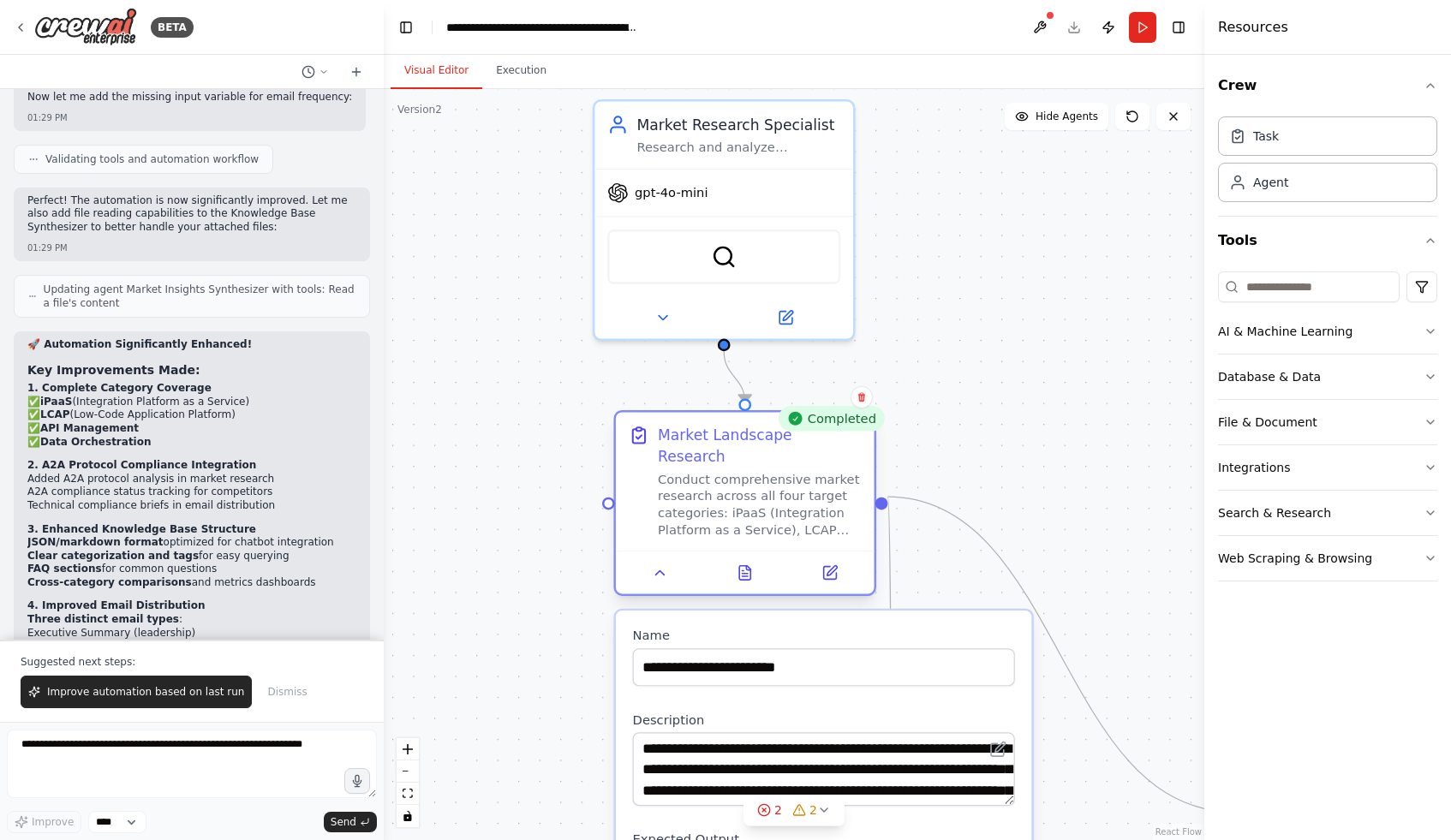
drag, startPoint x: 617, startPoint y: 521, endPoint x: 725, endPoint y: 438, distance: 136.2
click at [725, 438] on div "Market Landscape Research" at bounding box center [760, 445] width 204 height 42
click at [533, 672] on div ".deletable-edge-delete-btn { width: 20px; height: 20px; border: 0px solid #ffff…" at bounding box center [794, 464] width 821 height 751
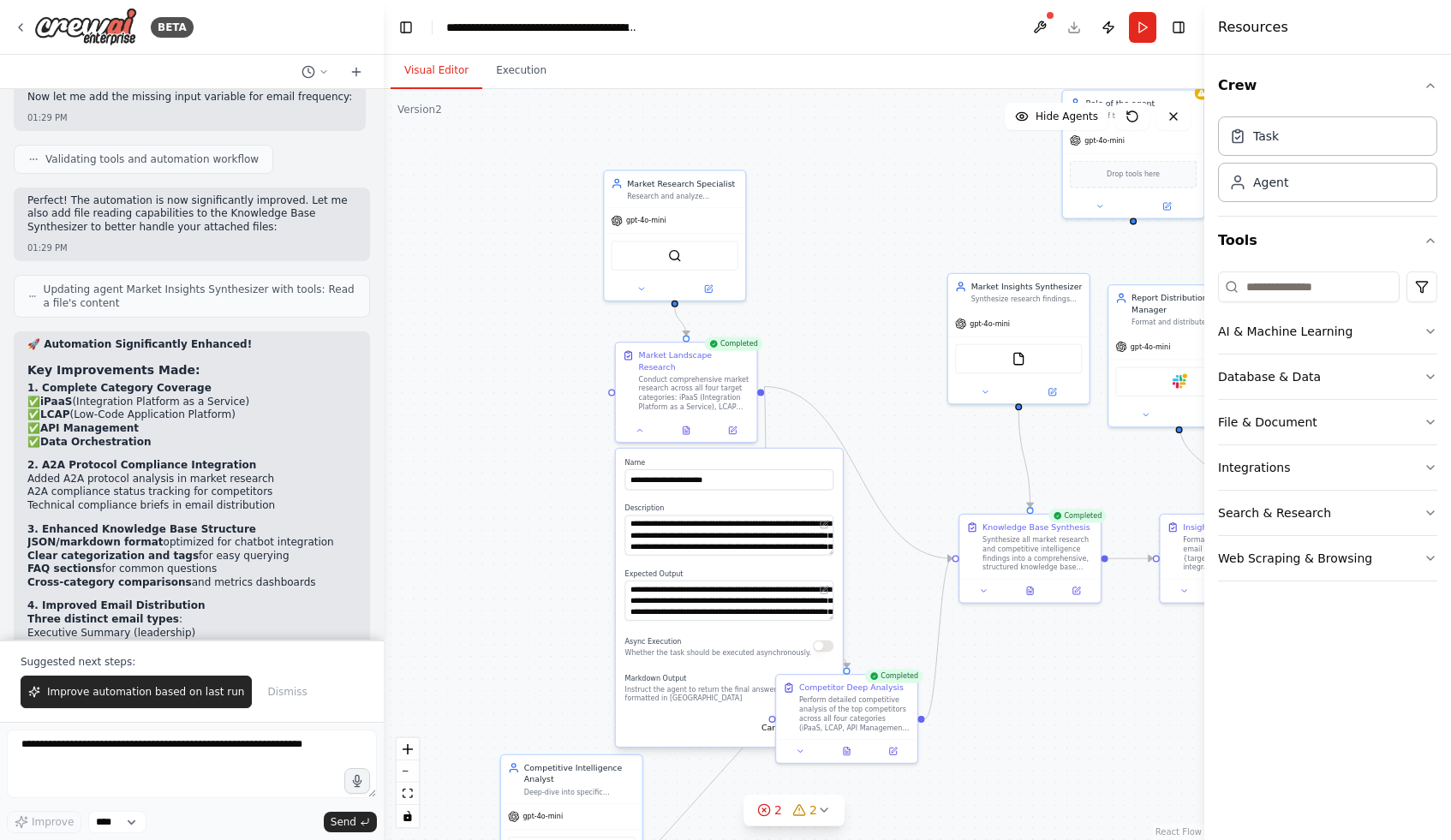
drag, startPoint x: 871, startPoint y: 502, endPoint x: 815, endPoint y: 377, distance: 137.0
click at [815, 377] on div ".deletable-edge-delete-btn { width: 20px; height: 20px; border: 0px solid #ffff…" at bounding box center [794, 464] width 821 height 751
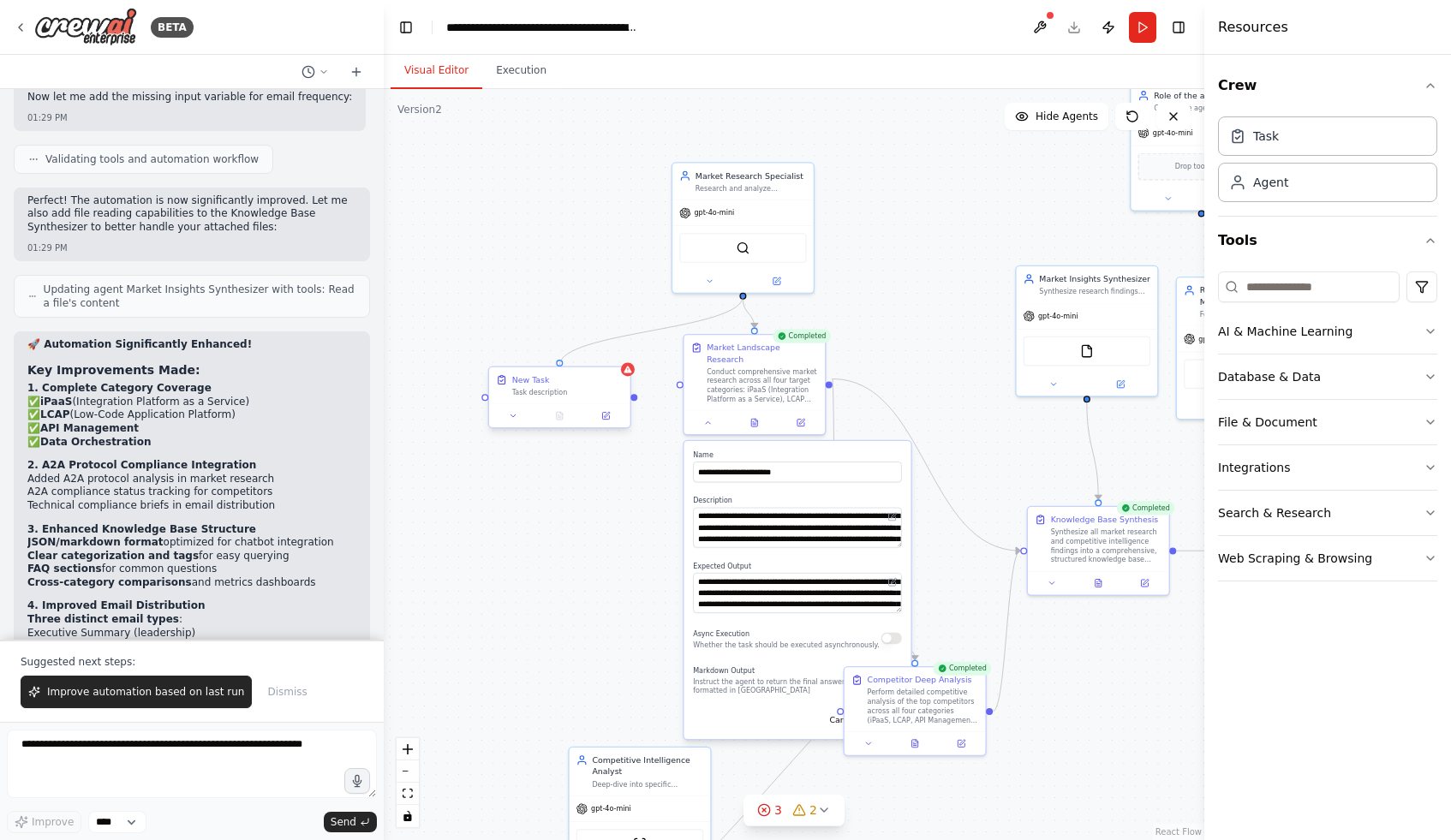
drag, startPoint x: 672, startPoint y: 295, endPoint x: 559, endPoint y: 372, distance: 136.7
click at [568, 372] on div "Market Research Specialist Research and analyze competitive landscape in {indus…" at bounding box center [842, 470] width 549 height 503
click at [517, 512] on div ".deletable-edge-delete-btn { width: 20px; height: 20px; border: 0px solid #ffff…" at bounding box center [794, 464] width 821 height 751
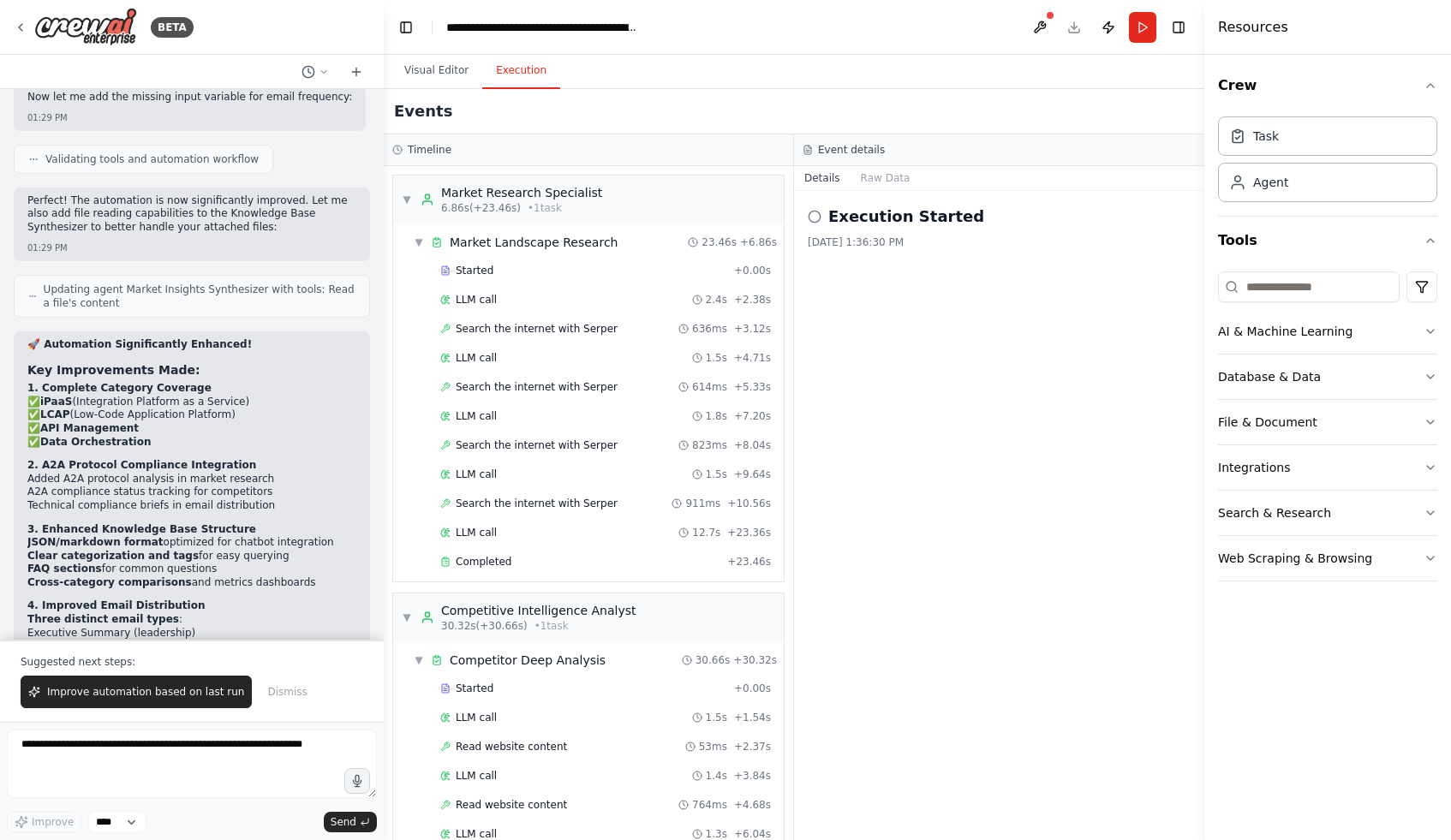
click at [505, 64] on button "Execution" at bounding box center [521, 71] width 78 height 36
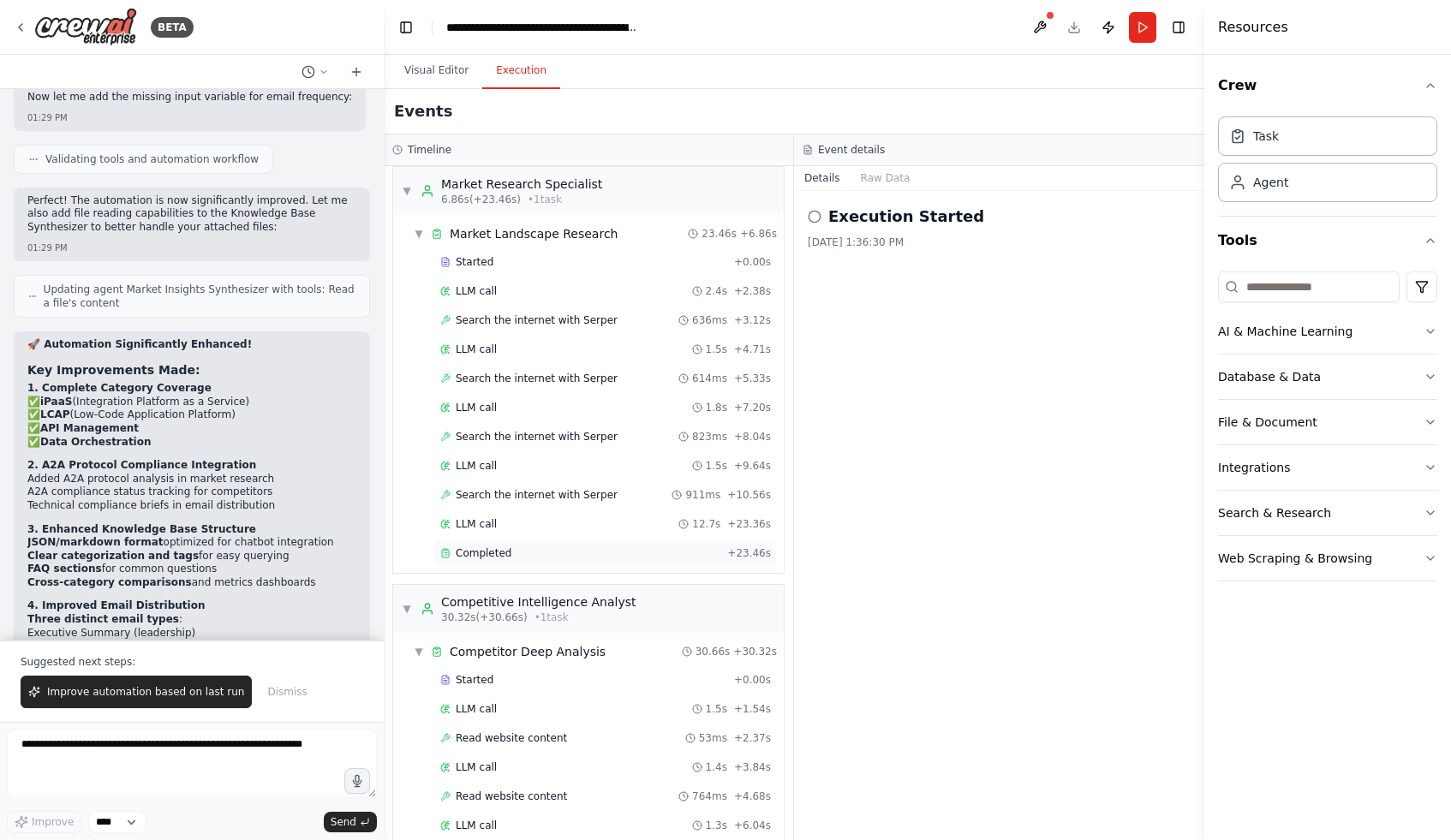
click at [510, 573] on div "▼ Market Research Specialist 6.86s (+23.46s) • 1 task ▼ Market Landscape Resear…" at bounding box center [588, 370] width 392 height 408
click at [510, 556] on div "Completed" at bounding box center [580, 553] width 280 height 13
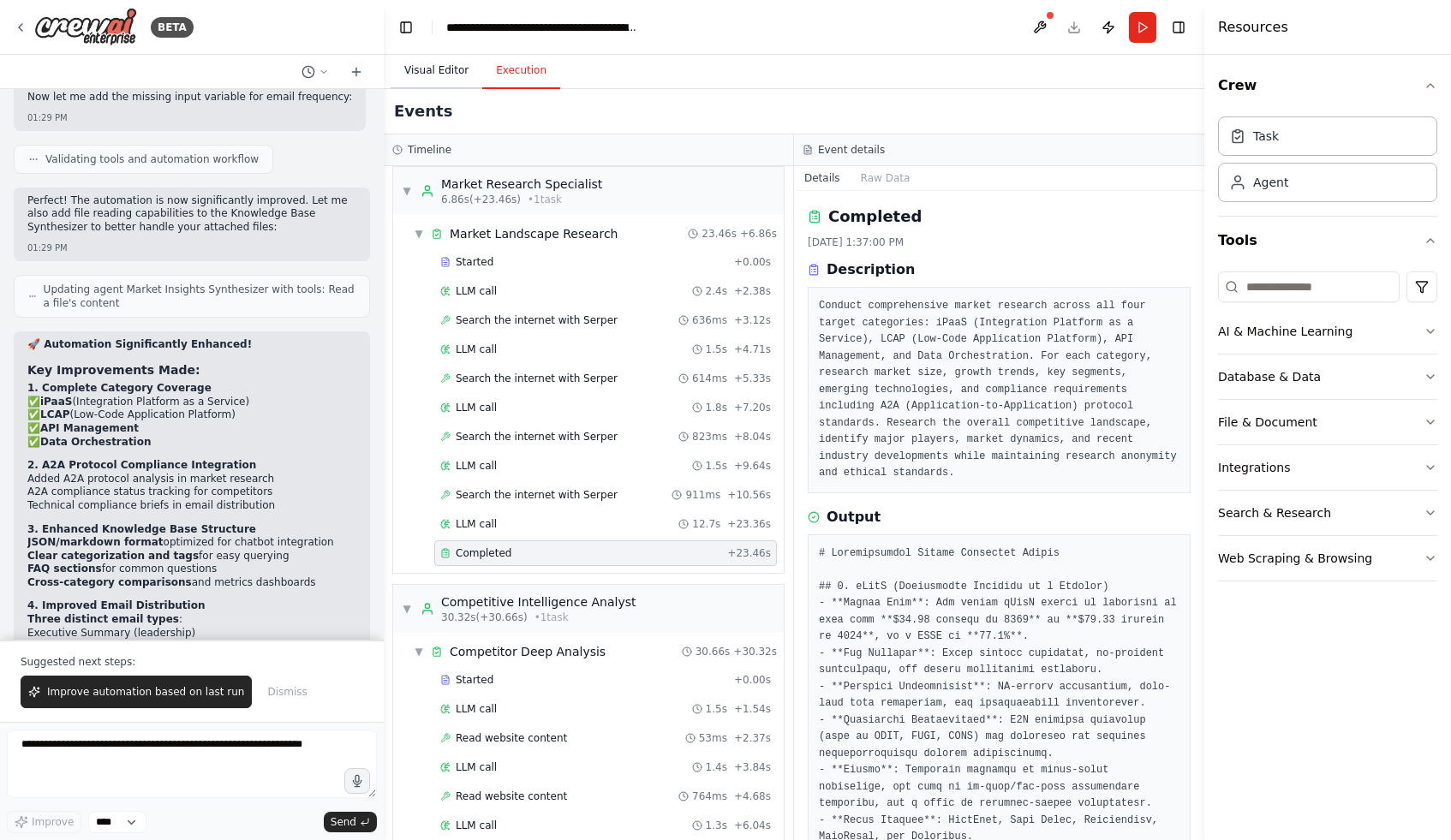
click at [435, 57] on button "Visual Editor" at bounding box center [436, 71] width 92 height 36
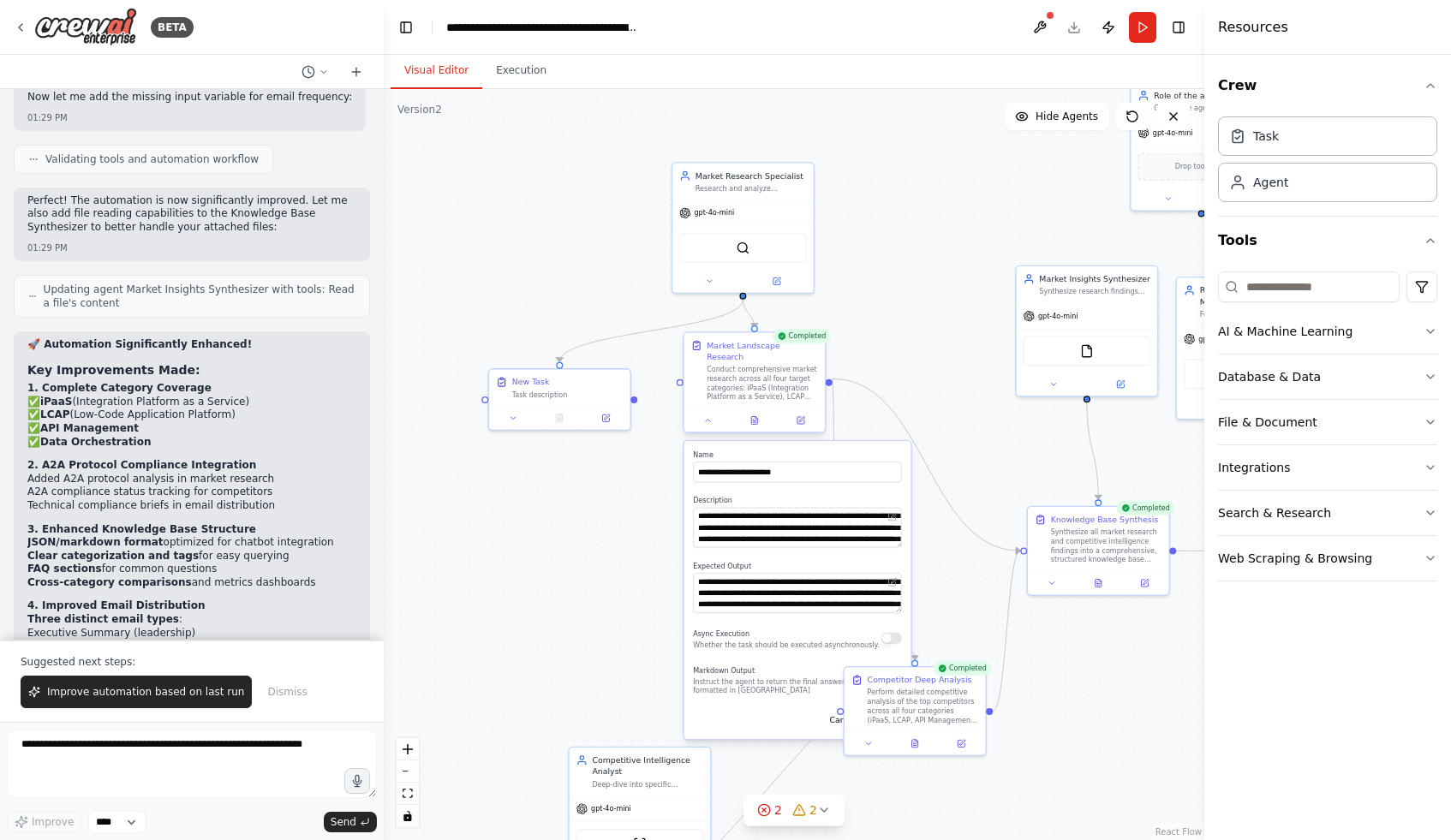
click at [831, 378] on div at bounding box center [830, 382] width 7 height 7
click at [771, 369] on div "Conduct comprehensive market research across all four target categories: iPaaS …" at bounding box center [762, 383] width 112 height 37
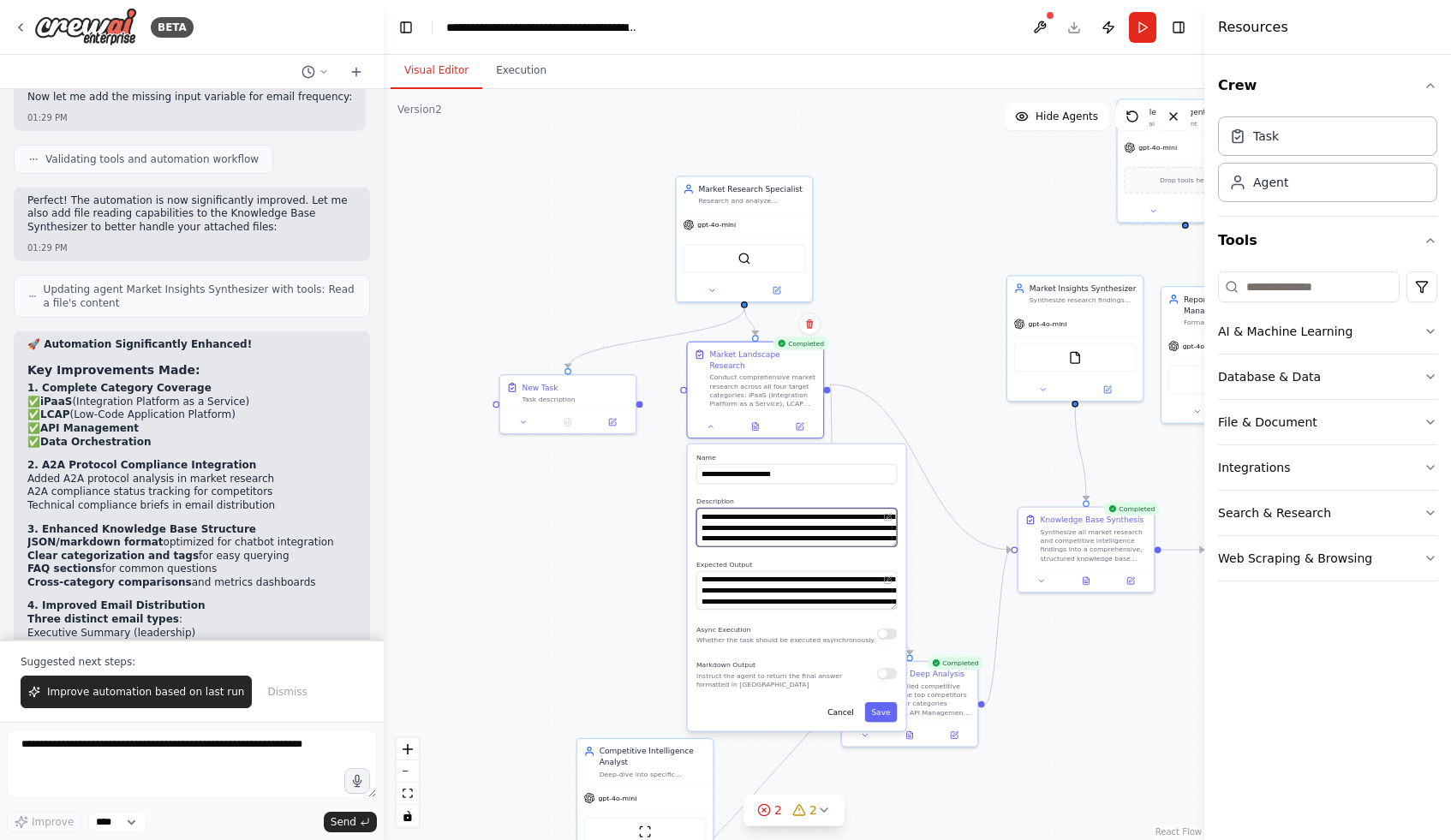
click at [778, 524] on textarea "**********" at bounding box center [796, 527] width 200 height 38
drag, startPoint x: 778, startPoint y: 524, endPoint x: 785, endPoint y: 534, distance: 12.2
click at [784, 534] on textarea "**********" at bounding box center [796, 527] width 200 height 38
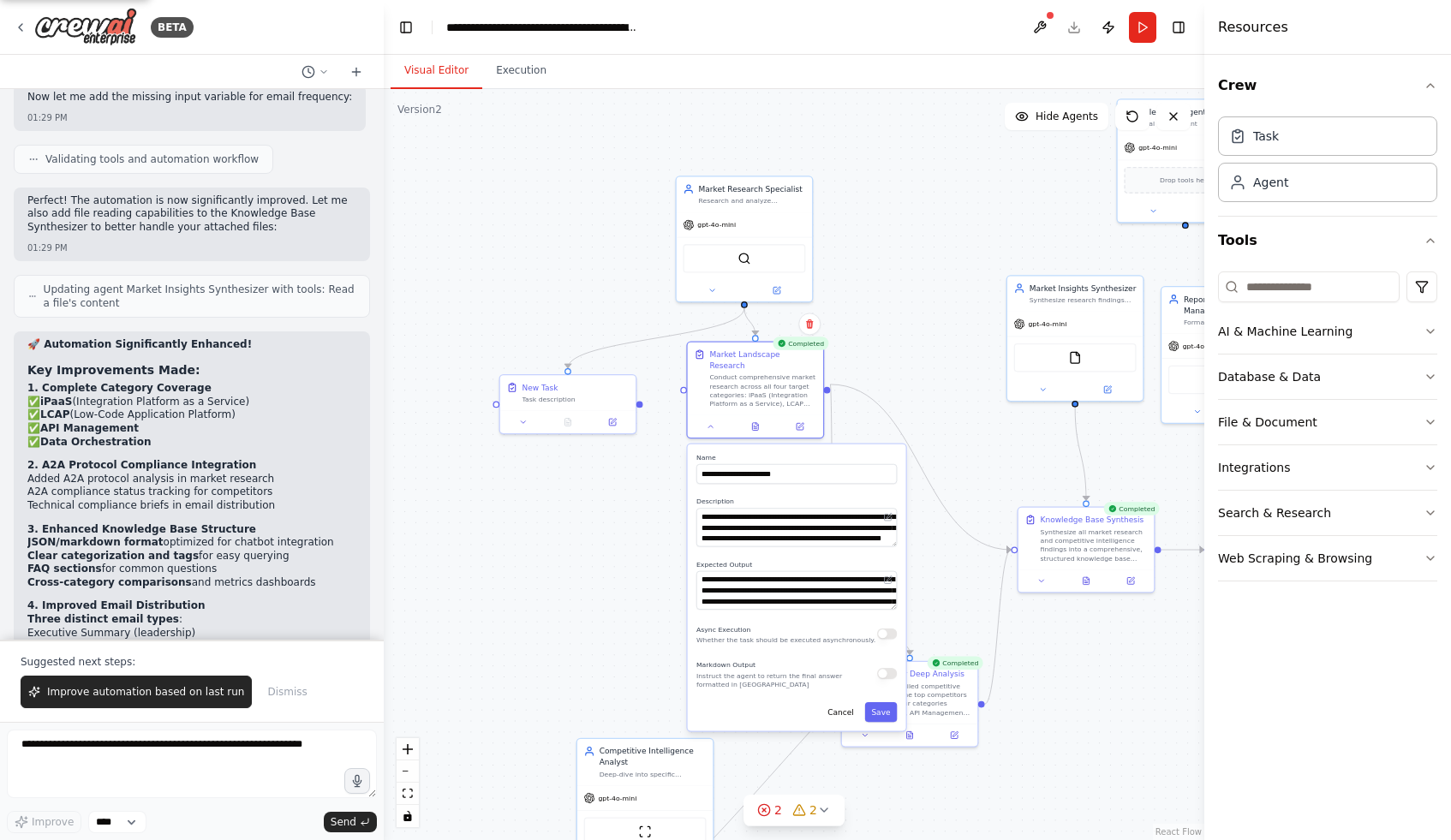
click at [897, 544] on div "**********" at bounding box center [796, 587] width 219 height 287
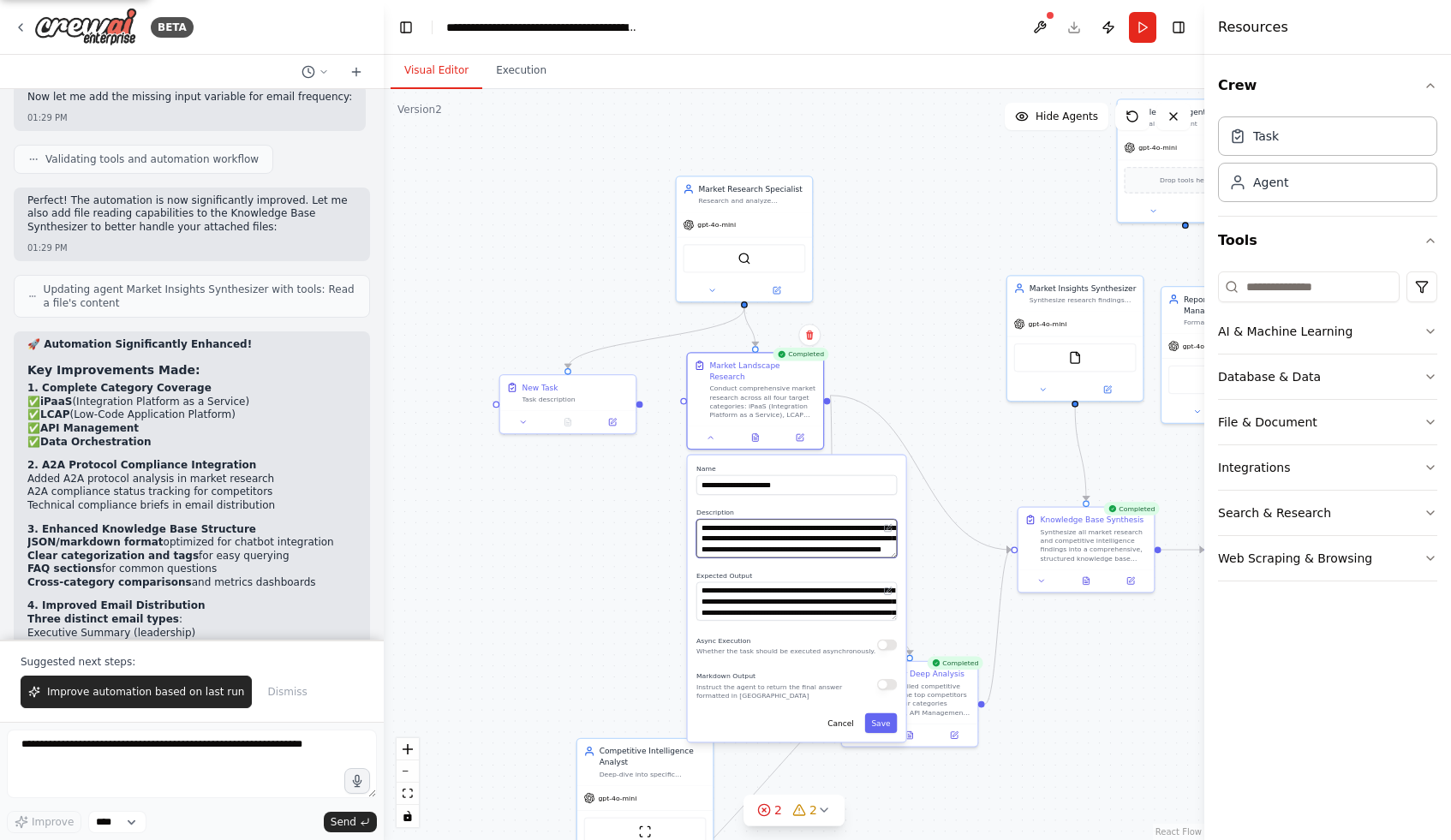
click at [893, 536] on textarea "**********" at bounding box center [796, 537] width 200 height 38
click at [821, 603] on textarea "**********" at bounding box center [796, 601] width 200 height 38
click at [1067, 545] on div "Synthesize all market research and competitive intelligence findings into a com…" at bounding box center [1095, 542] width 107 height 35
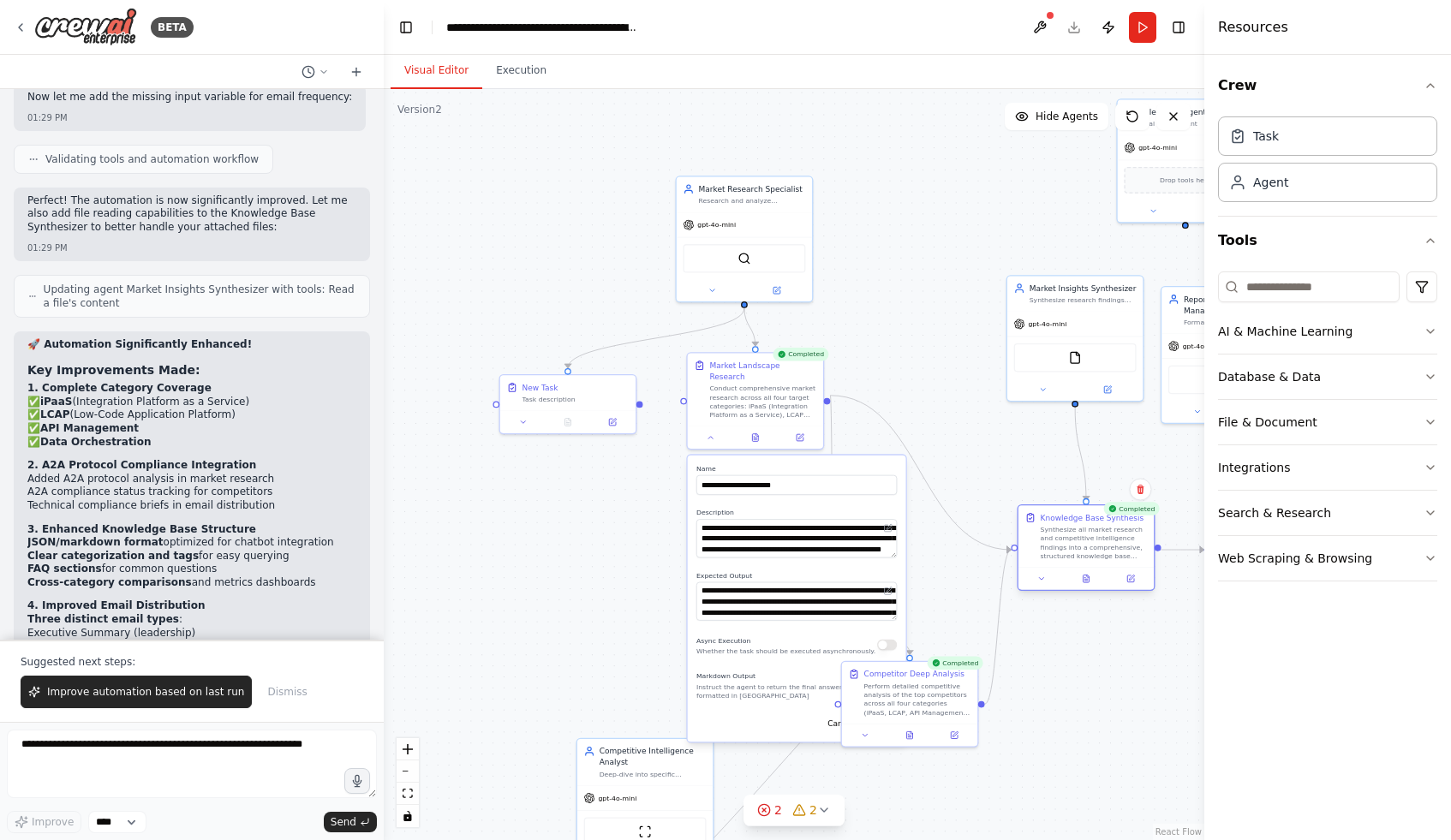
click at [1067, 545] on div "Synthesize all market research and competitive intelligence findings into a com…" at bounding box center [1095, 542] width 107 height 35
click at [715, 429] on button at bounding box center [711, 436] width 38 height 12
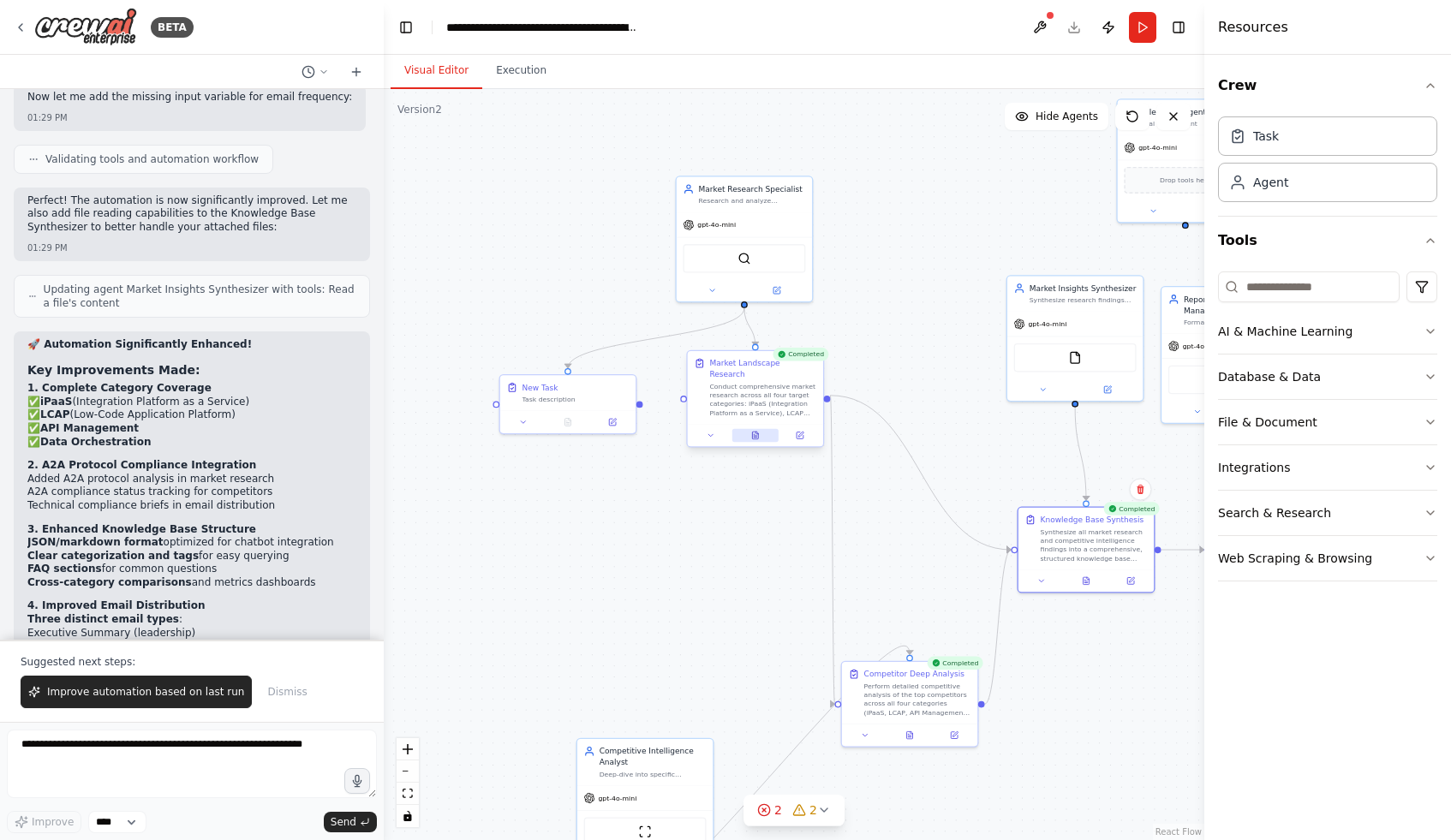
click at [760, 429] on button at bounding box center [755, 436] width 46 height 12
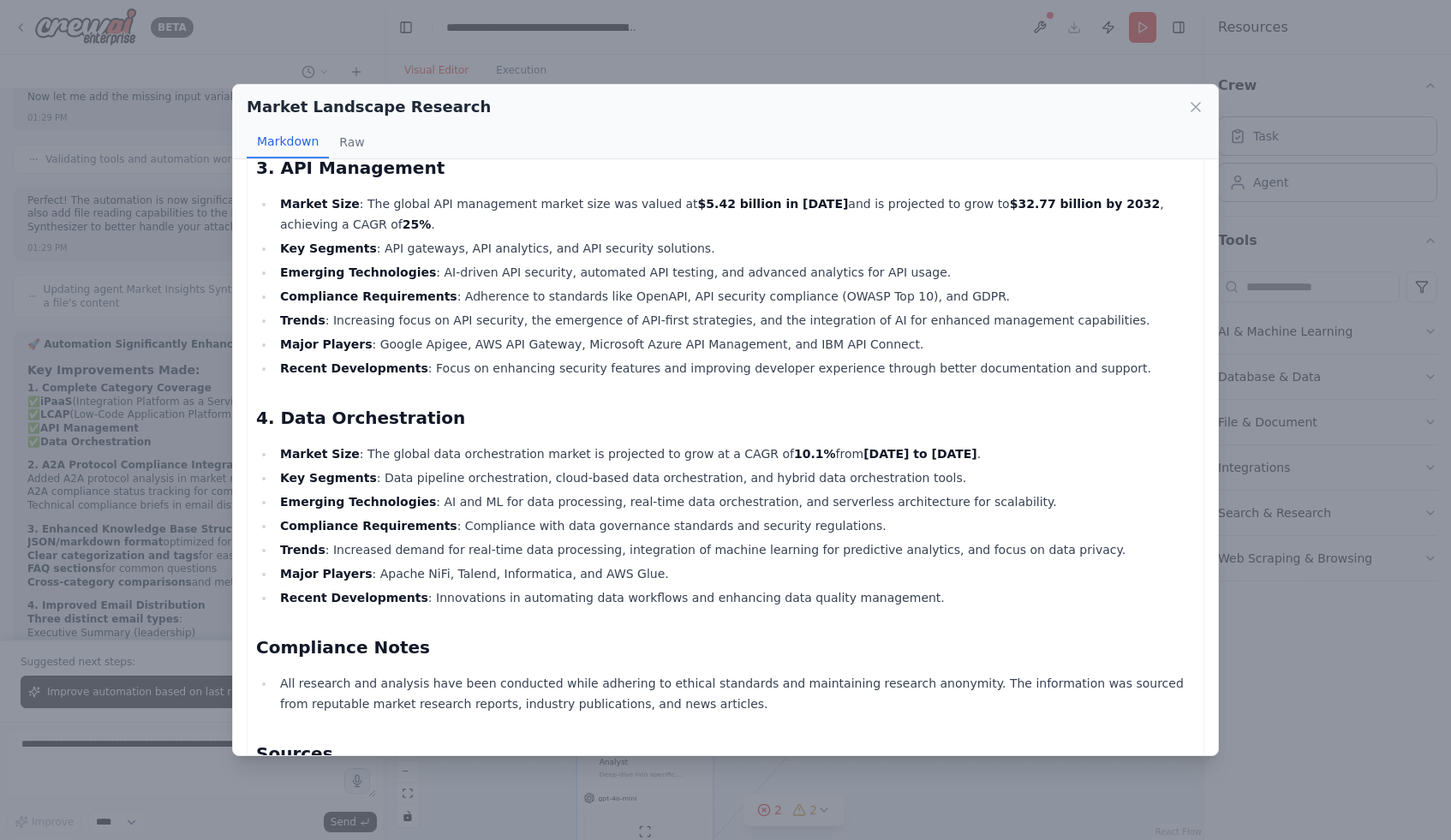
scroll to position [607, 0]
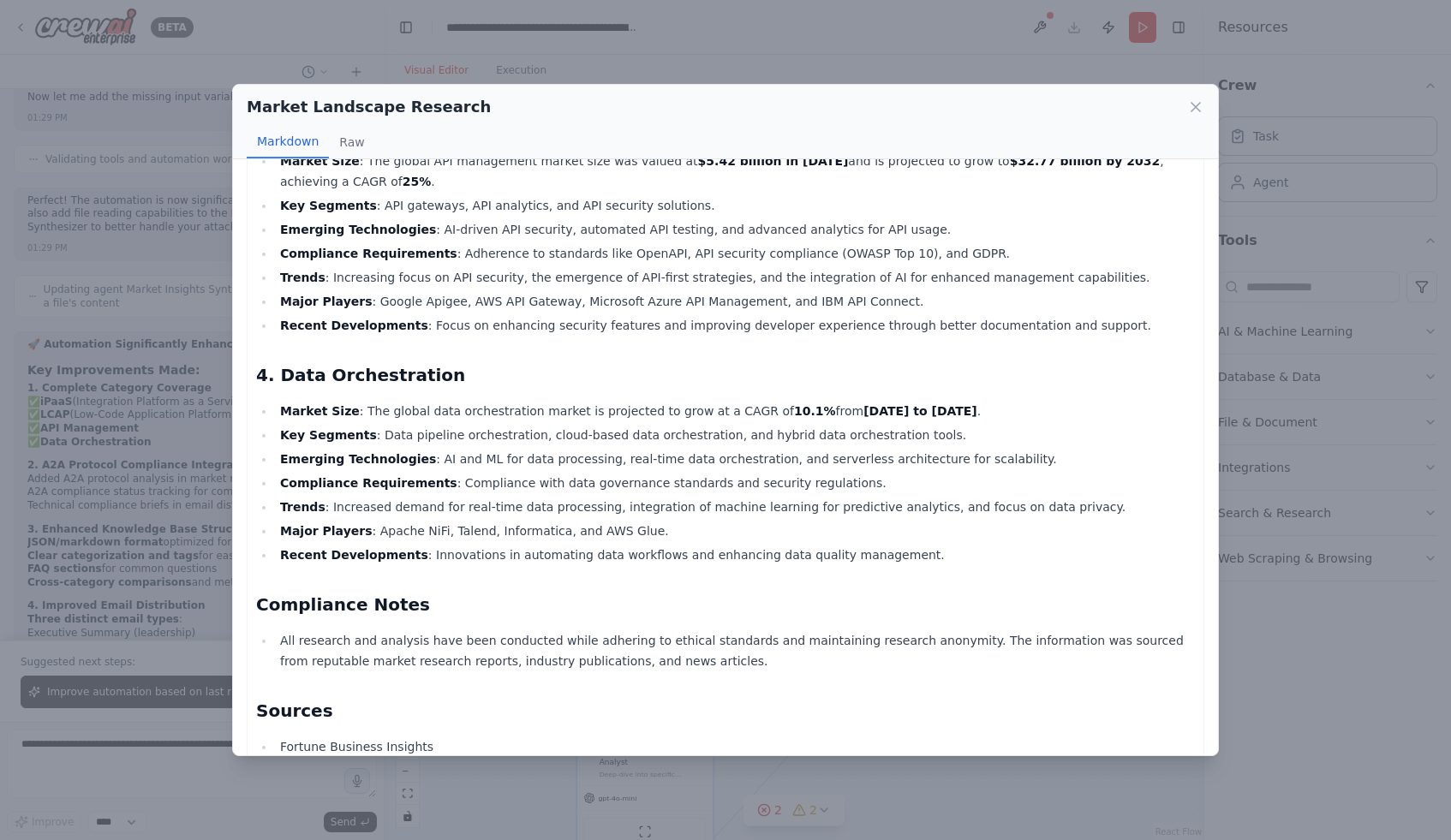
click at [1313, 595] on div "Market Landscape Research Markdown Raw Comprehensive Market Landscape Report 1.…" at bounding box center [725, 420] width 1451 height 840
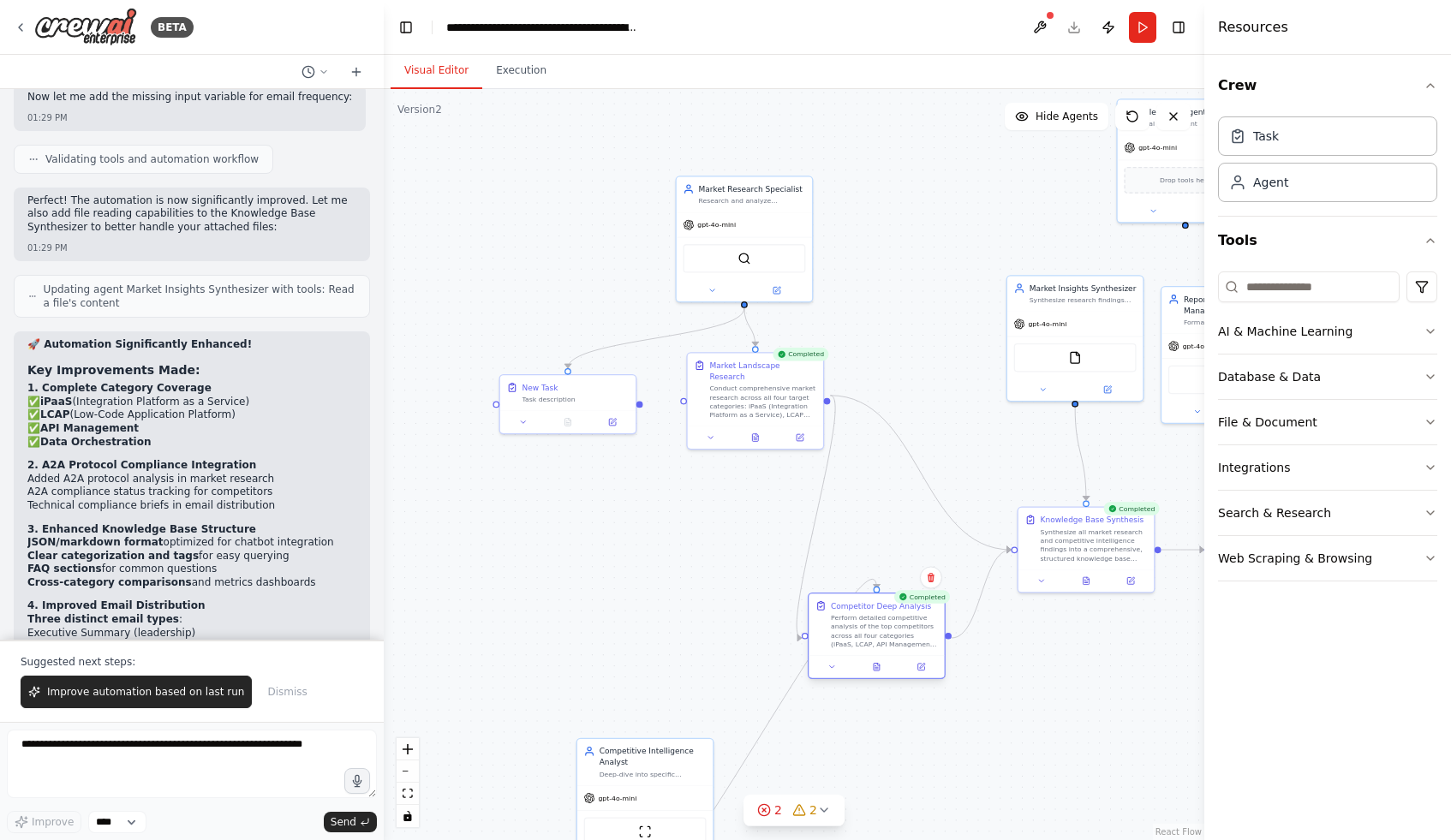
drag, startPoint x: 888, startPoint y: 718, endPoint x: 860, endPoint y: 651, distance: 72.6
click at [860, 651] on div "Competitor Deep Analysis Perform detailed competitive analysis of the top compe…" at bounding box center [877, 624] width 136 height 62
click at [880, 661] on button at bounding box center [877, 667] width 46 height 12
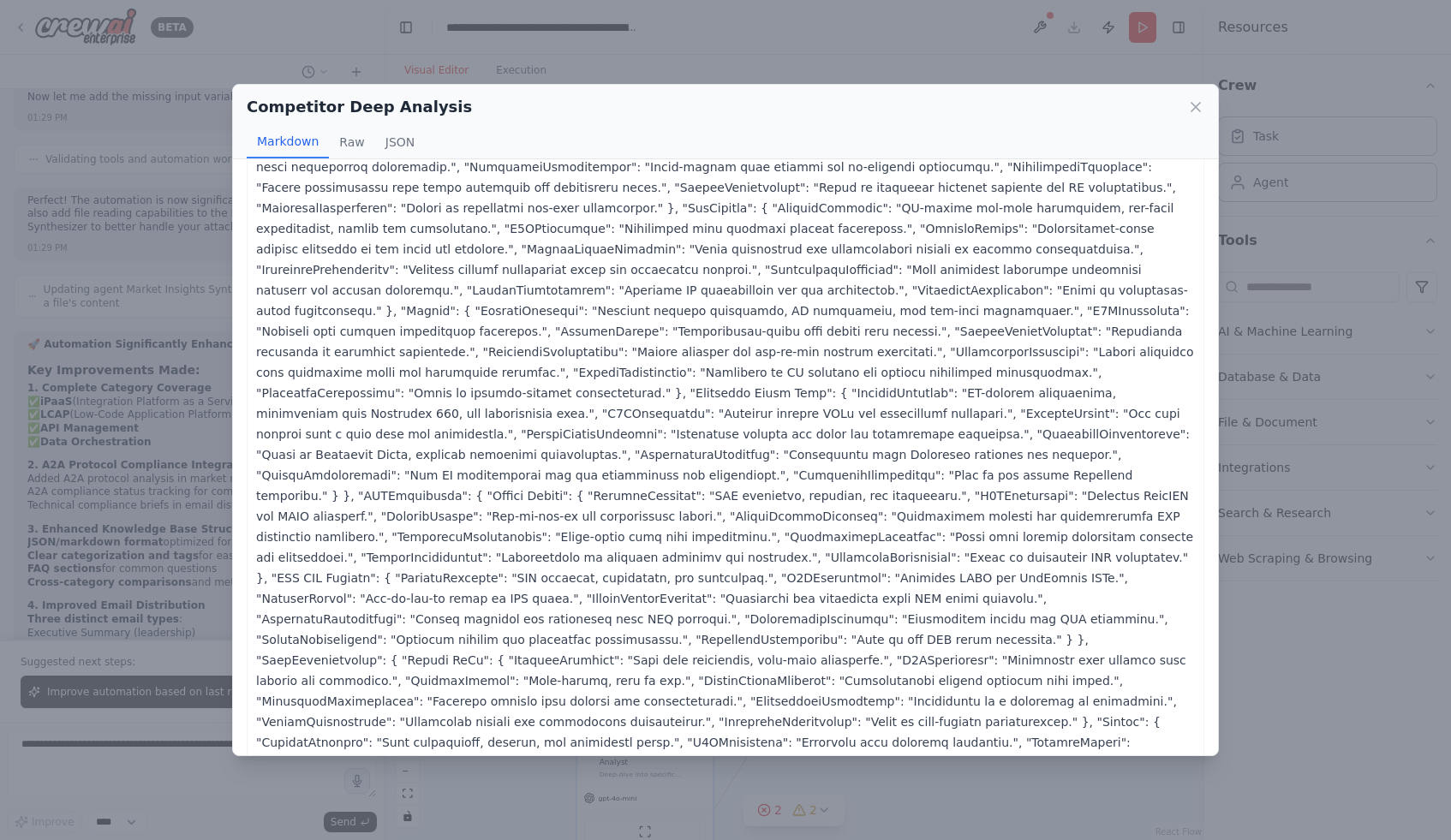
scroll to position [0, 0]
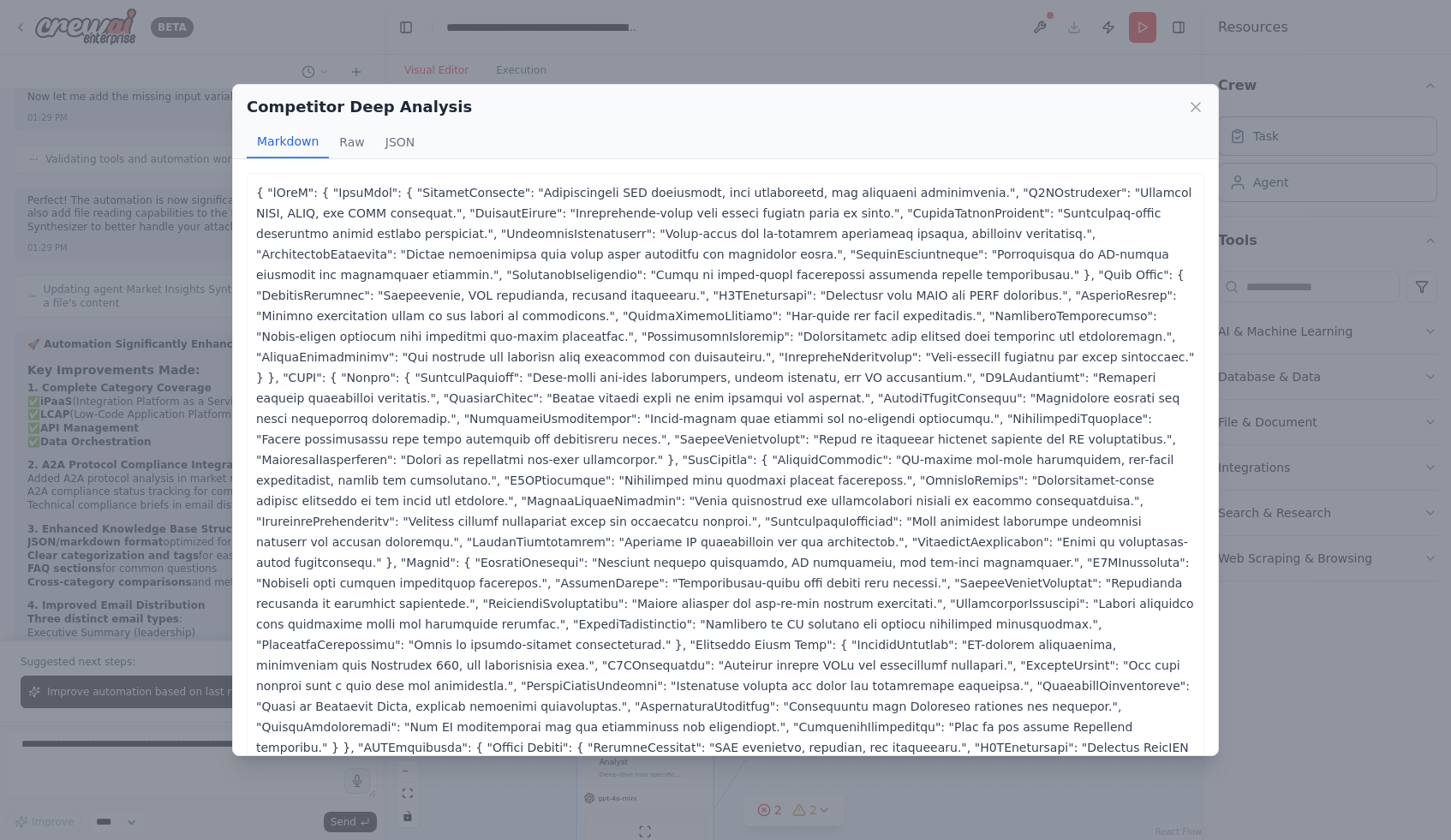
click at [1300, 705] on div "Competitor Deep Analysis Markdown Raw JSON ... Show more { "iPaaS": { "MuleSoft…" at bounding box center [725, 420] width 1451 height 840
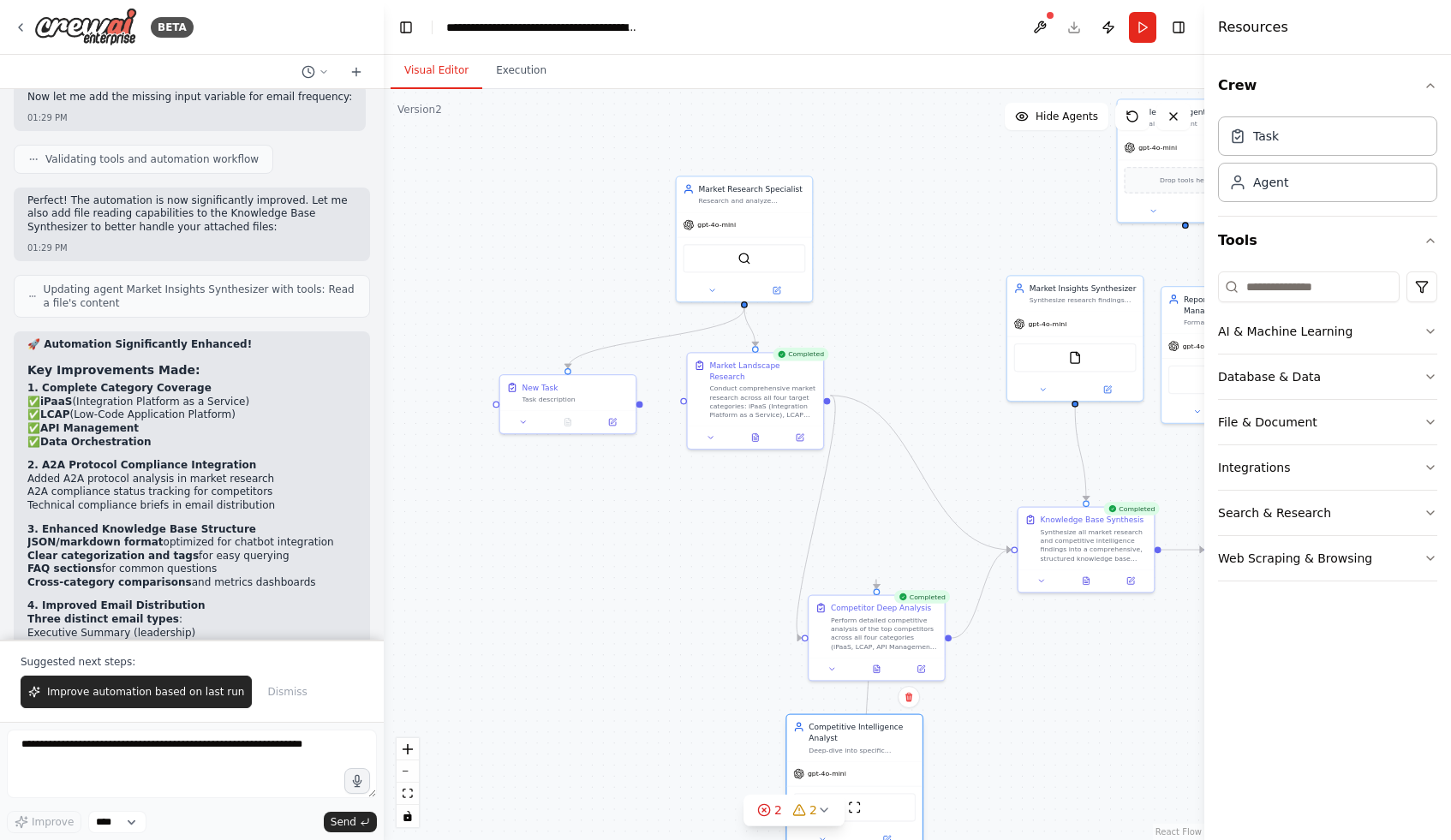
drag, startPoint x: 679, startPoint y: 756, endPoint x: 866, endPoint y: 731, distance: 188.7
click at [866, 731] on div "Competitive Intelligence Analyst" at bounding box center [863, 733] width 107 height 22
click at [833, 669] on icon at bounding box center [832, 668] width 9 height 9
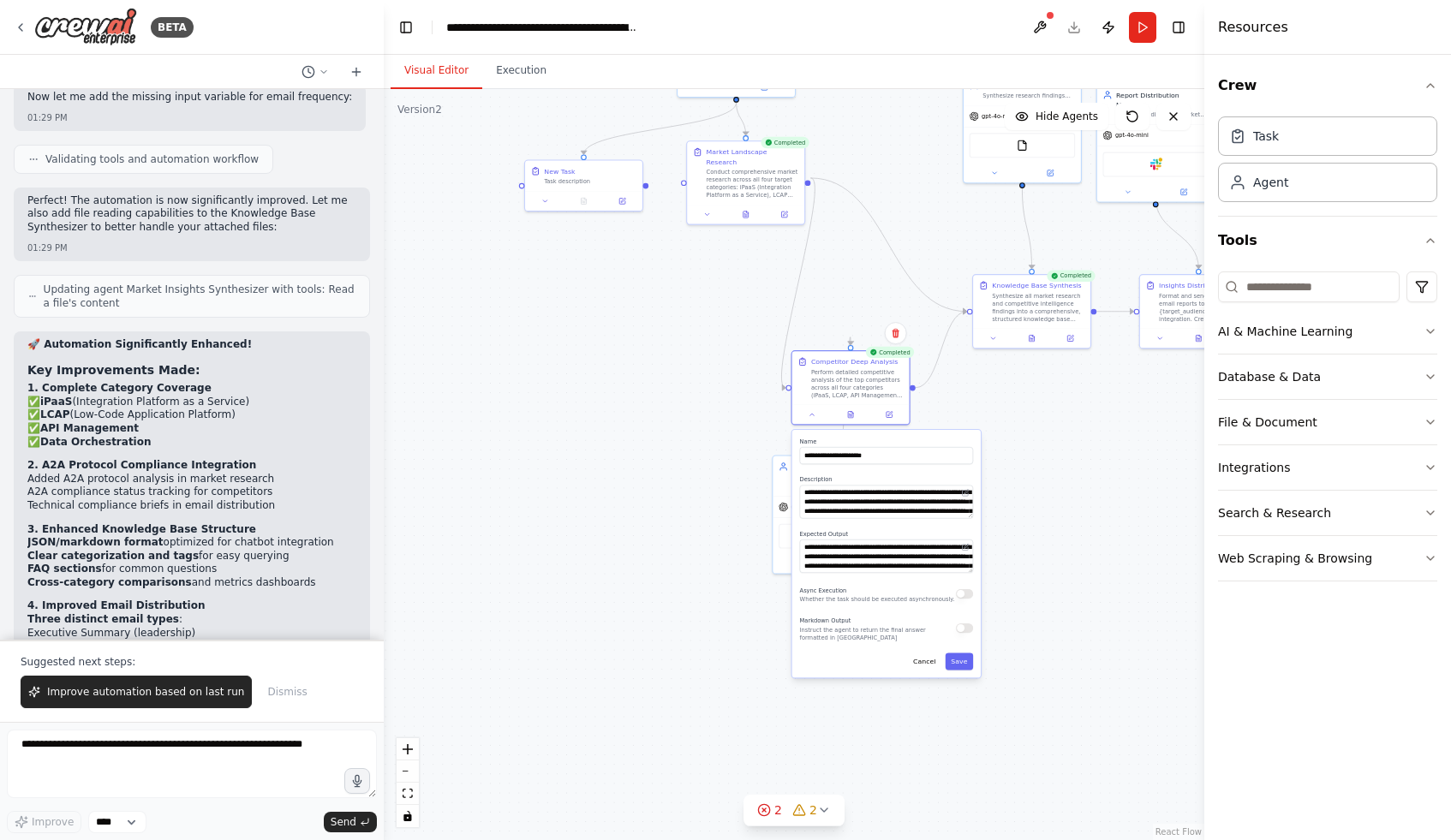
drag, startPoint x: 746, startPoint y: 674, endPoint x: 725, endPoint y: 414, distance: 260.8
click at [725, 414] on div ".deletable-edge-delete-btn { width: 20px; height: 20px; border: 0px solid #ffff…" at bounding box center [794, 464] width 821 height 751
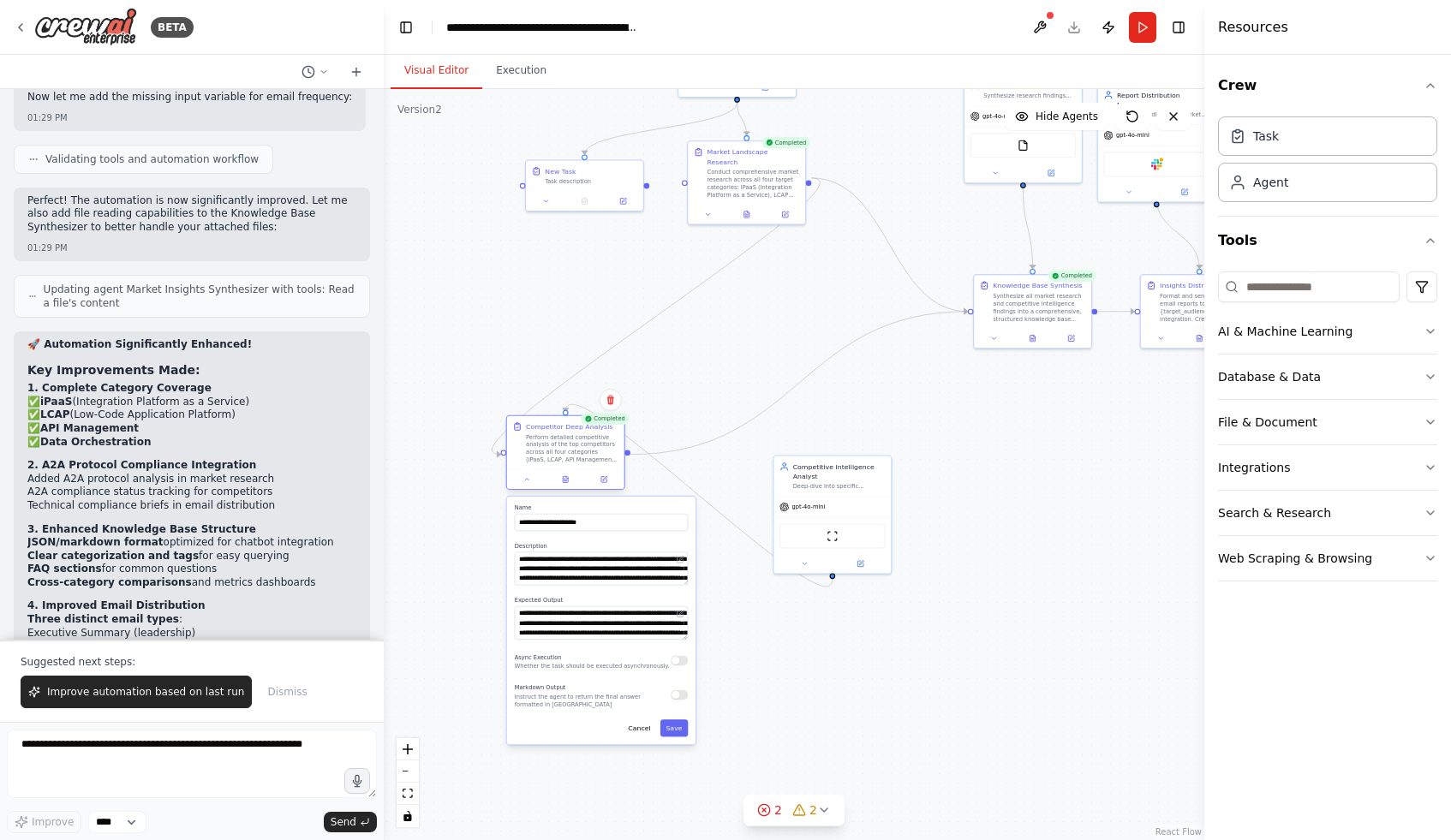
drag, startPoint x: 871, startPoint y: 360, endPoint x: 584, endPoint y: 425, distance: 294.3
click at [584, 424] on div "Competitor Deep Analysis" at bounding box center [569, 427] width 87 height 10
drag, startPoint x: 796, startPoint y: 469, endPoint x: 539, endPoint y: 270, distance: 325.0
click at [539, 270] on div "Competitive Intelligence Analyst" at bounding box center [582, 269] width 93 height 19
click at [1025, 311] on div "Synthesize all market research and competitive intelligence findings into a com…" at bounding box center [1039, 305] width 93 height 31
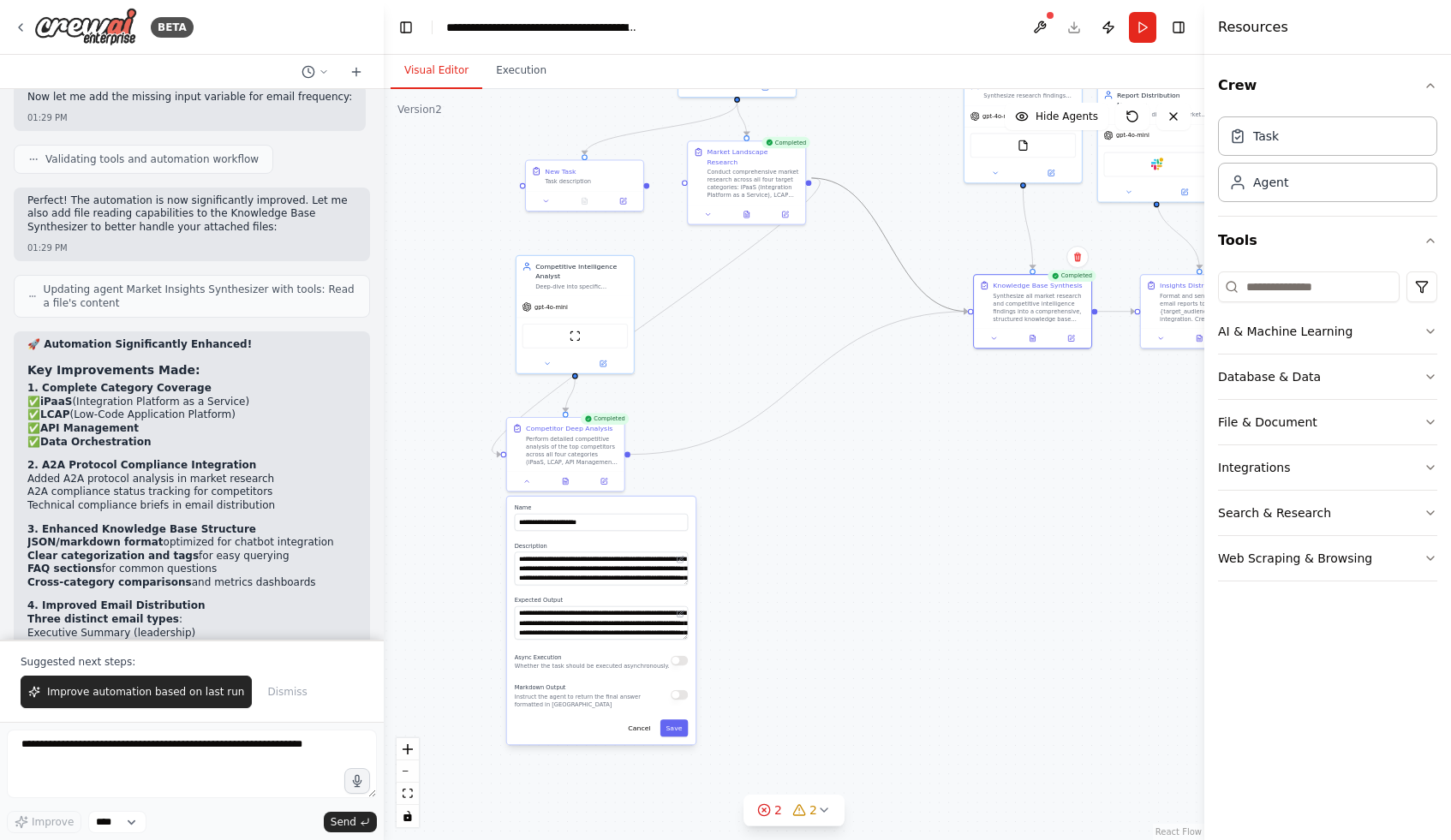
click at [891, 243] on icon "Edge from c6be1db9-a7bc-4774-a9fc-ab93f6eed440 to b2133e4a-1782-47c9-b9f8-79876…" at bounding box center [890, 245] width 157 height 134
click at [891, 243] on icon at bounding box center [890, 245] width 7 height 8
click at [1044, 307] on div "Synthesize all market research and competitive intelligence findings into a com…" at bounding box center [1039, 305] width 93 height 31
click at [625, 170] on div "New Task" at bounding box center [591, 169] width 93 height 10
click at [628, 138] on icon at bounding box center [630, 143] width 11 height 11
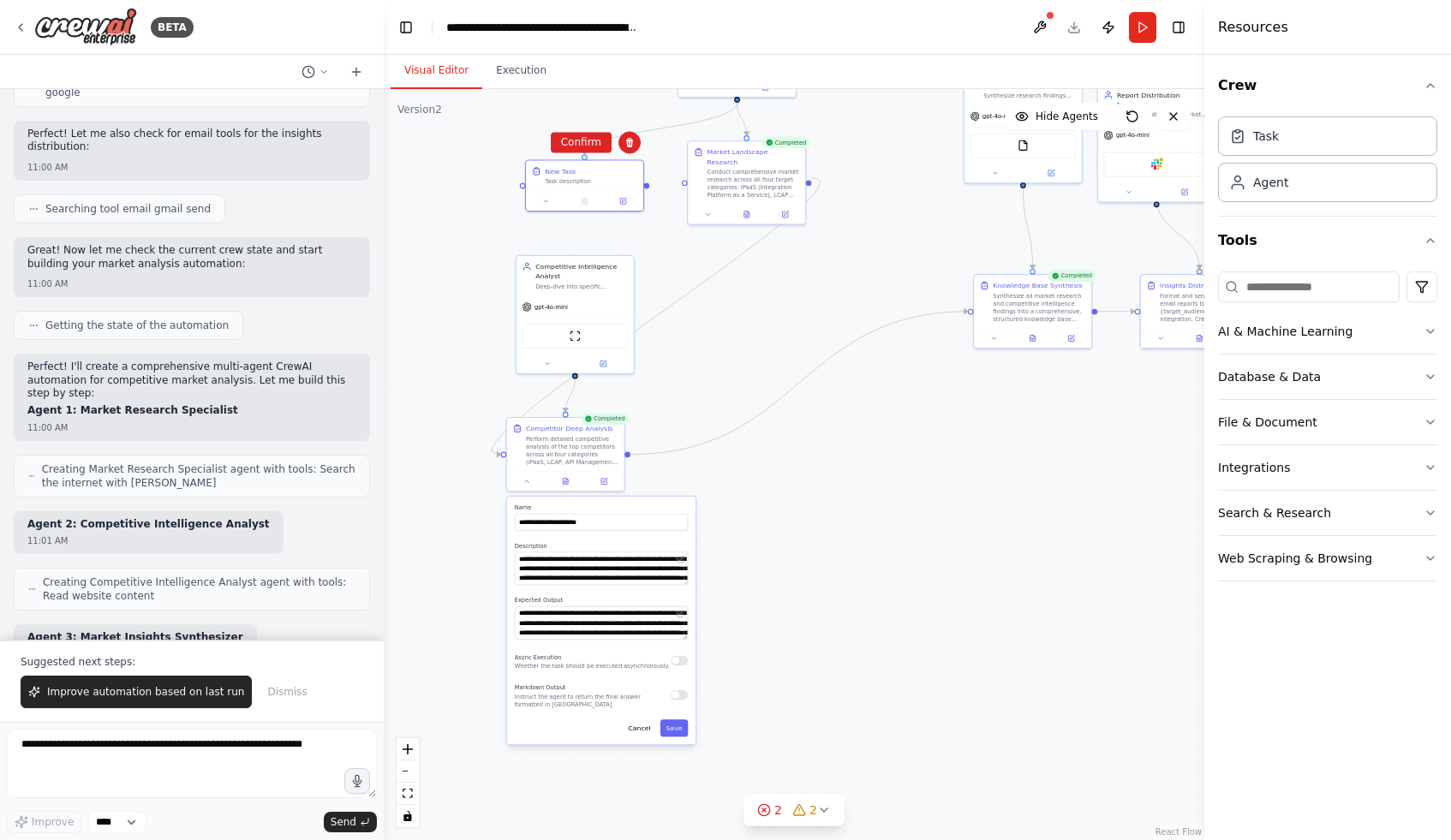
scroll to position [141, 0]
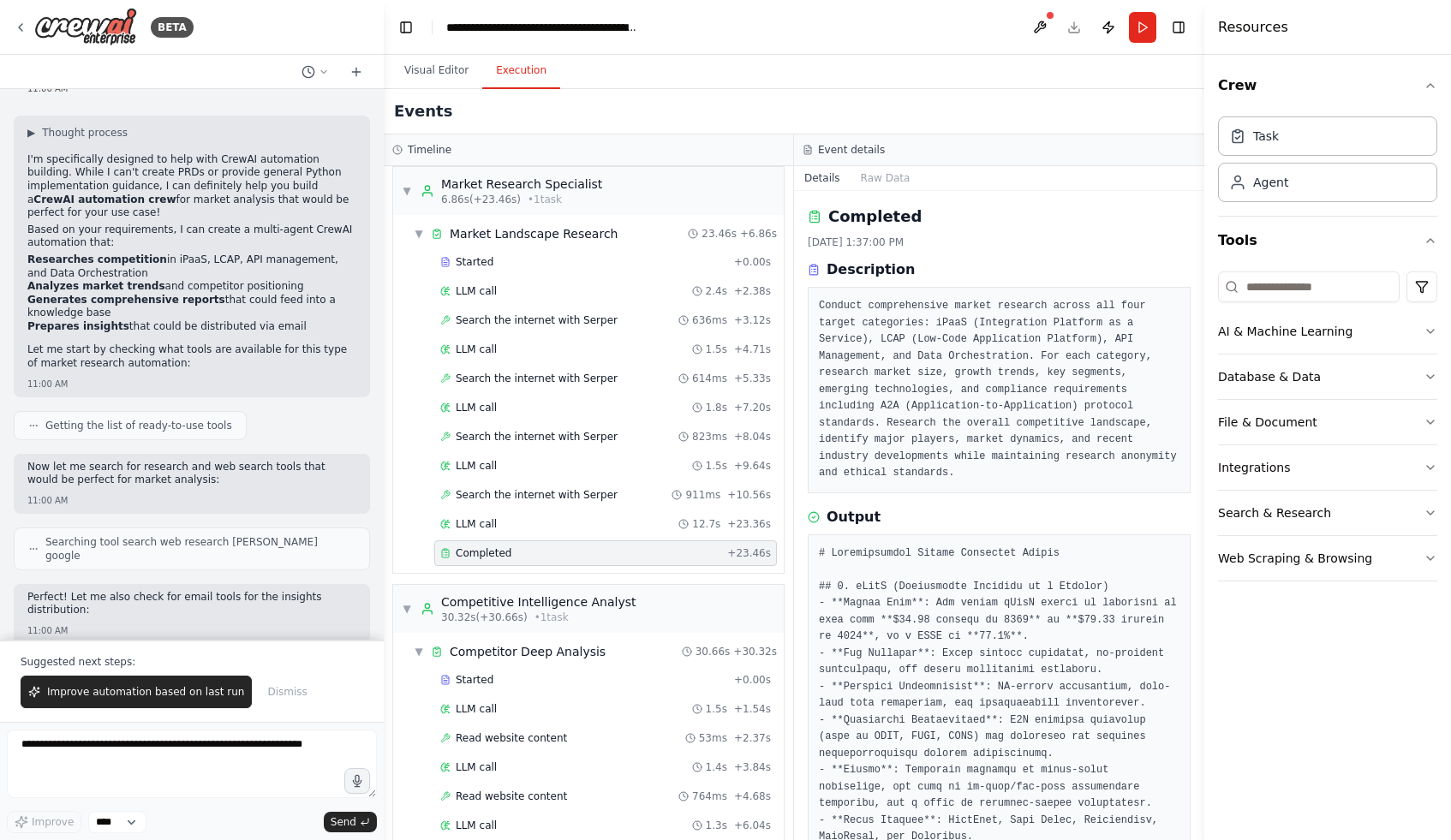
click at [511, 71] on button "Execution" at bounding box center [521, 71] width 78 height 36
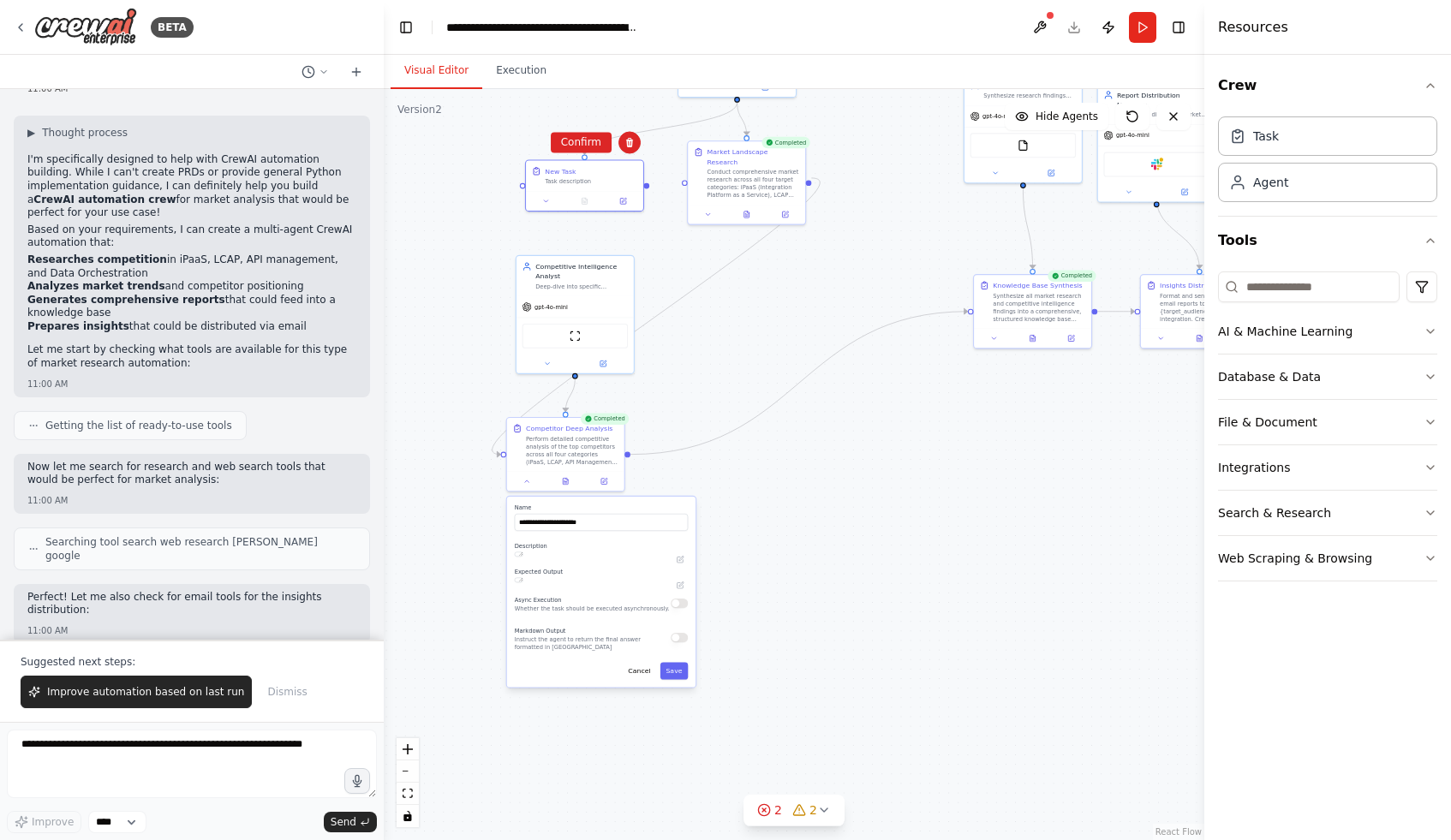
click at [423, 57] on button "Visual Editor" at bounding box center [436, 71] width 92 height 36
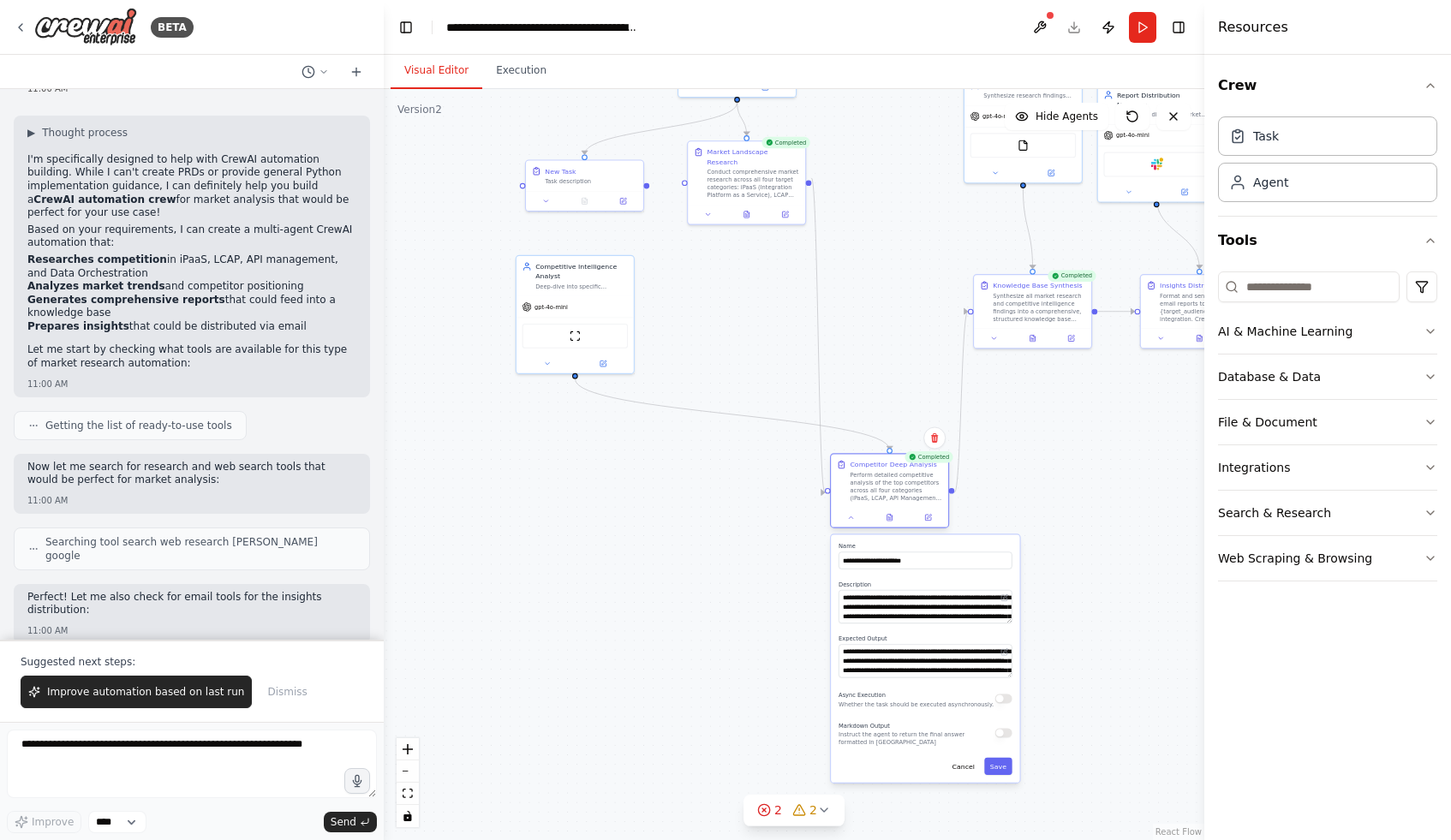
drag, startPoint x: 595, startPoint y: 437, endPoint x: 919, endPoint y: 478, distance: 326.6
click at [919, 478] on div "Perform detailed competitive analysis of the top competitors across all four ca…" at bounding box center [896, 487] width 93 height 31
drag, startPoint x: 544, startPoint y: 265, endPoint x: 863, endPoint y: 319, distance: 323.5
click at [863, 319] on div "Competitive Intelligence Analyst" at bounding box center [896, 326] width 93 height 19
click at [868, 338] on div "Deep-dive into specific competitors in {industry_focus}, analyzing their produc…" at bounding box center [896, 342] width 93 height 8
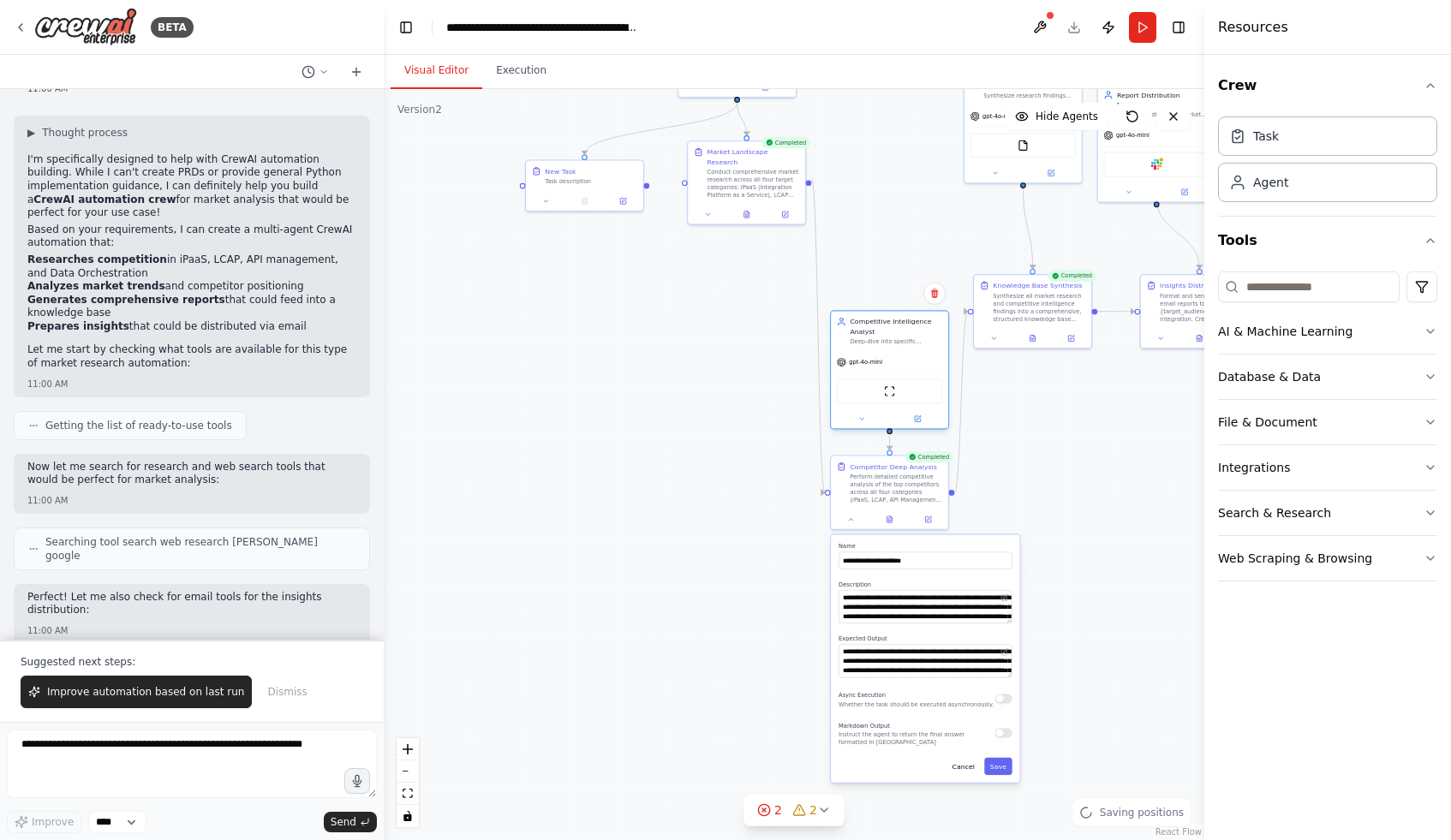
click at [868, 338] on div "Deep-dive into specific competitors in {industry_focus}, analyzing their produc…" at bounding box center [896, 342] width 93 height 8
click at [770, 176] on div "Conduct comprehensive market research across all four target categories: iPaaS …" at bounding box center [753, 181] width 93 height 31
click at [788, 208] on button at bounding box center [785, 212] width 32 height 11
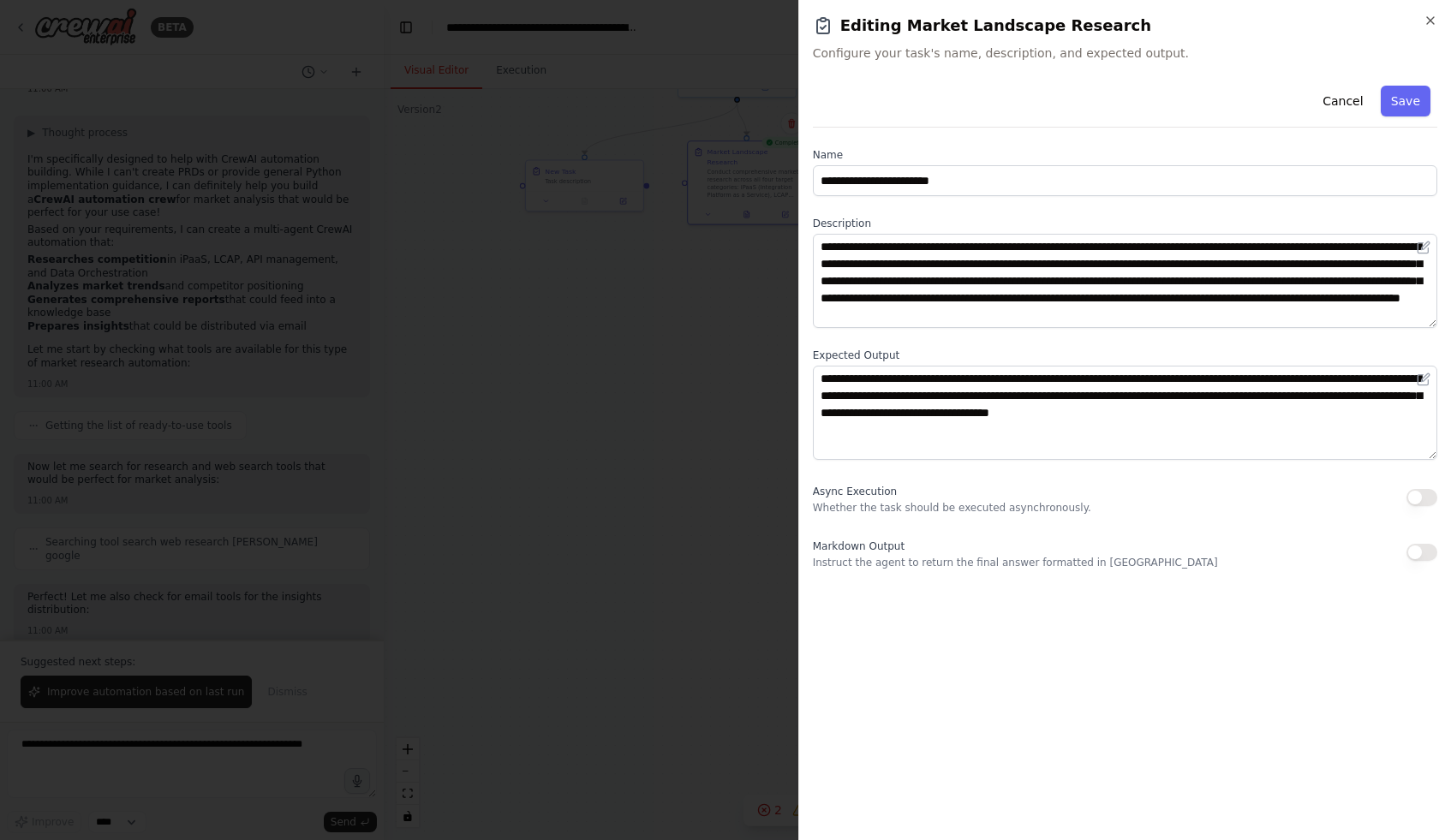
click at [715, 414] on div at bounding box center [725, 420] width 1451 height 840
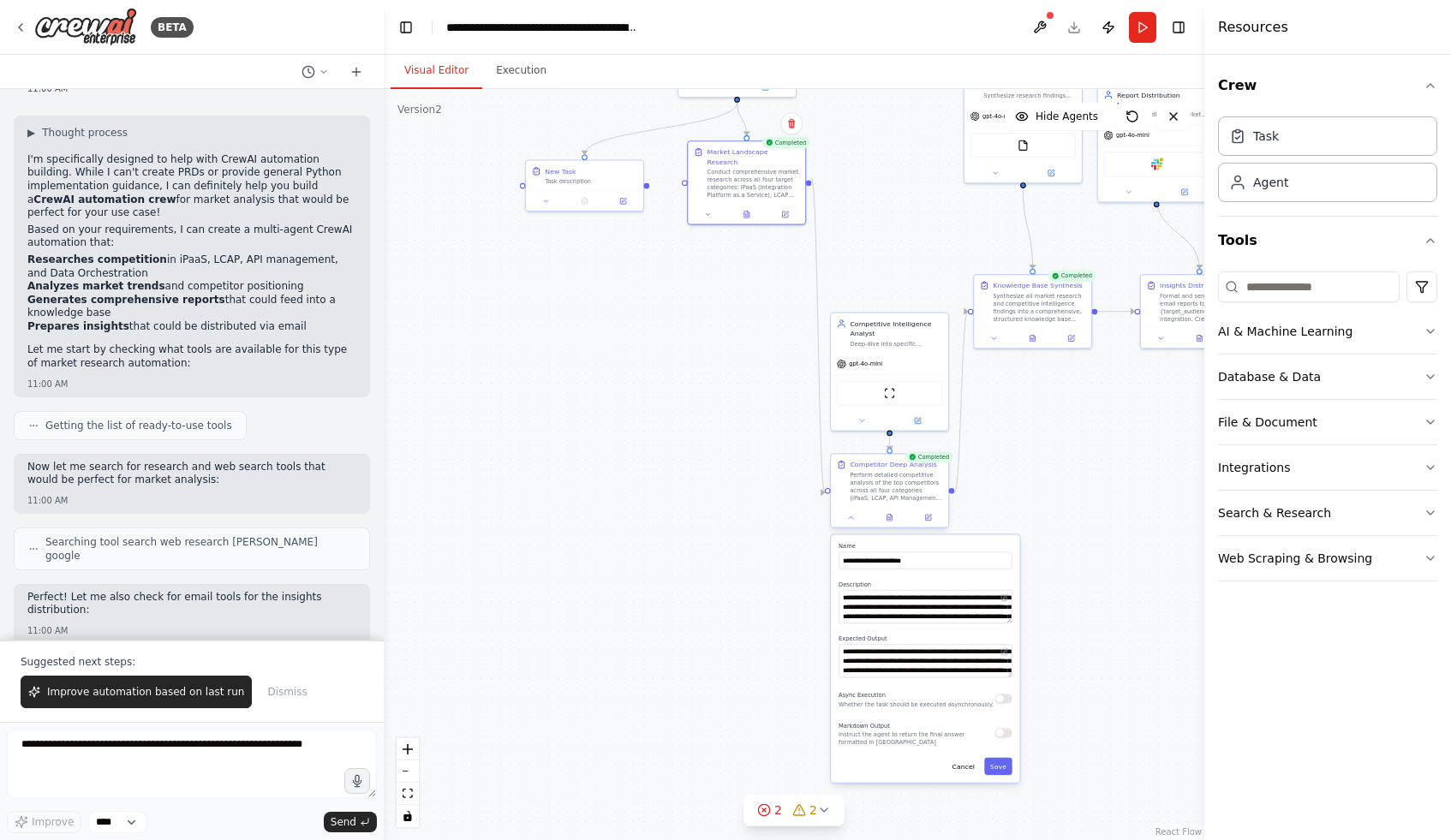
click at [865, 491] on div "Perform detailed competitive analysis of the top competitors across all four ca…" at bounding box center [896, 487] width 93 height 31
click at [929, 512] on button at bounding box center [928, 518] width 32 height 11
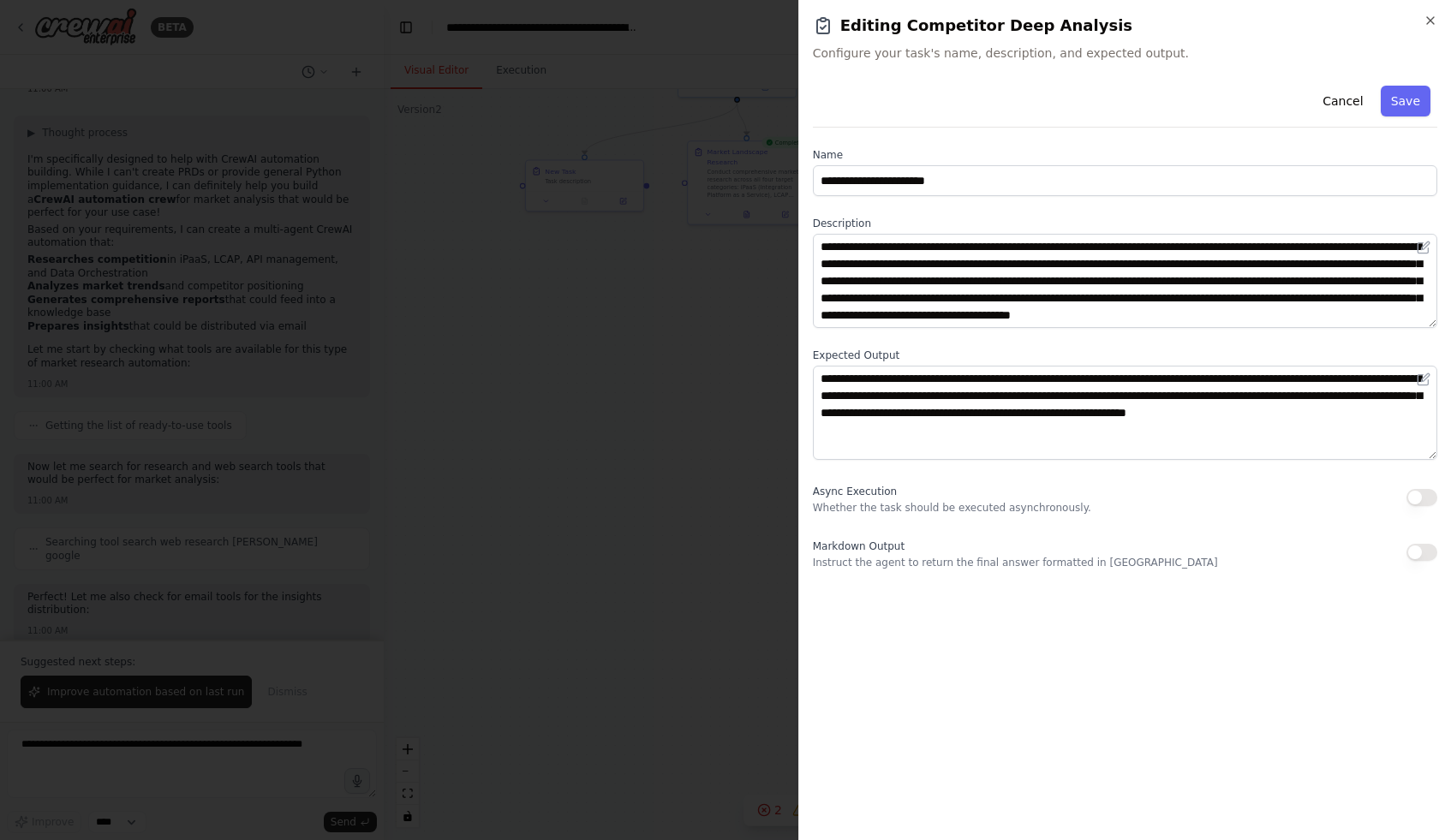
click at [771, 466] on div at bounding box center [725, 420] width 1451 height 840
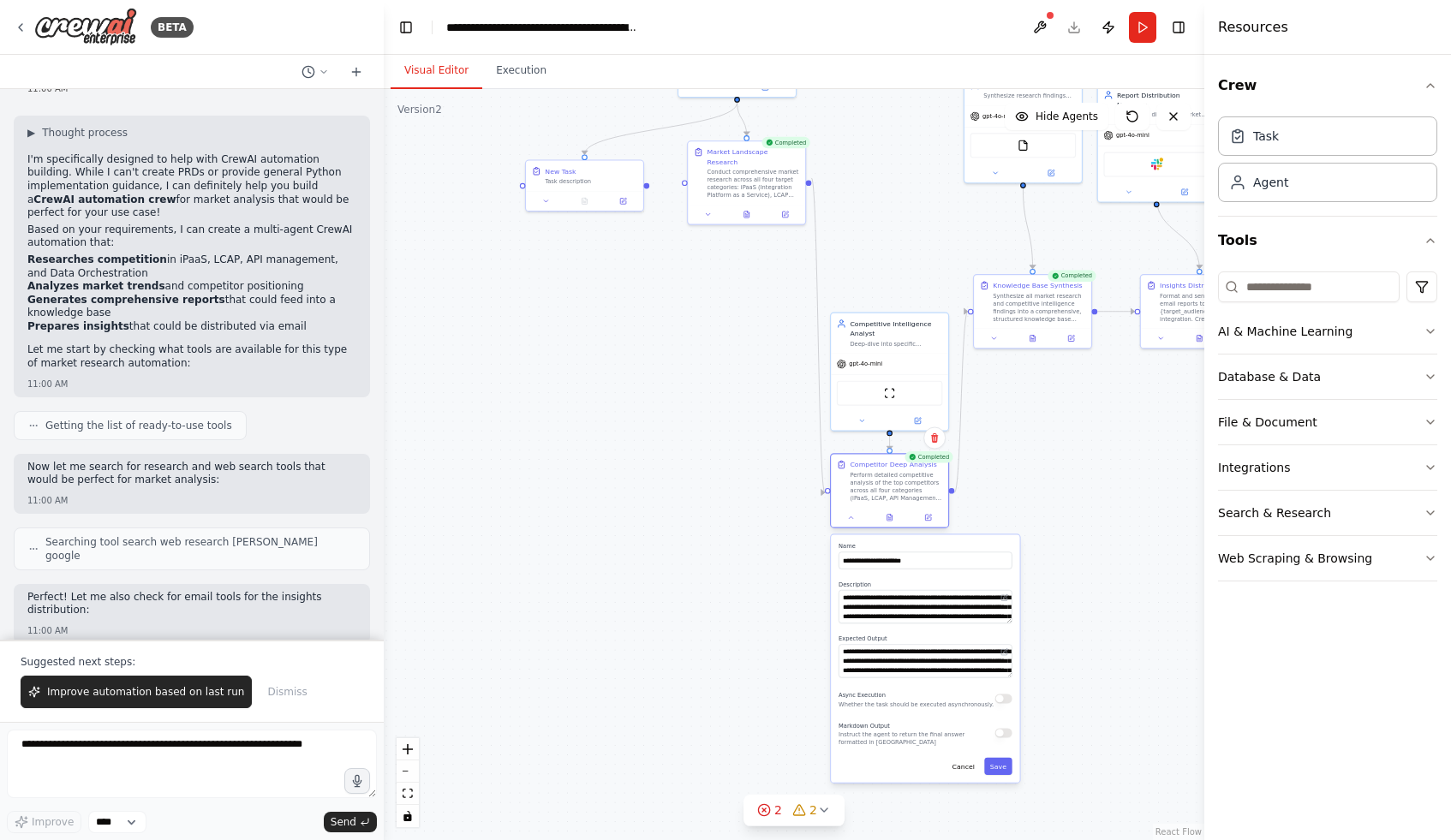
click at [891, 527] on div at bounding box center [889, 518] width 117 height 20
click at [893, 514] on icon at bounding box center [889, 518] width 8 height 8
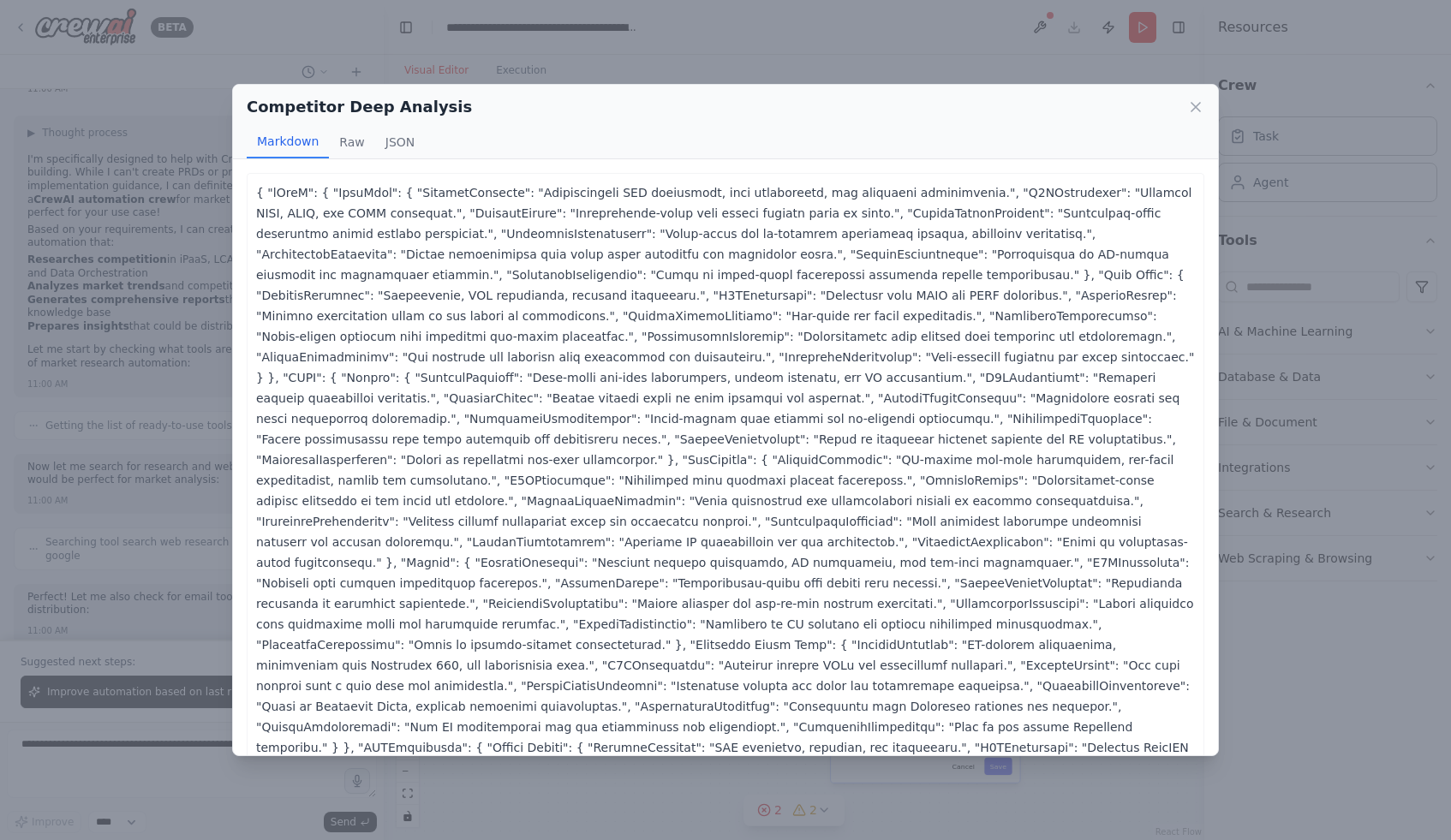
scroll to position [252, 0]
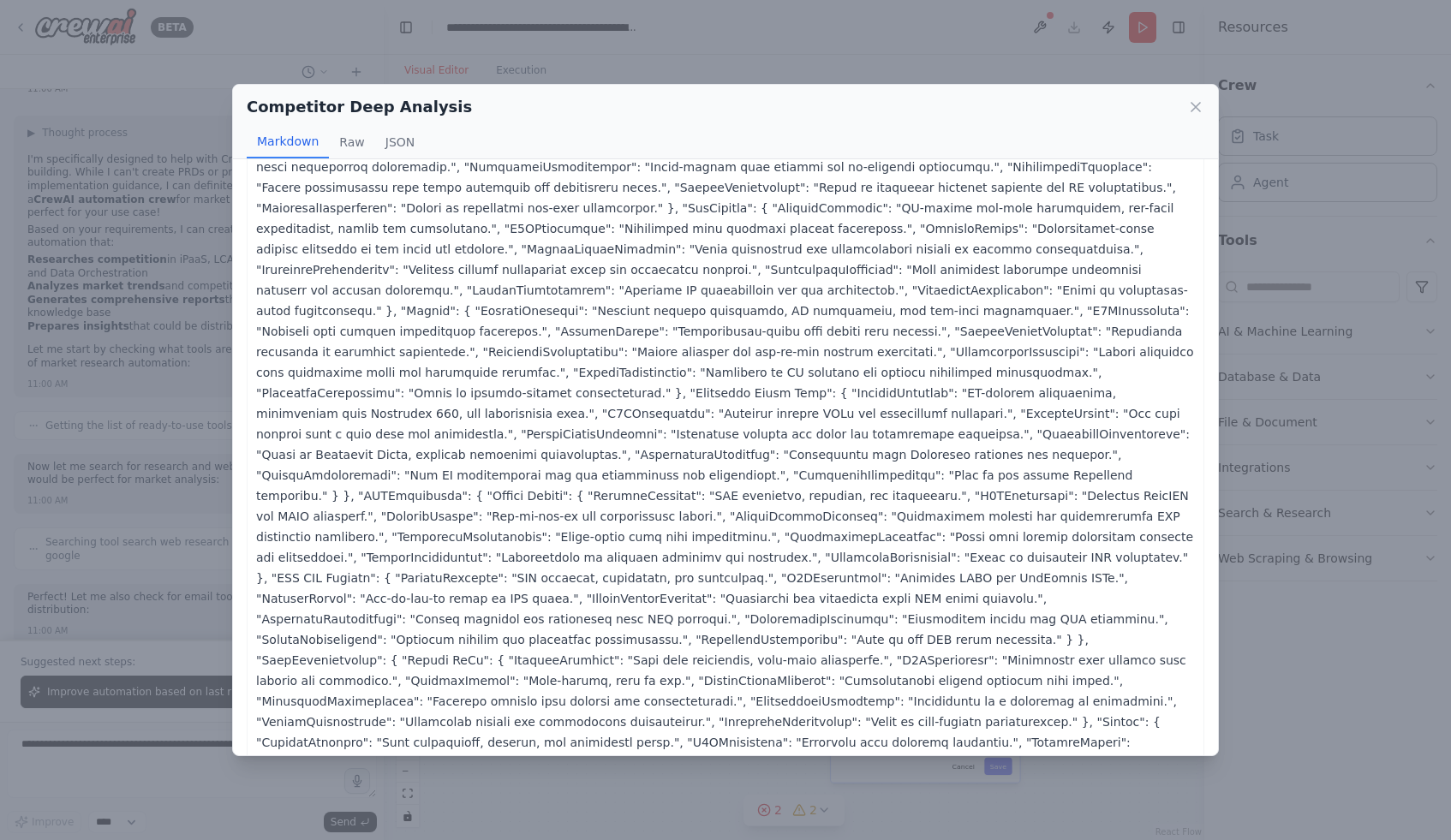
click at [1308, 586] on div "Competitor Deep Analysis Markdown Raw JSON ... Show more { "iPaaS": { "MuleSoft…" at bounding box center [725, 420] width 1451 height 840
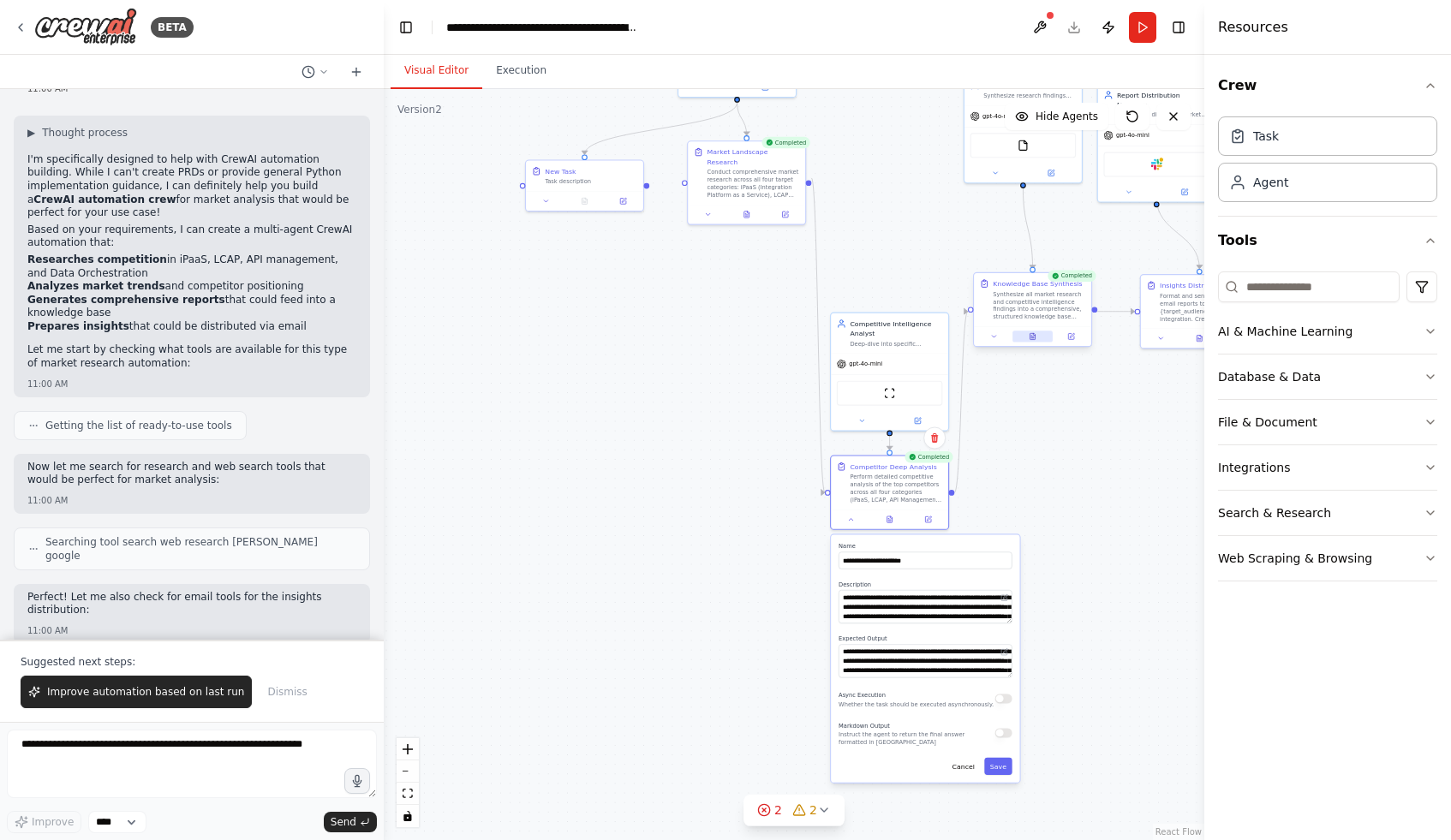
click at [1036, 339] on icon at bounding box center [1032, 336] width 8 height 8
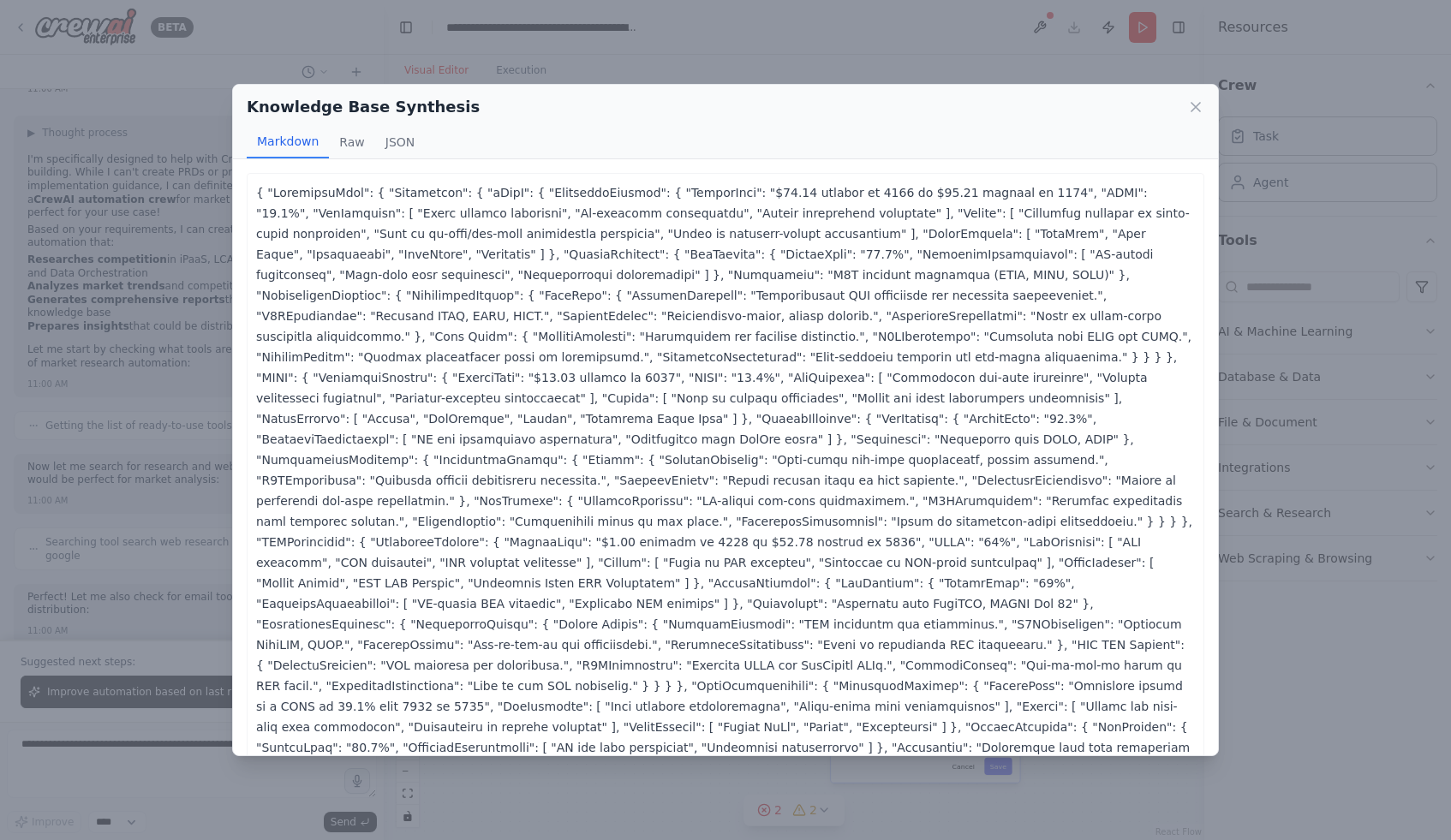
scroll to position [67, 0]
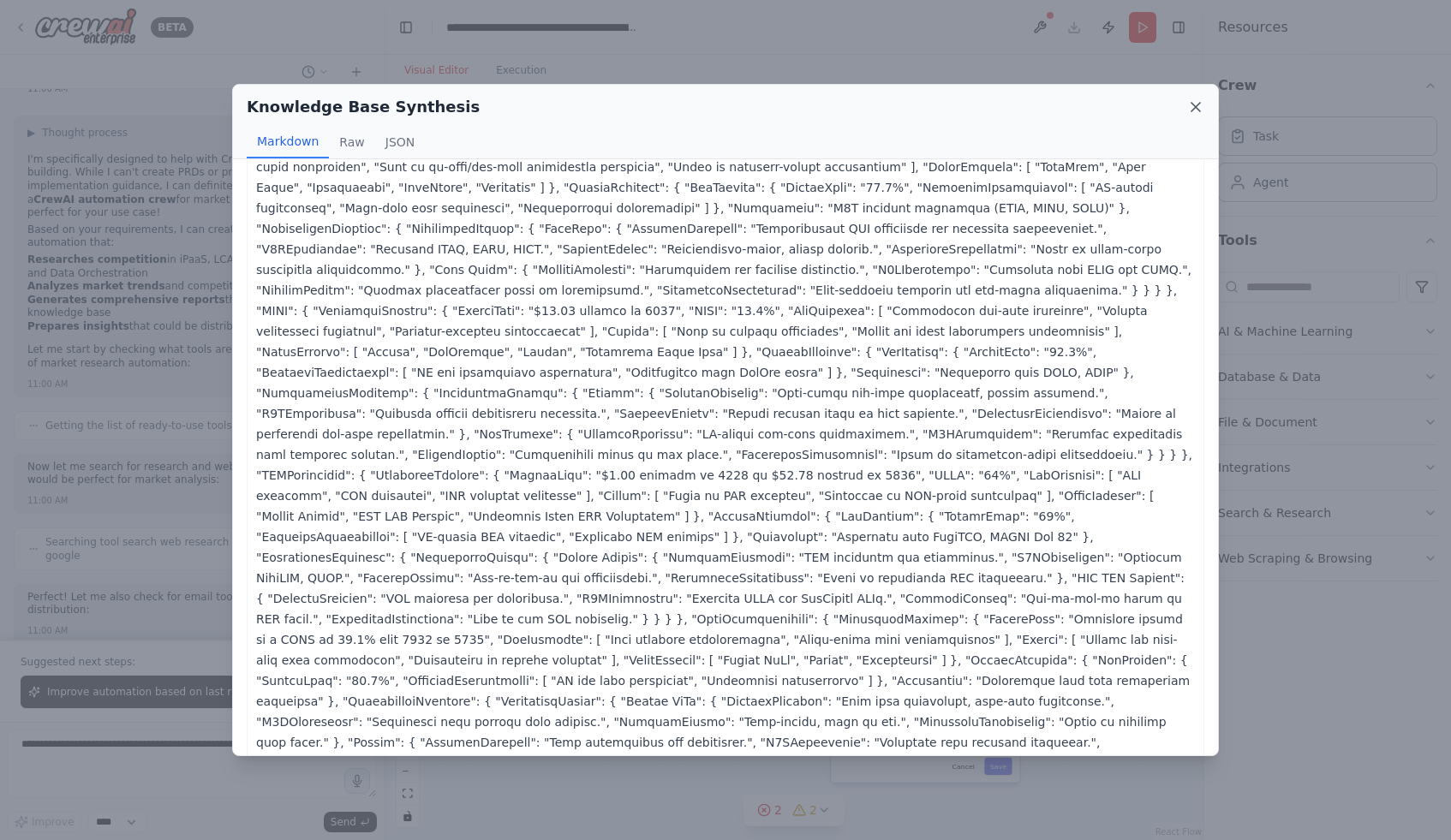
click at [1197, 113] on icon at bounding box center [1196, 106] width 17 height 17
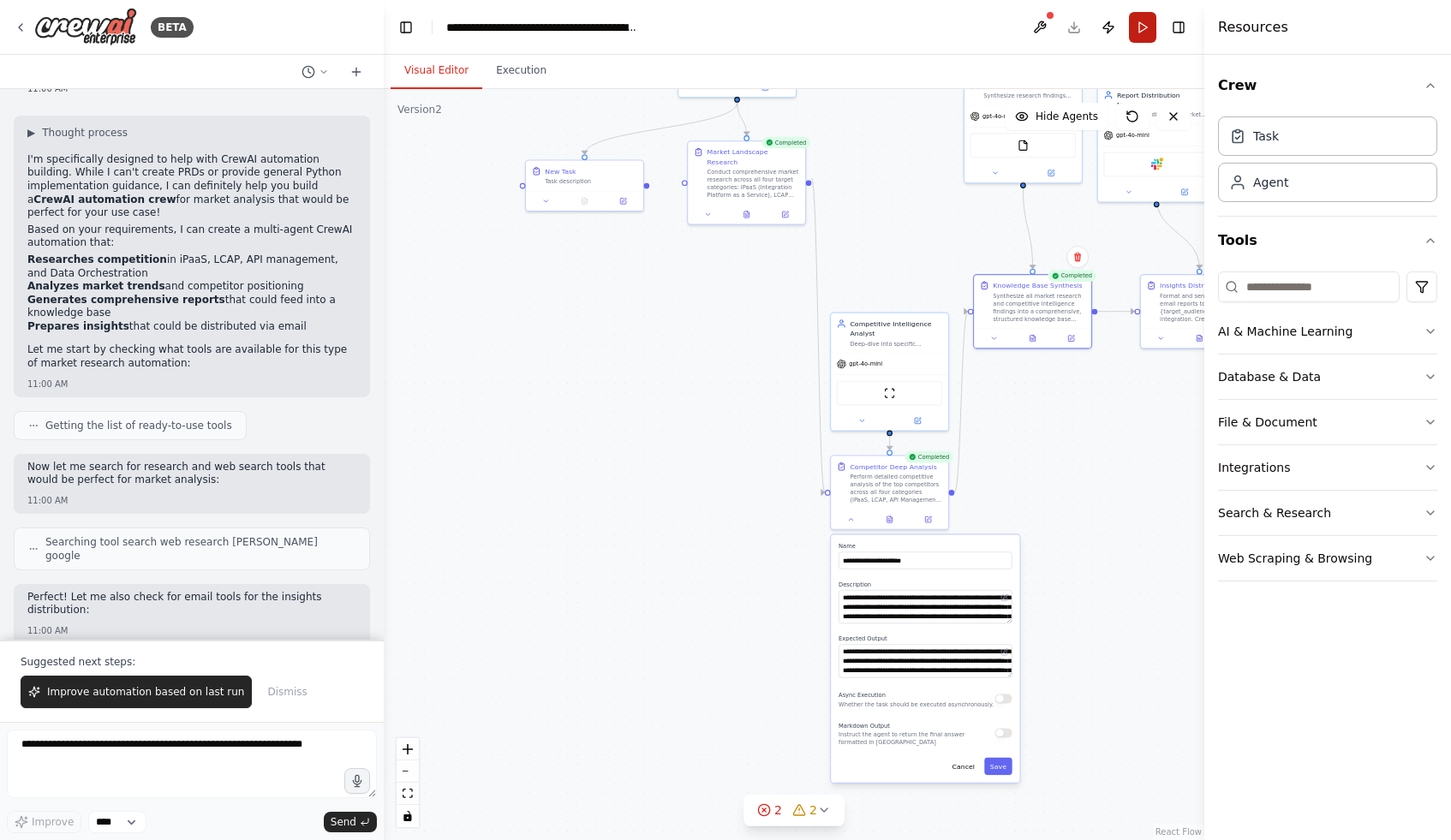
click at [1137, 31] on button "Run" at bounding box center [1142, 27] width 28 height 31
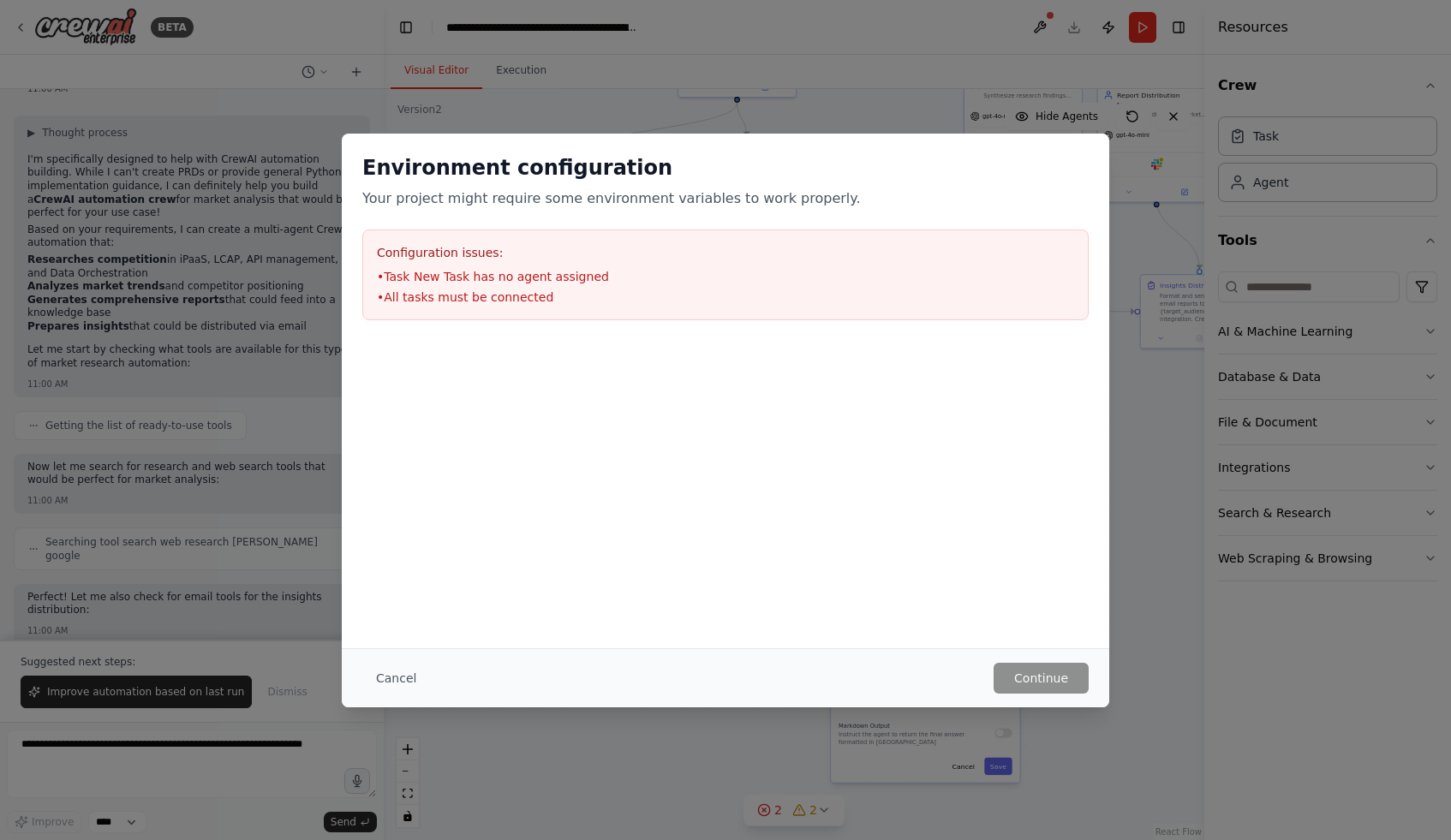
click at [821, 107] on div "Environment configuration Your project might require some environment variables…" at bounding box center [725, 420] width 1451 height 840
click at [408, 671] on button "Cancel" at bounding box center [396, 678] width 68 height 31
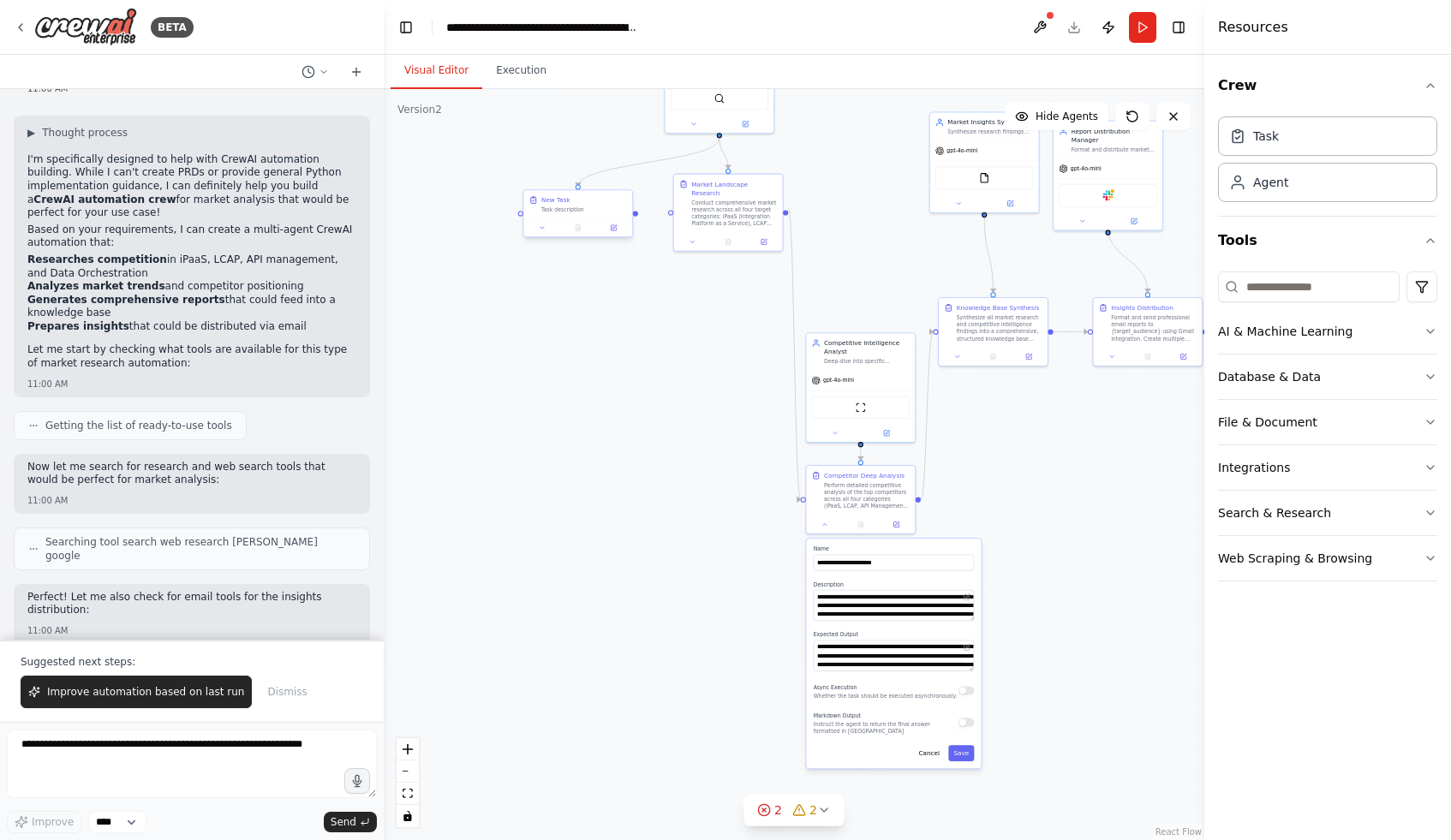
click at [564, 214] on div "New Task Task description" at bounding box center [578, 204] width 109 height 29
click at [616, 174] on icon at bounding box center [619, 174] width 7 height 10
click at [587, 173] on button "Confirm" at bounding box center [570, 173] width 61 height 21
click at [1142, 22] on button "Run" at bounding box center [1142, 27] width 28 height 31
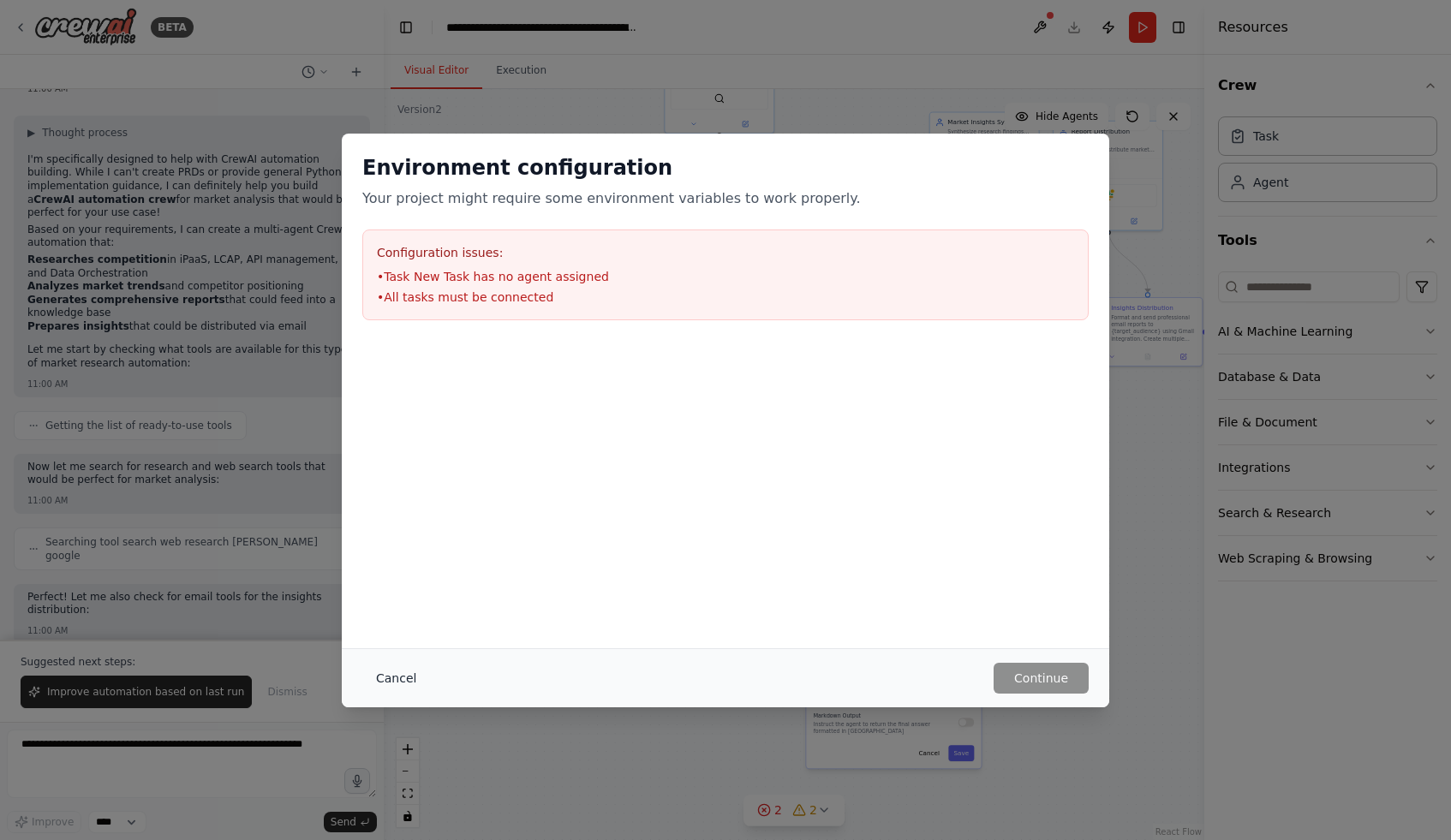
click at [405, 672] on button "Cancel" at bounding box center [396, 678] width 68 height 31
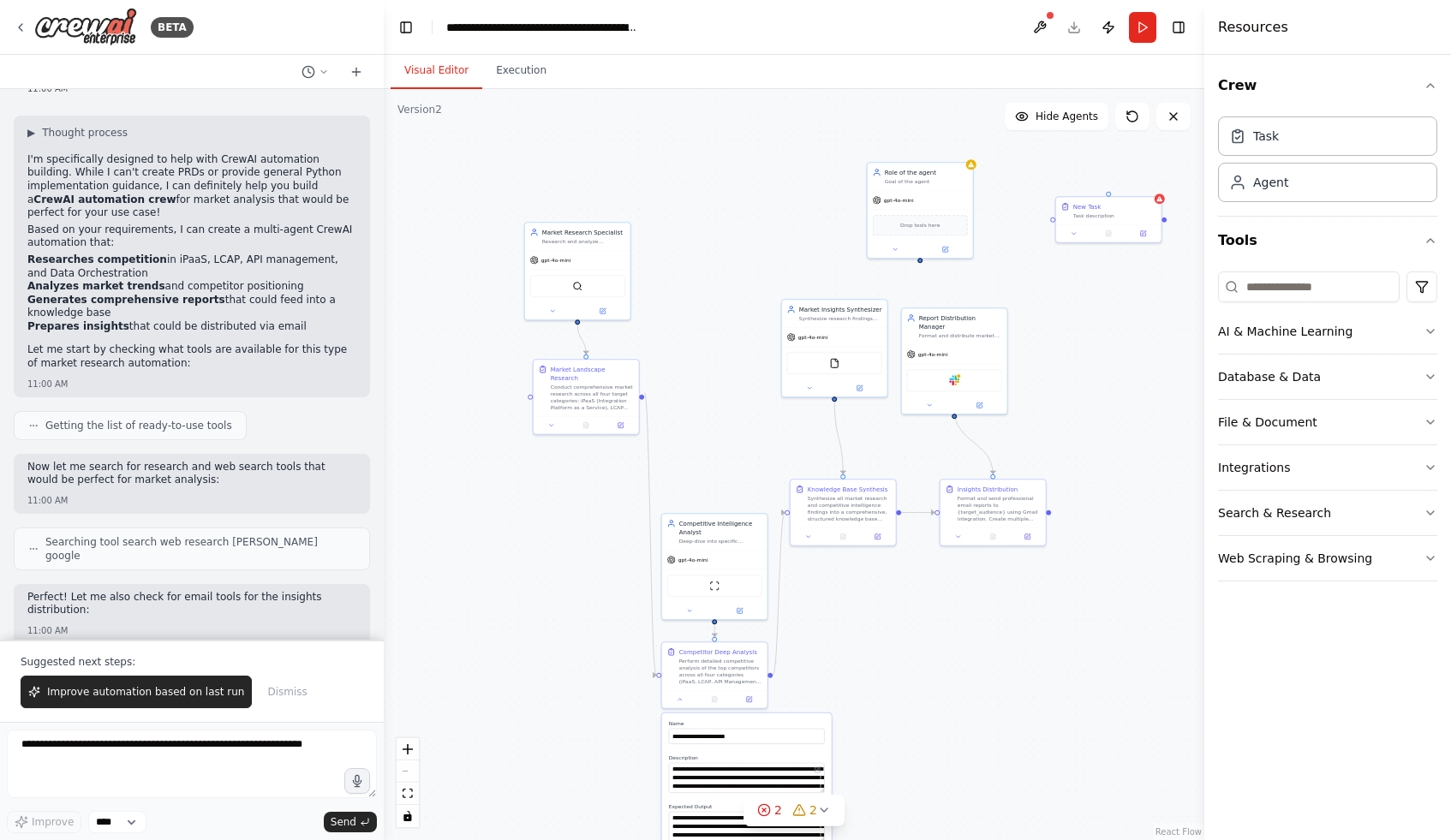
drag, startPoint x: 654, startPoint y: 394, endPoint x: 514, endPoint y: 571, distance: 225.7
click at [514, 571] on div ".deletable-edge-delete-btn { width: 20px; height: 20px; border: 0px solid #ffff…" at bounding box center [794, 464] width 821 height 751
click at [1129, 202] on div "New Task" at bounding box center [1114, 204] width 83 height 9
click at [1147, 178] on icon at bounding box center [1148, 179] width 11 height 11
click at [1092, 176] on button "Confirm" at bounding box center [1098, 179] width 61 height 21
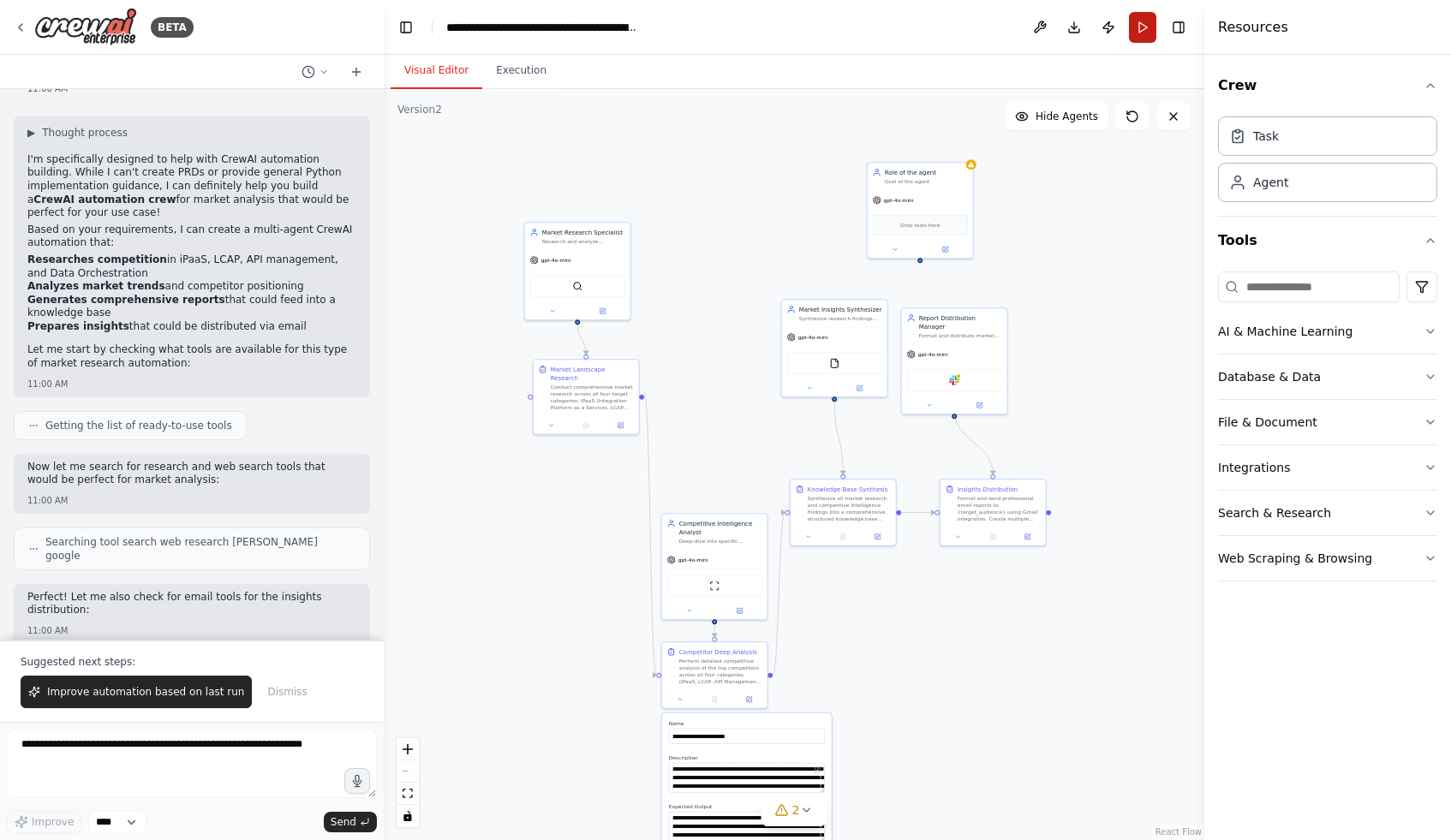
click at [1137, 27] on button "Run" at bounding box center [1142, 27] width 28 height 31
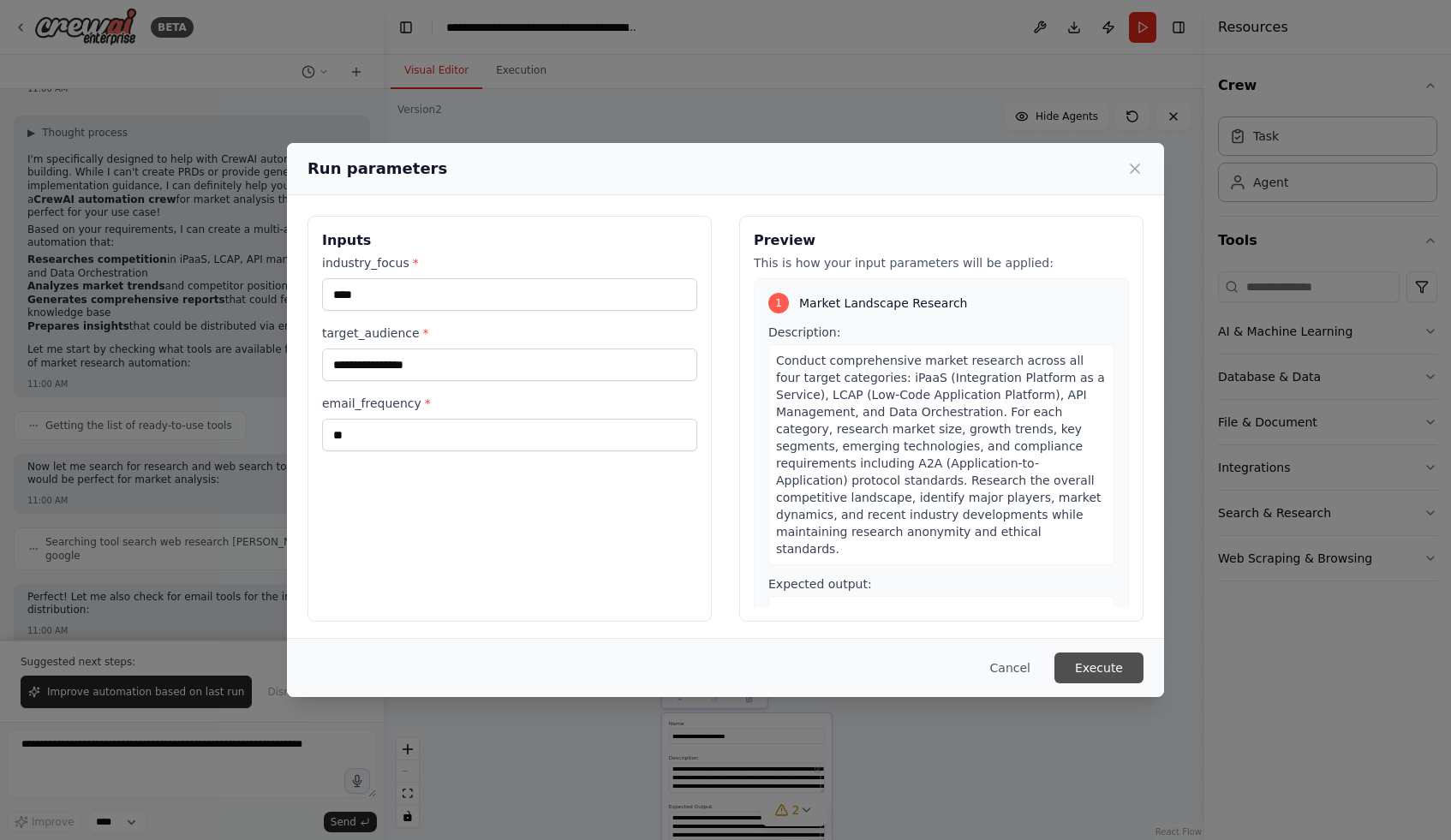
click at [1122, 675] on button "Execute" at bounding box center [1099, 668] width 89 height 31
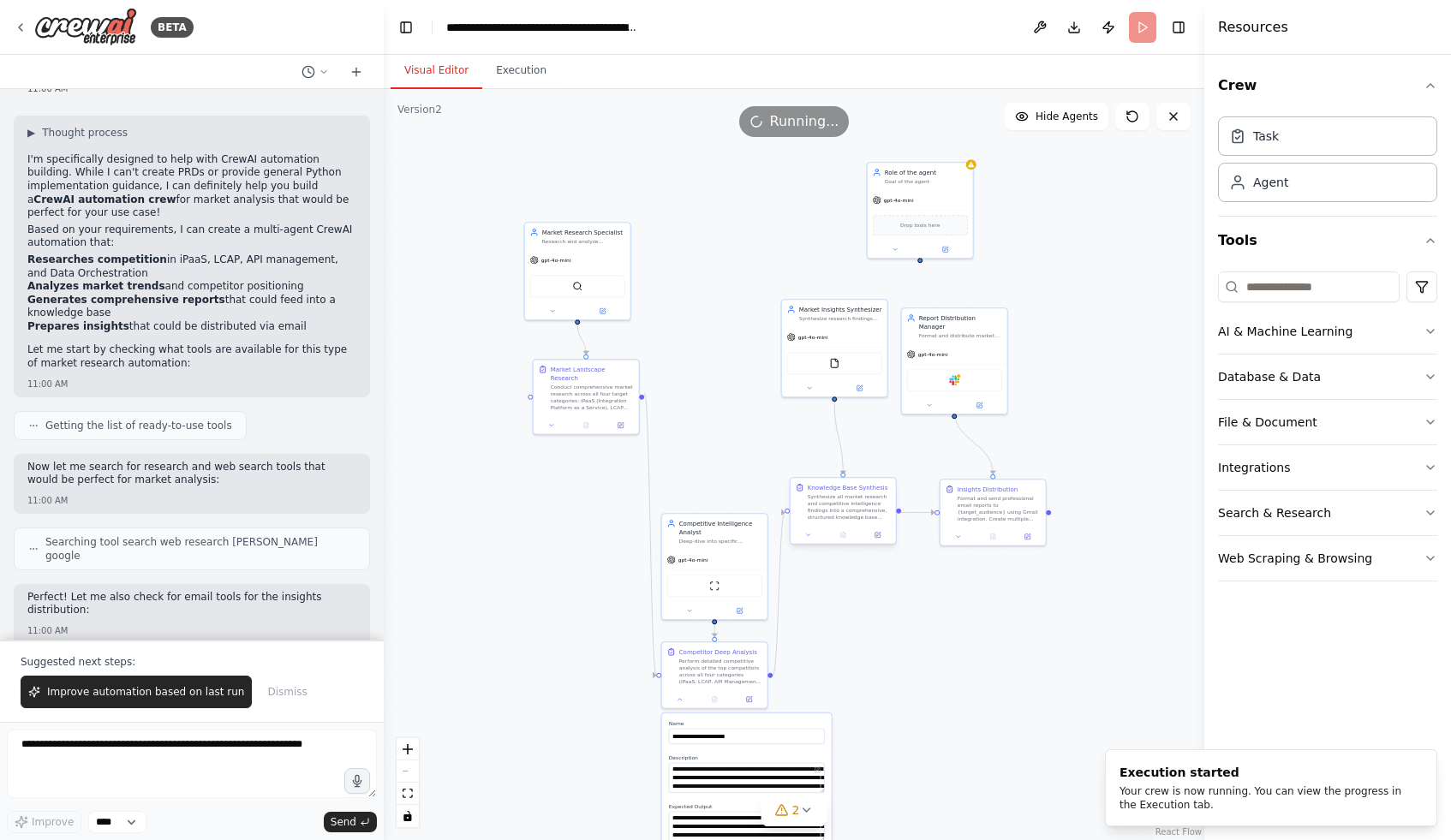
click at [836, 501] on div "Synthesize all market research and competitive intelligence findings into a com…" at bounding box center [849, 507] width 83 height 28
click at [588, 252] on div "gpt-4o-mini" at bounding box center [578, 258] width 105 height 19
click at [587, 232] on div "Market Research Specialist" at bounding box center [583, 230] width 83 height 9
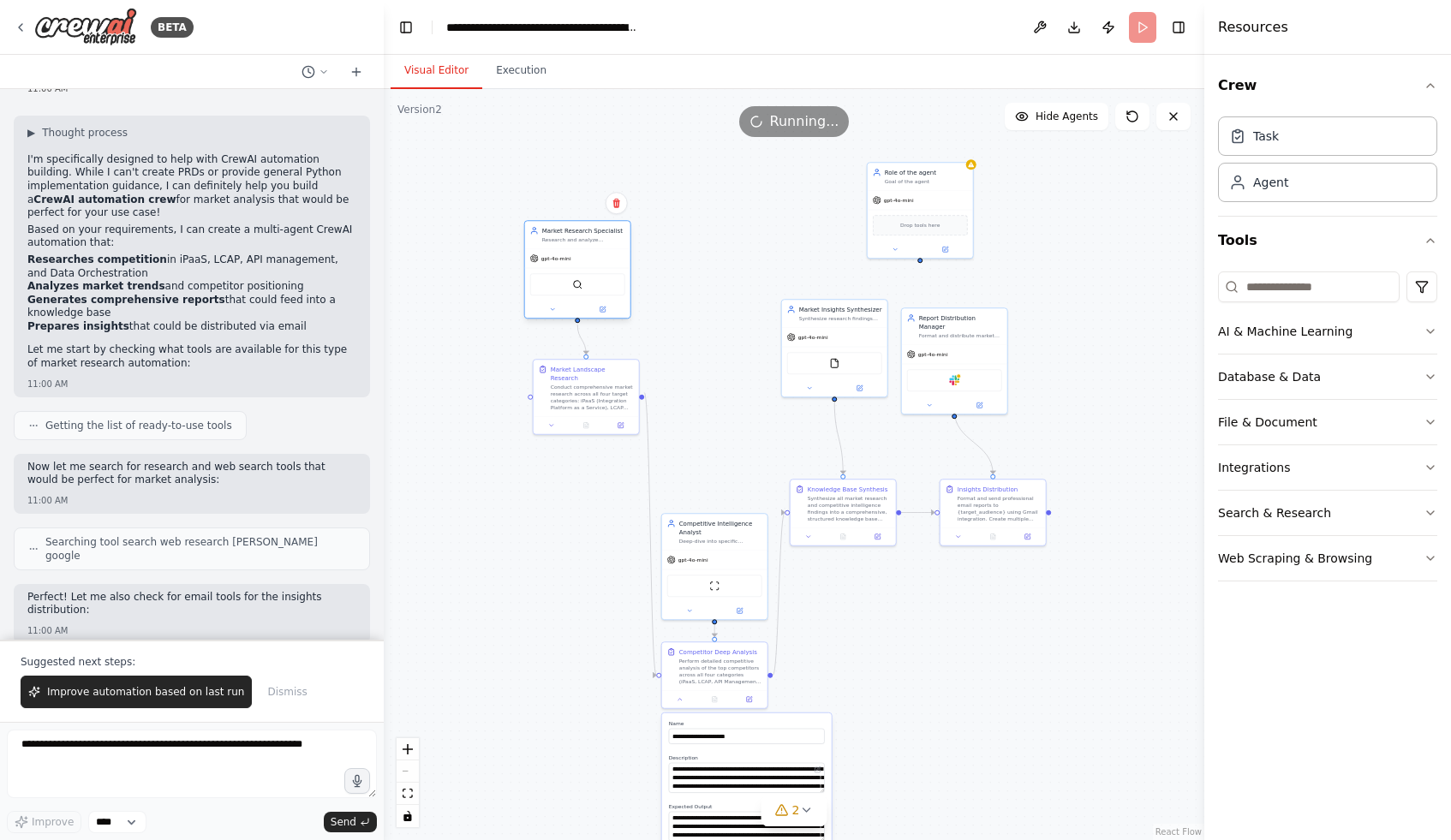
click at [587, 232] on div "Market Research Specialist" at bounding box center [583, 230] width 83 height 9
click at [605, 307] on button at bounding box center [603, 310] width 49 height 11
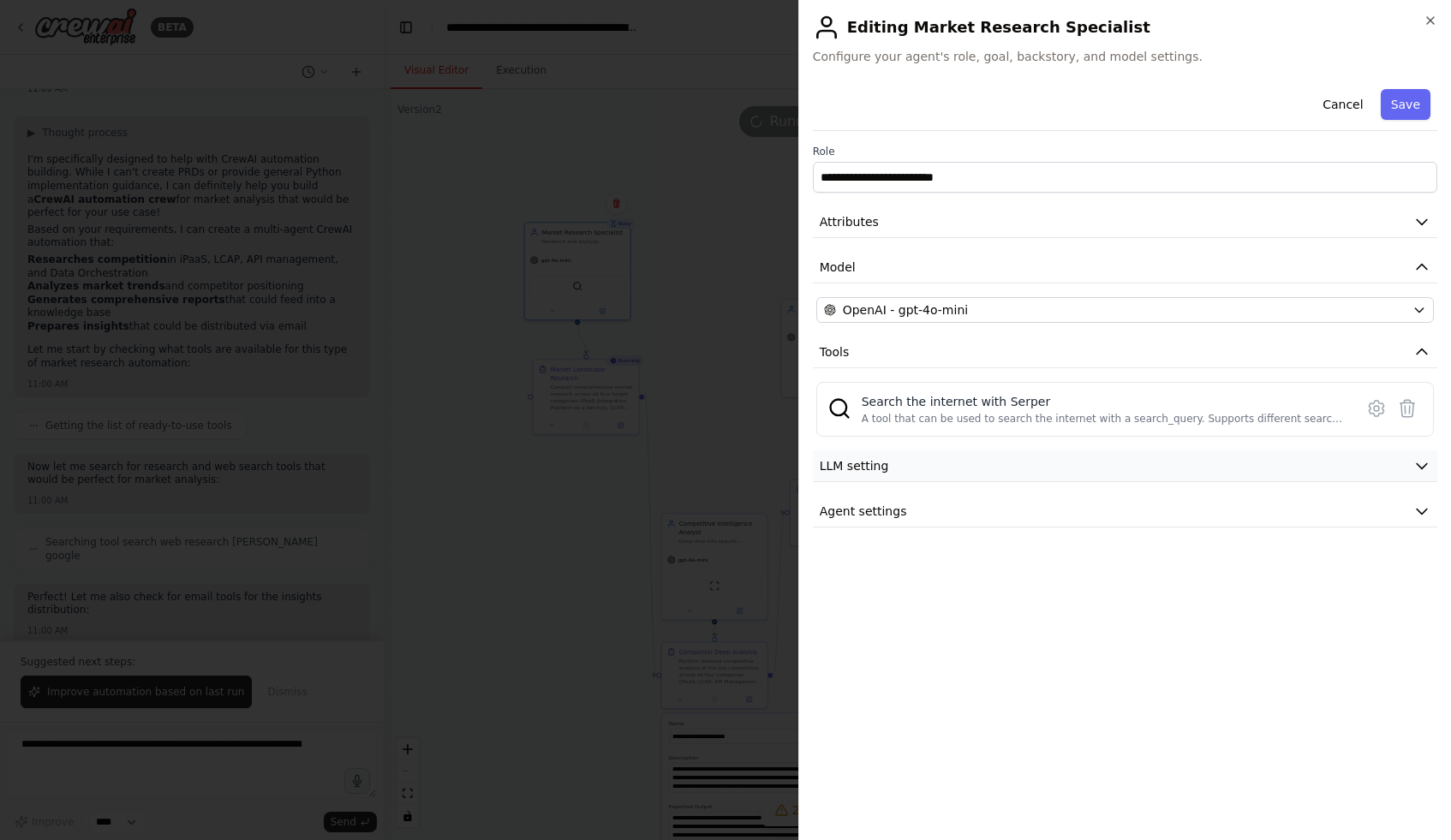
click at [910, 462] on button "LLM setting" at bounding box center [1124, 466] width 624 height 31
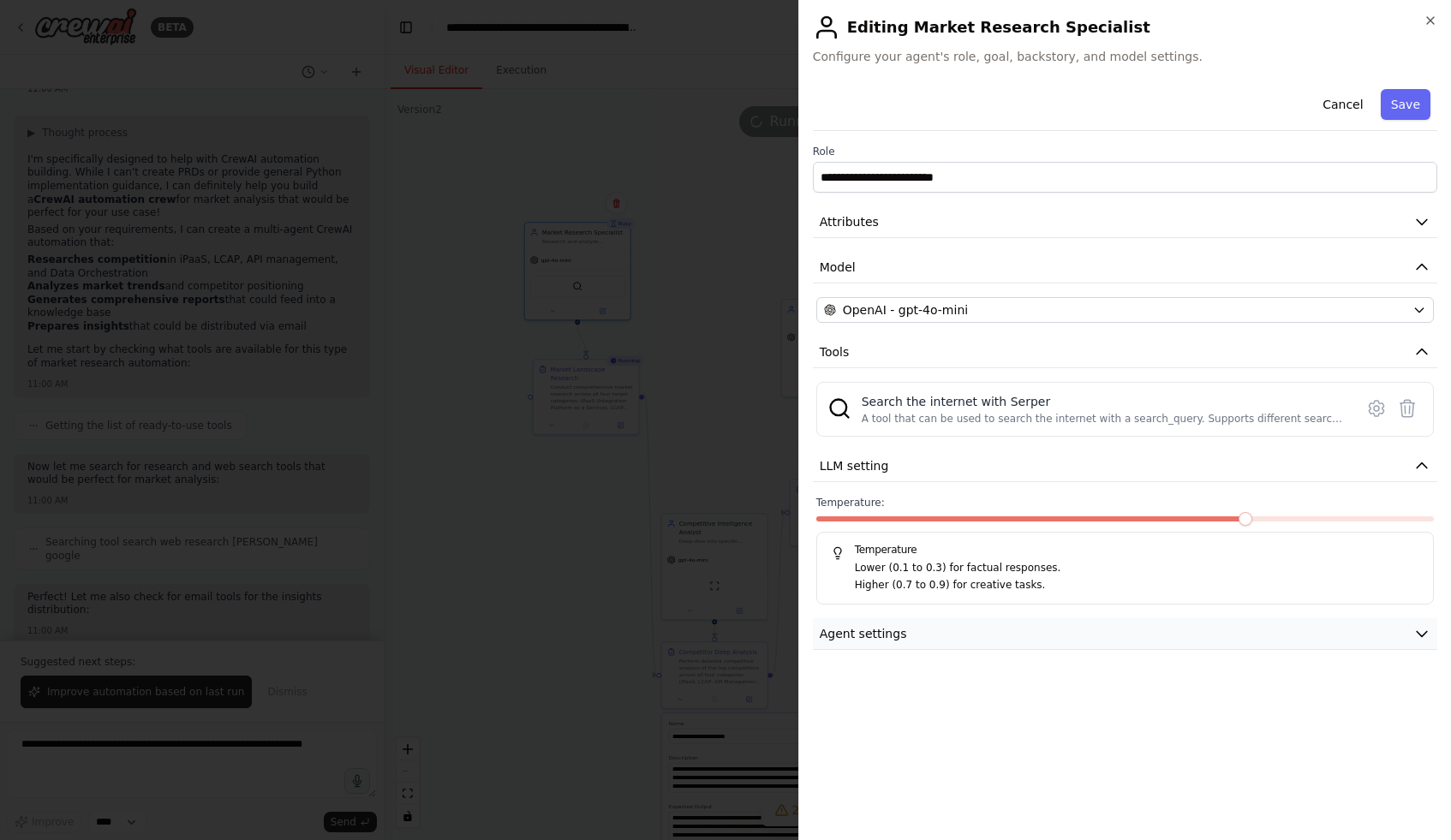
click at [923, 628] on button "Agent settings" at bounding box center [1124, 634] width 624 height 31
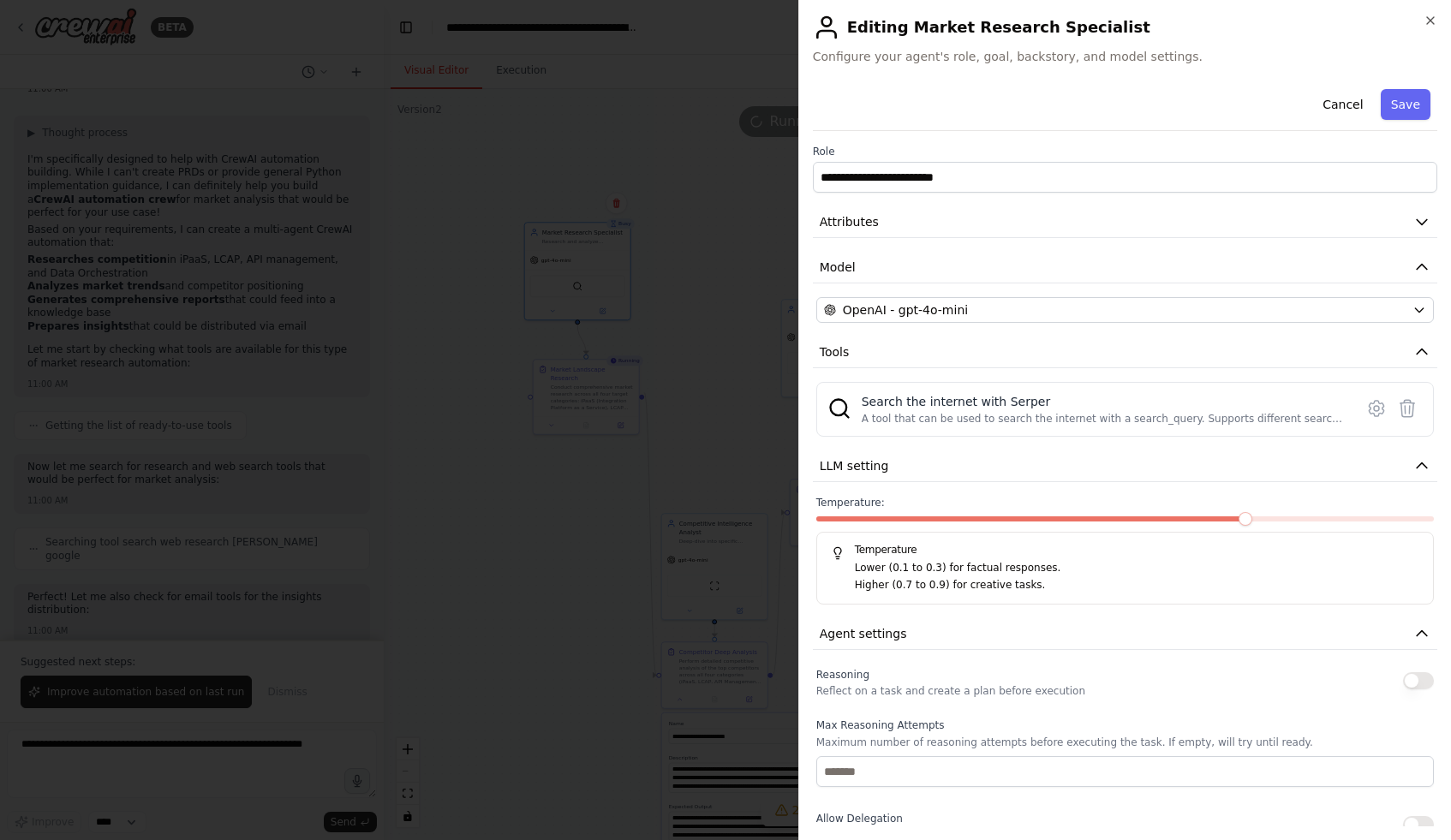
click at [582, 575] on div at bounding box center [725, 420] width 1451 height 840
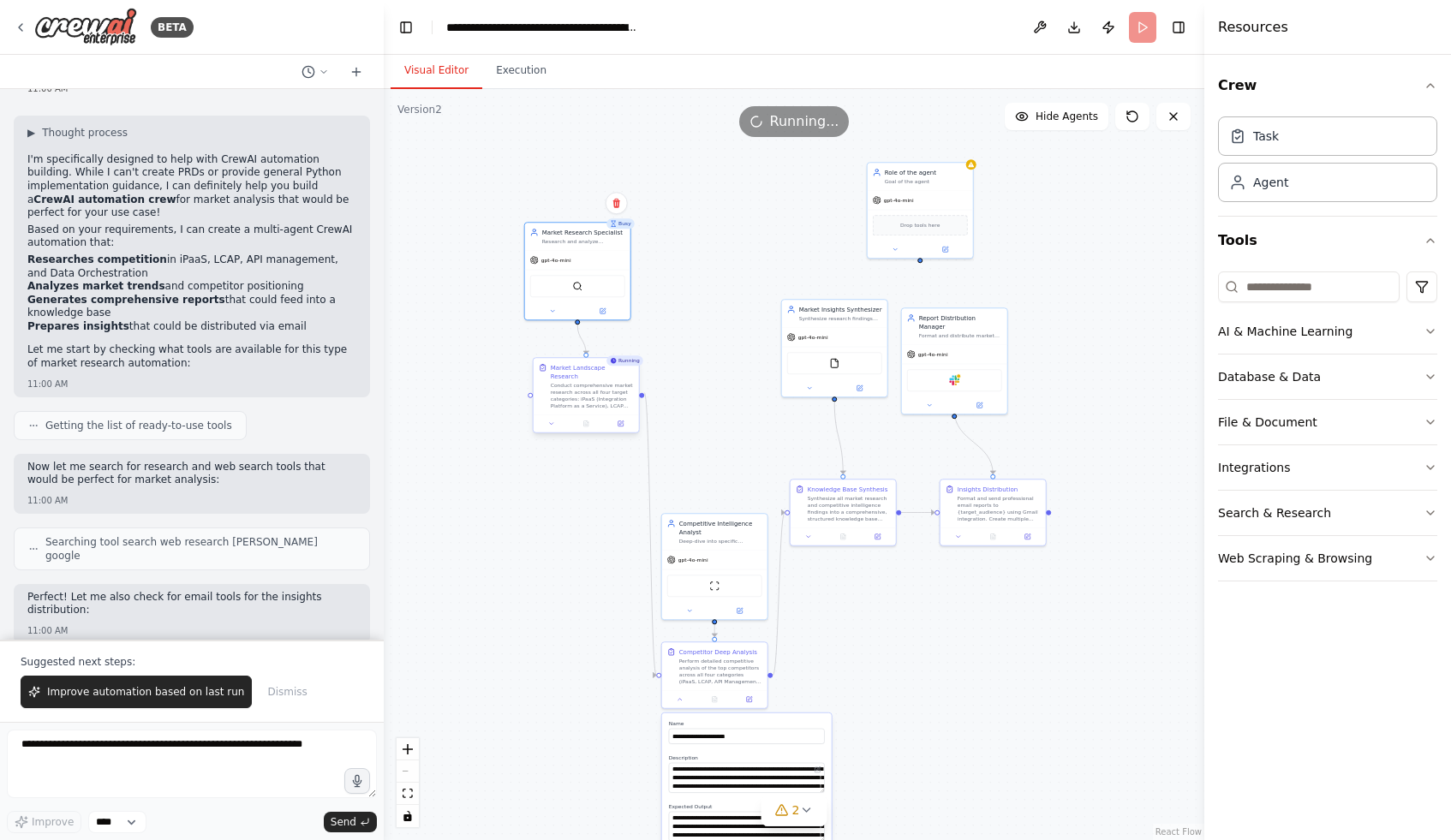
click at [593, 366] on div "Market Landscape Research" at bounding box center [592, 371] width 83 height 17
click at [626, 419] on button at bounding box center [620, 424] width 29 height 11
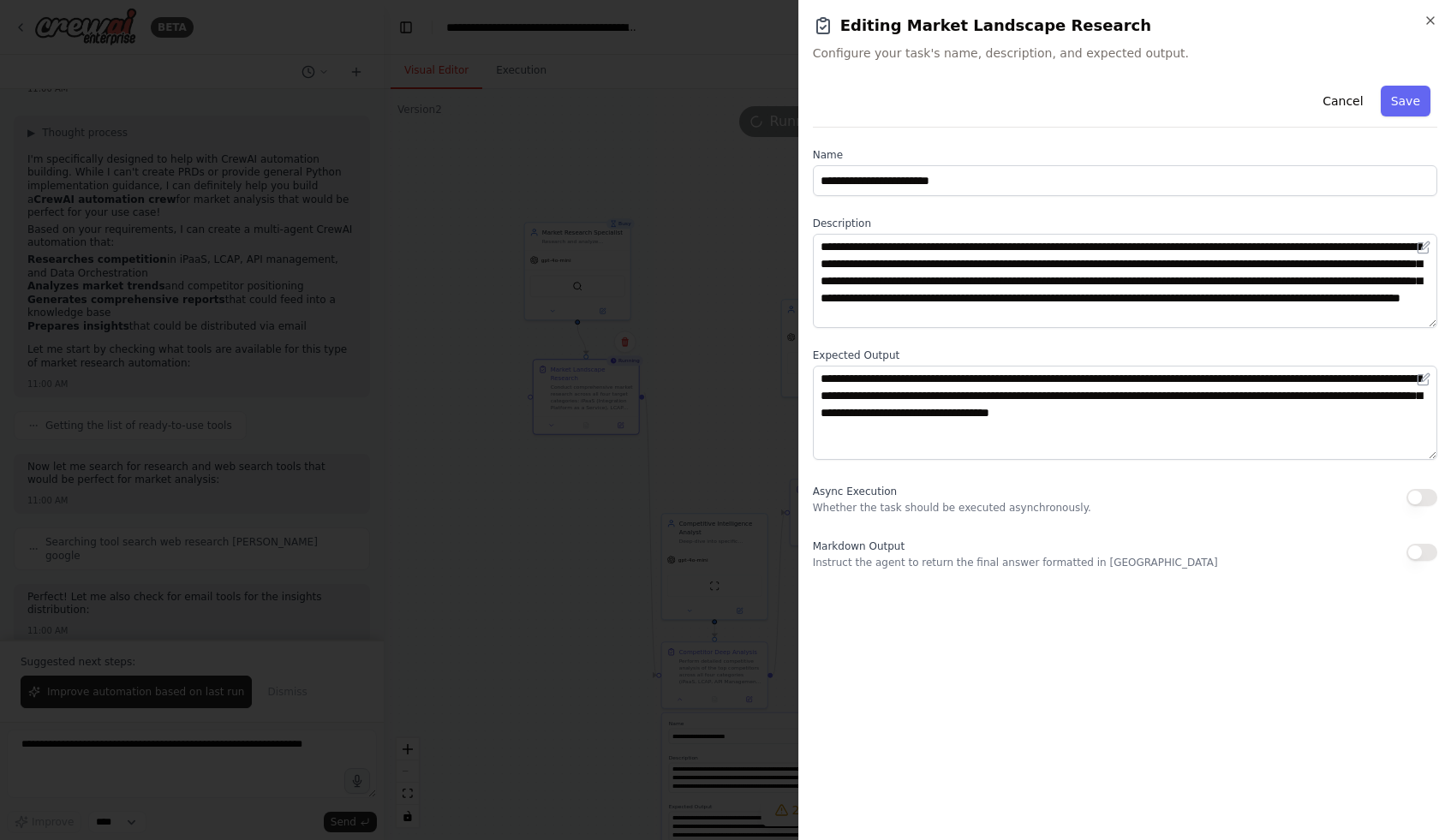
scroll to position [17, 0]
click at [650, 602] on div at bounding box center [725, 420] width 1451 height 840
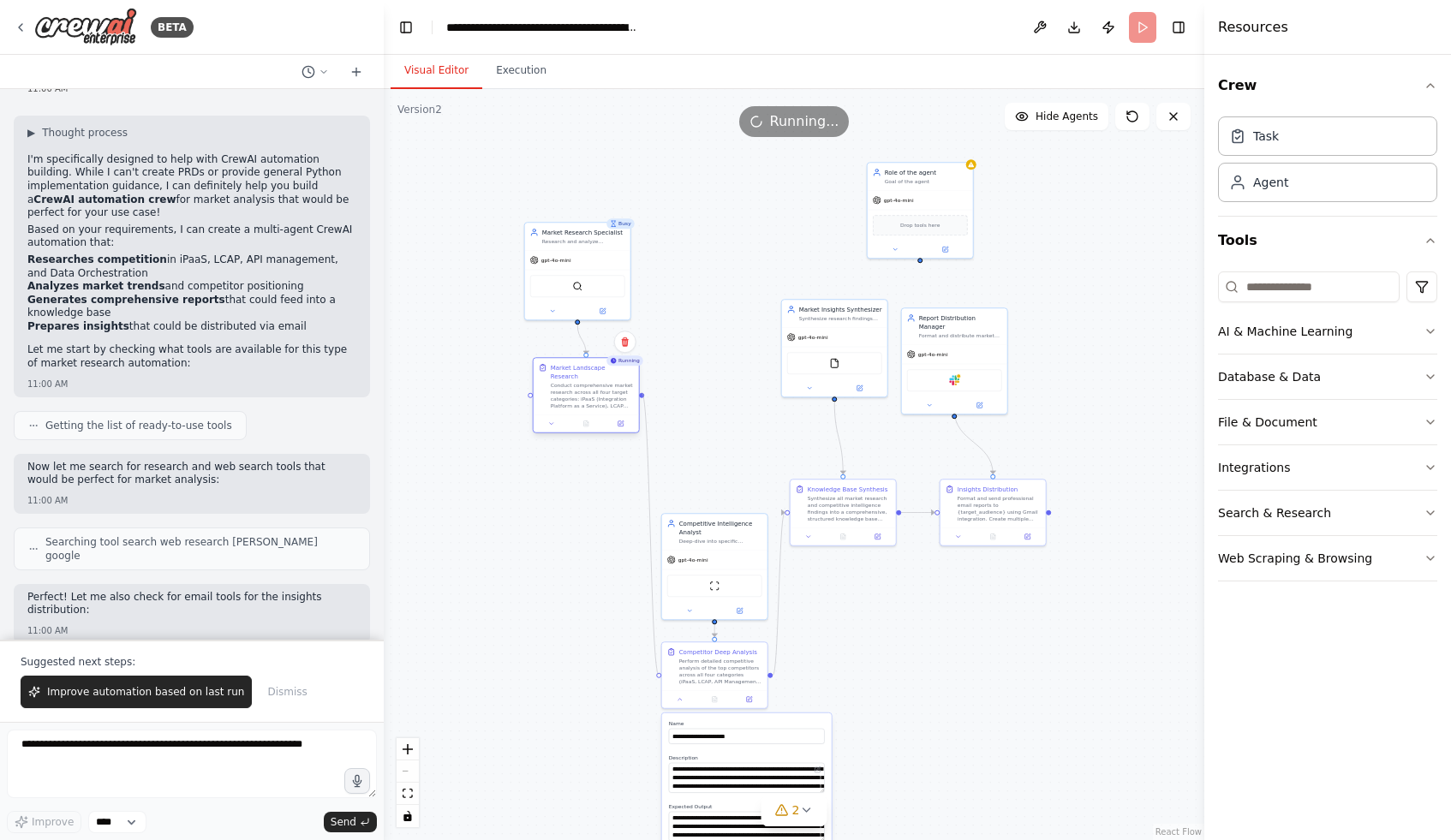
click at [639, 394] on div ".deletable-edge-delete-btn { width: 20px; height: 20px; border: 0px solid #ffff…" at bounding box center [653, 452] width 411 height 376
drag, startPoint x: 643, startPoint y: 391, endPoint x: 788, endPoint y: 514, distance: 190.1
click at [788, 514] on div "Busy Market Research Specialist Research and analyze competitive landscape in {…" at bounding box center [653, 452] width 411 height 376
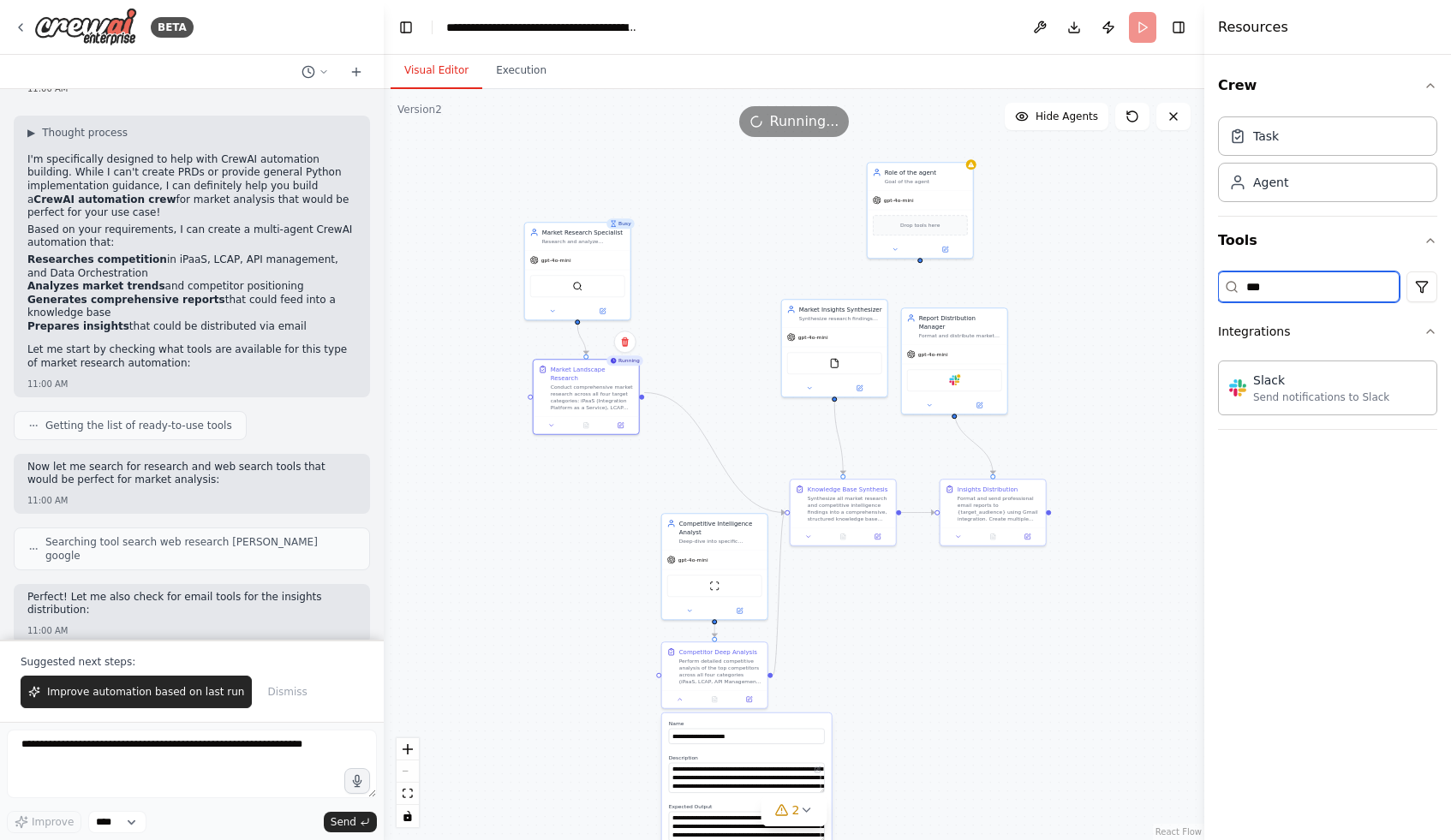
type input "**"
click at [623, 477] on div ".deletable-edge-delete-btn { width: 20px; height: 20px; border: 0px solid #ffff…" at bounding box center [794, 464] width 821 height 751
type input "*****"
drag, startPoint x: 641, startPoint y: 392, endPoint x: 714, endPoint y: 517, distance: 144.8
click at [714, 517] on div "Busy Market Research Specialist Research and analyze competitive landscape in {…" at bounding box center [652, 452] width 411 height 376
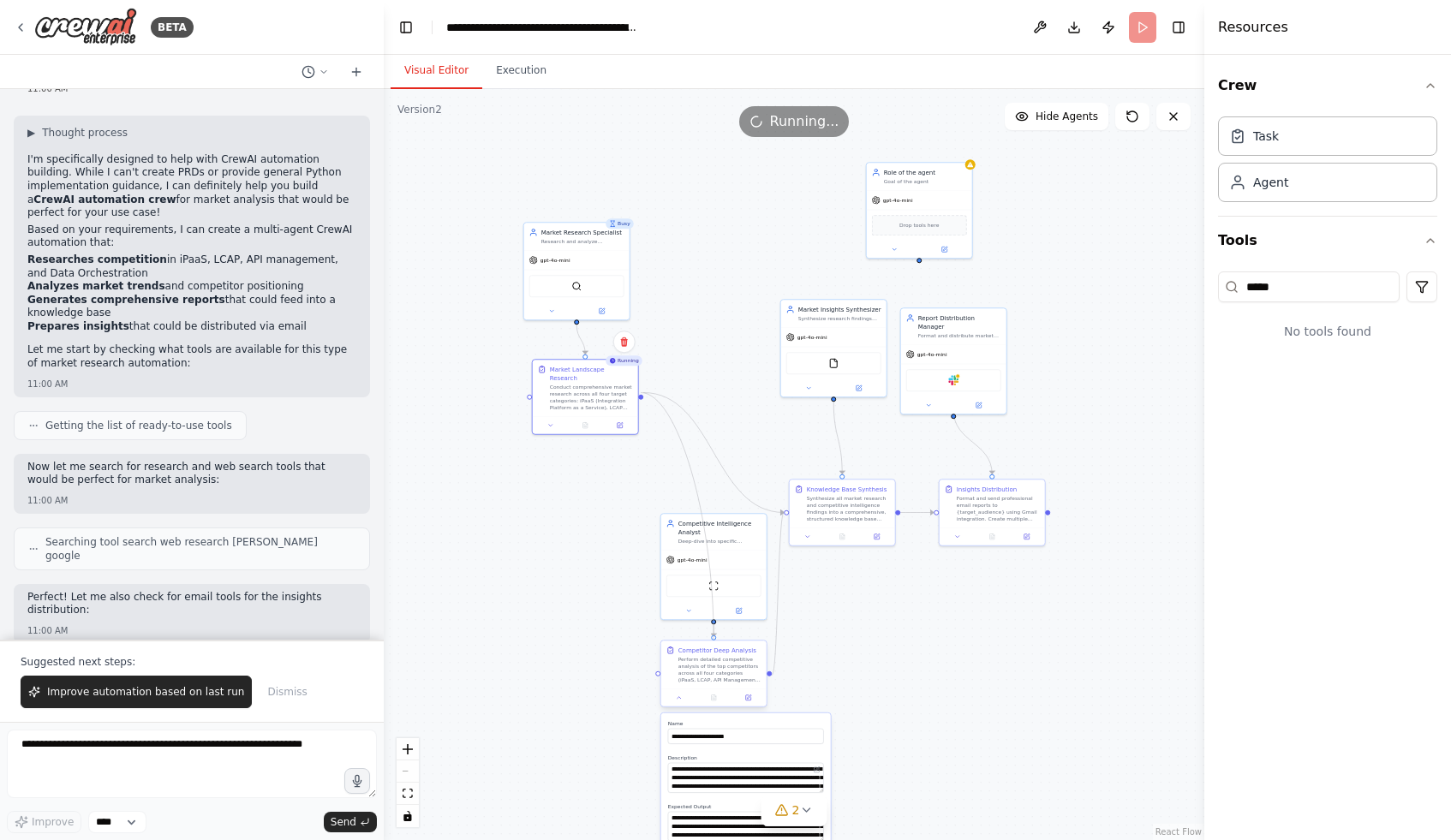
drag, startPoint x: 642, startPoint y: 393, endPoint x: 718, endPoint y: 641, distance: 259.4
click at [718, 641] on div "Busy Market Research Specialist Research and analyze competitive landscape in {…" at bounding box center [652, 452] width 411 height 376
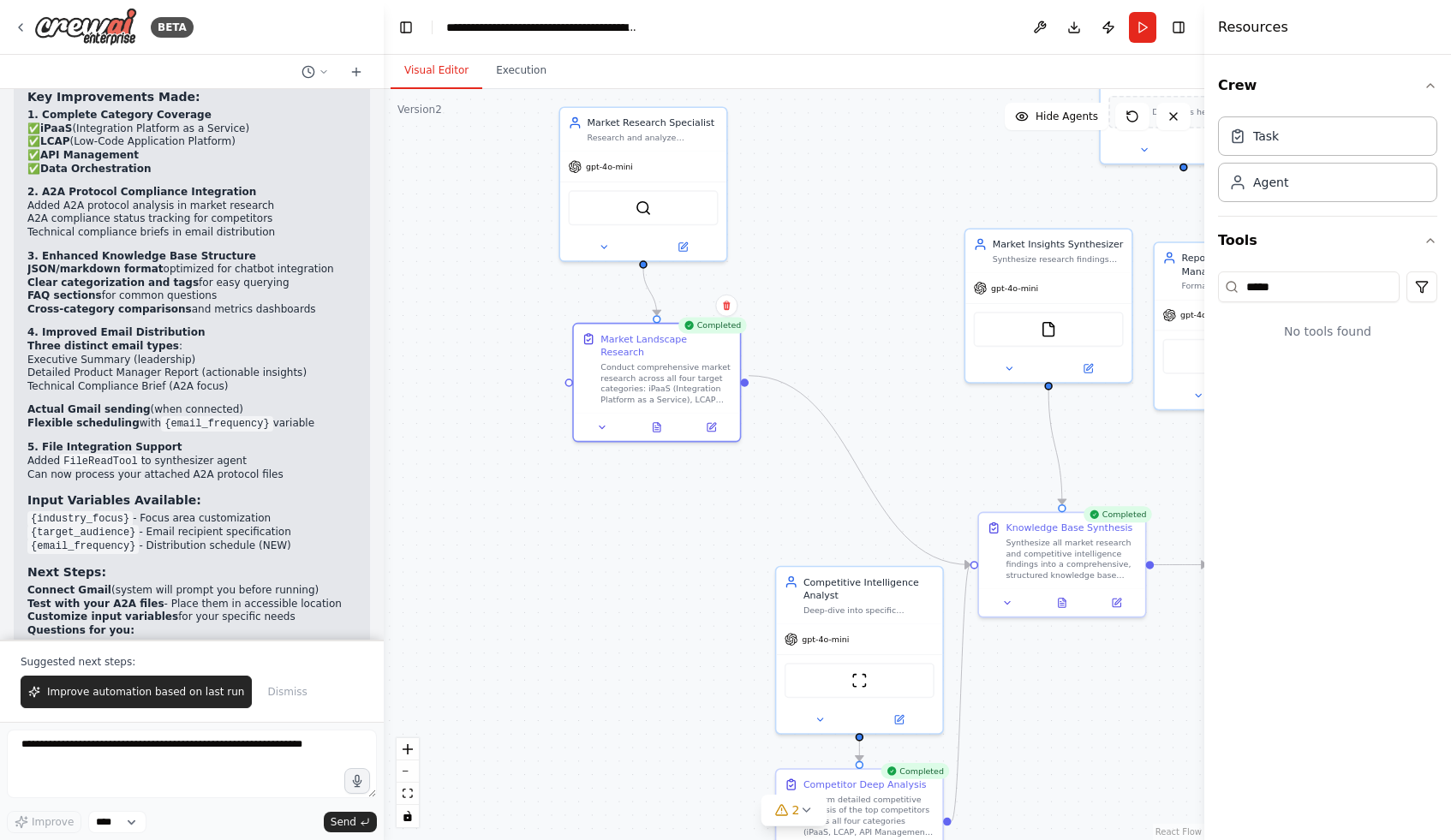
drag, startPoint x: 652, startPoint y: 397, endPoint x: 759, endPoint y: 387, distance: 107.5
click at [759, 387] on div ".deletable-edge-delete-btn { width: 20px; height: 20px; border: 0px solid #ffff…" at bounding box center [794, 464] width 821 height 751
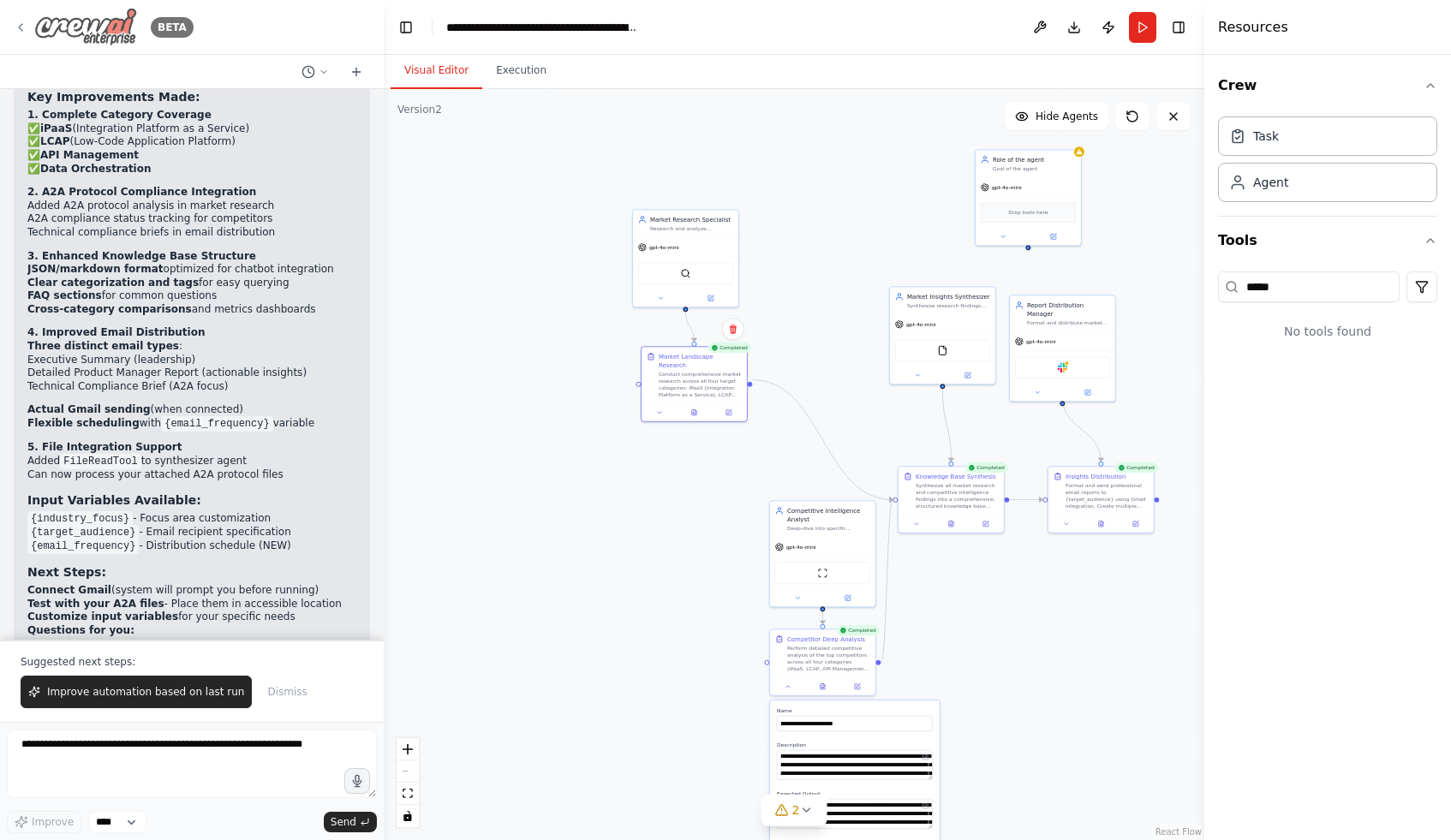
click at [20, 23] on icon at bounding box center [20, 27] width 13 height 13
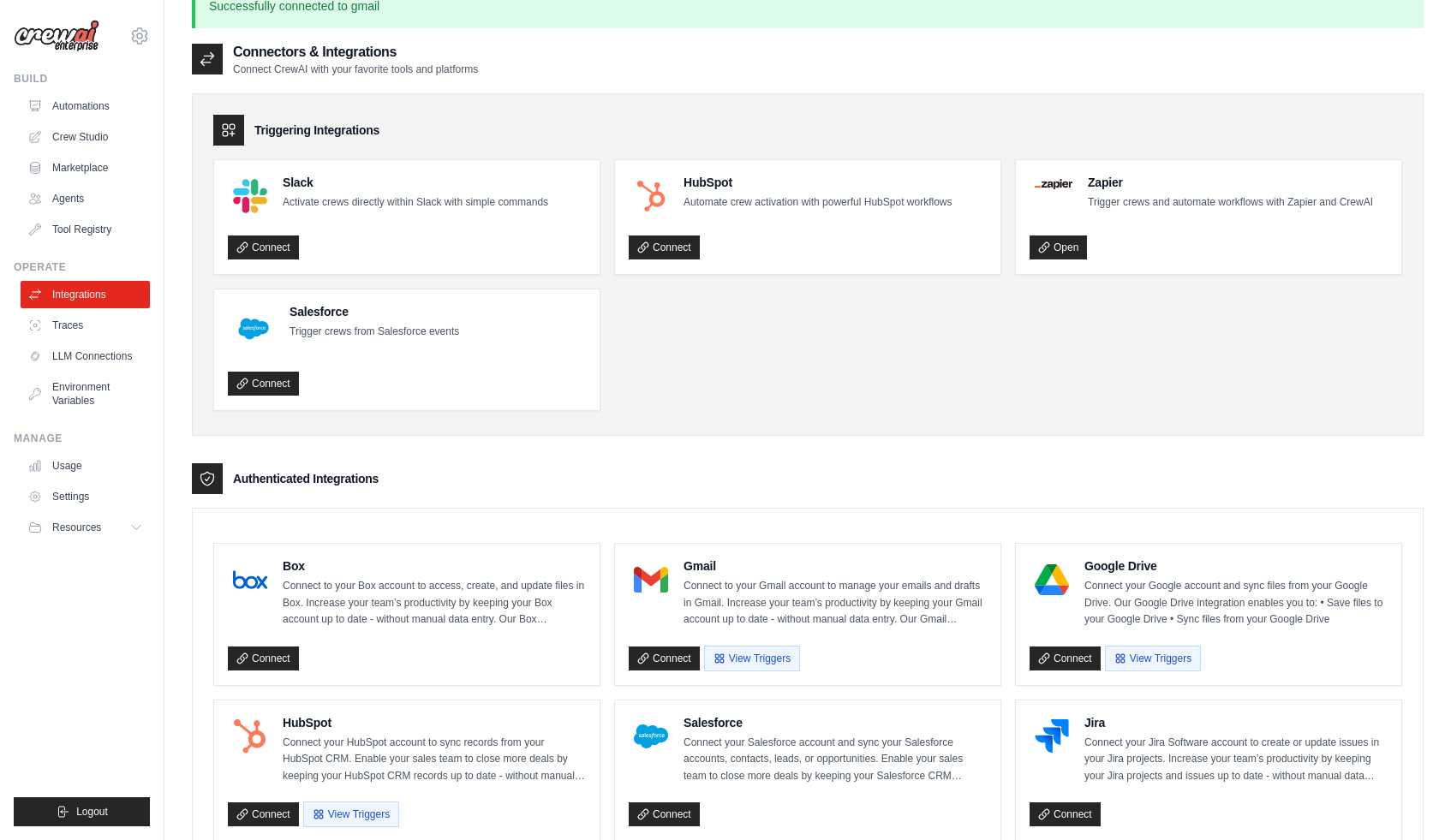
scroll to position [35, 0]
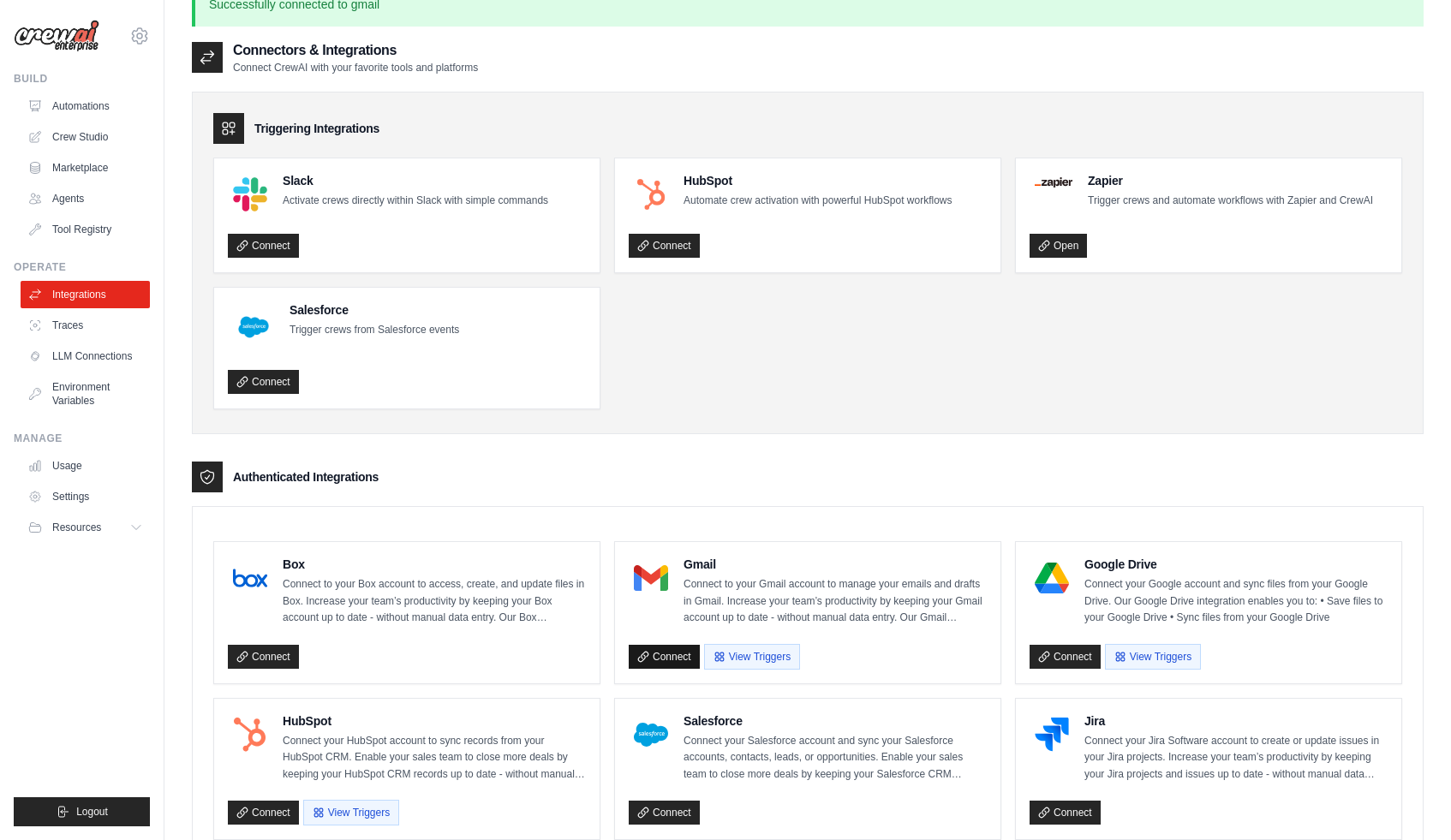
click at [681, 652] on link "Connect" at bounding box center [664, 656] width 71 height 24
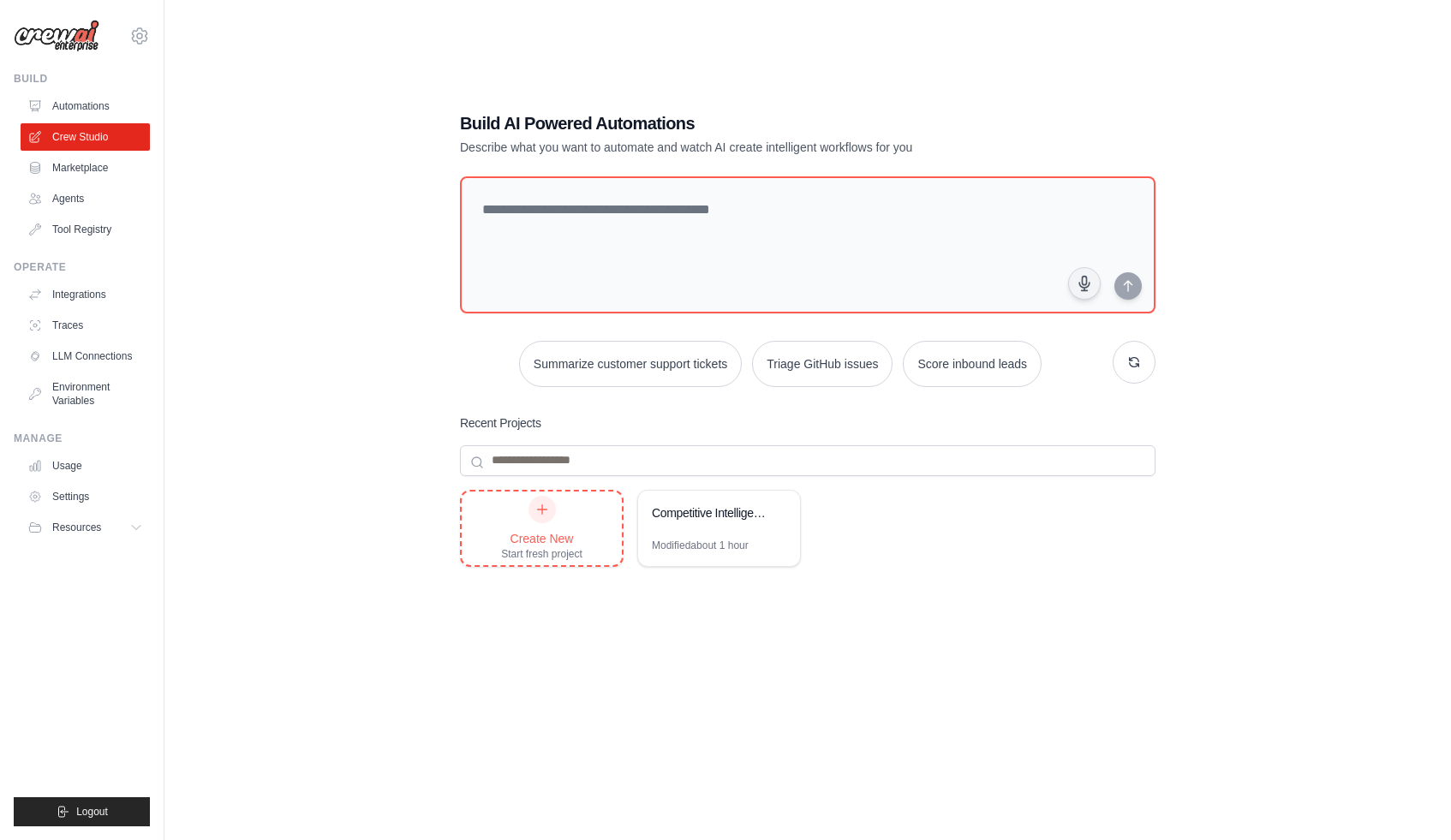
click at [530, 513] on div at bounding box center [542, 509] width 28 height 28
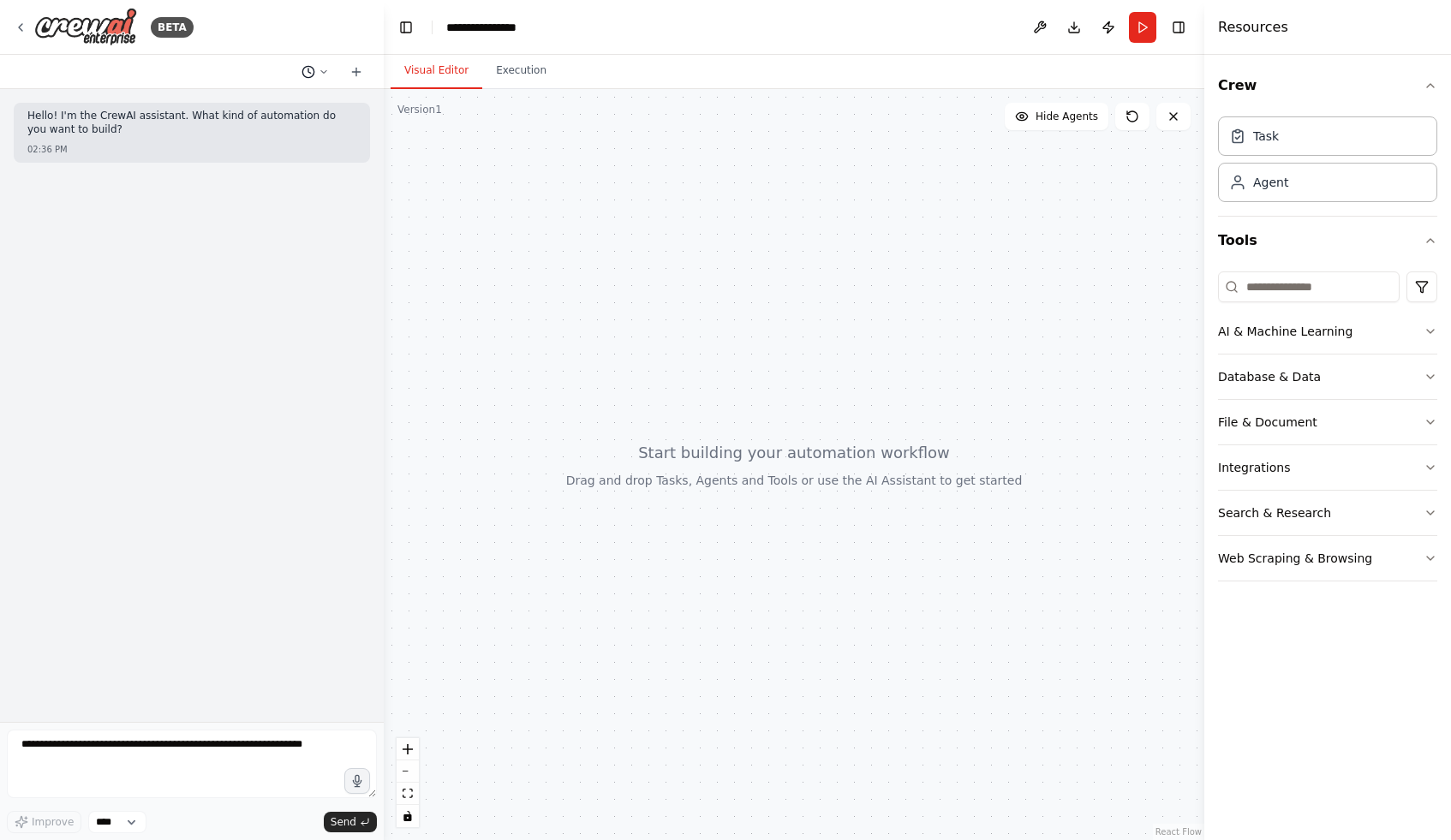
click at [328, 69] on button at bounding box center [315, 71] width 41 height 21
click at [328, 69] on div at bounding box center [192, 420] width 384 height 840
click at [1041, 22] on button at bounding box center [1039, 27] width 28 height 31
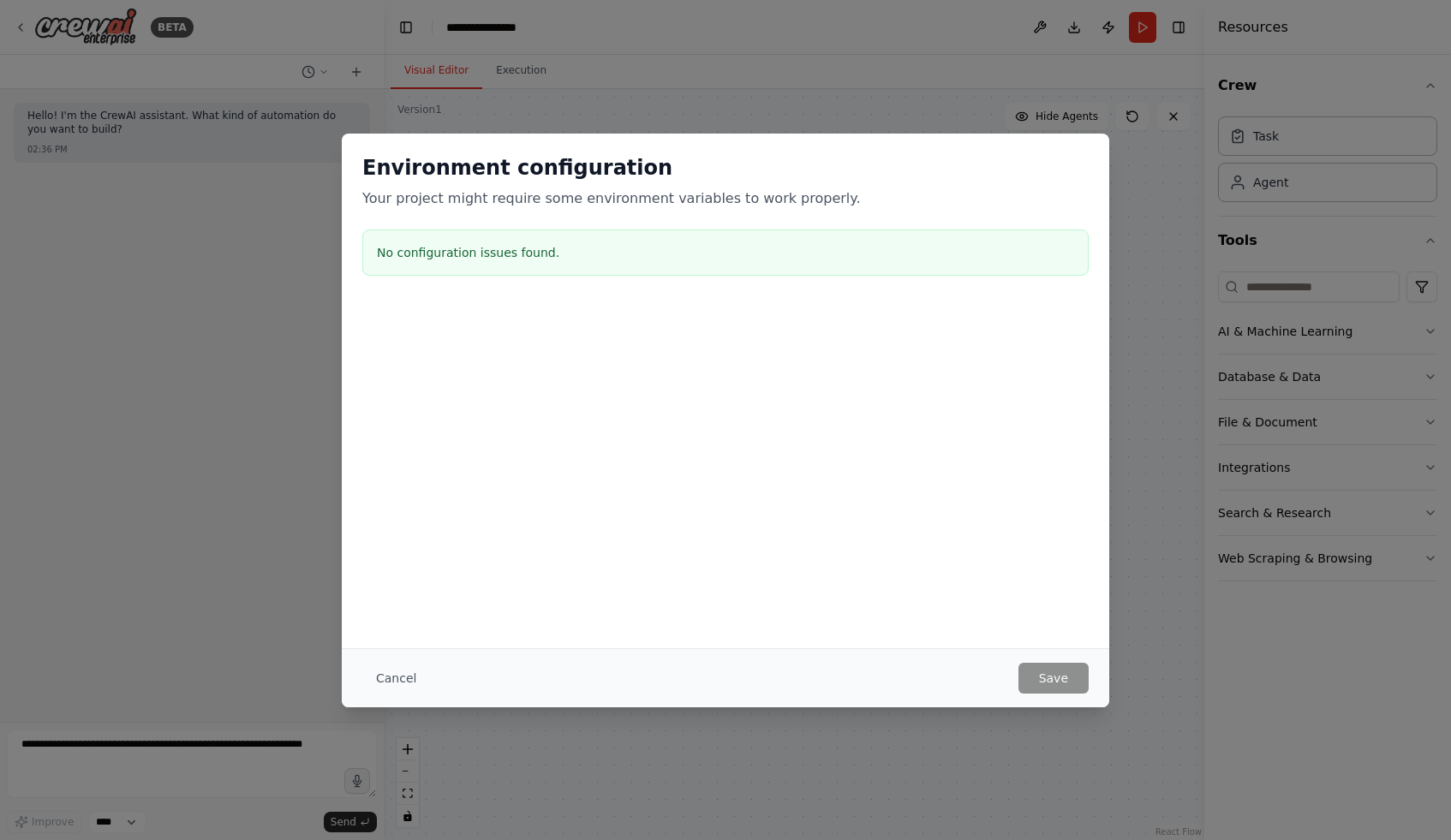
click at [898, 44] on div "Environment configuration Your project might require some environment variables…" at bounding box center [725, 420] width 1451 height 840
click at [1275, 243] on div "Environment configuration Your project might require some environment variables…" at bounding box center [725, 420] width 1451 height 840
click at [356, 675] on div "Cancel Save" at bounding box center [726, 678] width 768 height 59
click at [322, 666] on div "Environment configuration Your project might require some environment variables…" at bounding box center [725, 420] width 1451 height 840
click at [380, 667] on button "Cancel" at bounding box center [396, 678] width 68 height 31
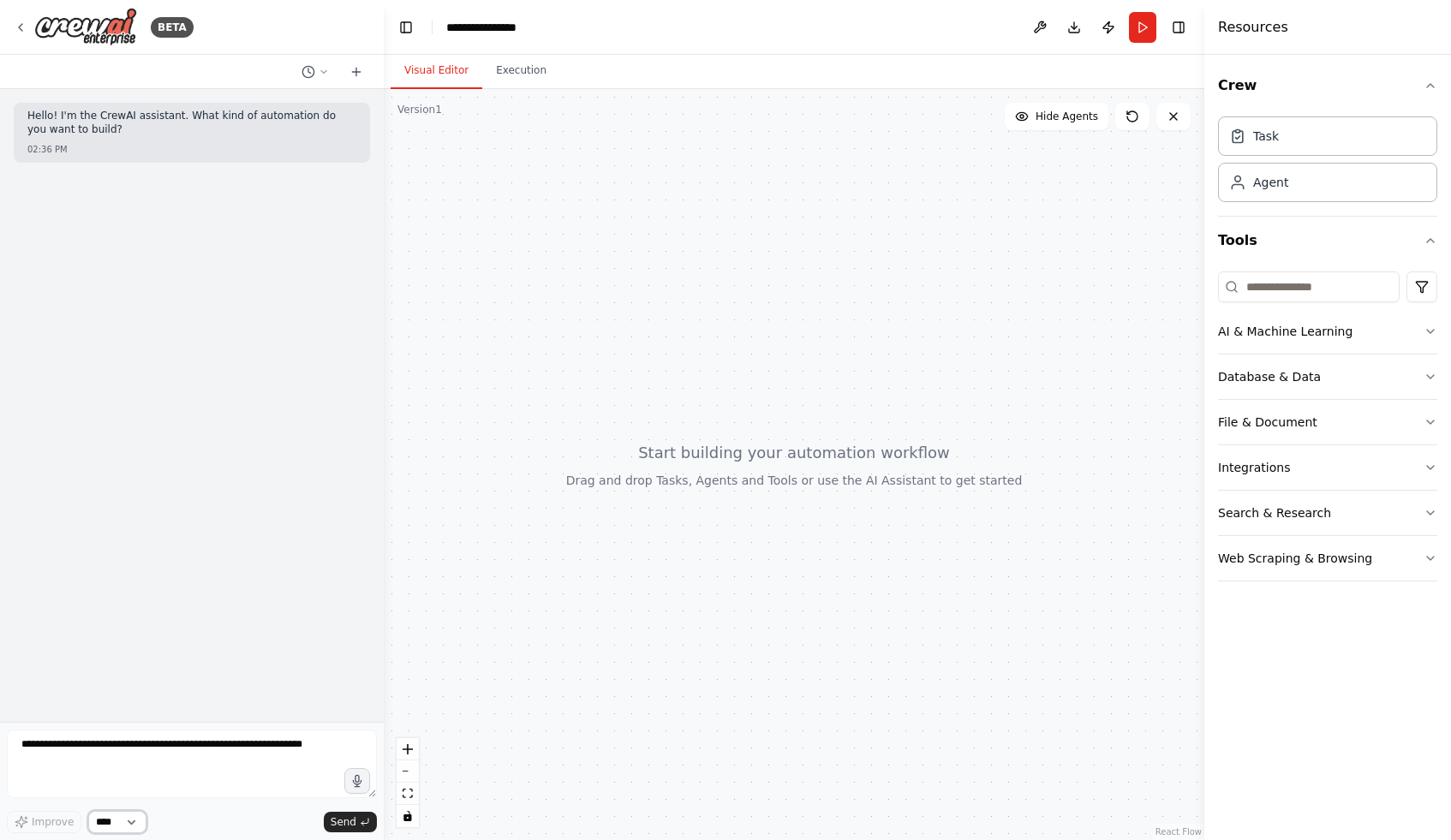
click at [114, 825] on select "****" at bounding box center [117, 822] width 58 height 22
click at [19, 24] on icon at bounding box center [20, 27] width 13 height 13
